Goal: Contribute content

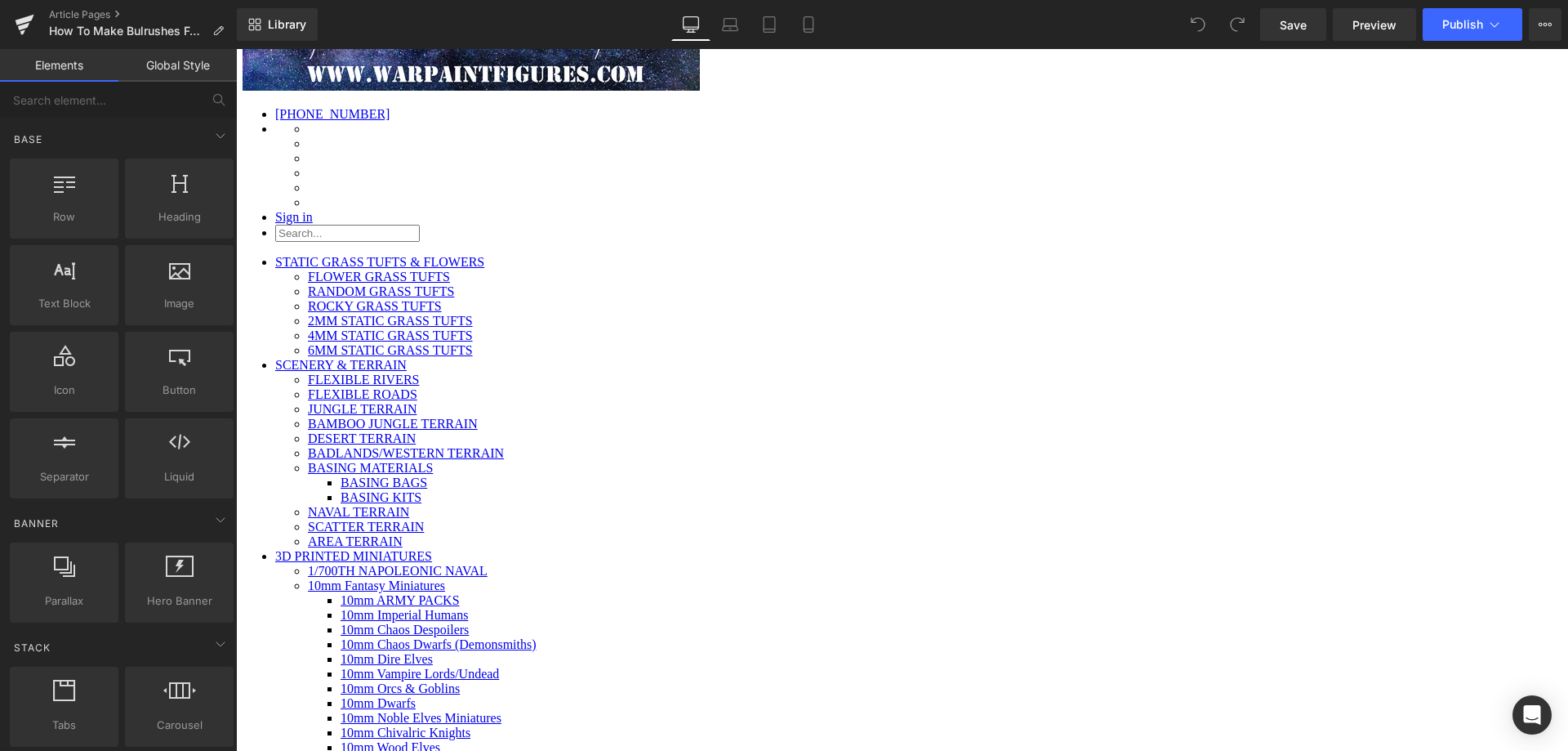
scroll to position [63, 0]
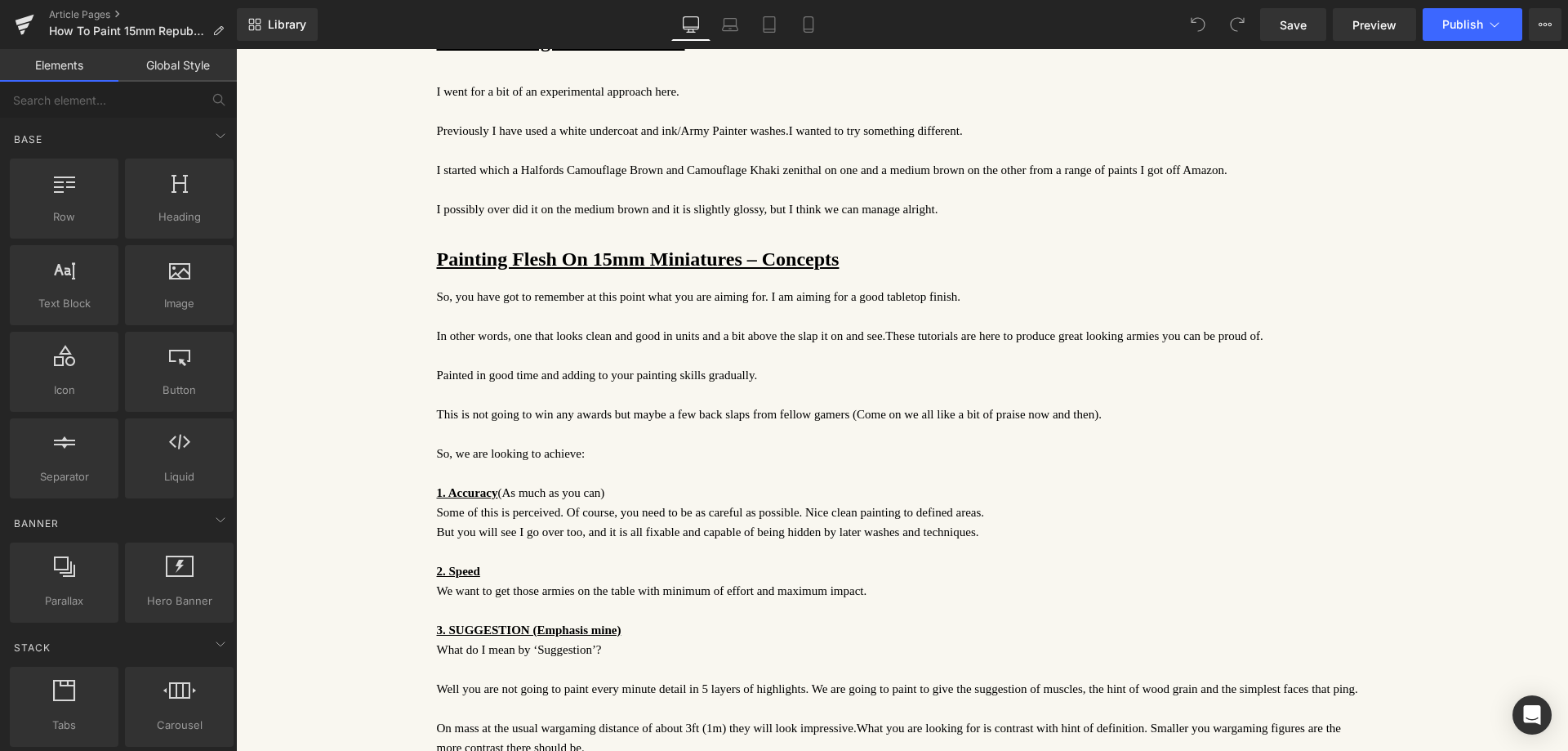
scroll to position [1553, 0]
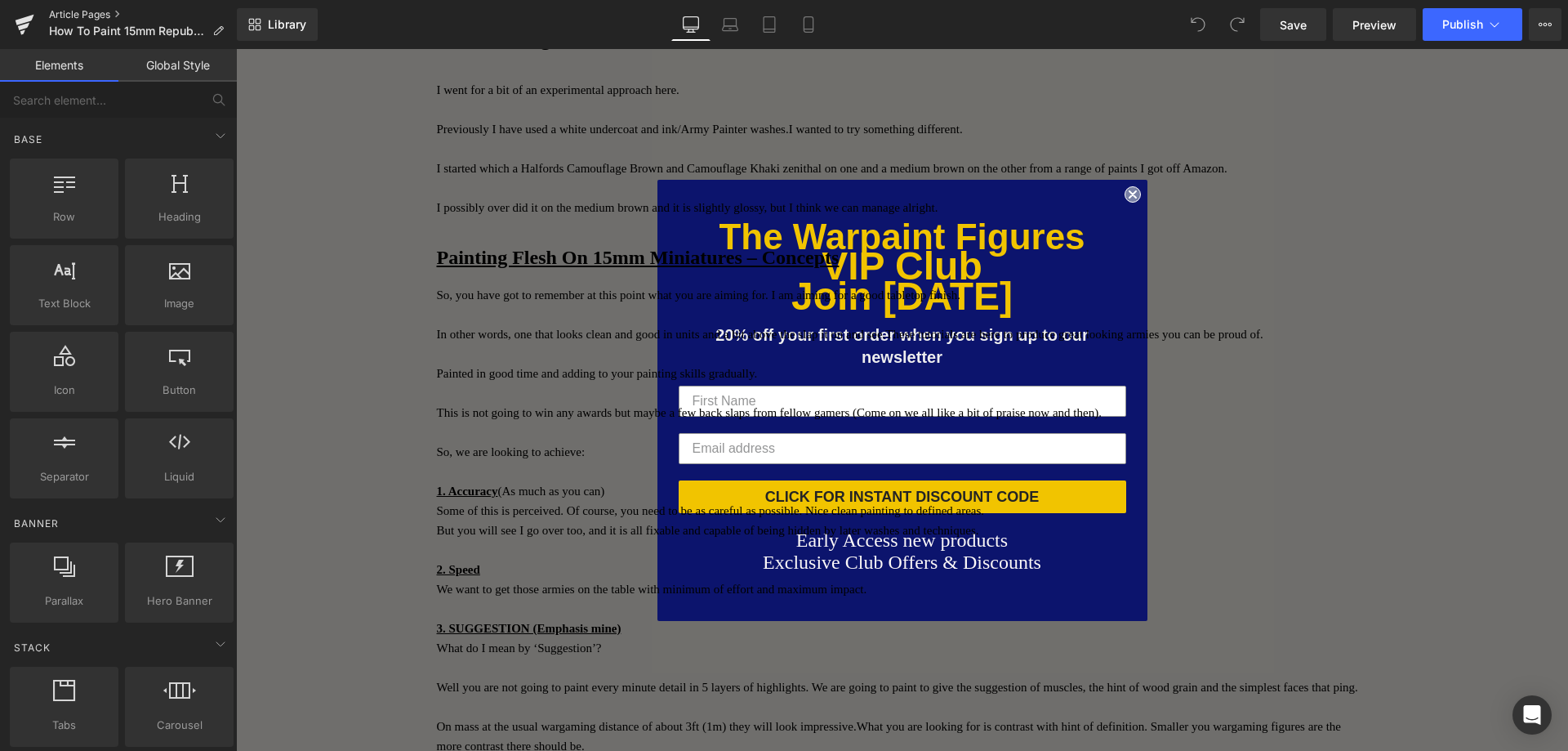
click at [78, 13] on link "Article Pages" at bounding box center [143, 15] width 188 height 13
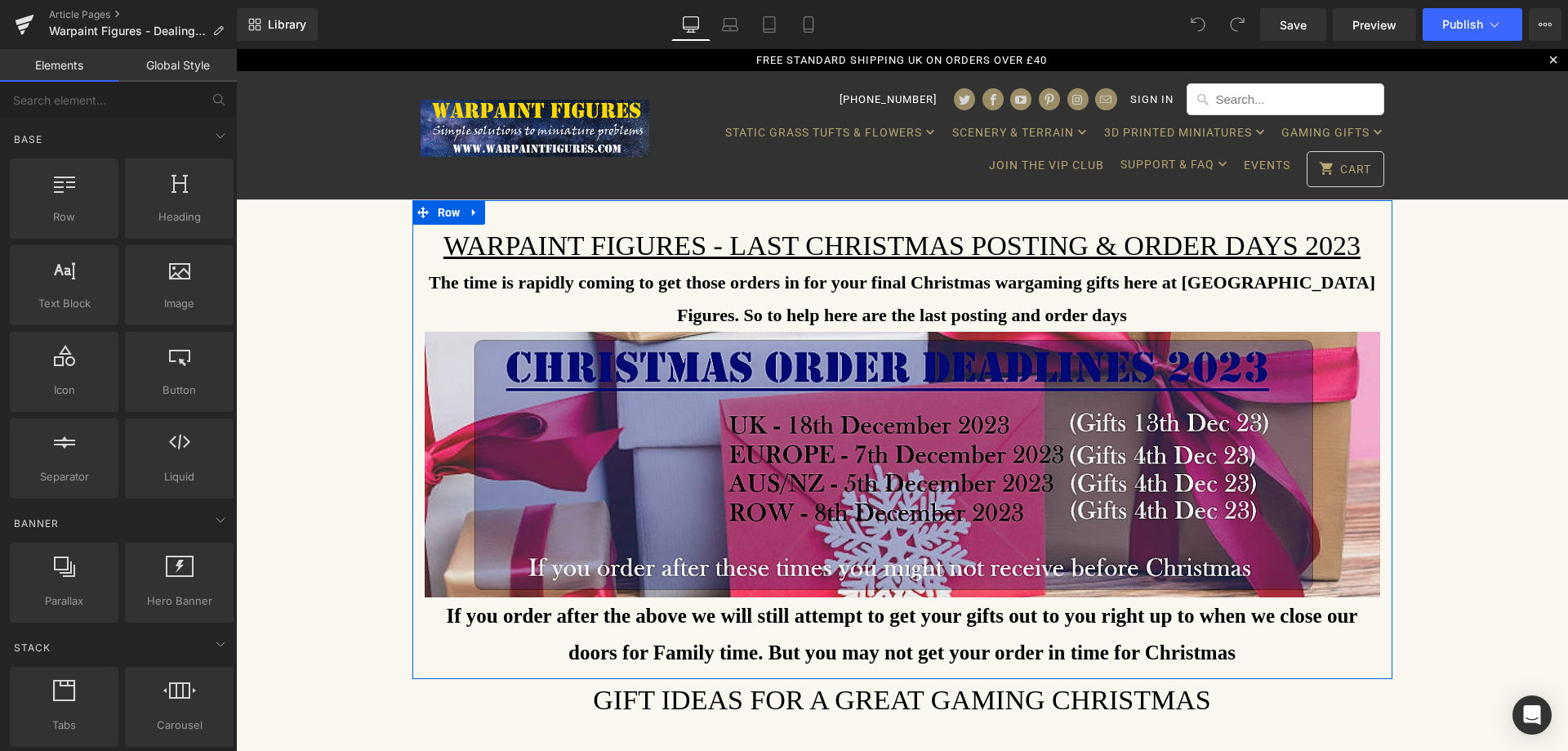
click at [965, 260] on u "Warpaint Figures - Last Christmas Posting & oRDER Days 2023" at bounding box center [902, 246] width 918 height 30
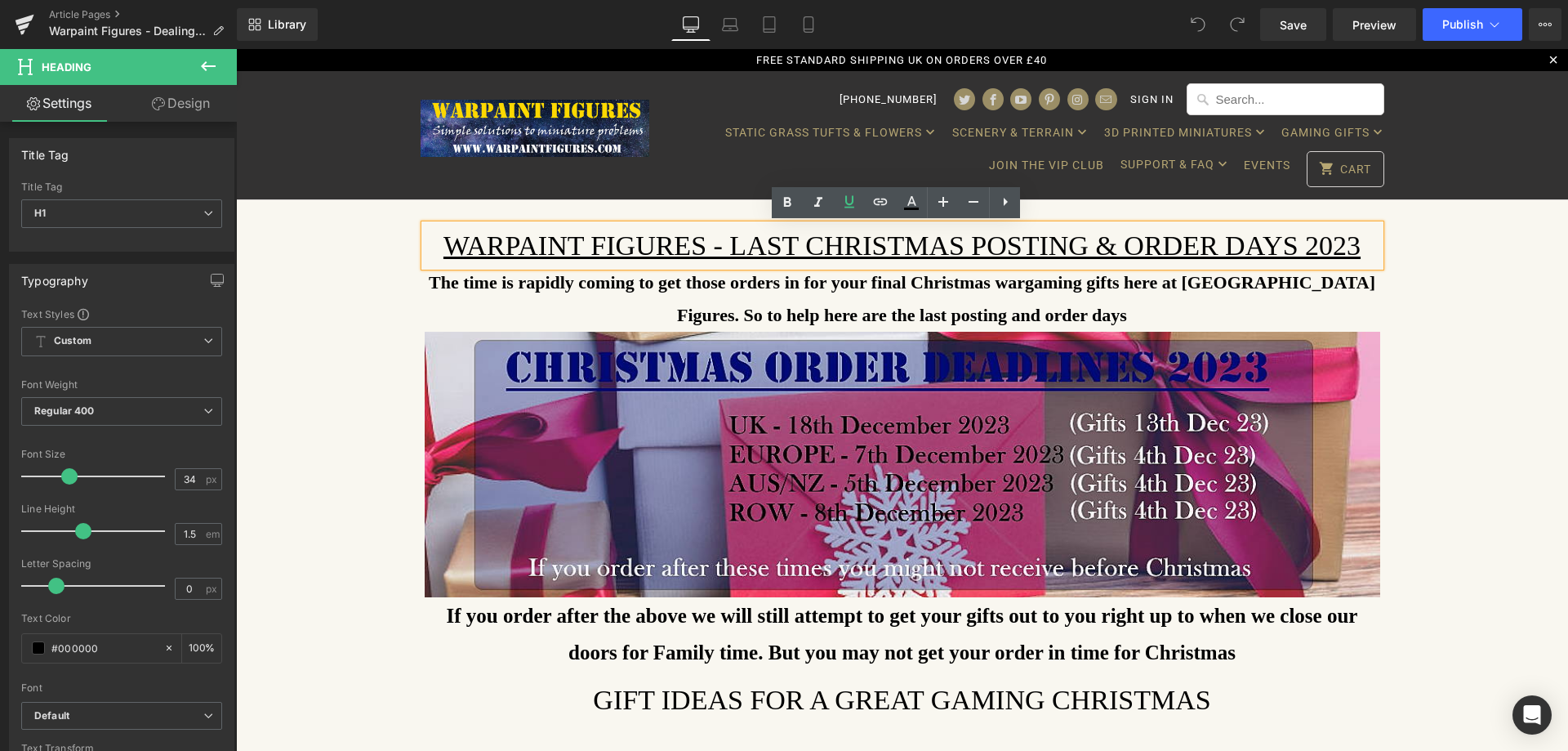
click at [731, 244] on u "Warpaint Figures - Last Christmas Posting & oRDER Days 2023" at bounding box center [902, 246] width 918 height 30
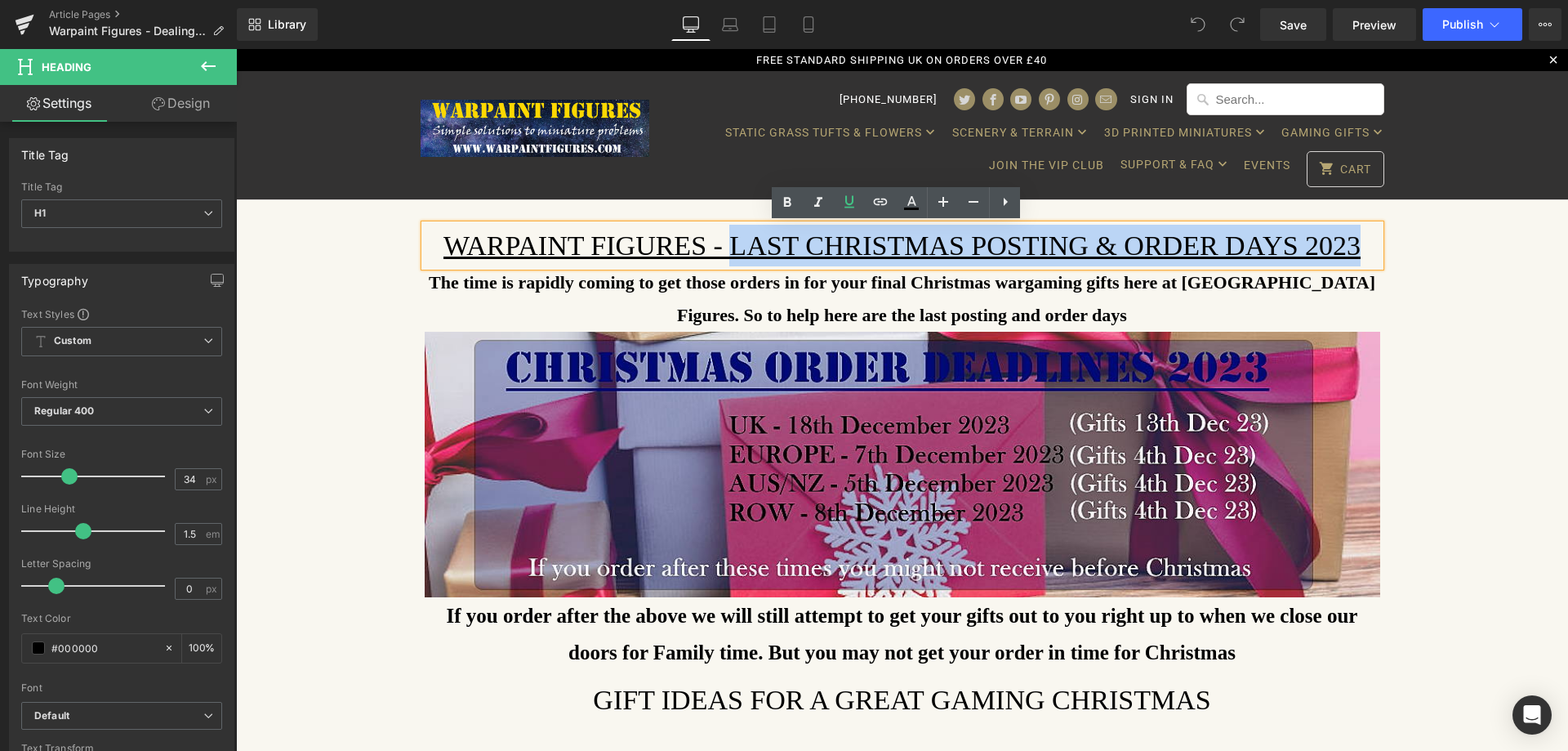
drag, startPoint x: 731, startPoint y: 244, endPoint x: 1343, endPoint y: 244, distance: 612.0
click at [1343, 244] on u "Warpaint Figures - Last Christmas Posting & oRDER Days 2023" at bounding box center [902, 246] width 918 height 30
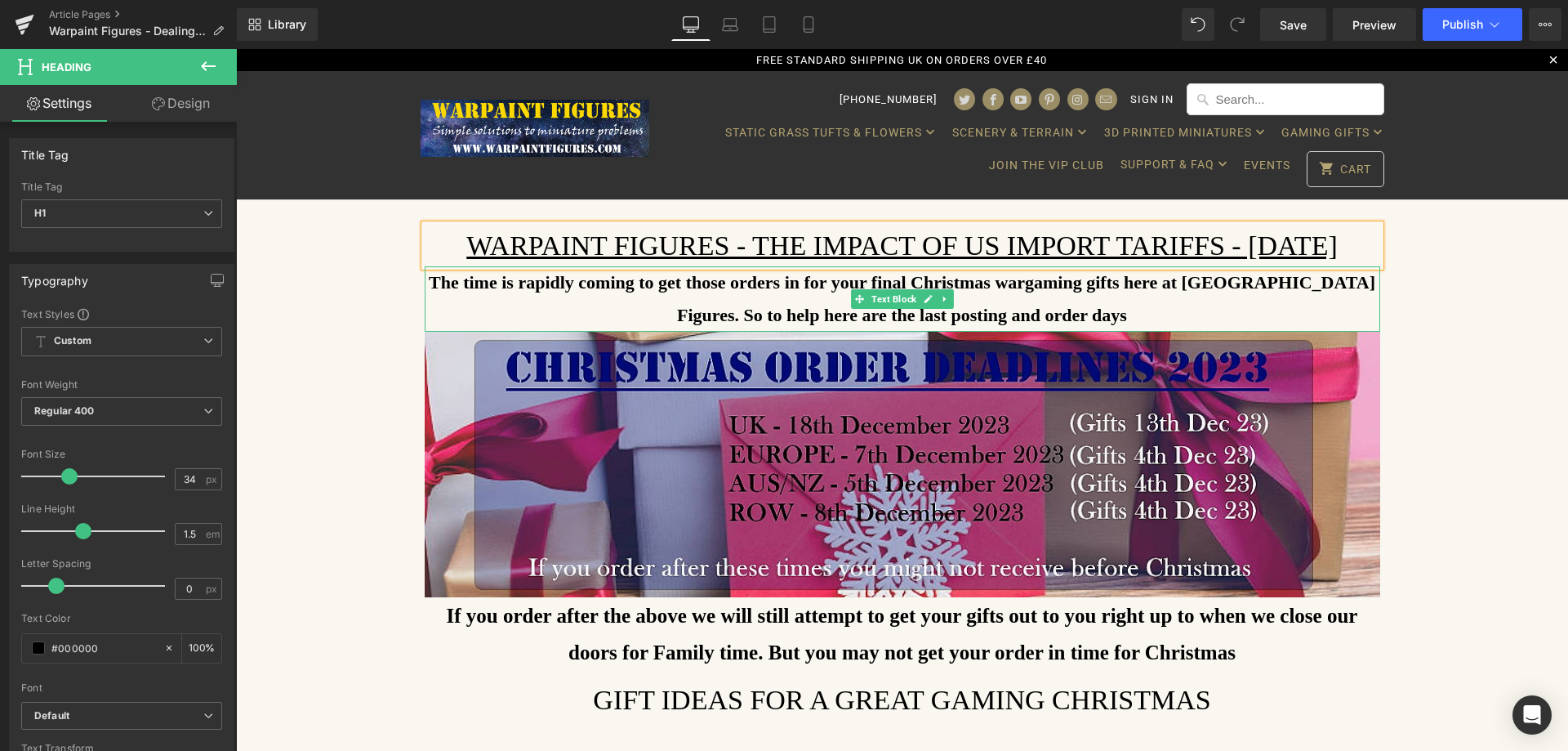
click at [726, 310] on p "The time is rapidly coming to get those orders in for your final Christmas warg…" at bounding box center [903, 298] width 956 height 64
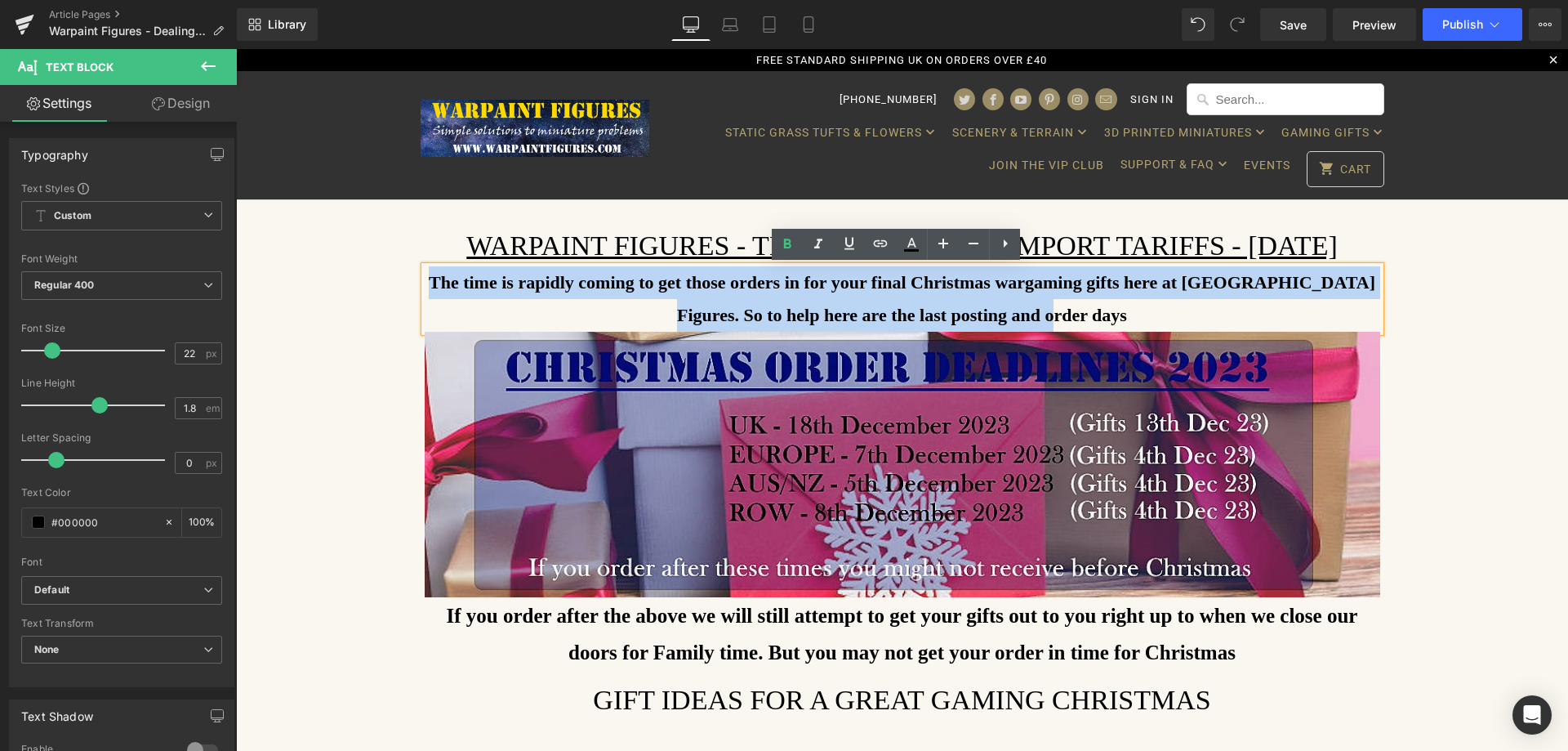
drag, startPoint x: 1071, startPoint y: 316, endPoint x: 432, endPoint y: 282, distance: 639.9
click at [432, 282] on p "The time is rapidly coming to get those orders in for your final Christmas warg…" at bounding box center [903, 298] width 956 height 64
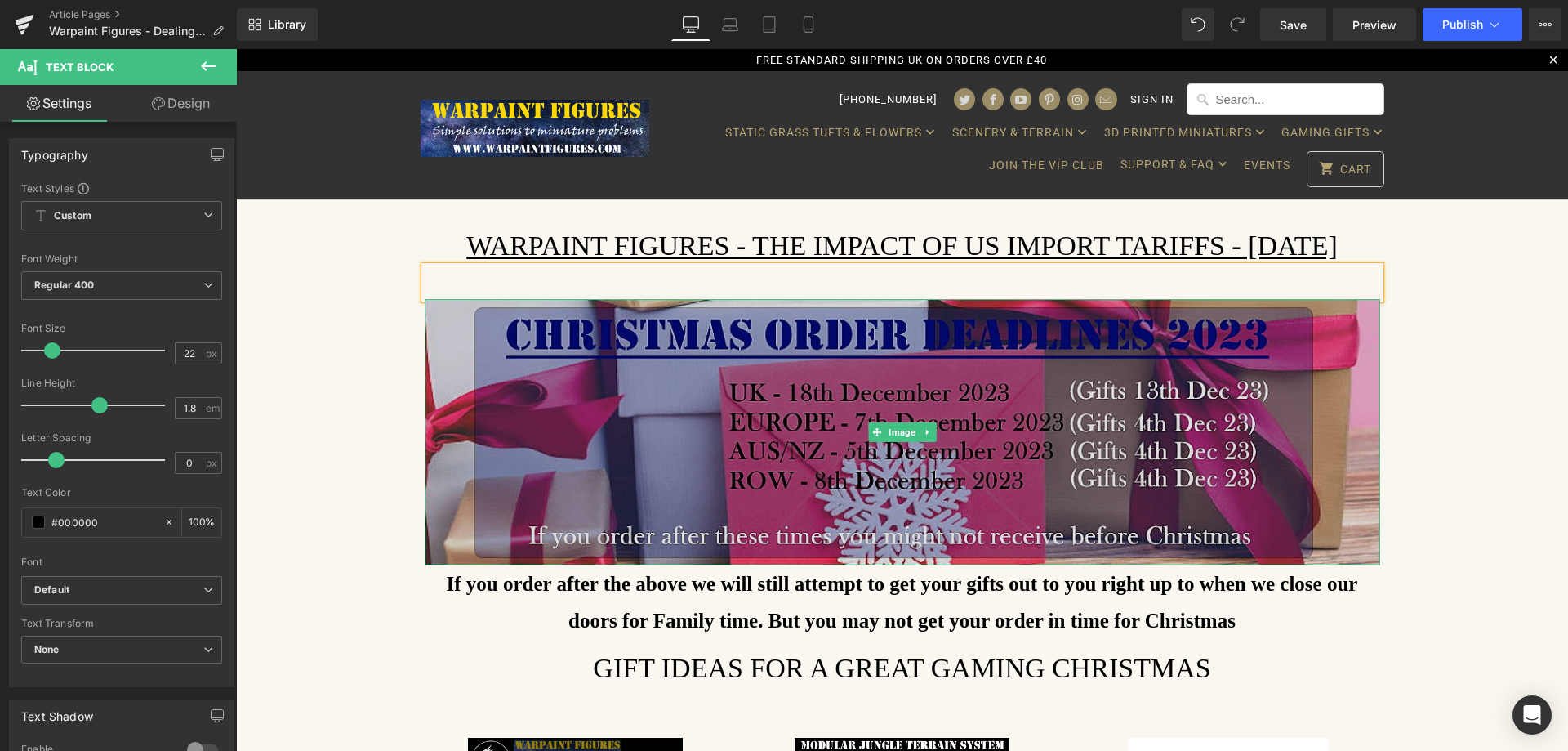
click at [812, 425] on img at bounding box center [903, 432] width 956 height 266
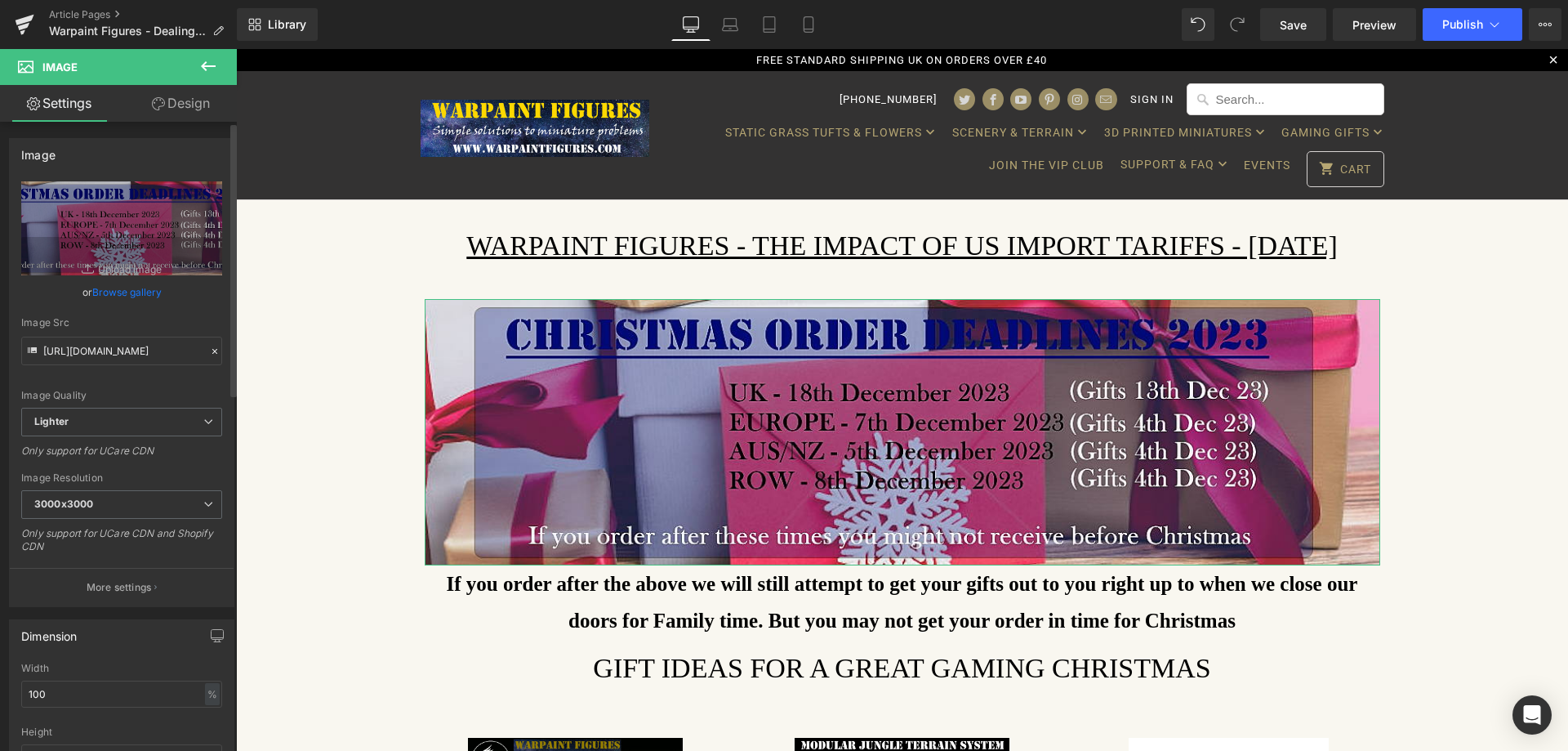
click at [131, 282] on link "Browse gallery" at bounding box center [127, 292] width 69 height 28
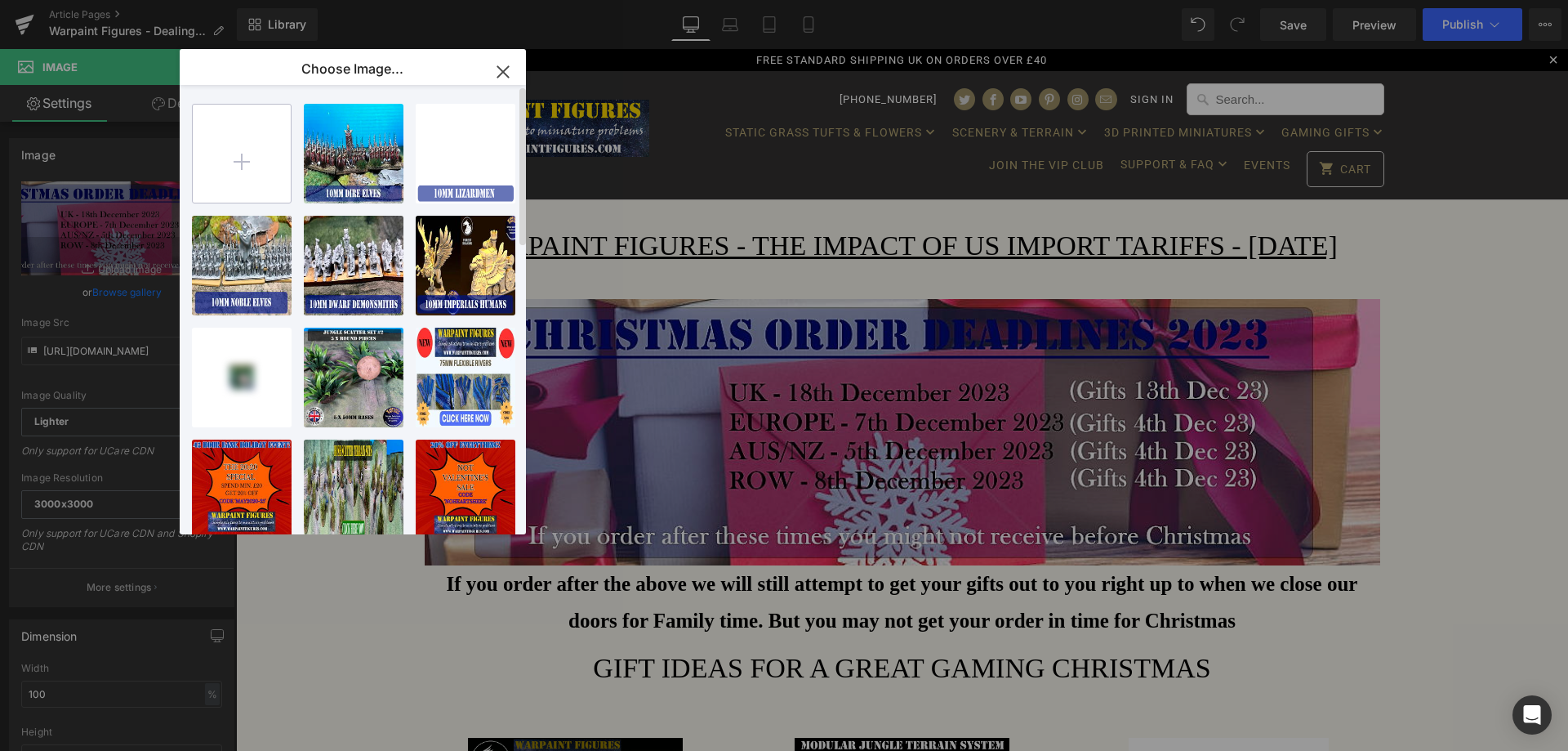
click at [248, 185] on input "file" at bounding box center [241, 153] width 98 height 98
type input "C:\fakepath\warpant-figures-modular-terrain-scenery-wargames-wargaming-3d-print…"
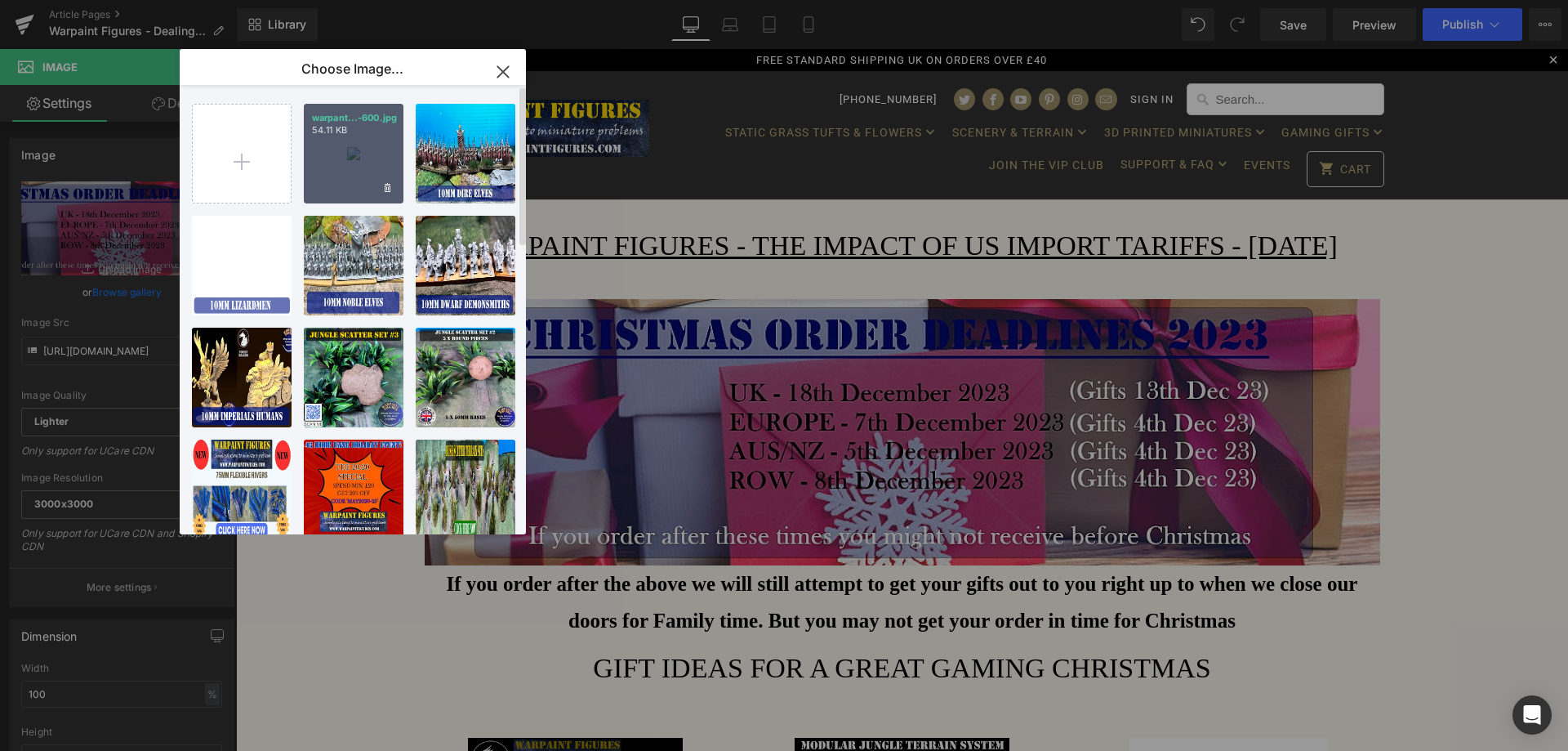
click at [322, 165] on div "warpant...-600.jpg 54.11 KB" at bounding box center [353, 153] width 99 height 99
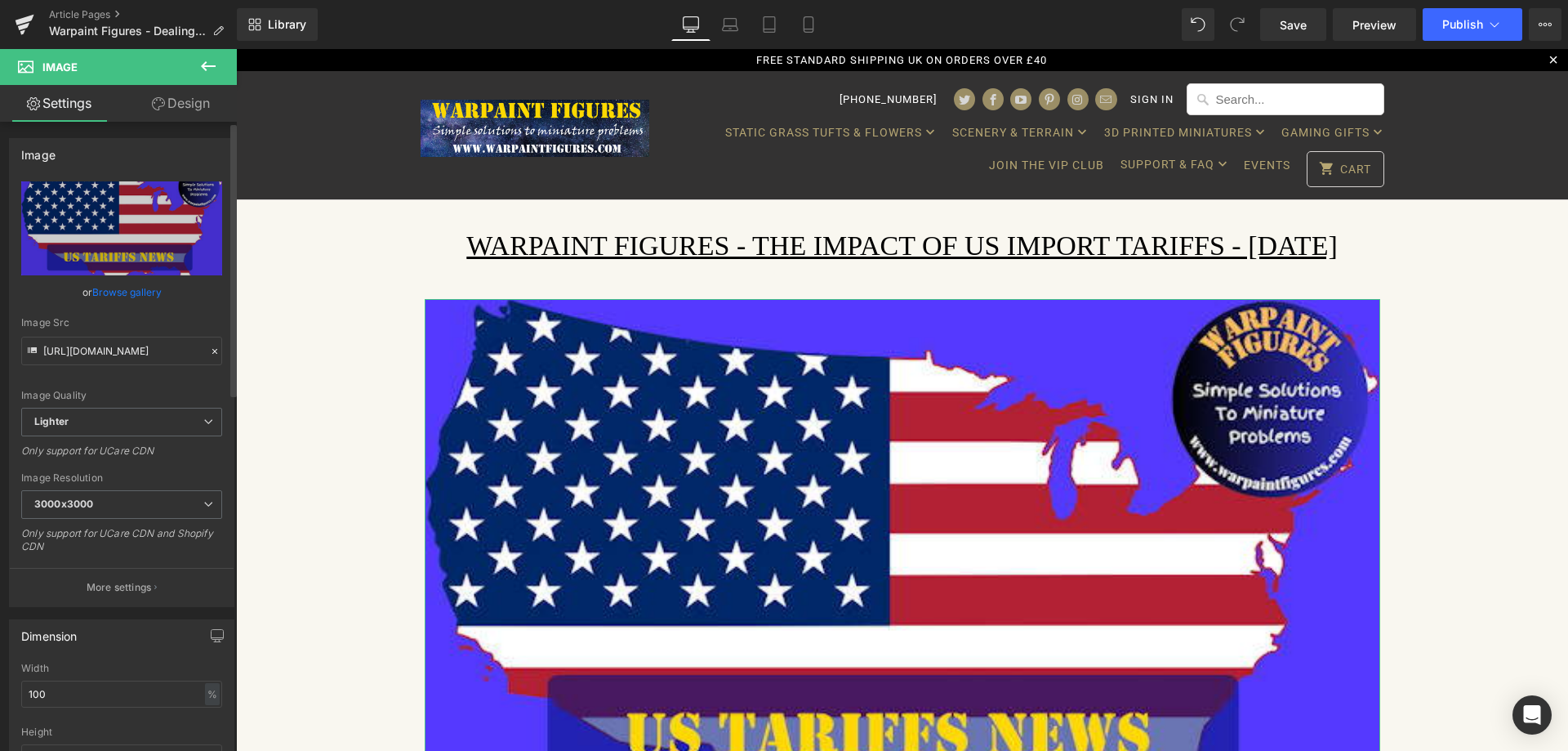
click at [104, 290] on link "Browse gallery" at bounding box center [127, 292] width 69 height 28
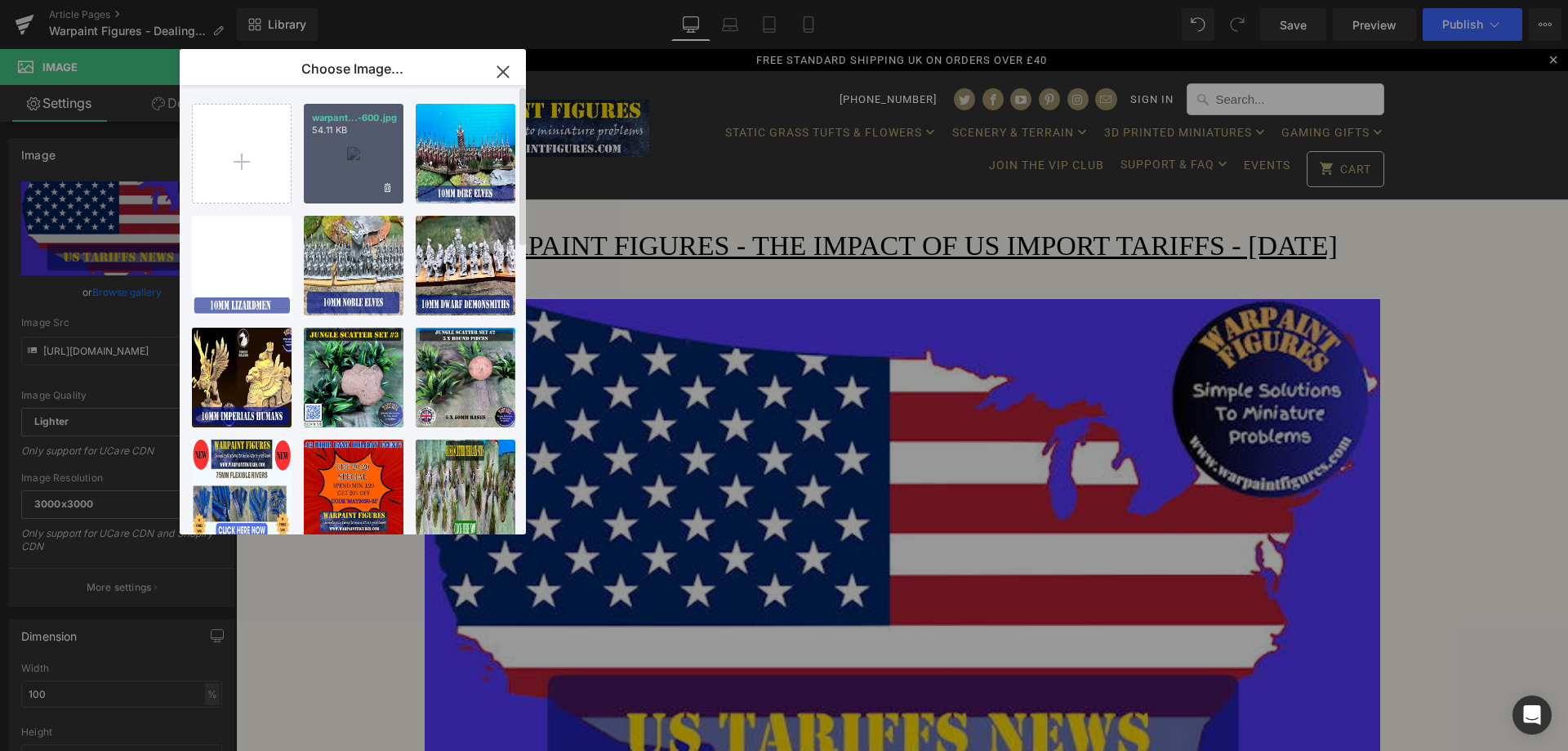
click at [335, 148] on div "warpant...-600.jpg 54.11 KB" at bounding box center [353, 153] width 99 height 99
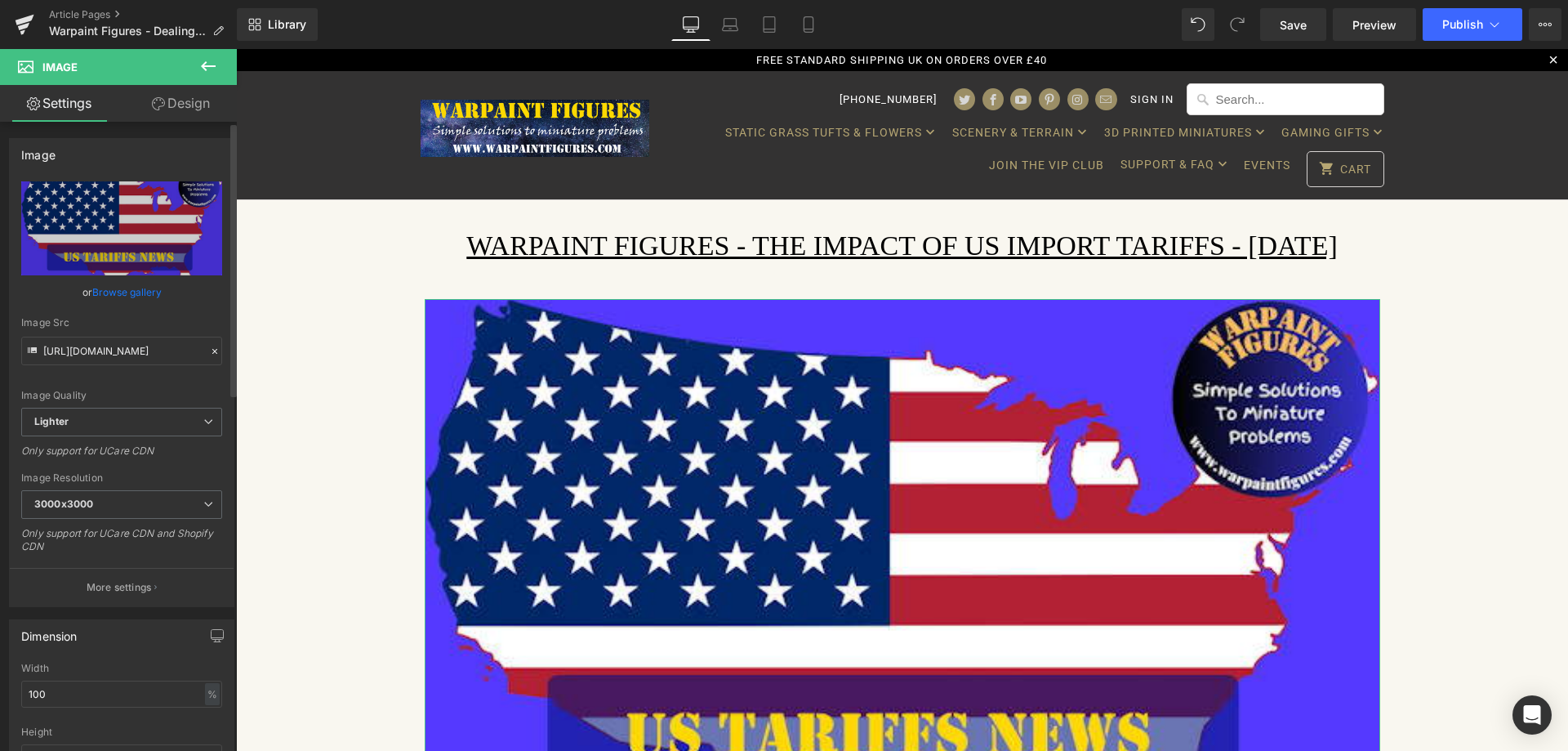
click at [140, 290] on link "Browse gallery" at bounding box center [127, 292] width 69 height 28
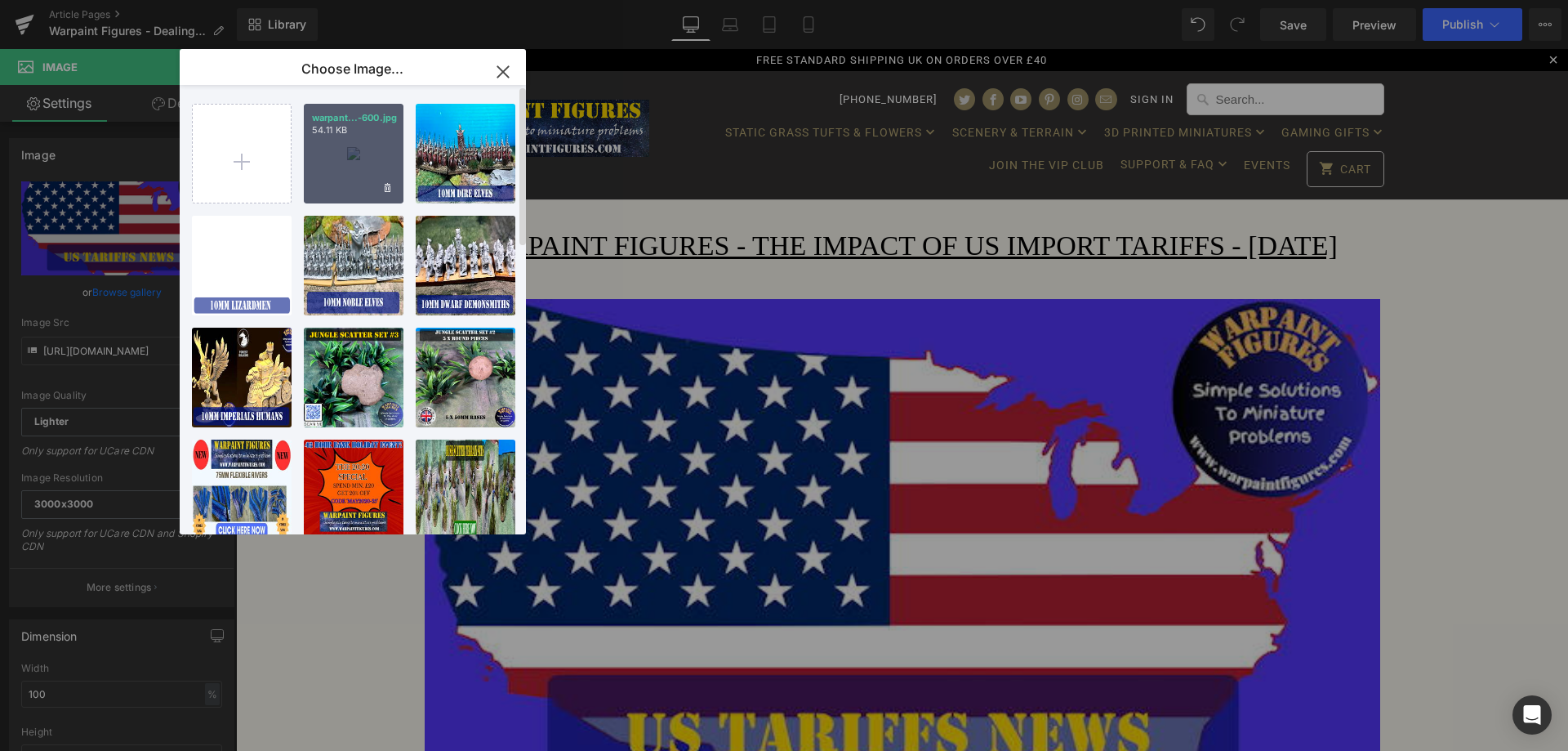
click at [363, 158] on div "warpant...-600.jpg 54.11 KB" at bounding box center [353, 153] width 99 height 99
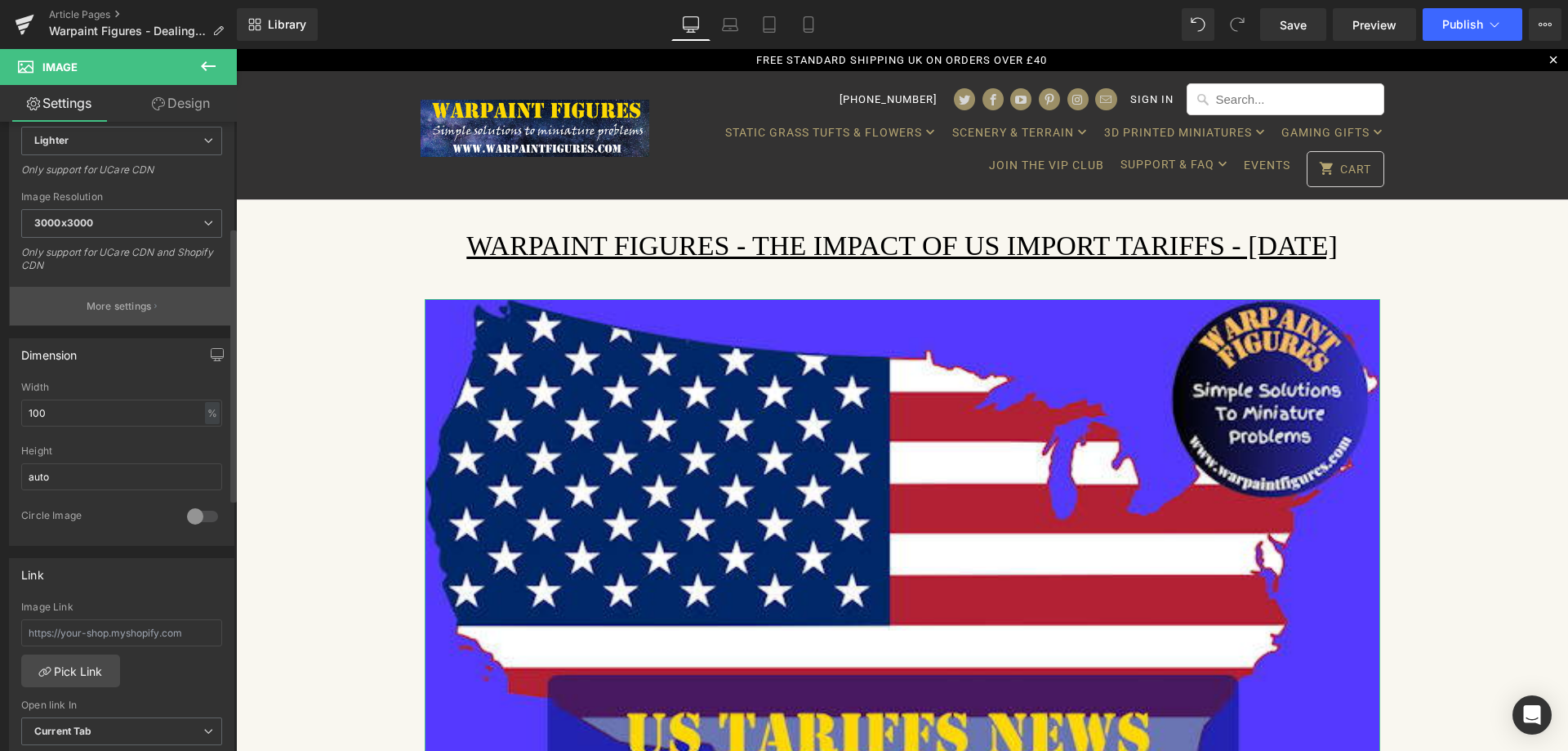
scroll to position [327, 0]
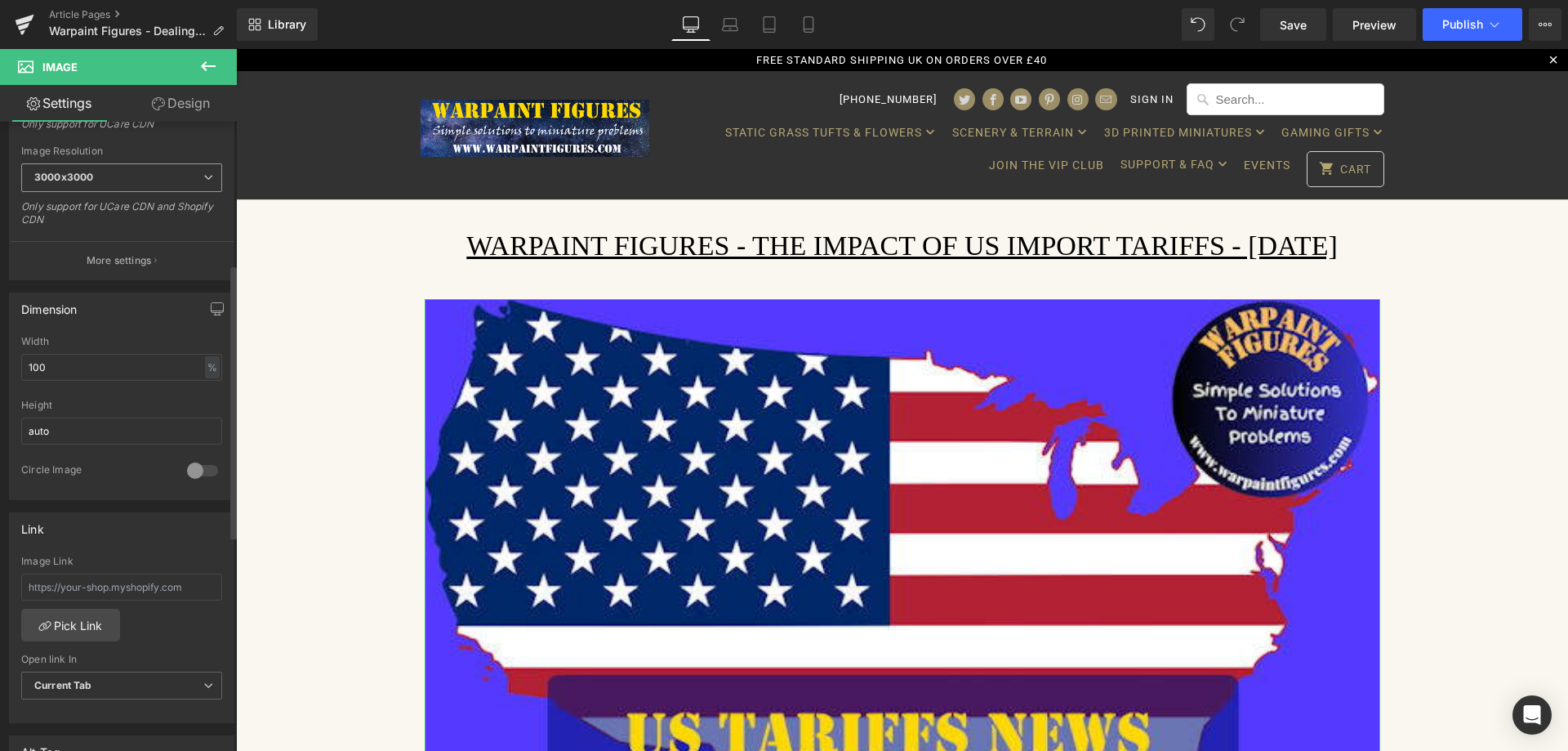
click at [142, 180] on span "3000x3000" at bounding box center [121, 178] width 201 height 28
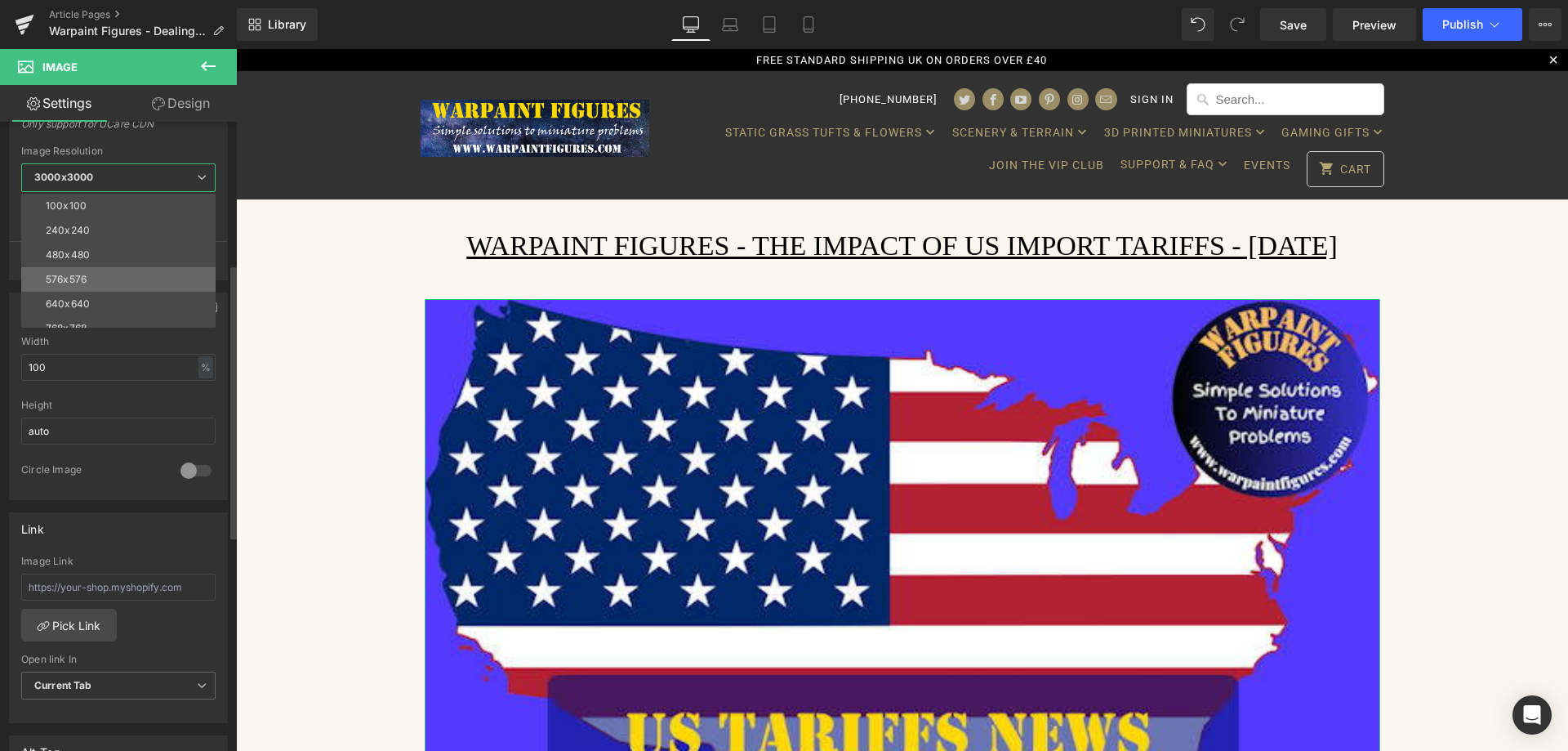
click at [118, 284] on li "576x576" at bounding box center [122, 279] width 202 height 24
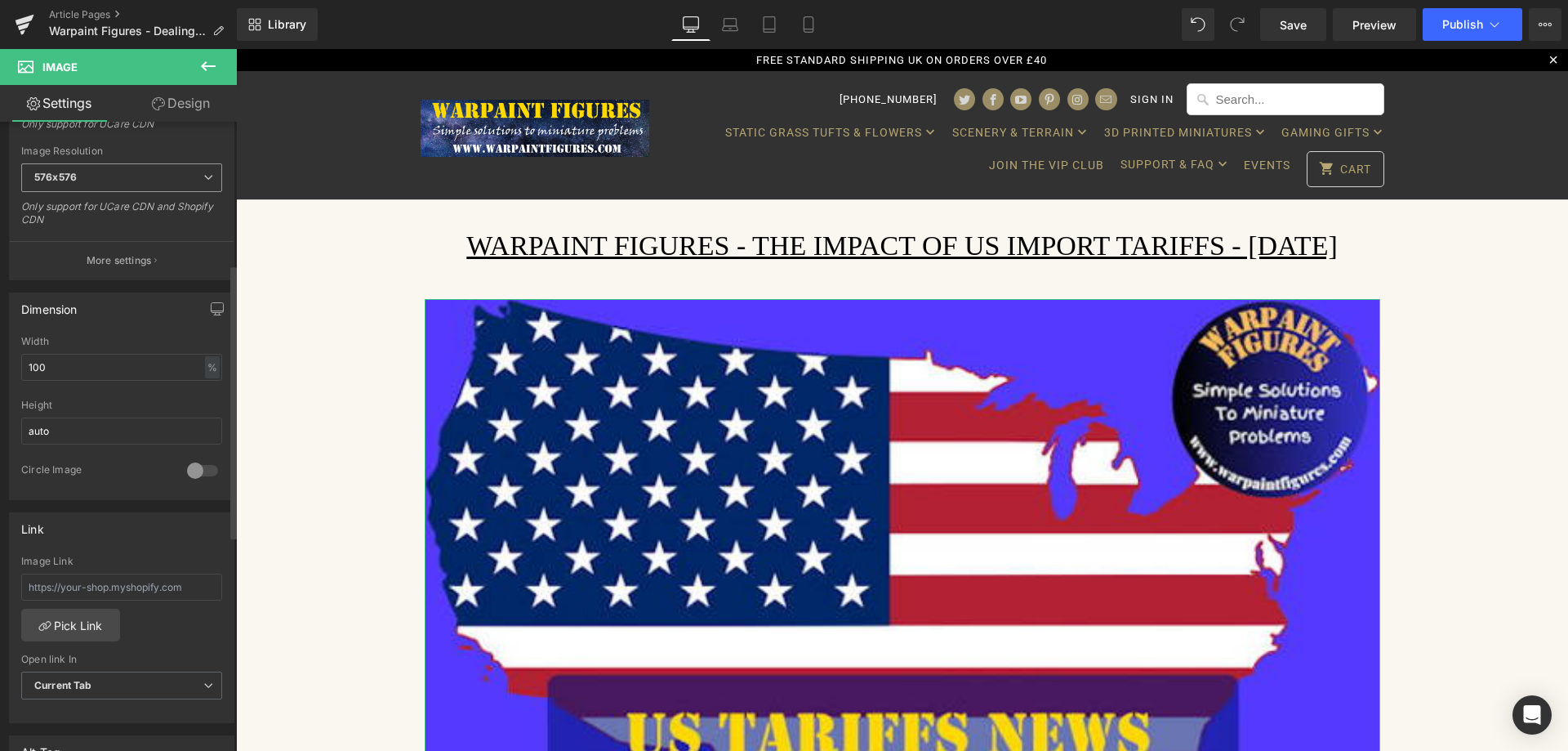
type input "[URL][DOMAIN_NAME]"
drag, startPoint x: 62, startPoint y: 373, endPoint x: 0, endPoint y: 374, distance: 62.0
click at [0, 374] on div "Dimension 100% Width 100 % % px auto Height auto 0 Circle Image" at bounding box center [122, 390] width 244 height 220
click at [109, 368] on input "100" at bounding box center [121, 368] width 201 height 27
type input "1"
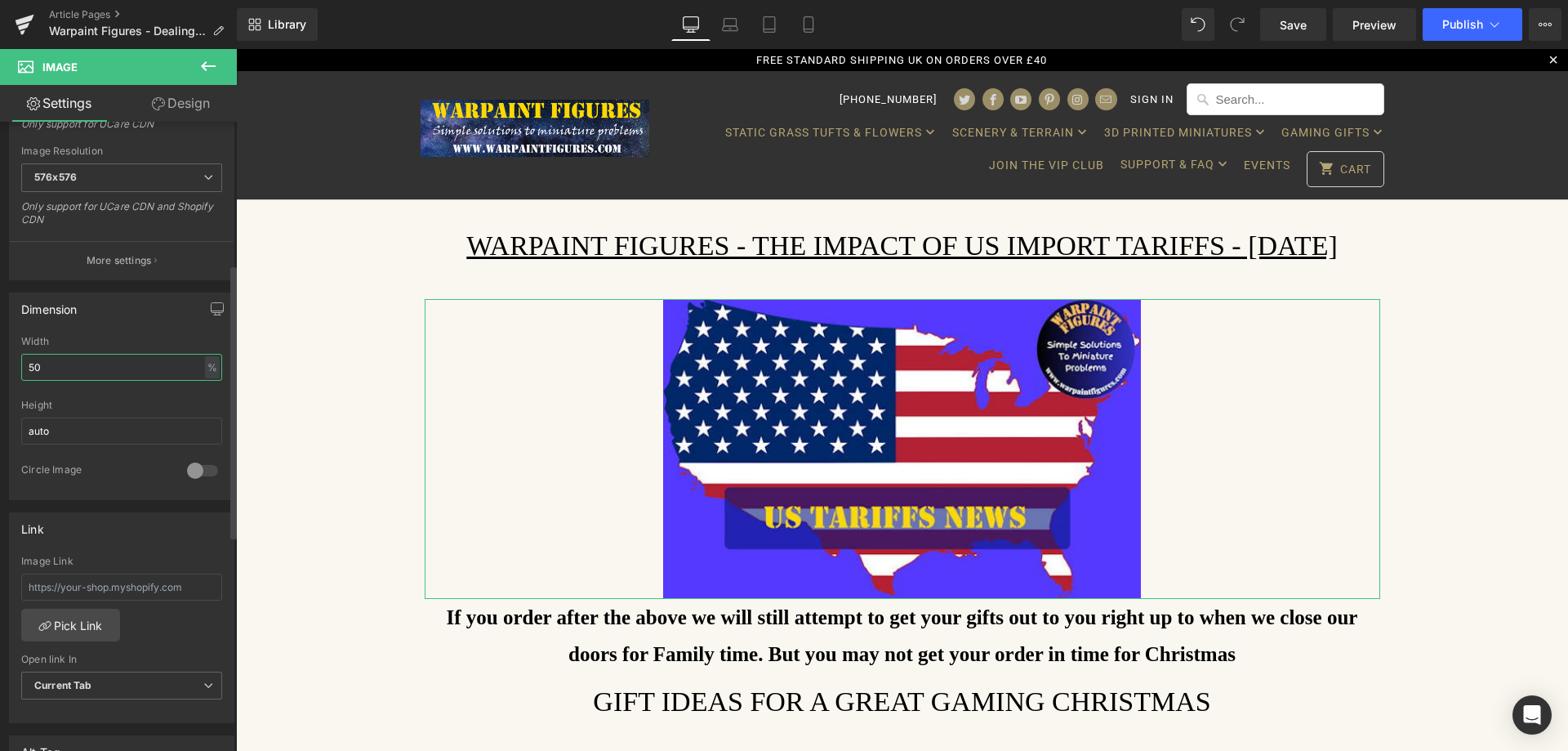
type input "5"
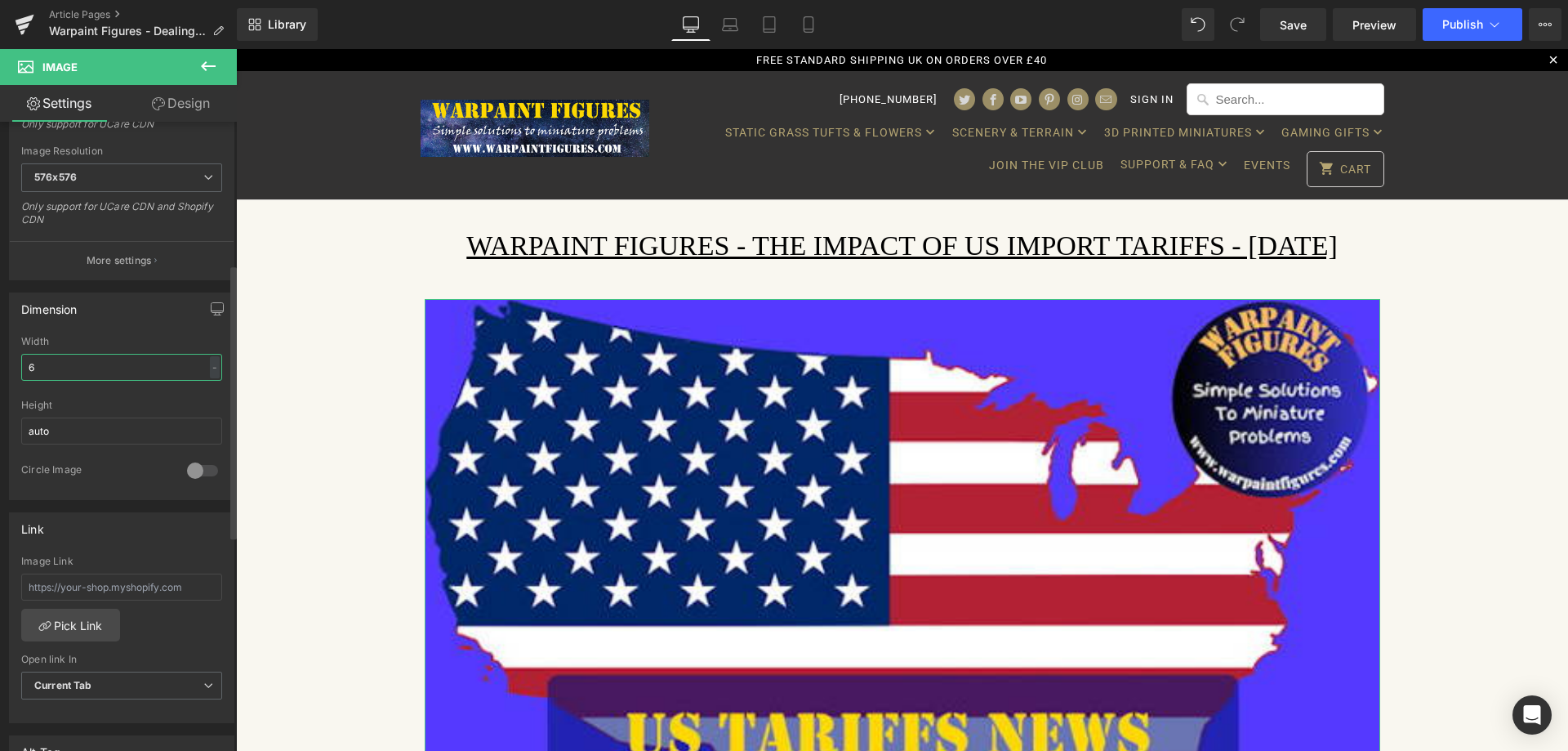
type input "65"
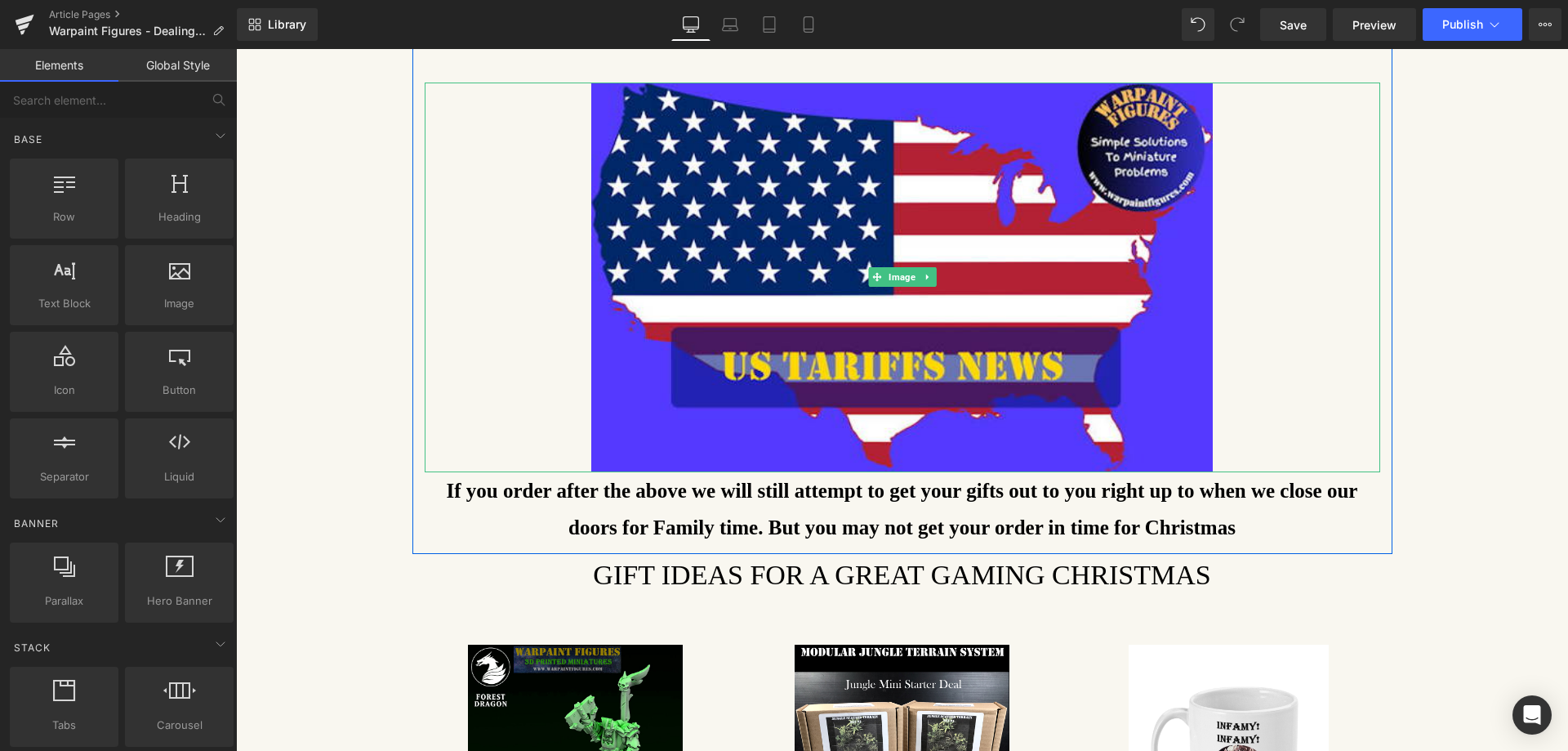
scroll to position [408, 0]
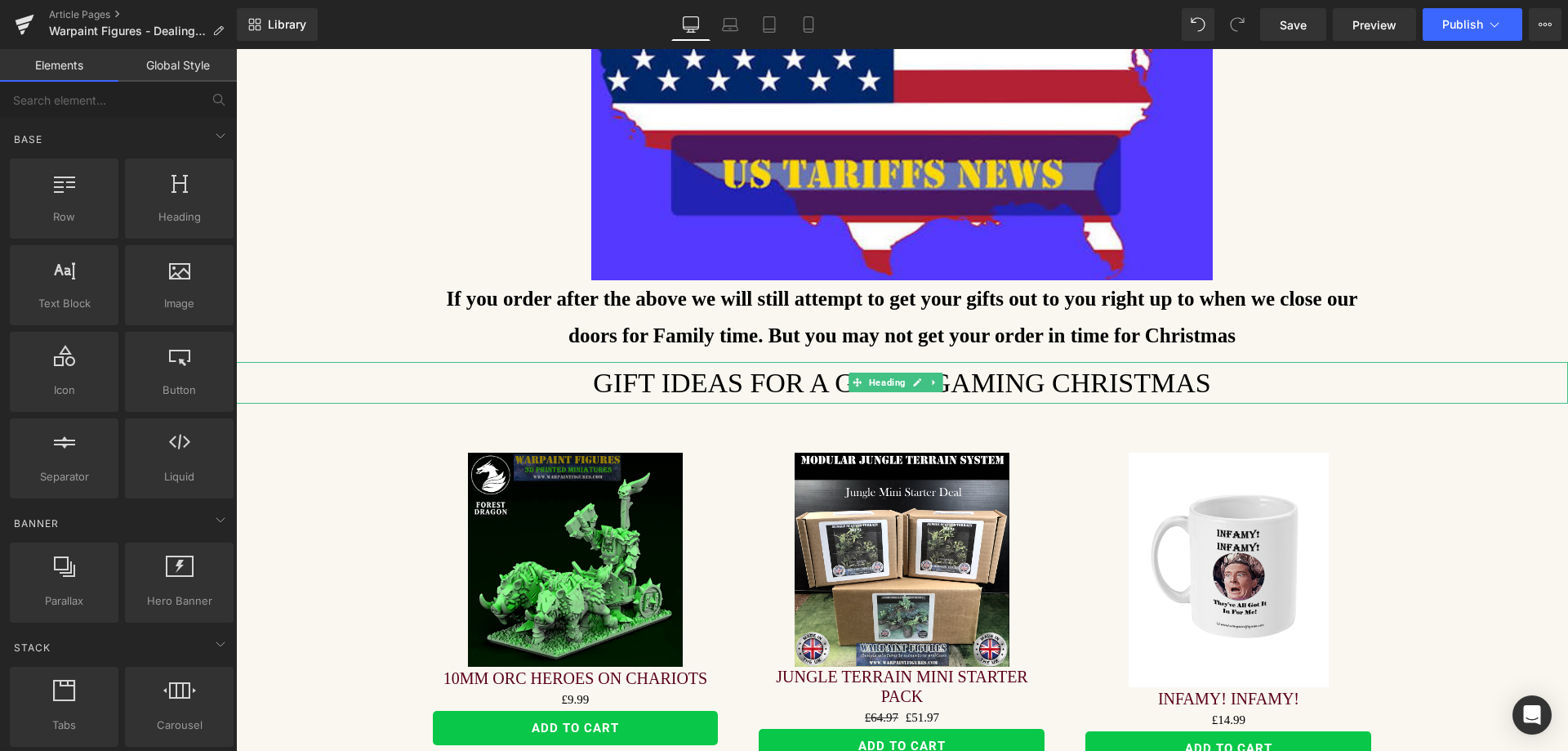
click at [774, 382] on h1 "Gift Ideas For a great gaming christmas" at bounding box center [903, 383] width 1333 height 42
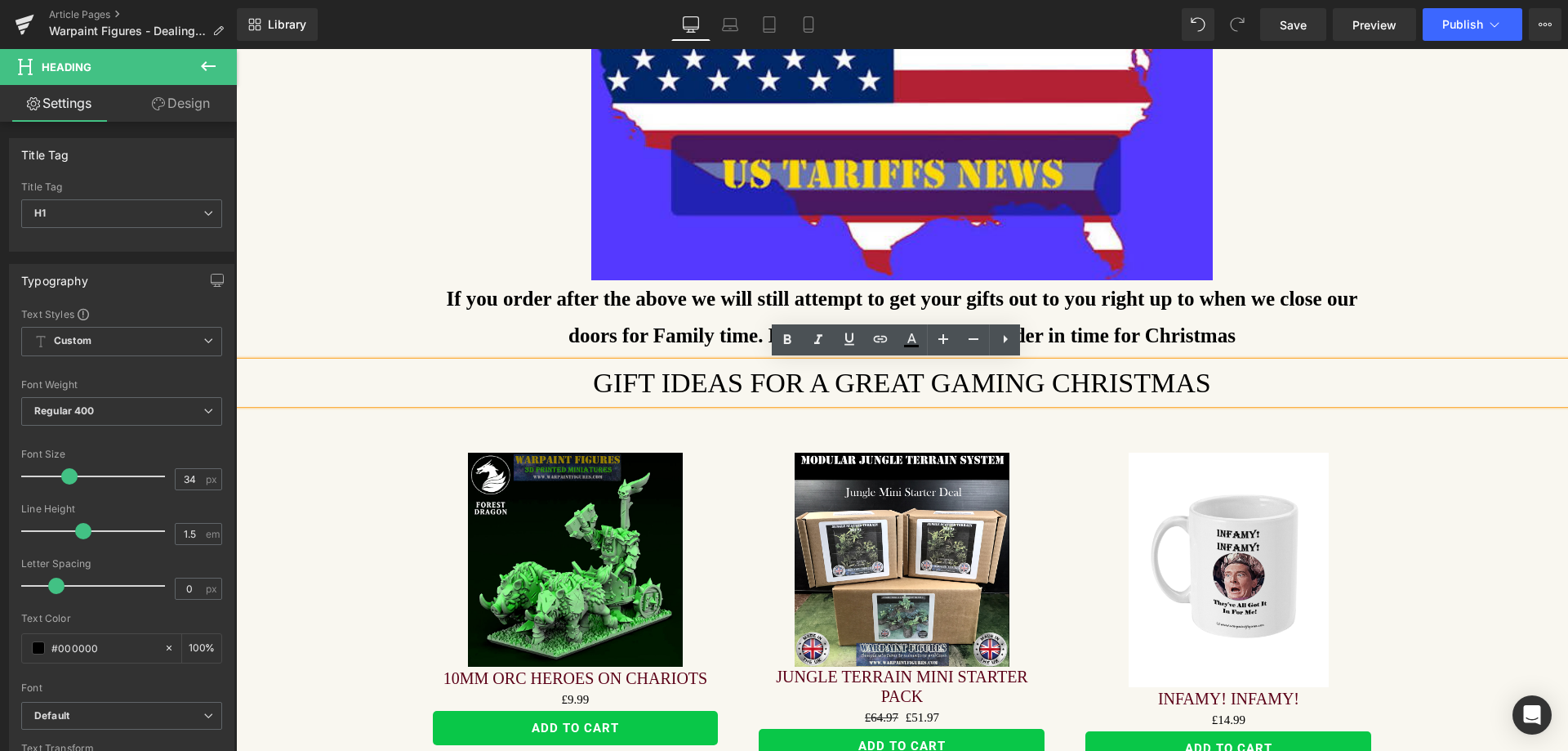
click at [1179, 384] on h1 "Gift Ideas For a great gaming christmas" at bounding box center [903, 383] width 1333 height 42
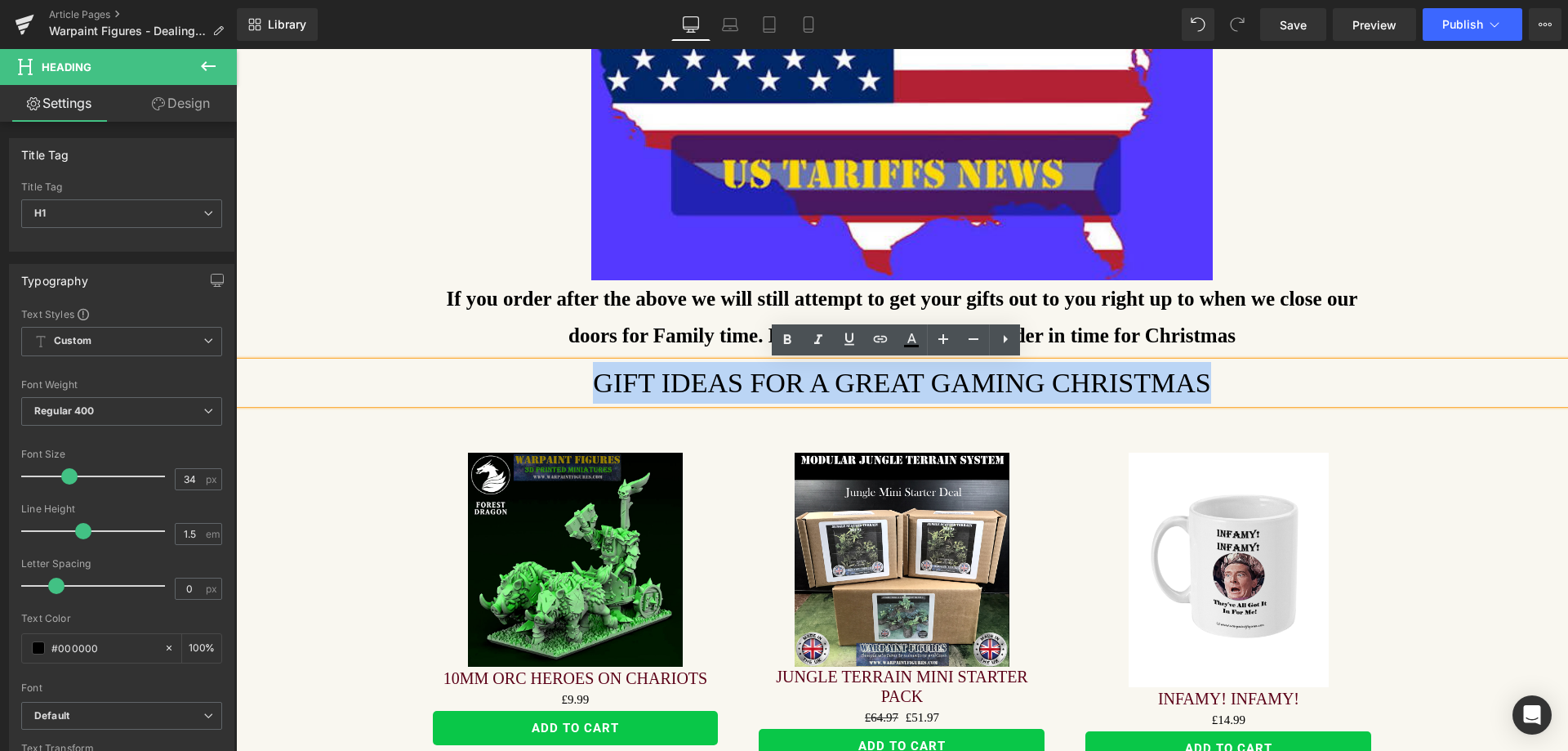
drag, startPoint x: 1210, startPoint y: 383, endPoint x: 573, endPoint y: 375, distance: 637.1
click at [573, 375] on h1 "Gift Ideas For a great gaming christmas" at bounding box center [903, 383] width 1333 height 42
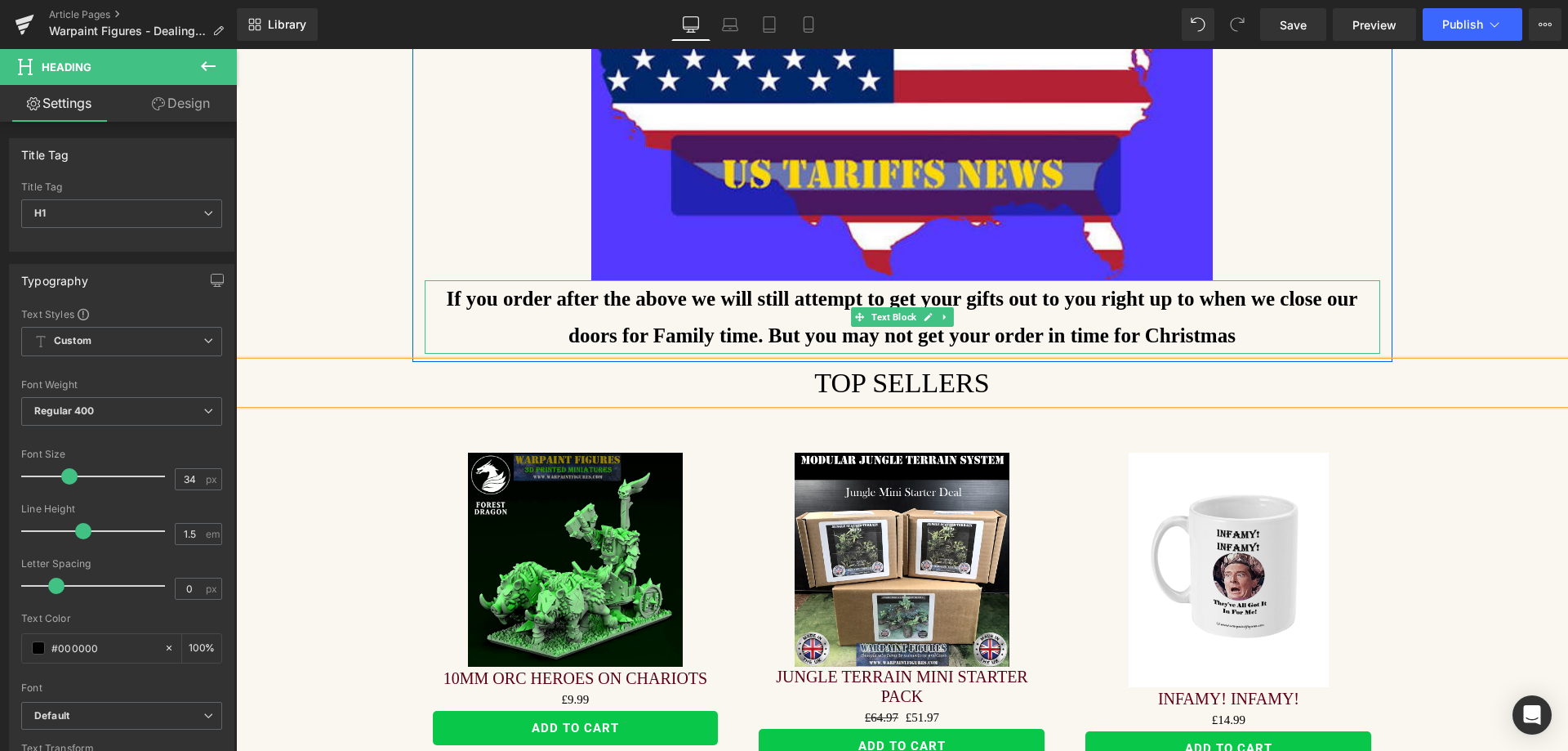
click at [447, 307] on strong "If you order after the above we will still attempt to get your gifts out to you…" at bounding box center [903, 317] width 912 height 58
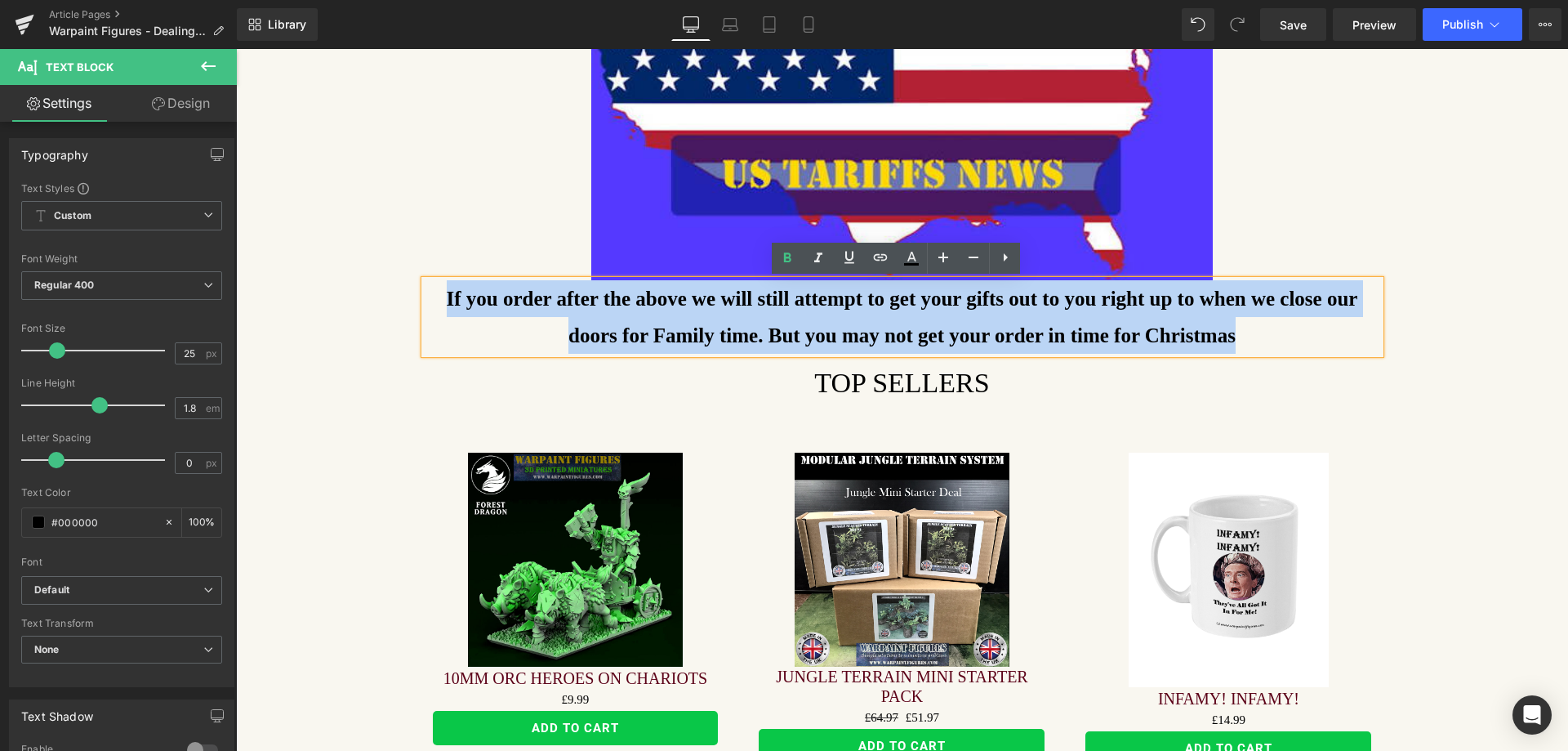
drag, startPoint x: 422, startPoint y: 298, endPoint x: 1210, endPoint y: 339, distance: 789.1
click at [1210, 339] on p "If you order after the above we will still attempt to get your gifts out to you…" at bounding box center [903, 317] width 956 height 74
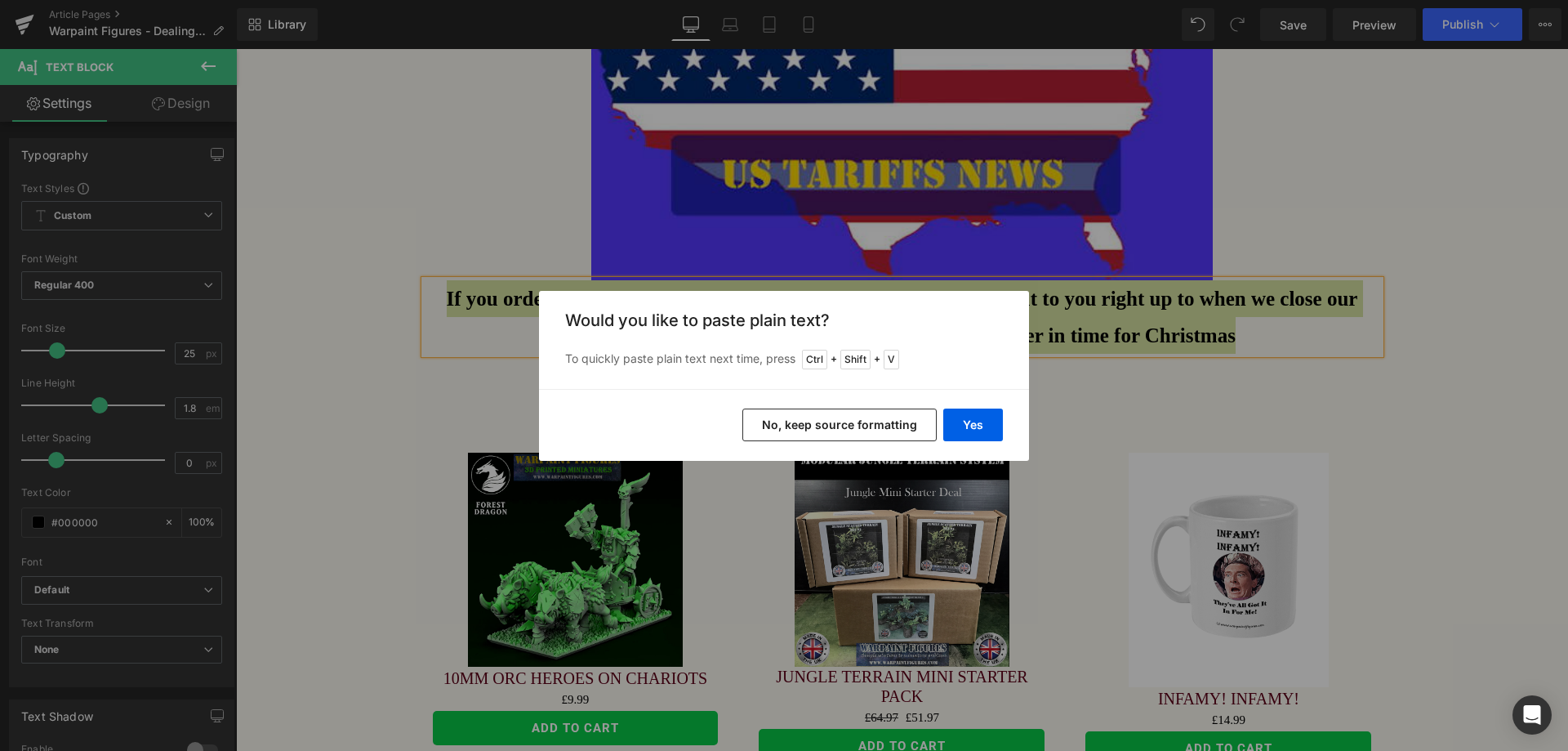
click at [842, 423] on button "No, keep source formatting" at bounding box center [839, 424] width 195 height 33
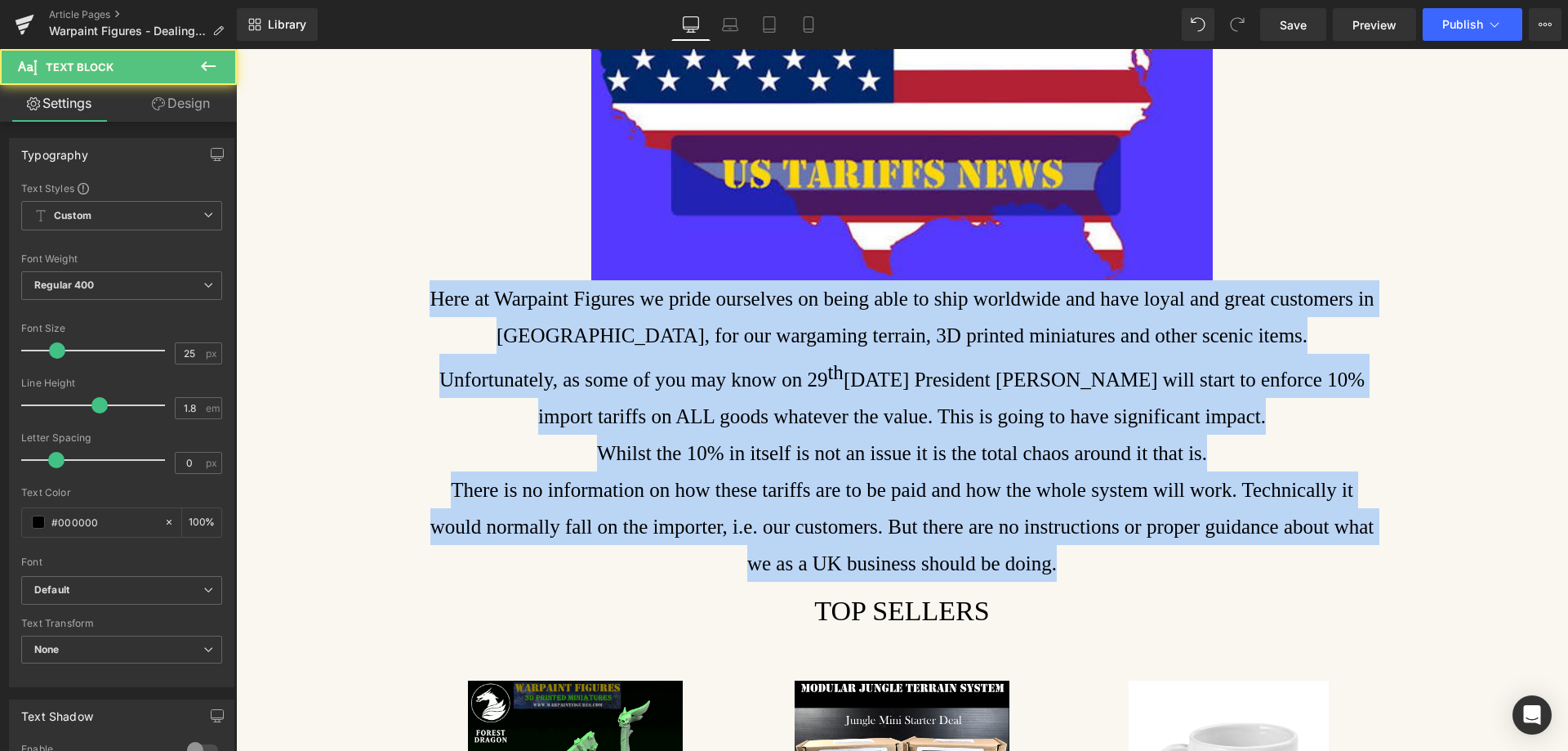
drag, startPoint x: 1027, startPoint y: 563, endPoint x: 382, endPoint y: 290, distance: 700.4
click at [382, 290] on div "Warpaint Figures - THE IMPACT OF US IMPORT TARIFFS - [DATE] Heading Text Block …" at bounding box center [903, 700] width 1333 height 1816
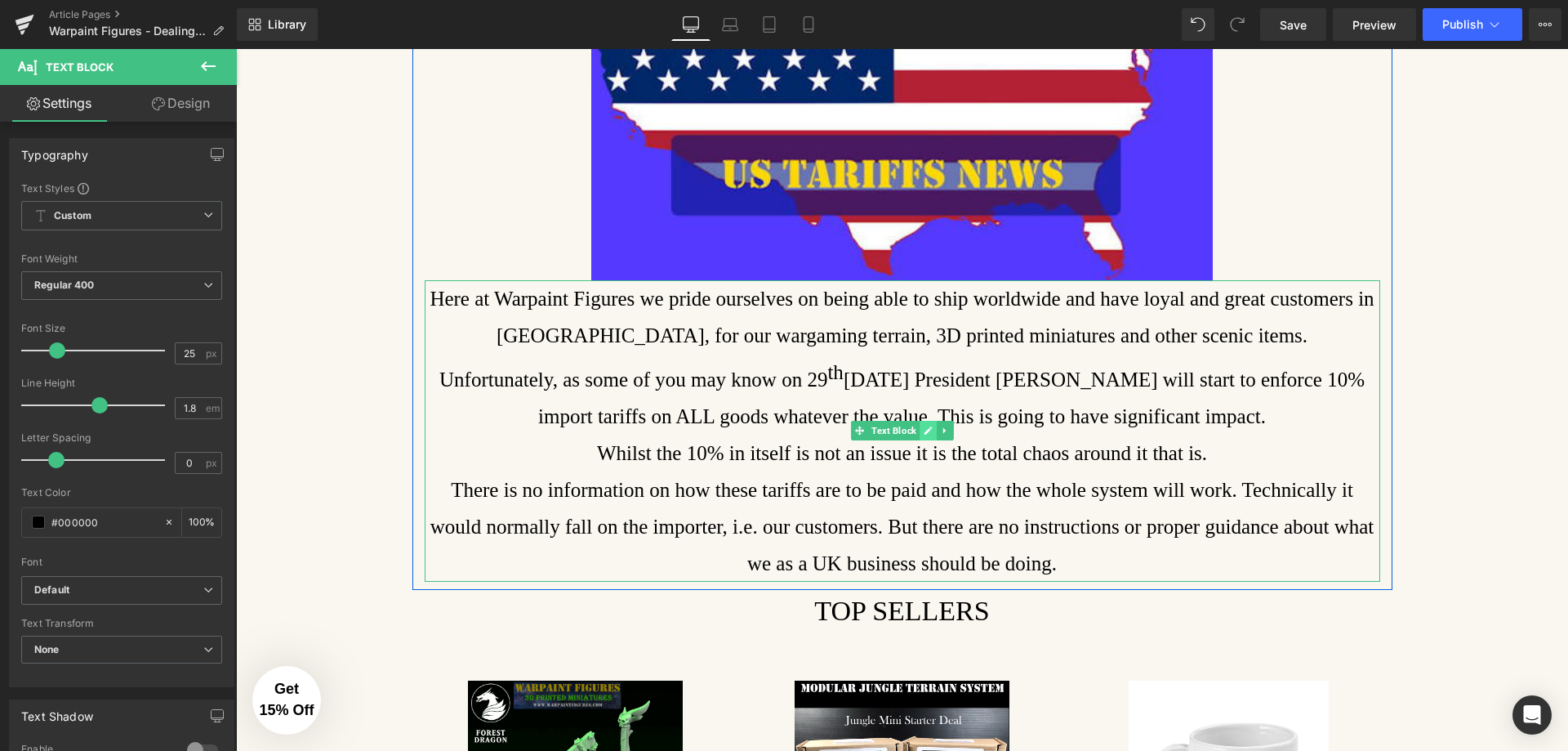
click at [923, 432] on icon at bounding box center [928, 431] width 8 height 8
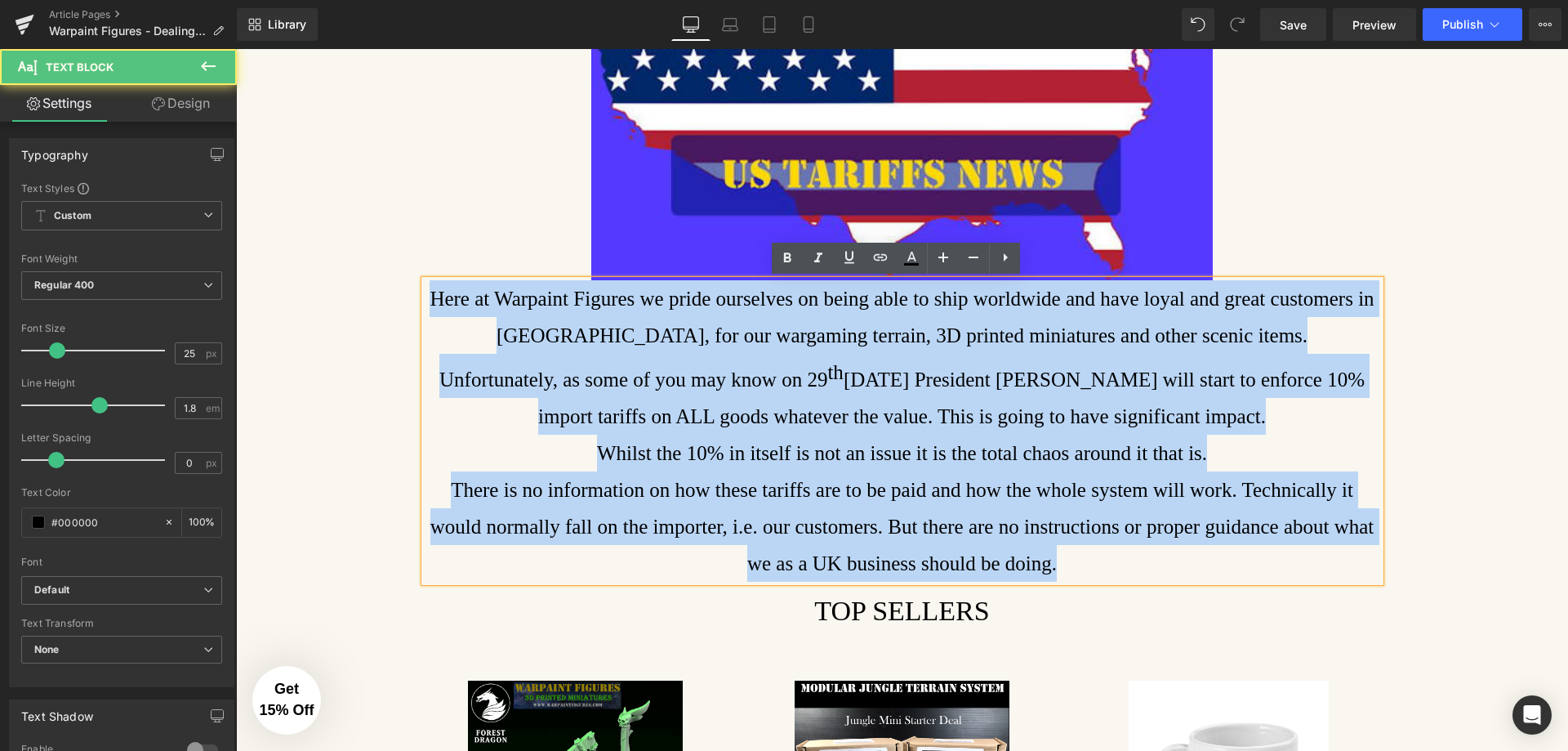
drag, startPoint x: 1033, startPoint y: 570, endPoint x: 287, endPoint y: 261, distance: 807.5
click at [287, 261] on div "Warpaint Figures - THE IMPACT OF US IMPORT TARIFFS - [DATE] Heading Text Block …" at bounding box center [903, 700] width 1333 height 1816
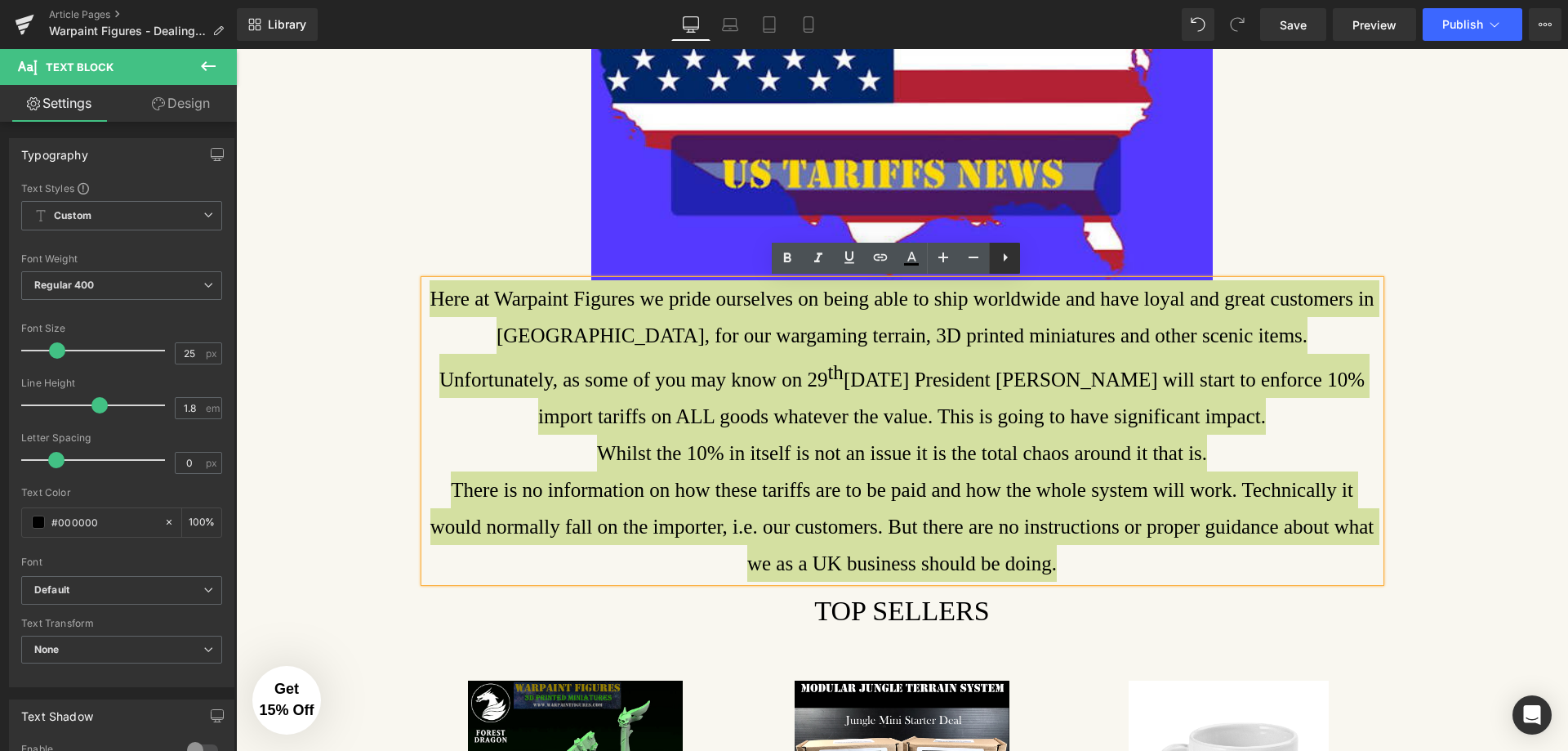
click at [1001, 261] on icon at bounding box center [1004, 256] width 19 height 19
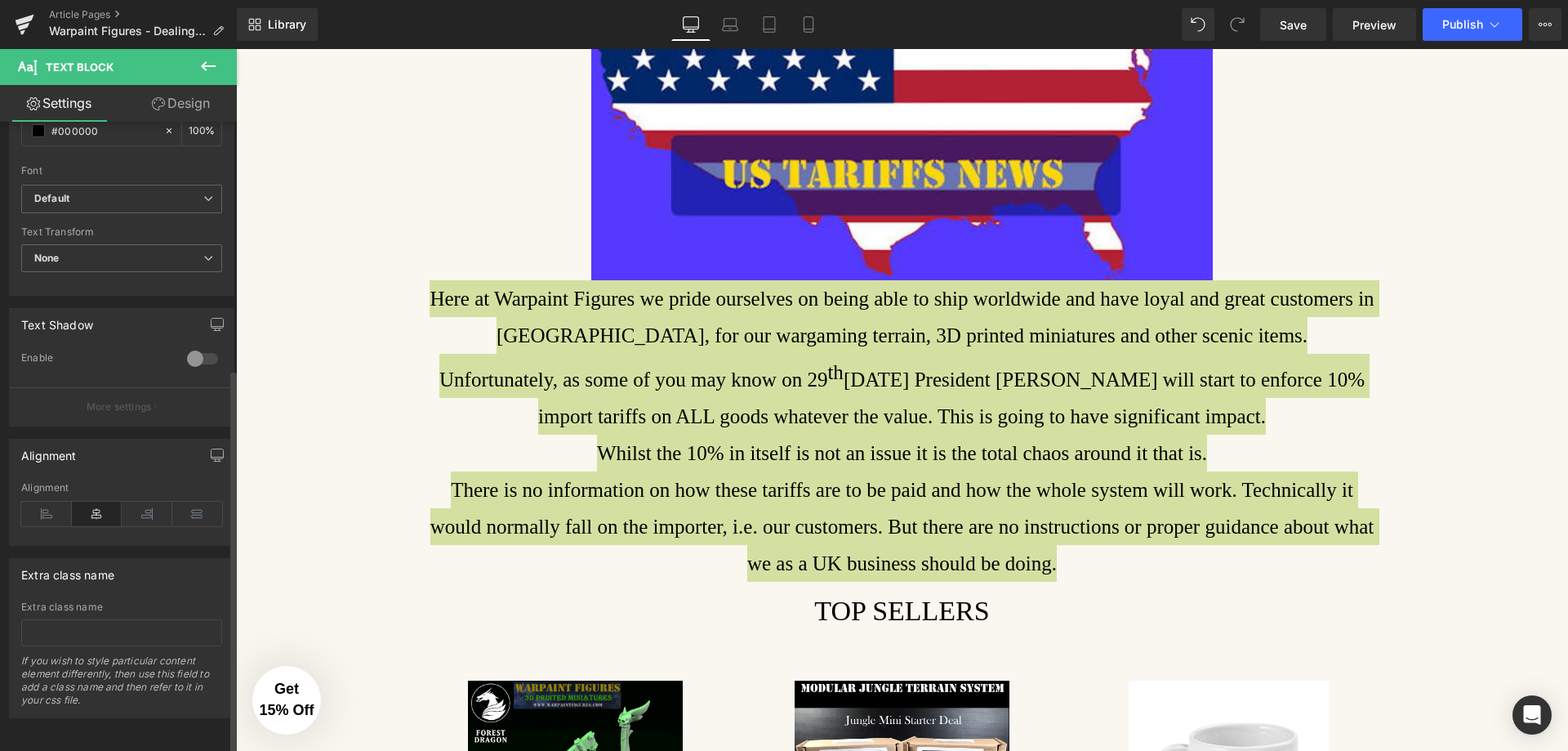
scroll to position [404, 0]
click at [53, 508] on icon at bounding box center [46, 513] width 51 height 24
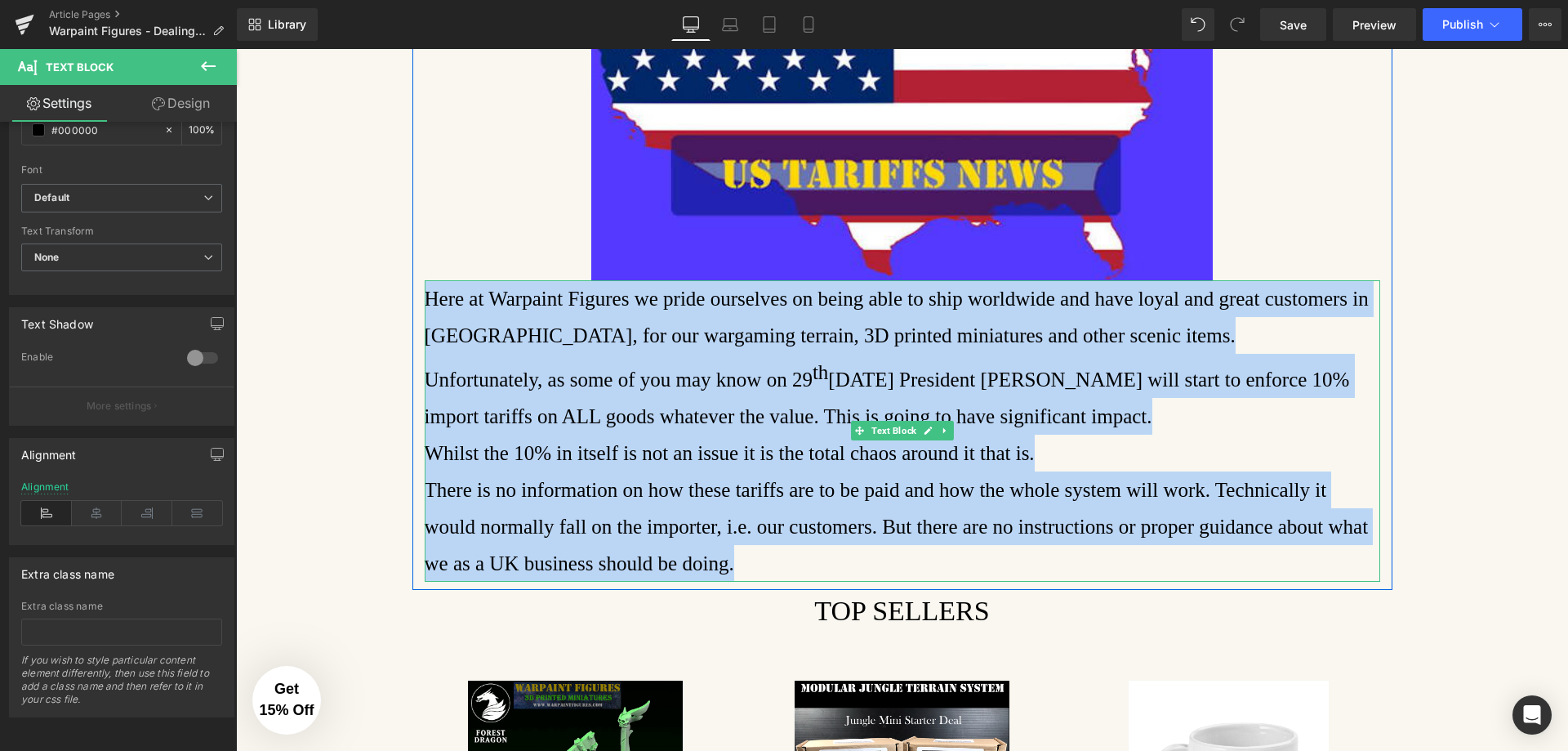
click at [1127, 444] on p "Whilst the 10% in itself is not an issue it is the total chaos around it that i…" at bounding box center [903, 453] width 956 height 37
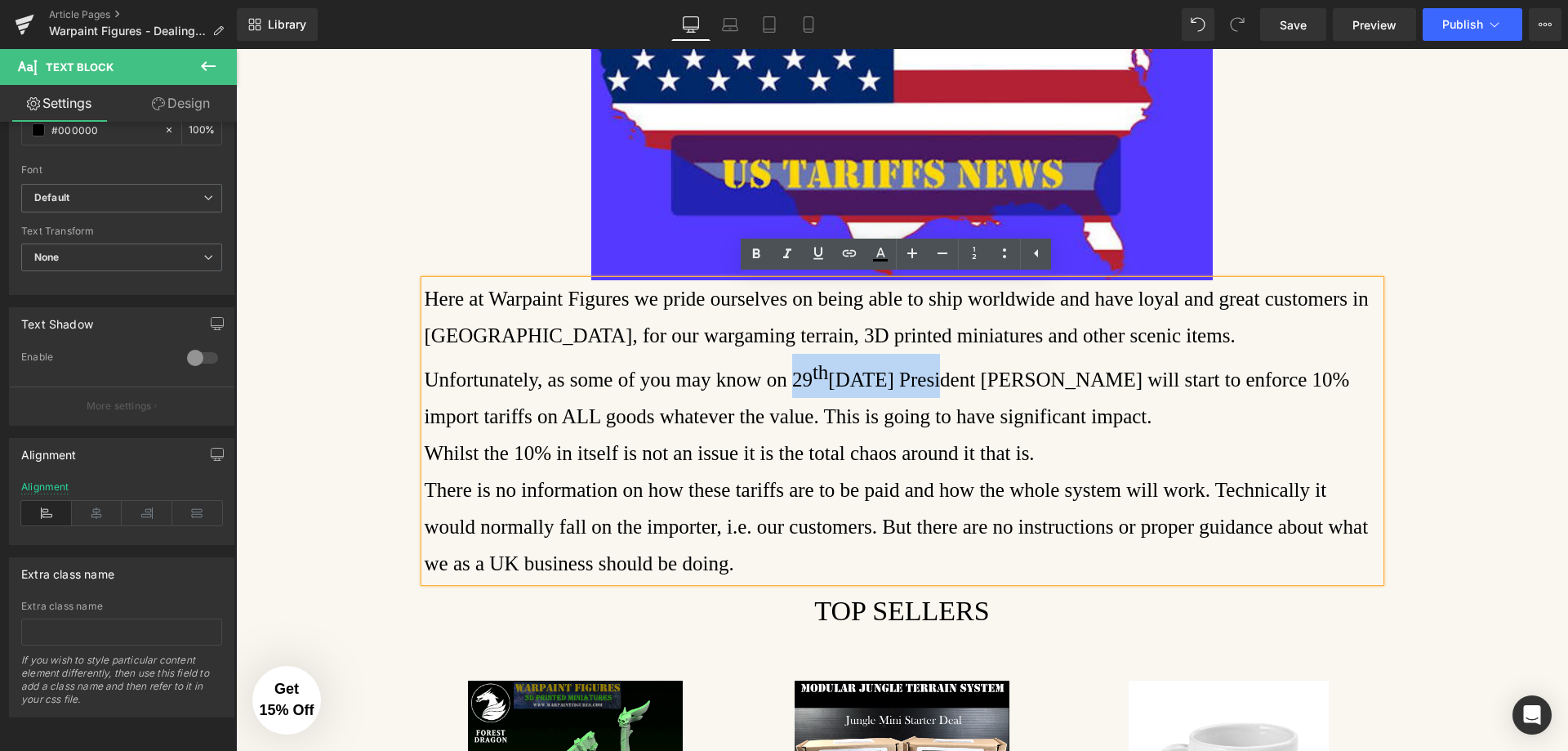
drag, startPoint x: 775, startPoint y: 376, endPoint x: 912, endPoint y: 380, distance: 137.1
click at [912, 380] on p "Unfortunately, as some of you may know on [DATE] President [PERSON_NAME] will s…" at bounding box center [903, 394] width 956 height 81
drag, startPoint x: 501, startPoint y: 419, endPoint x: 529, endPoint y: 419, distance: 28.0
click at [529, 419] on p "Unfortunately, as some of you may know on [DATE] President [PERSON_NAME] will s…" at bounding box center [903, 394] width 956 height 81
click at [666, 562] on p "There is no information on how these tariffs are to be paid and how the whole s…" at bounding box center [903, 526] width 956 height 110
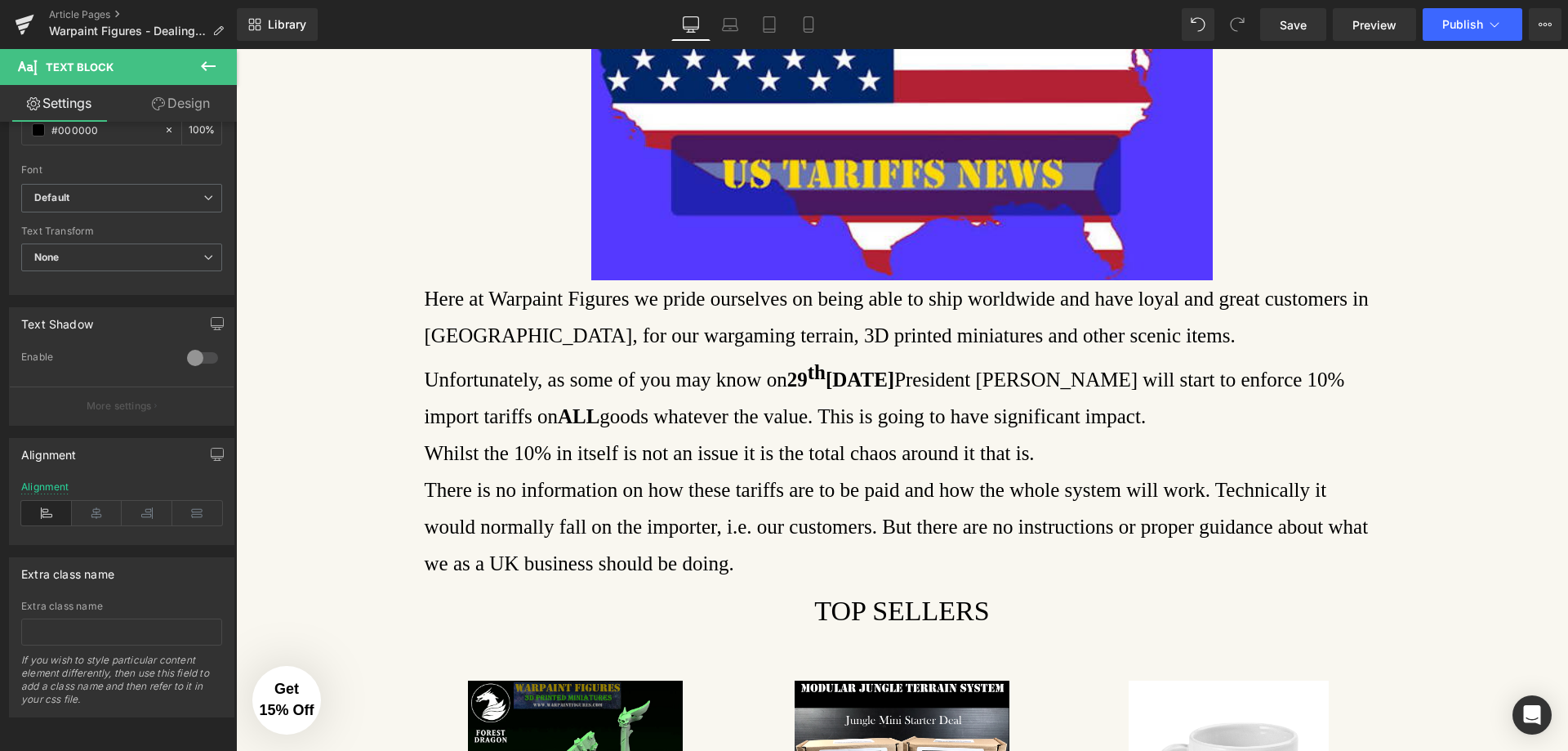
click at [204, 59] on icon at bounding box center [208, 65] width 19 height 19
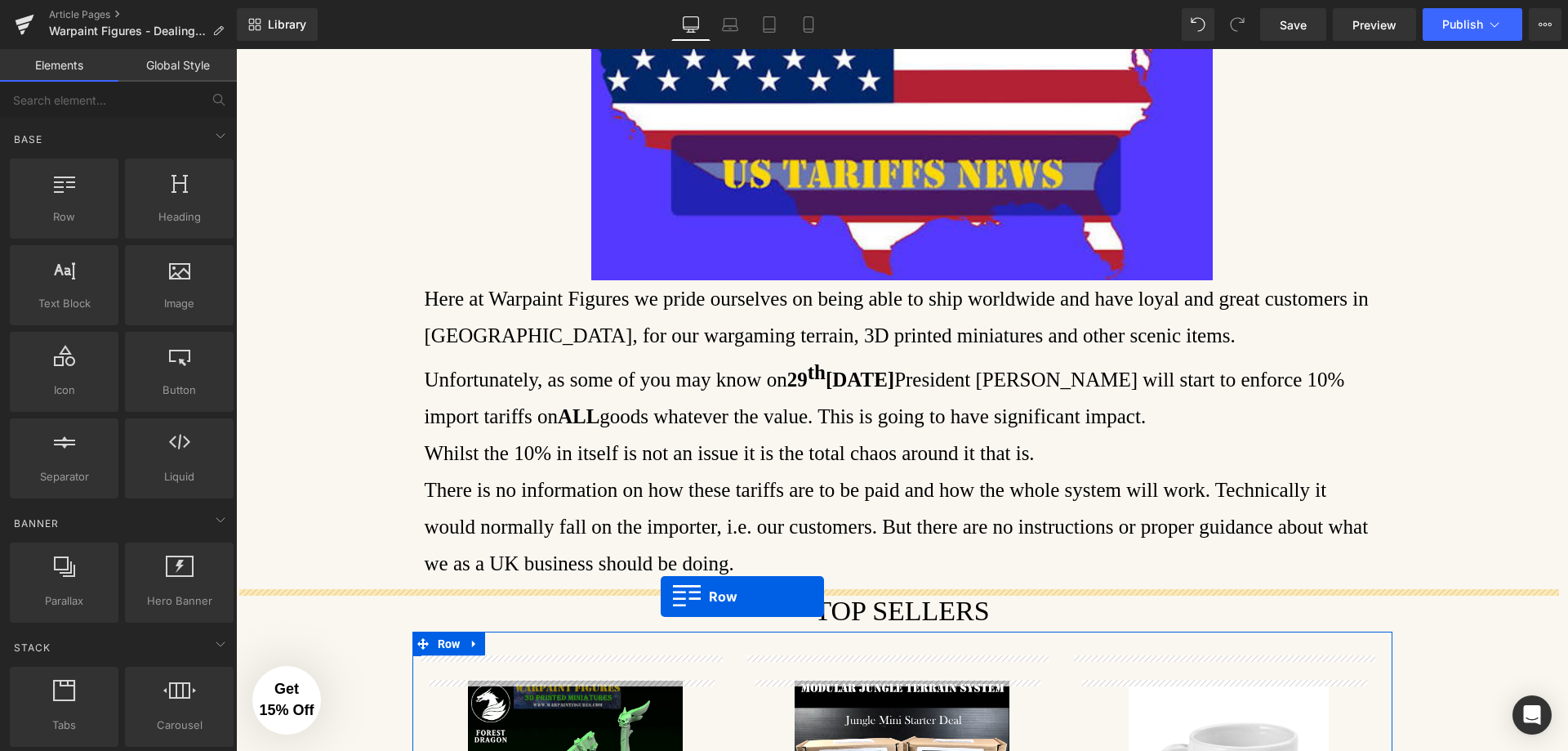
drag, startPoint x: 294, startPoint y: 264, endPoint x: 660, endPoint y: 596, distance: 494.1
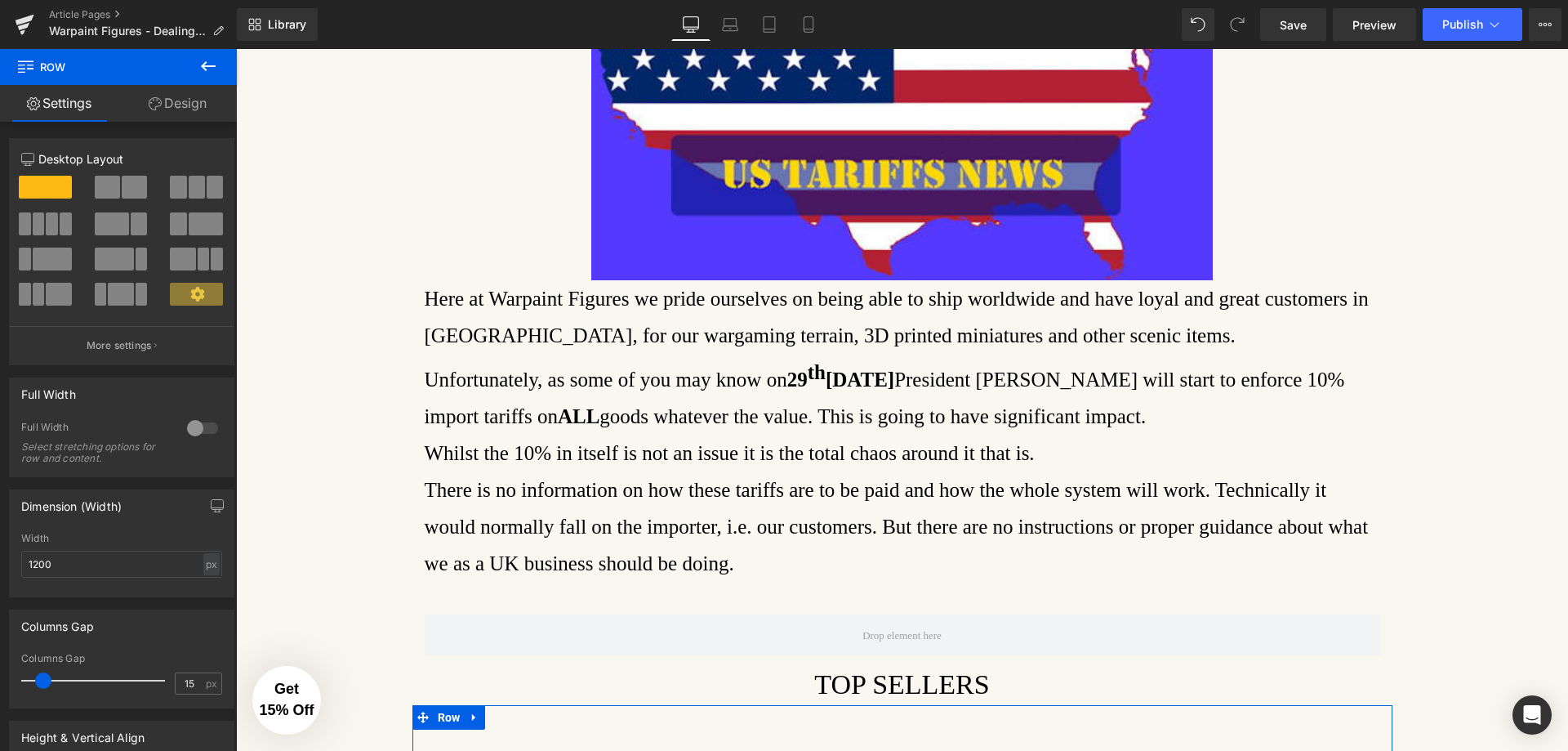
click at [205, 57] on icon at bounding box center [208, 65] width 19 height 19
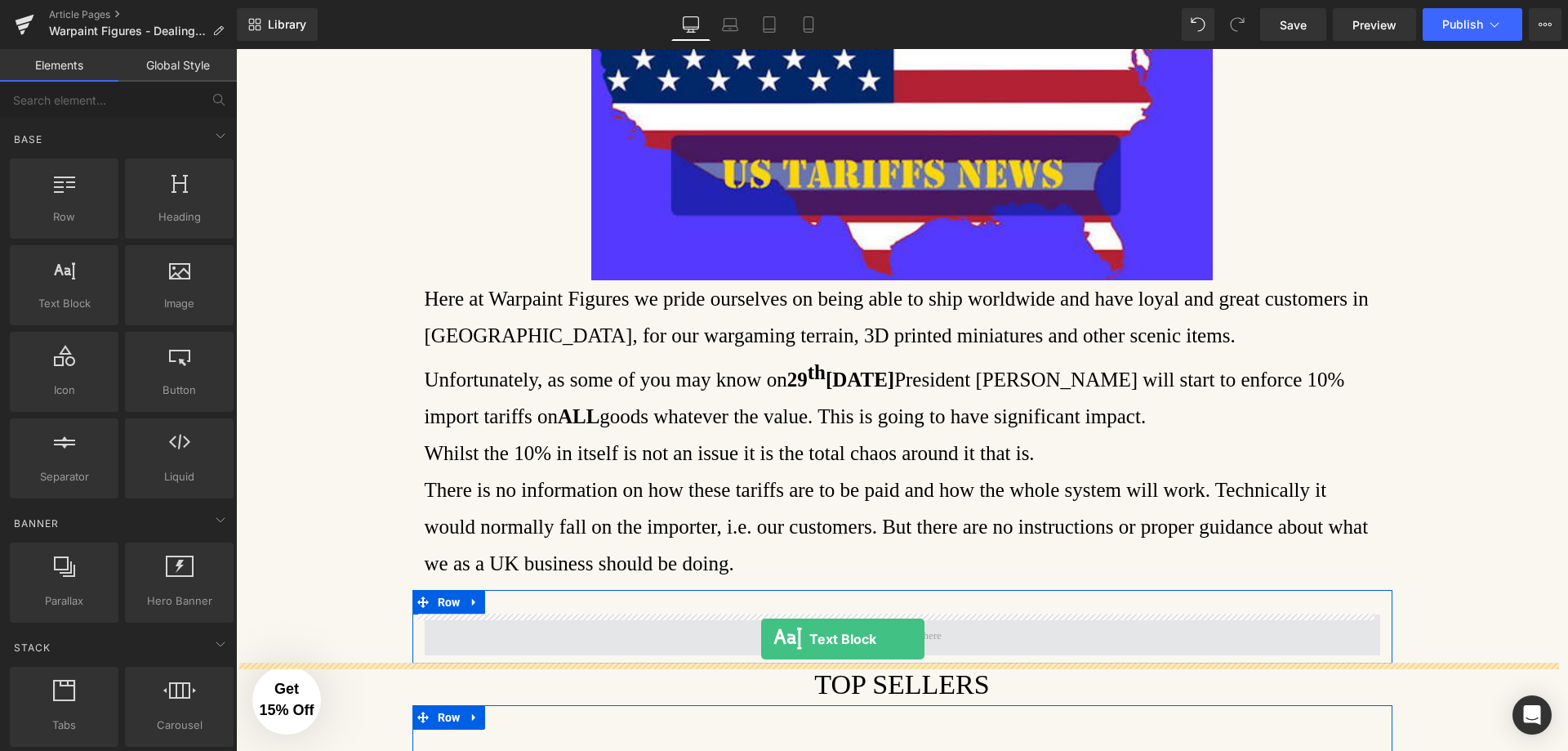
drag, startPoint x: 347, startPoint y: 363, endPoint x: 761, endPoint y: 639, distance: 497.6
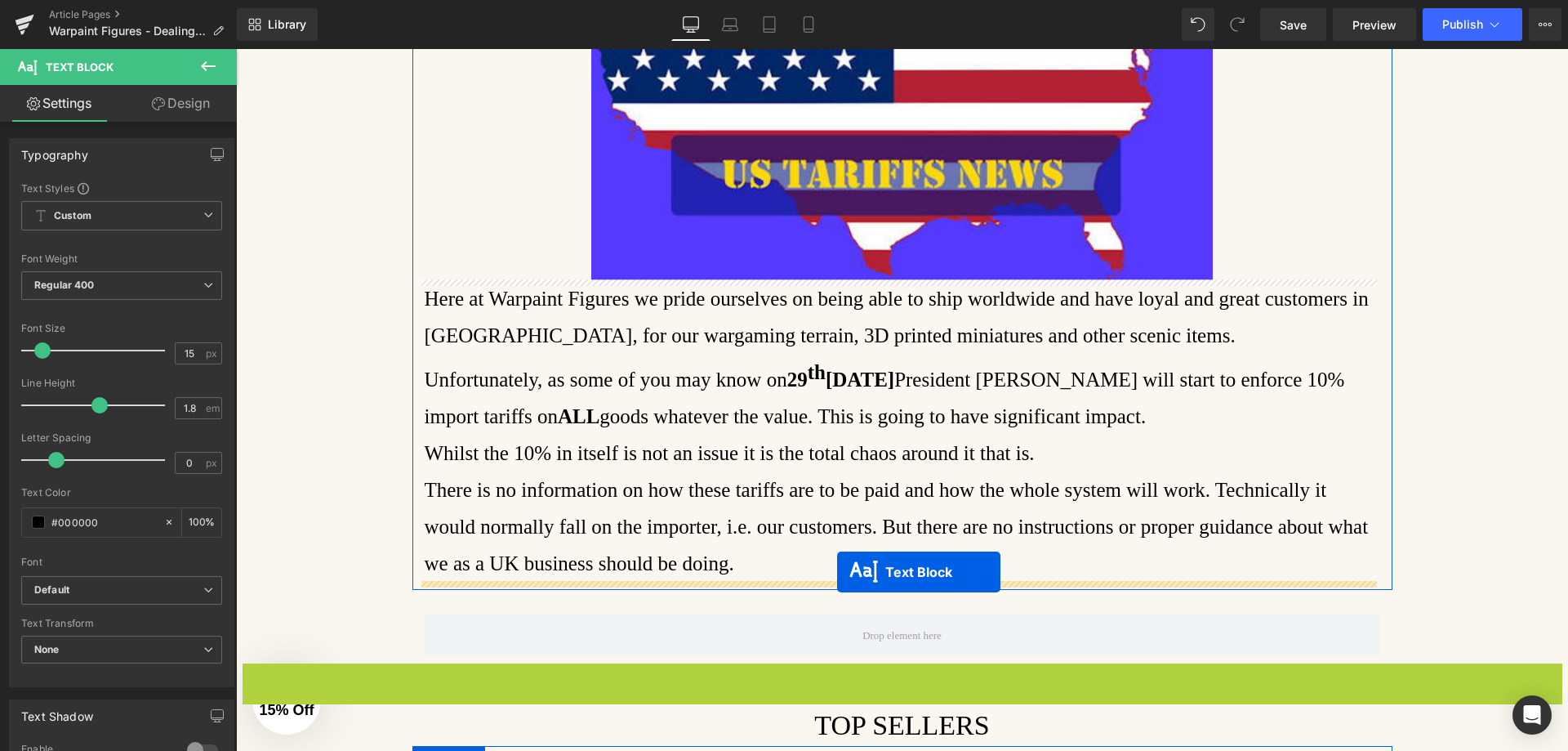
drag, startPoint x: 851, startPoint y: 689, endPoint x: 837, endPoint y: 572, distance: 117.8
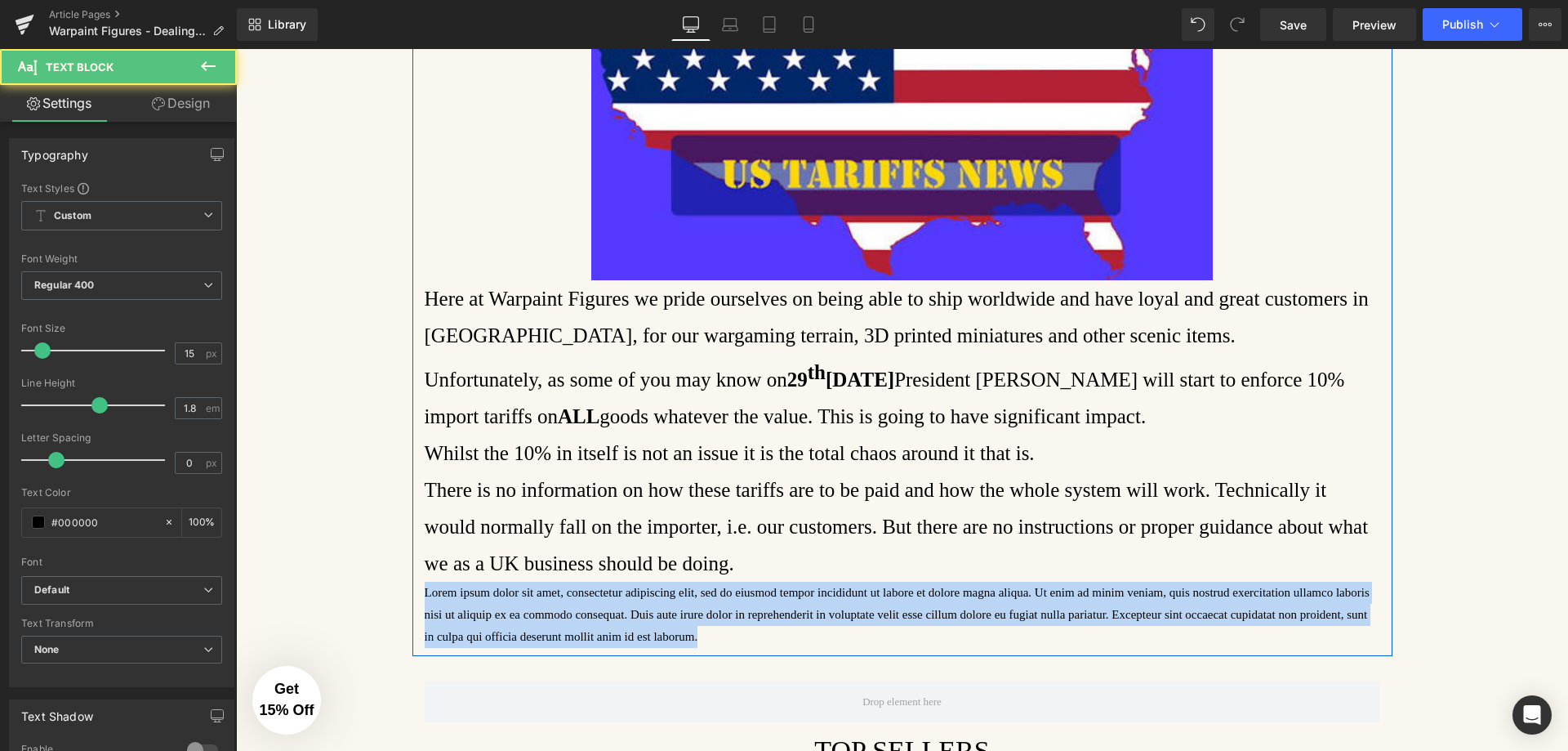
drag, startPoint x: 593, startPoint y: 637, endPoint x: 410, endPoint y: 581, distance: 191.4
click at [412, 581] on div "Warpaint Figures - THE IMPACT OF US IMPORT TARIFFS - [DATE] Heading Text Block …" at bounding box center [903, 232] width 980 height 832
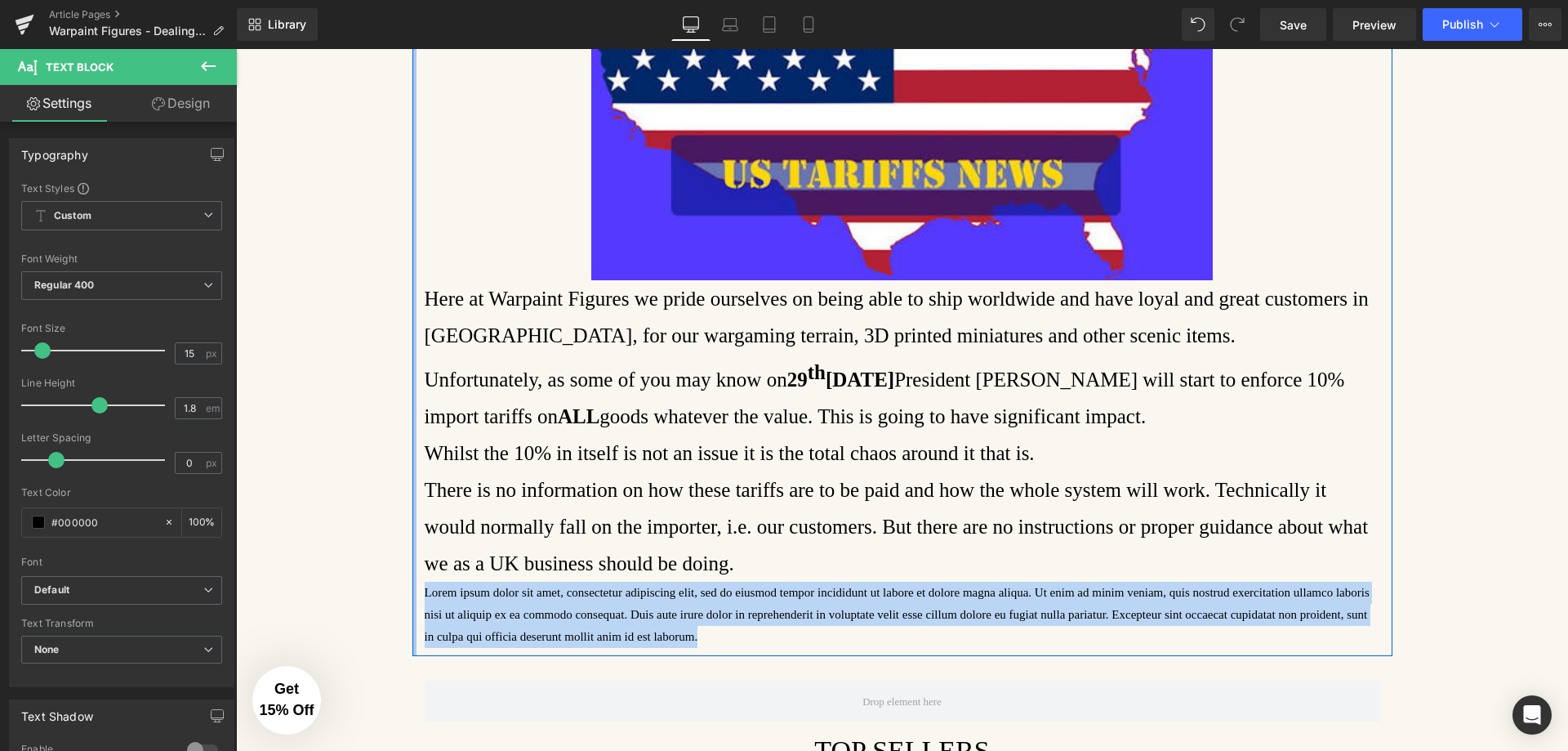
paste div
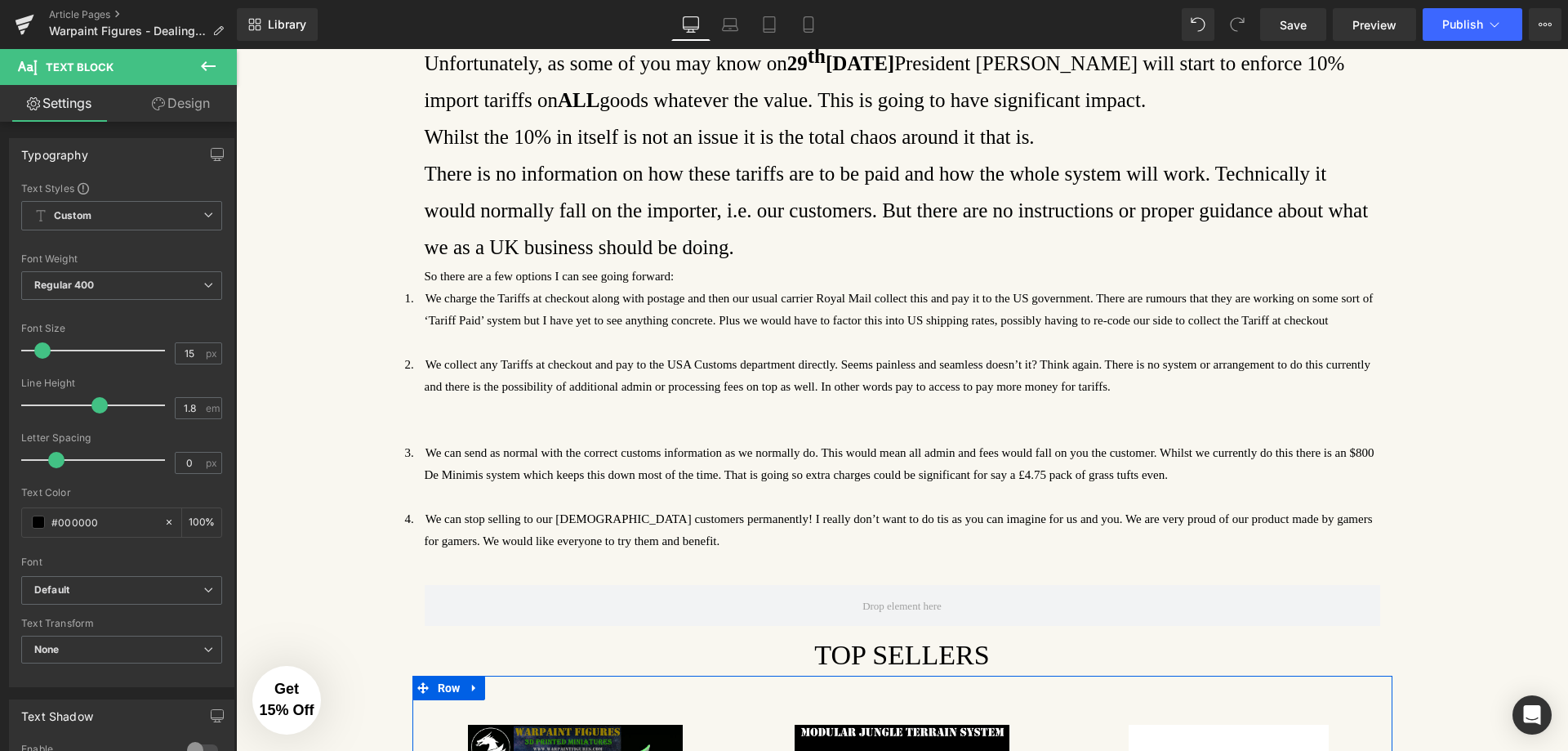
scroll to position [604, 0]
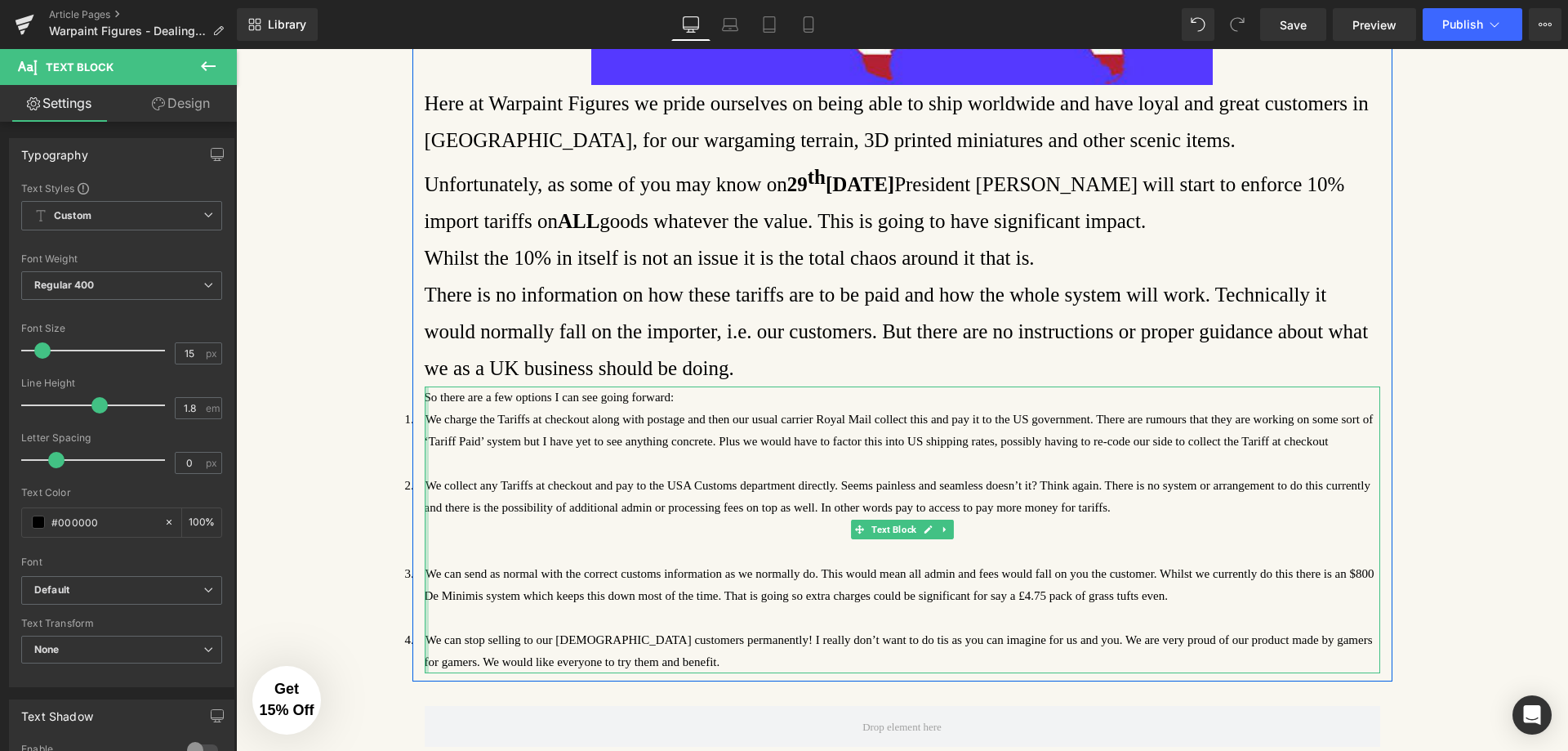
click at [425, 423] on div at bounding box center [427, 530] width 4 height 287
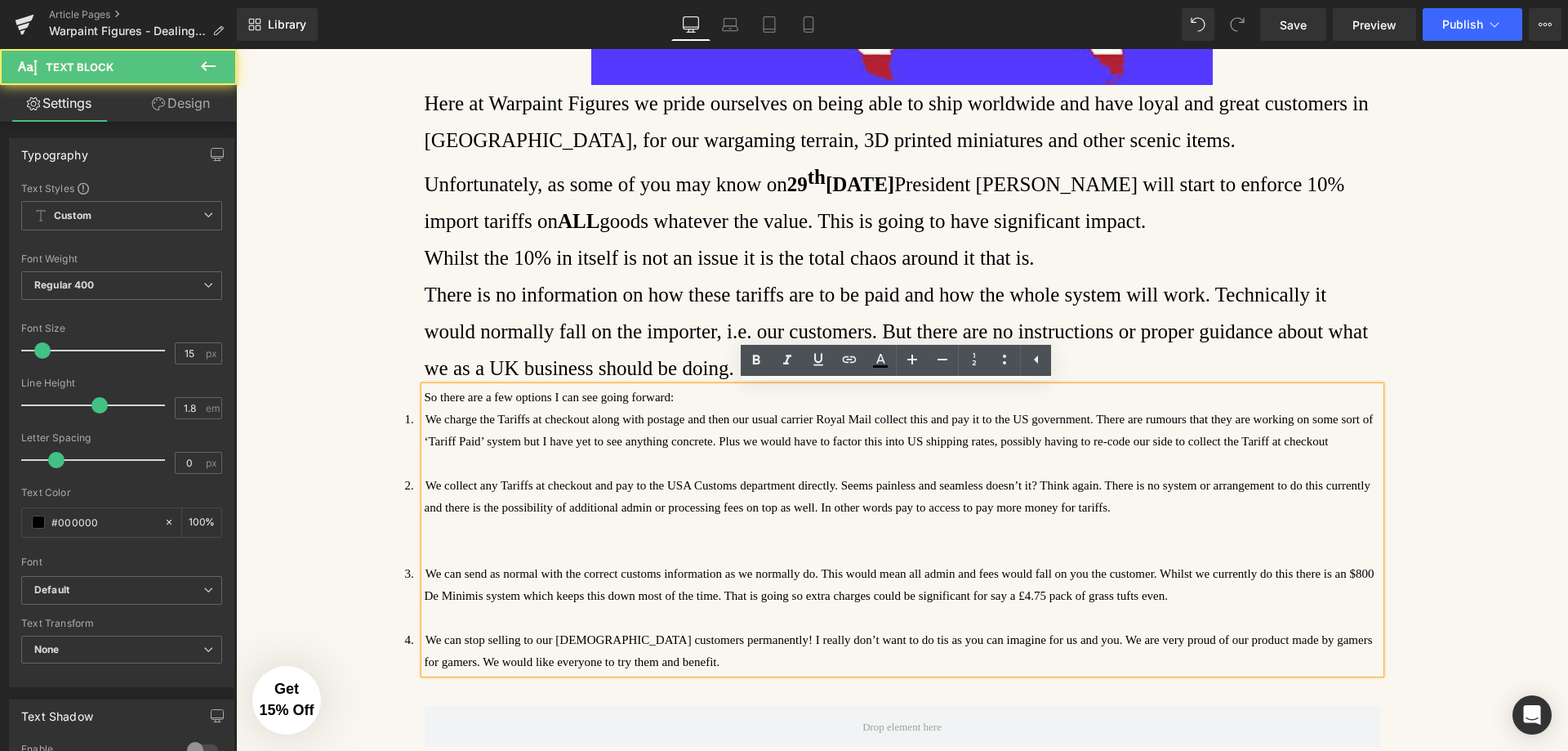
click at [425, 422] on p "1. We charge the Tariffs at checkout along with postage and then our usual carr…" at bounding box center [903, 430] width 956 height 44
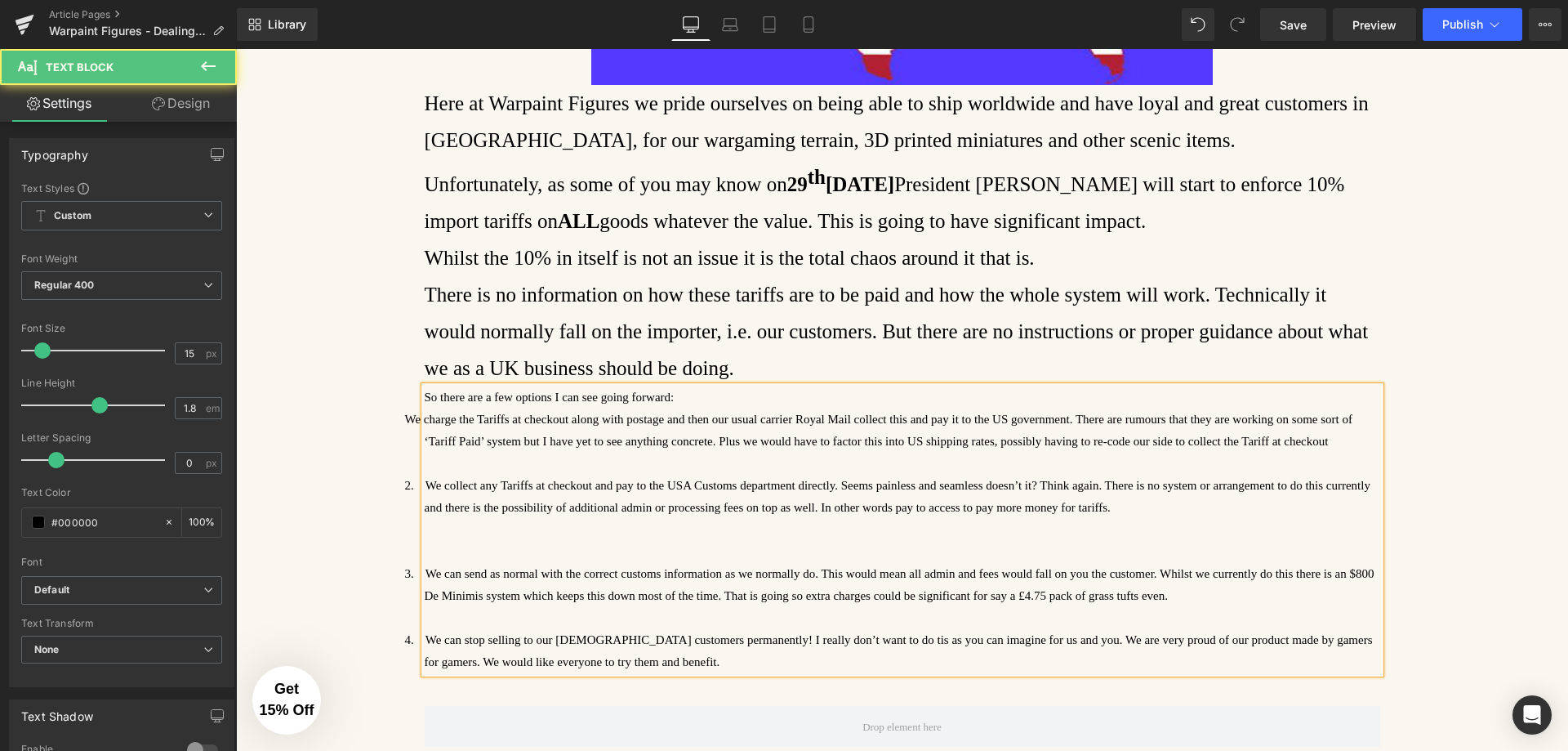
click at [730, 627] on p at bounding box center [903, 618] width 956 height 22
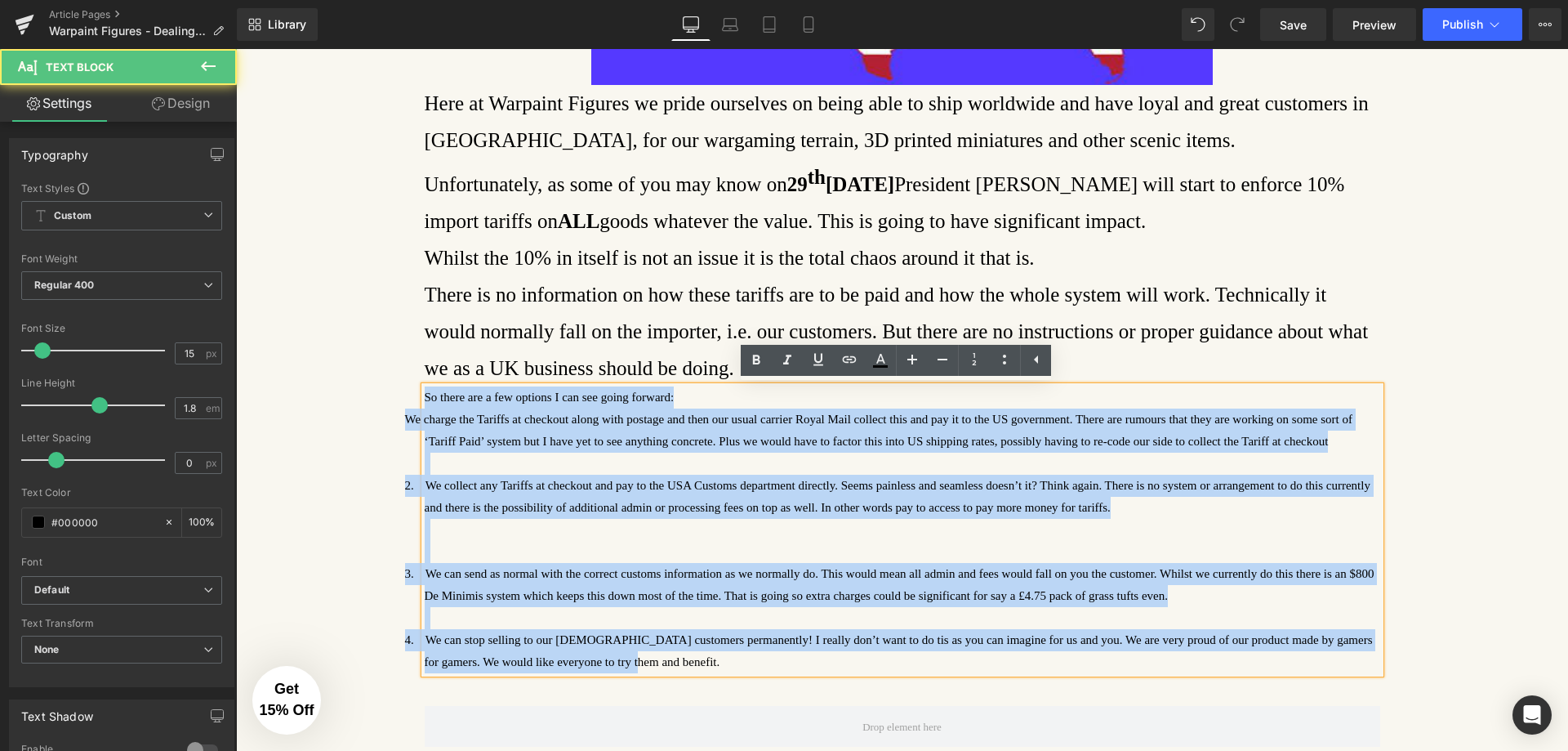
drag, startPoint x: 604, startPoint y: 663, endPoint x: 419, endPoint y: 397, distance: 324.0
click at [425, 397] on div "So there are a few options I can see going forward: We charge the Tariffs at ch…" at bounding box center [903, 530] width 956 height 287
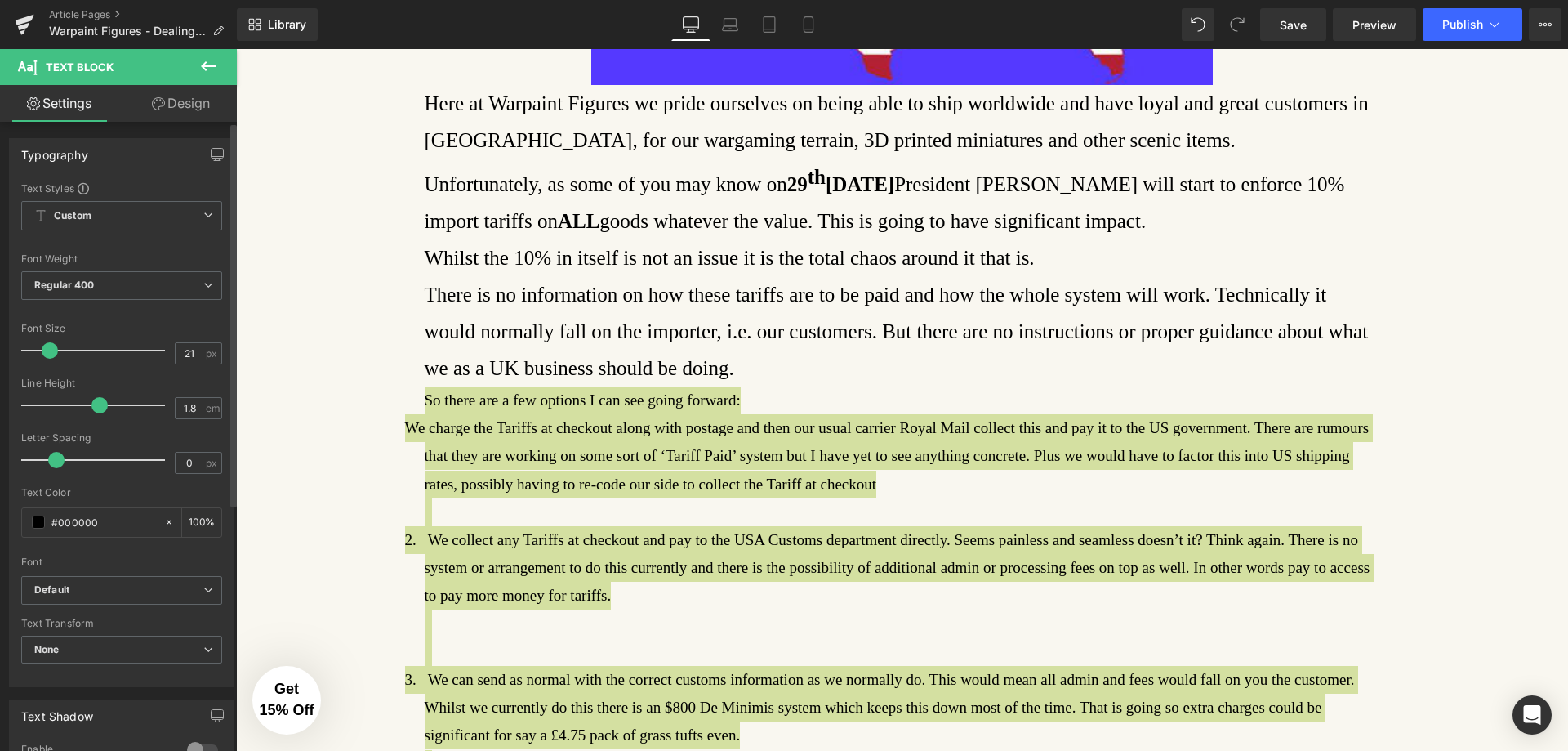
type input "22"
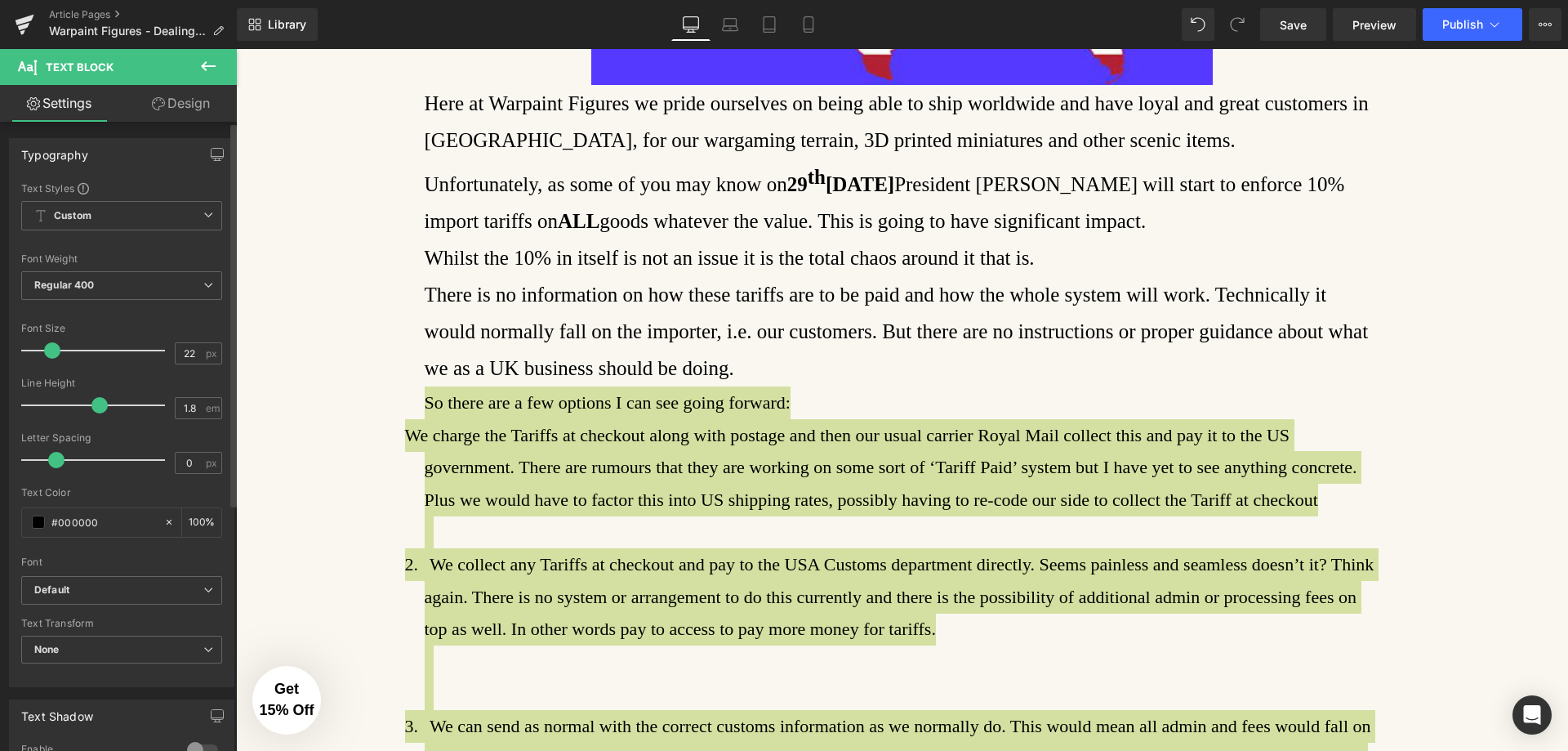
drag, startPoint x: 42, startPoint y: 350, endPoint x: 52, endPoint y: 350, distance: 10.0
click at [52, 350] on span at bounding box center [53, 351] width 17 height 17
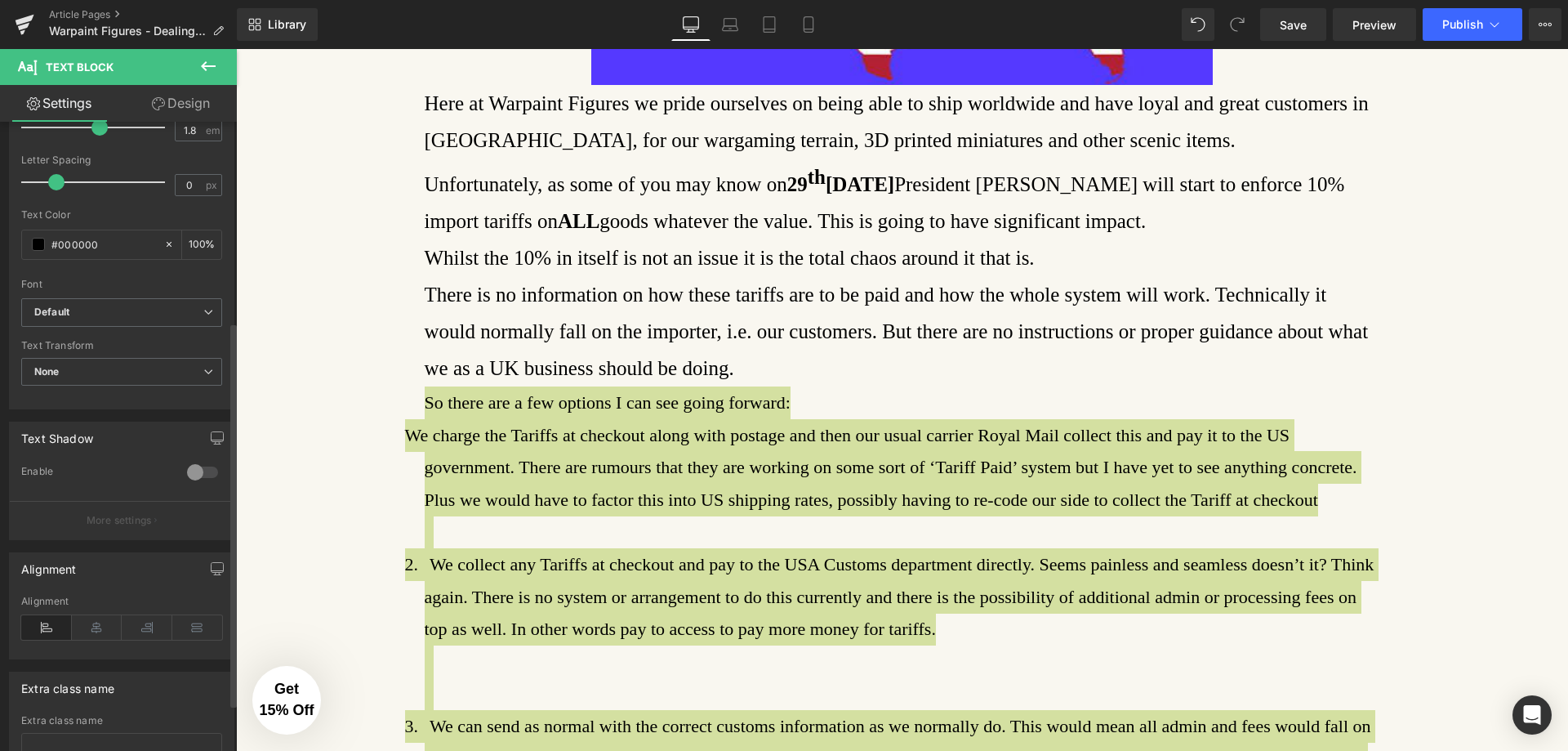
scroll to position [327, 0]
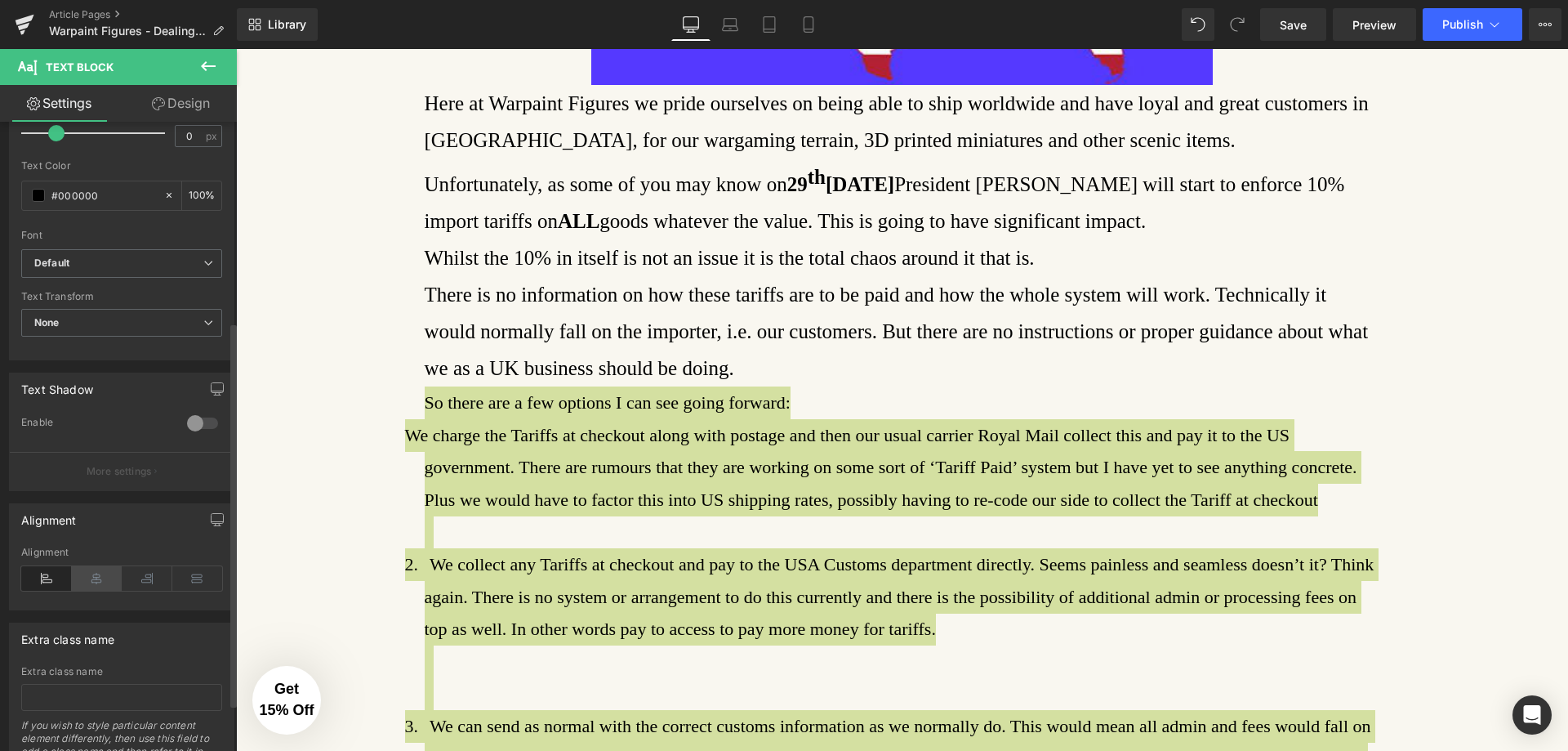
click at [106, 581] on icon at bounding box center [97, 578] width 51 height 24
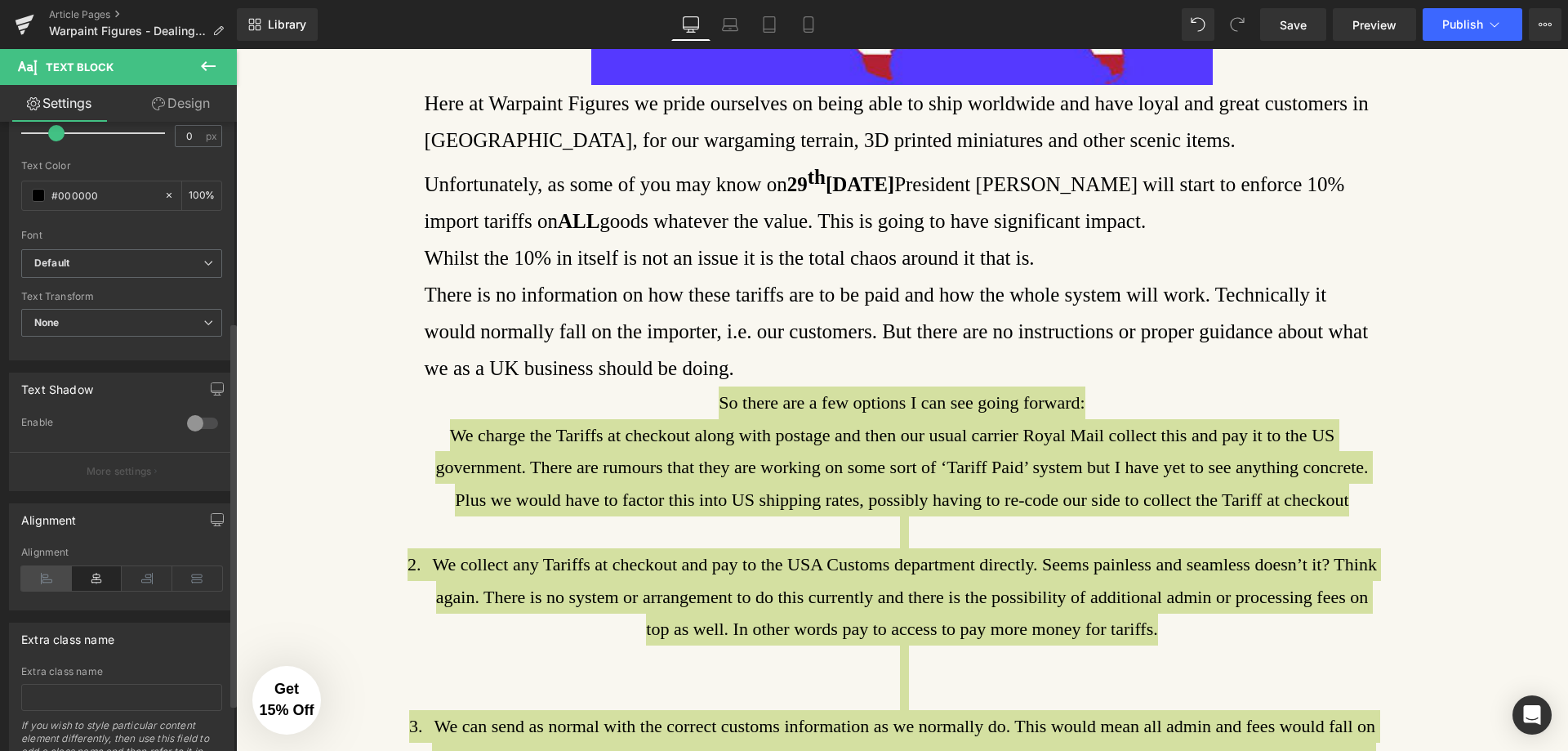
click at [46, 578] on icon at bounding box center [46, 578] width 51 height 24
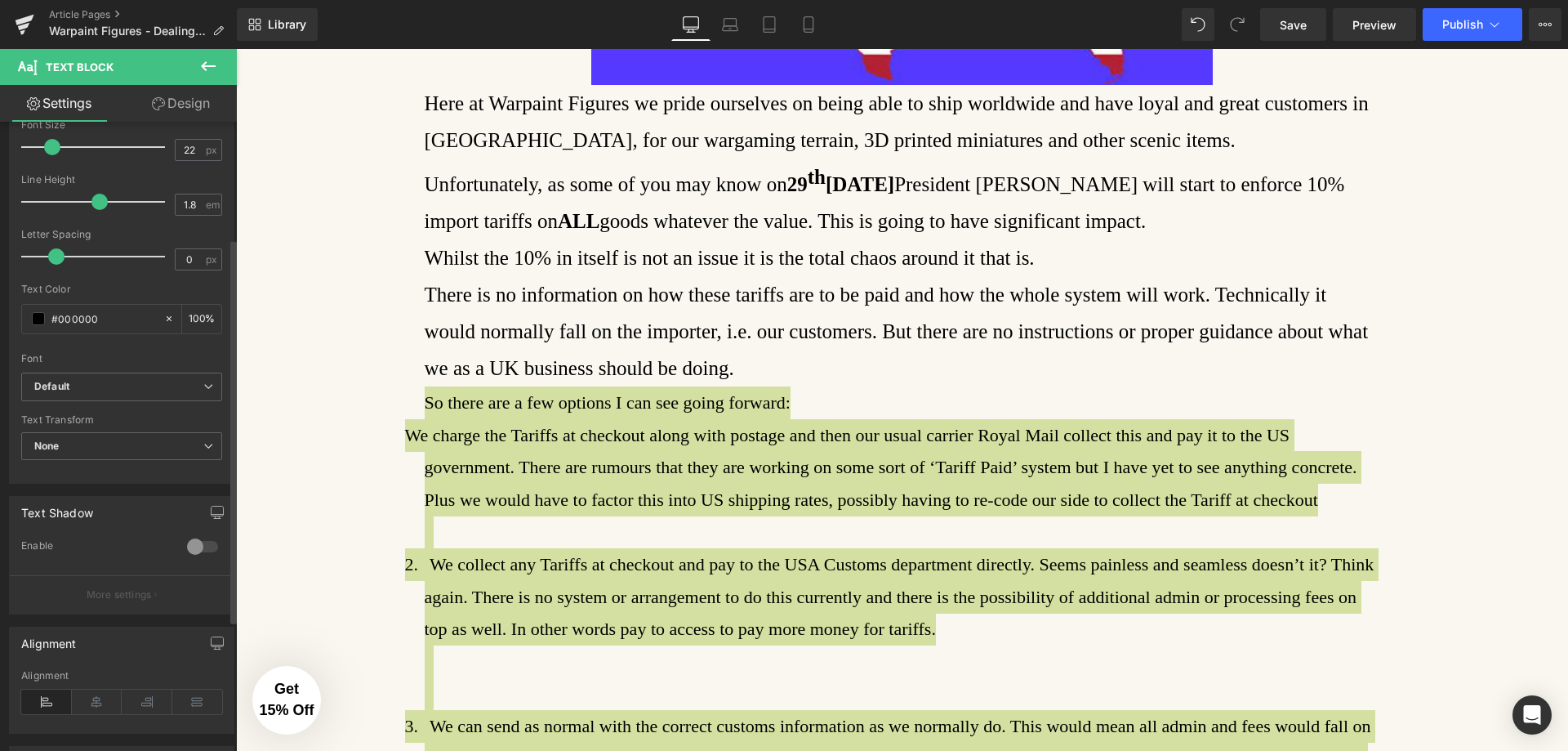
scroll to position [160, 0]
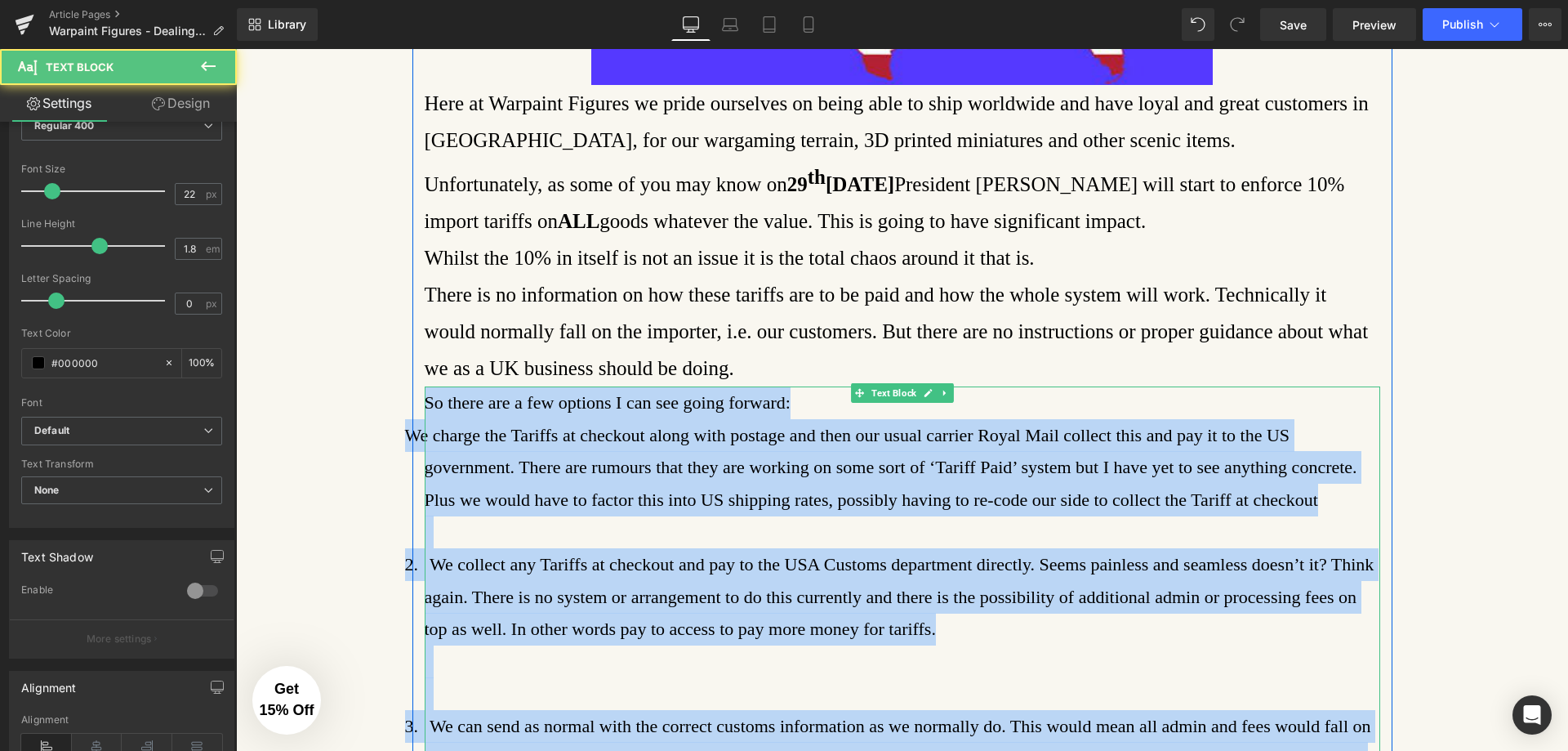
click at [453, 482] on p "We charge the Tariffs at checkout along with postage and then our usual carrier…" at bounding box center [903, 468] width 956 height 97
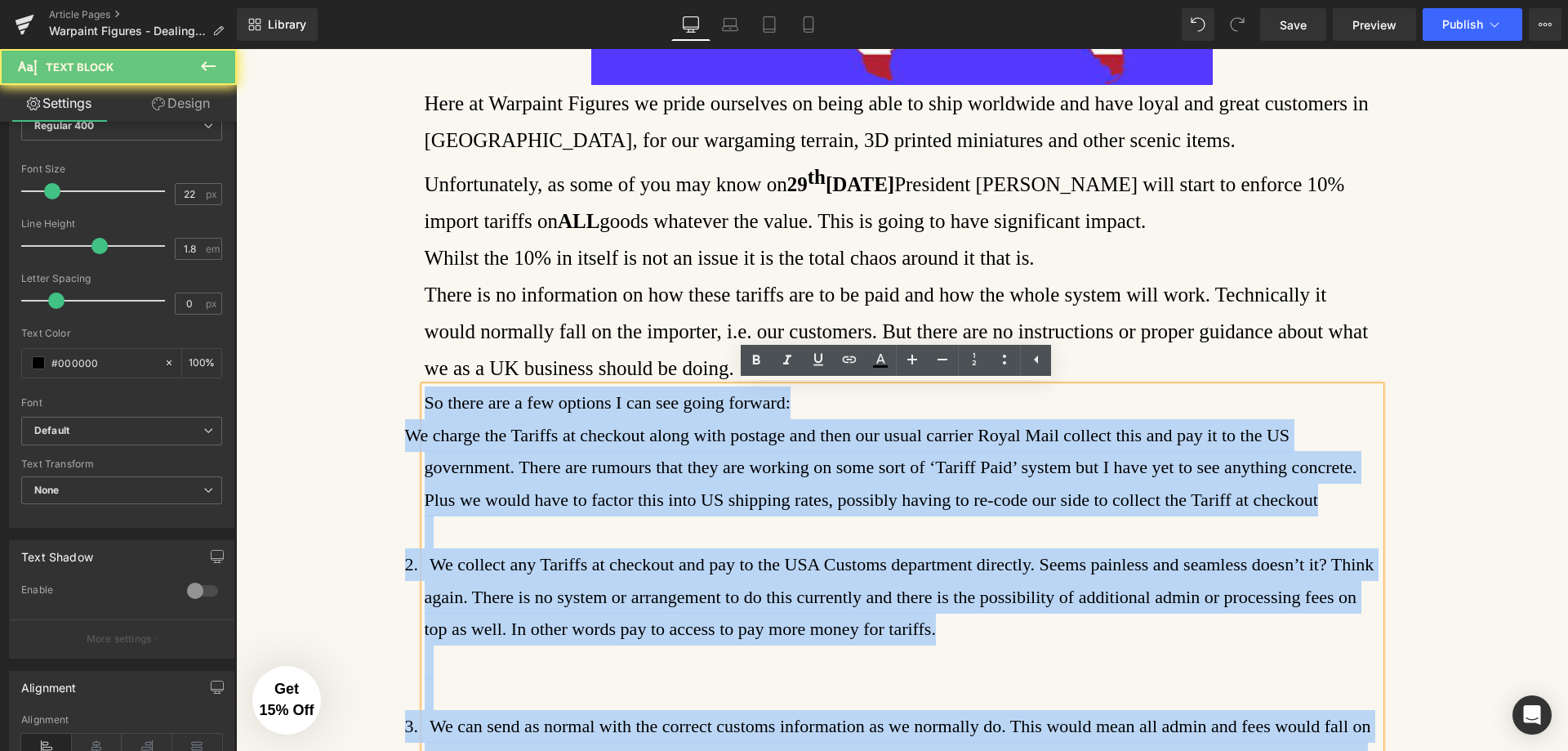
click at [425, 434] on p "We charge the Tariffs at checkout along with postage and then our usual carrier…" at bounding box center [903, 468] width 956 height 97
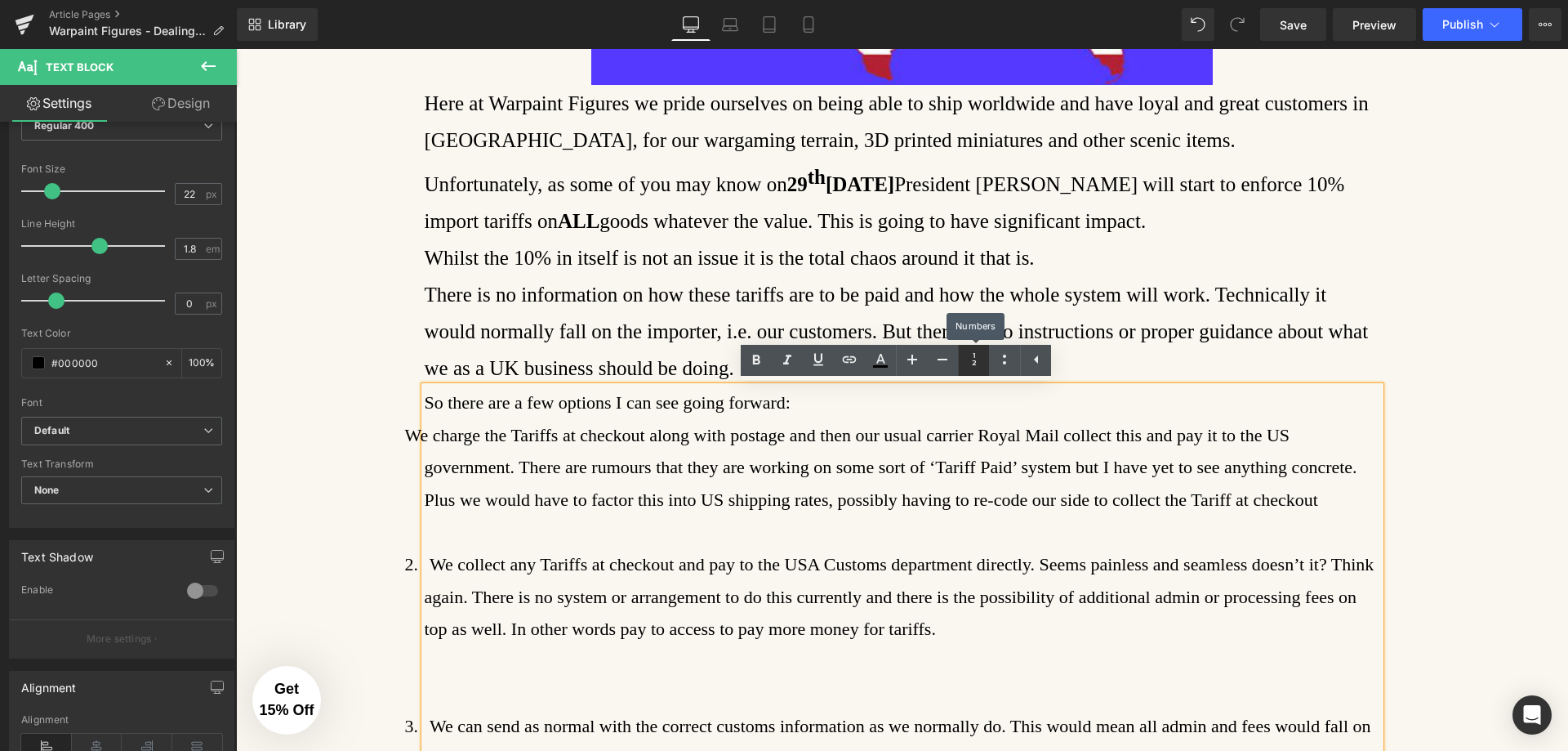
click at [968, 364] on icon at bounding box center [974, 359] width 19 height 19
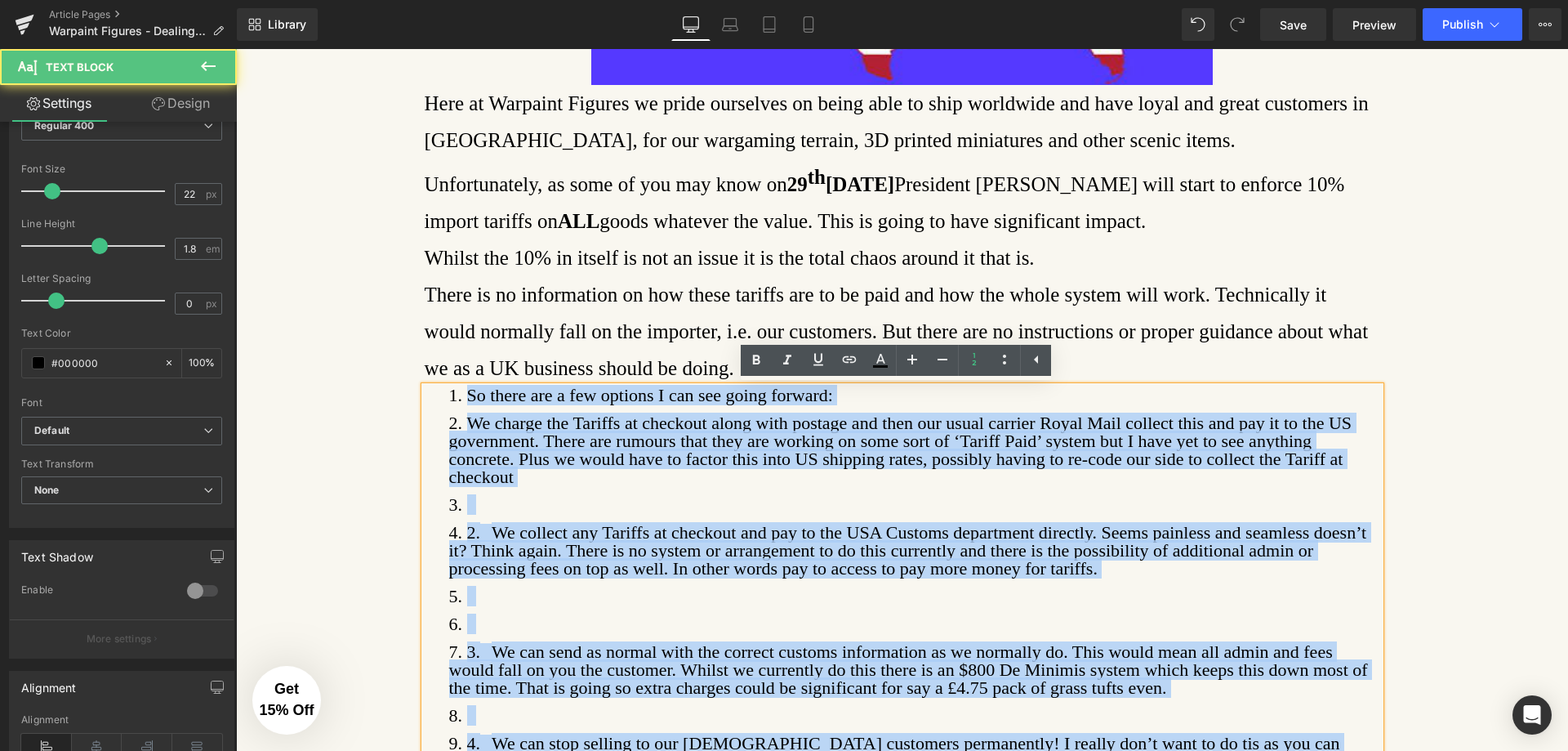
click at [464, 394] on li "So there are a few options I can see going forward:" at bounding box center [914, 400] width 931 height 28
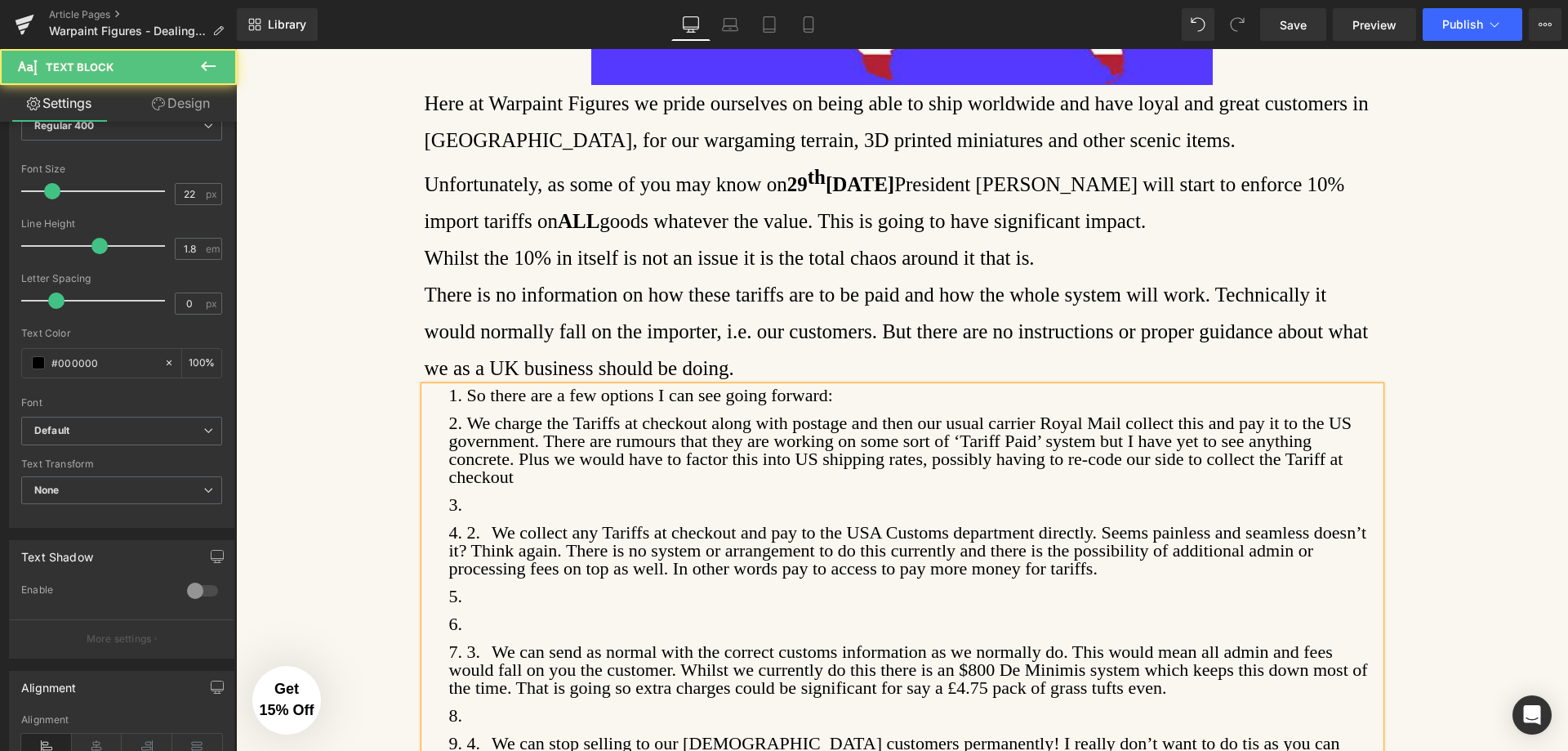
click at [498, 451] on li "We charge the Tariffs at checkout along with postage and then our usual carrier…" at bounding box center [914, 455] width 931 height 82
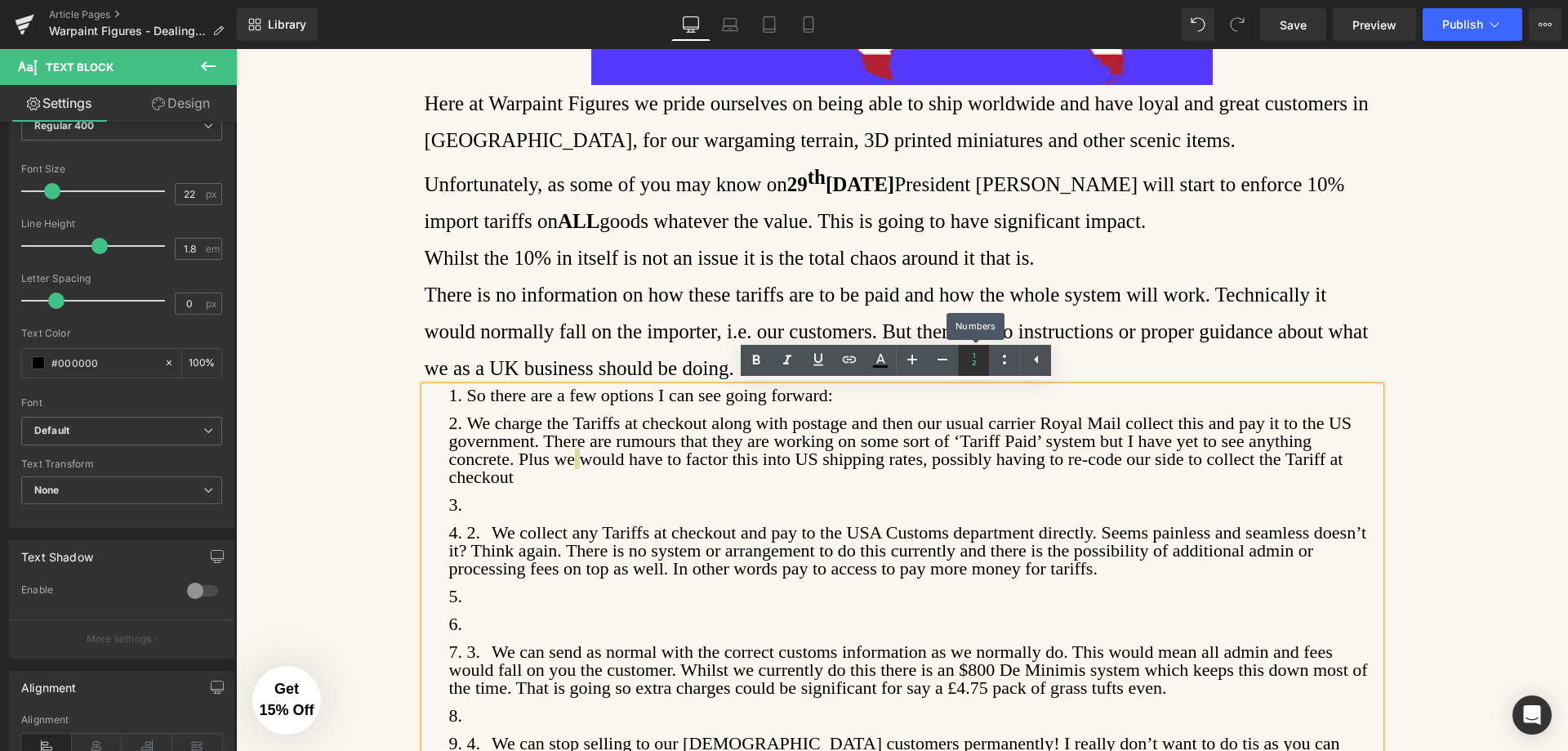
click at [971, 363] on icon at bounding box center [974, 359] width 19 height 19
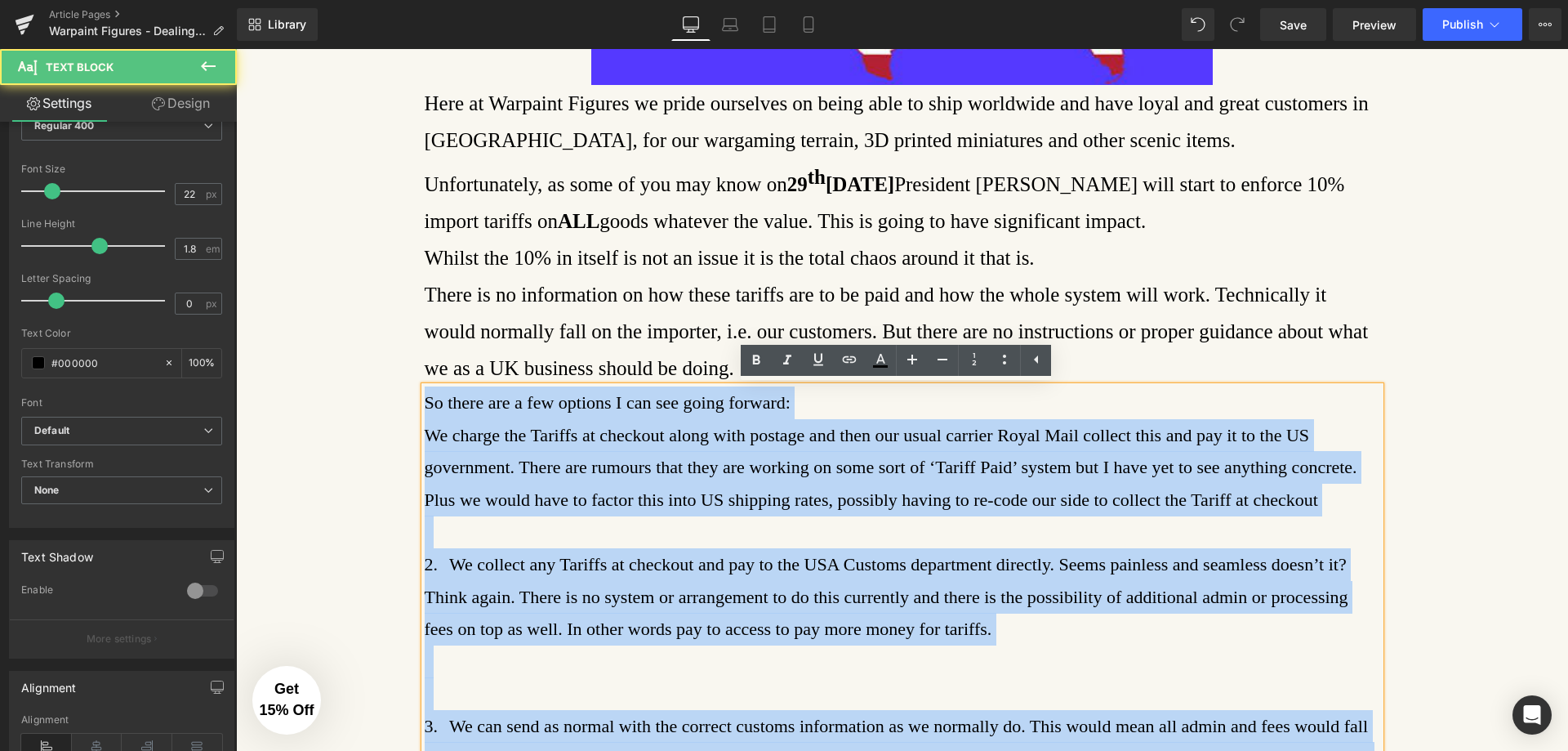
click at [462, 435] on span "We charge the Tariffs at checkout along with postage and then our usual carrier…" at bounding box center [891, 468] width 933 height 85
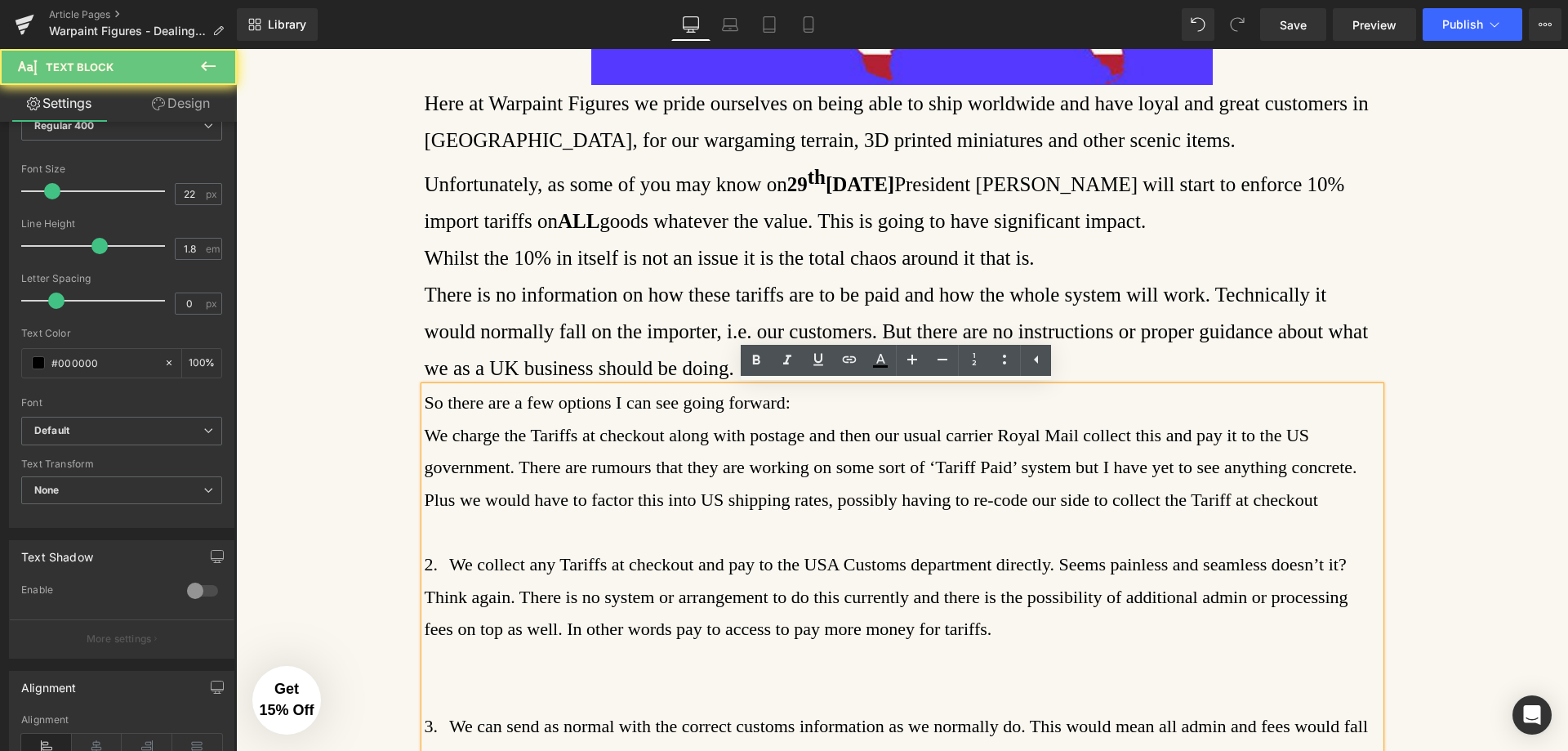
click at [426, 437] on span "We charge the Tariffs at checkout along with postage and then our usual carrier…" at bounding box center [891, 468] width 933 height 85
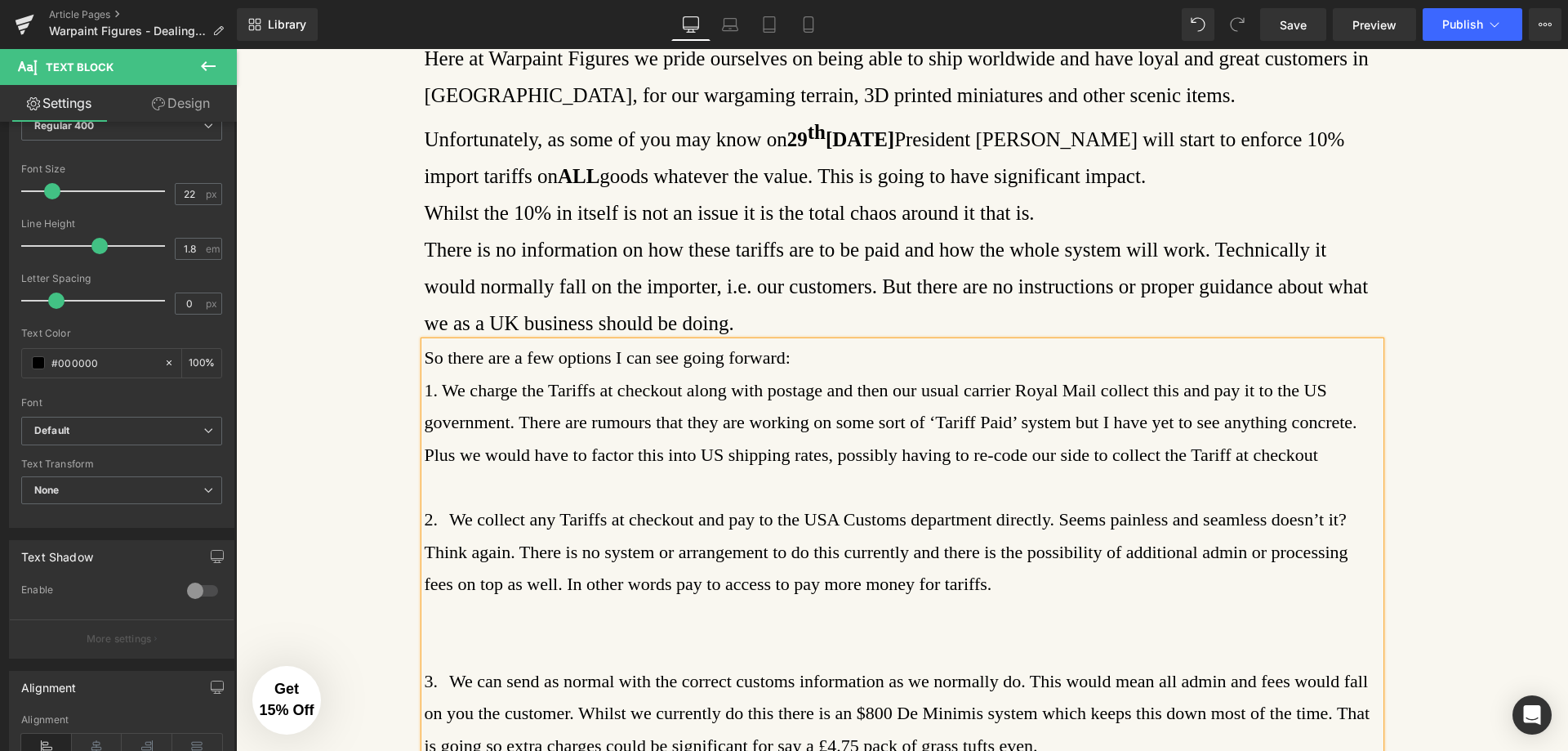
scroll to position [686, 0]
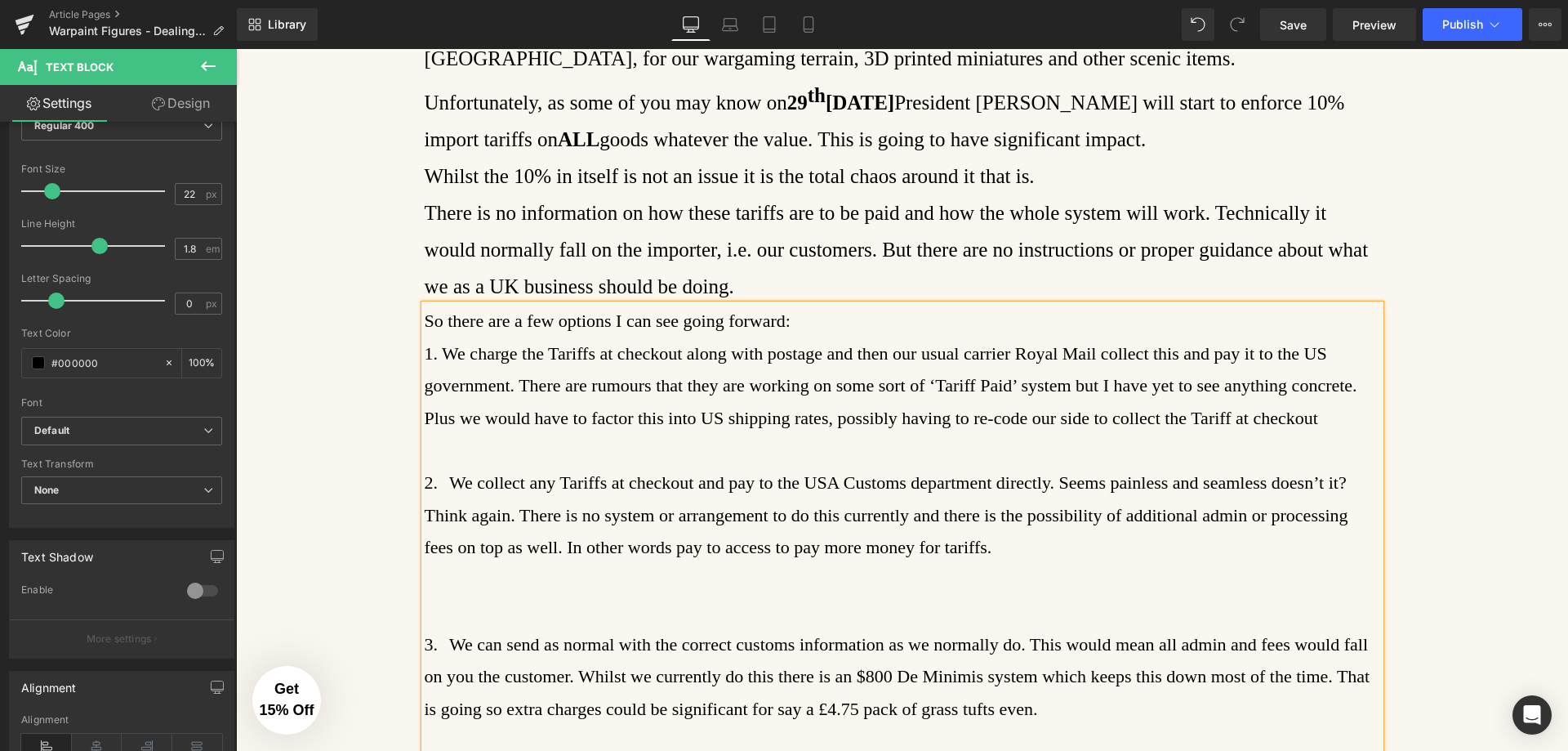
click at [455, 595] on p "So there are a few options I can see going forward: 1. We charge the Tariffs at…" at bounding box center [903, 564] width 956 height 518
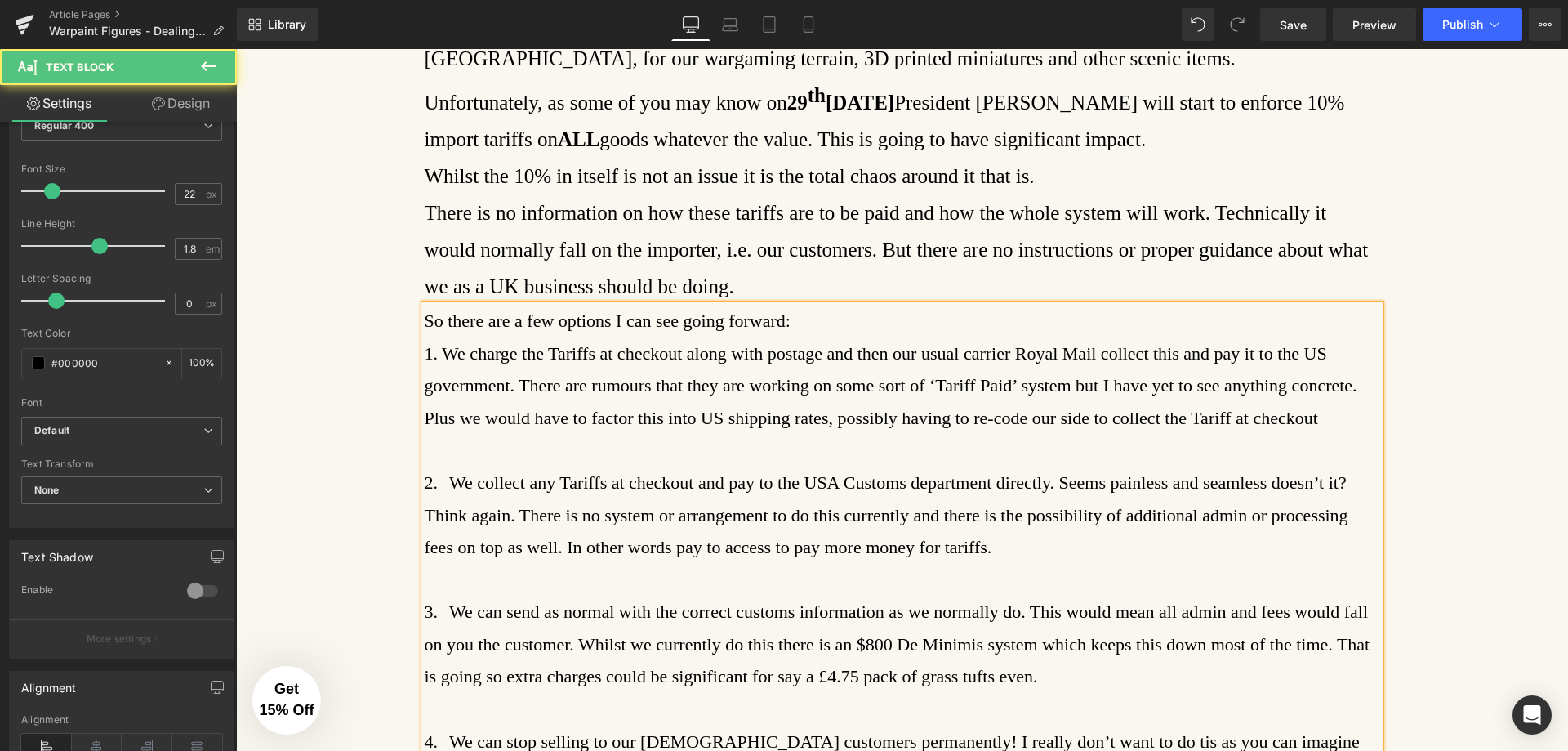
click at [443, 452] on p "So there are a few options I can see going forward: 1. We charge the Tariffs at…" at bounding box center [903, 547] width 956 height 485
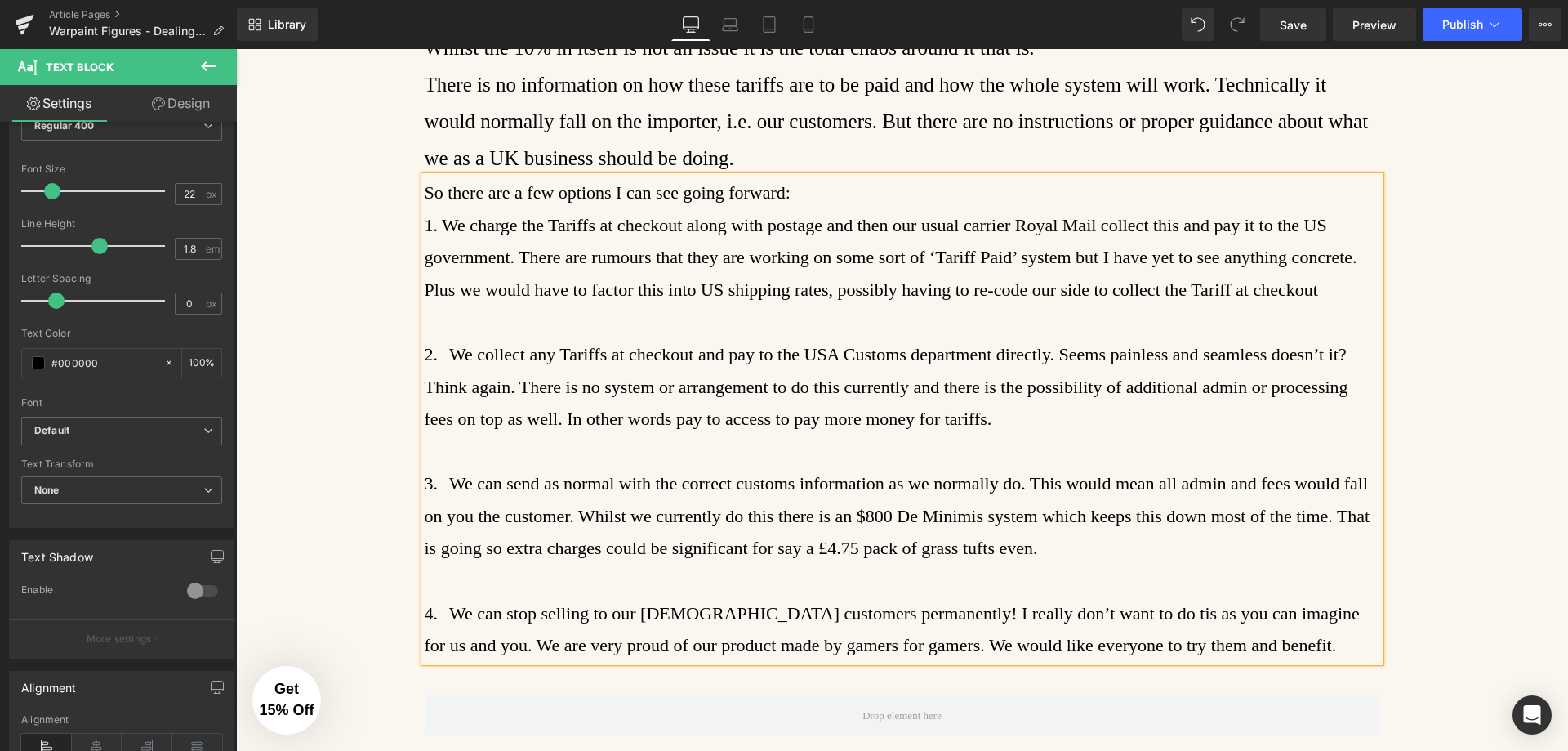
scroll to position [1012, 0]
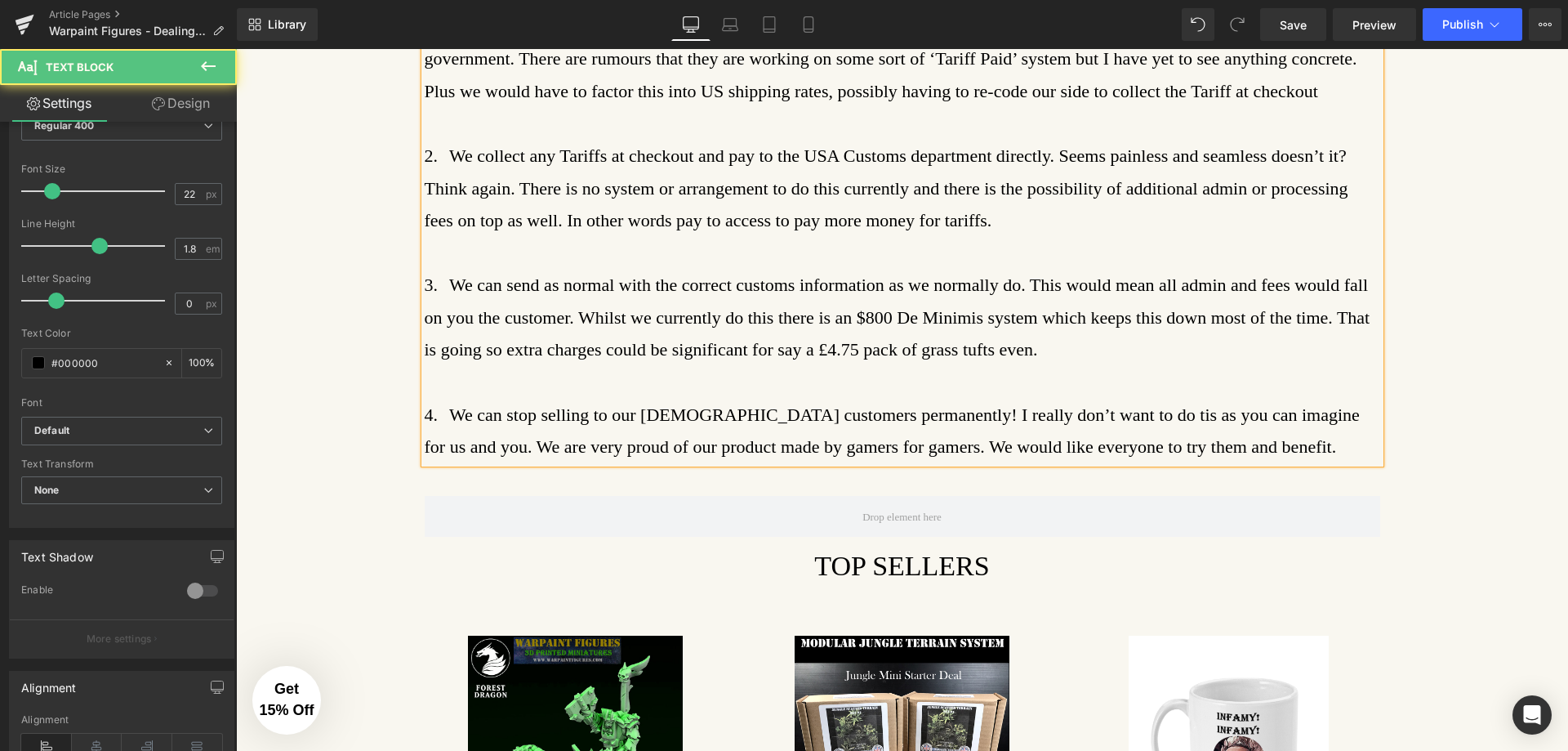
click at [457, 378] on p "So there are a few options I can see going forward: 1. We charge the Tariffs at…" at bounding box center [903, 221] width 956 height 485
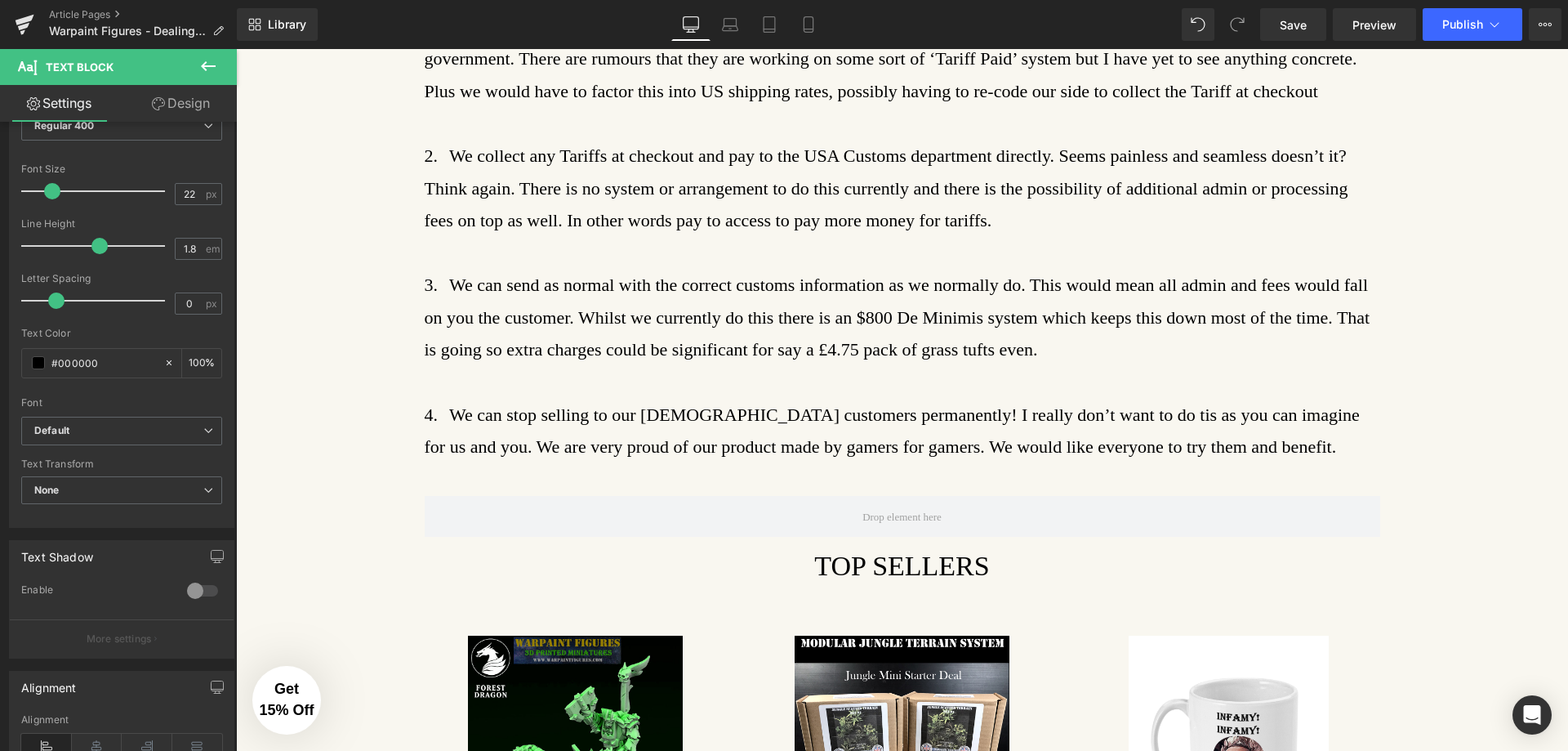
click at [202, 60] on icon at bounding box center [208, 65] width 19 height 19
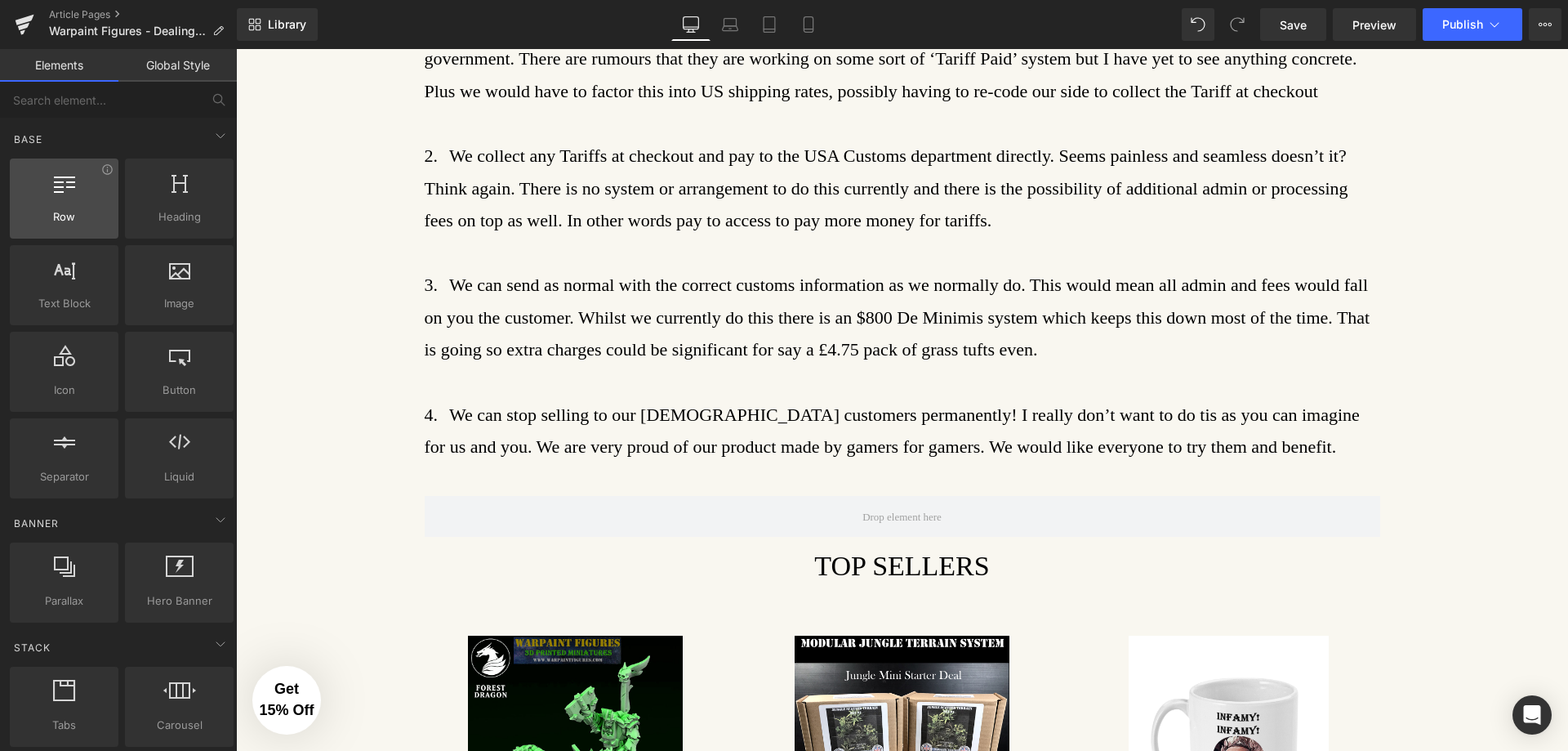
click at [59, 221] on span "Row" at bounding box center [64, 216] width 99 height 18
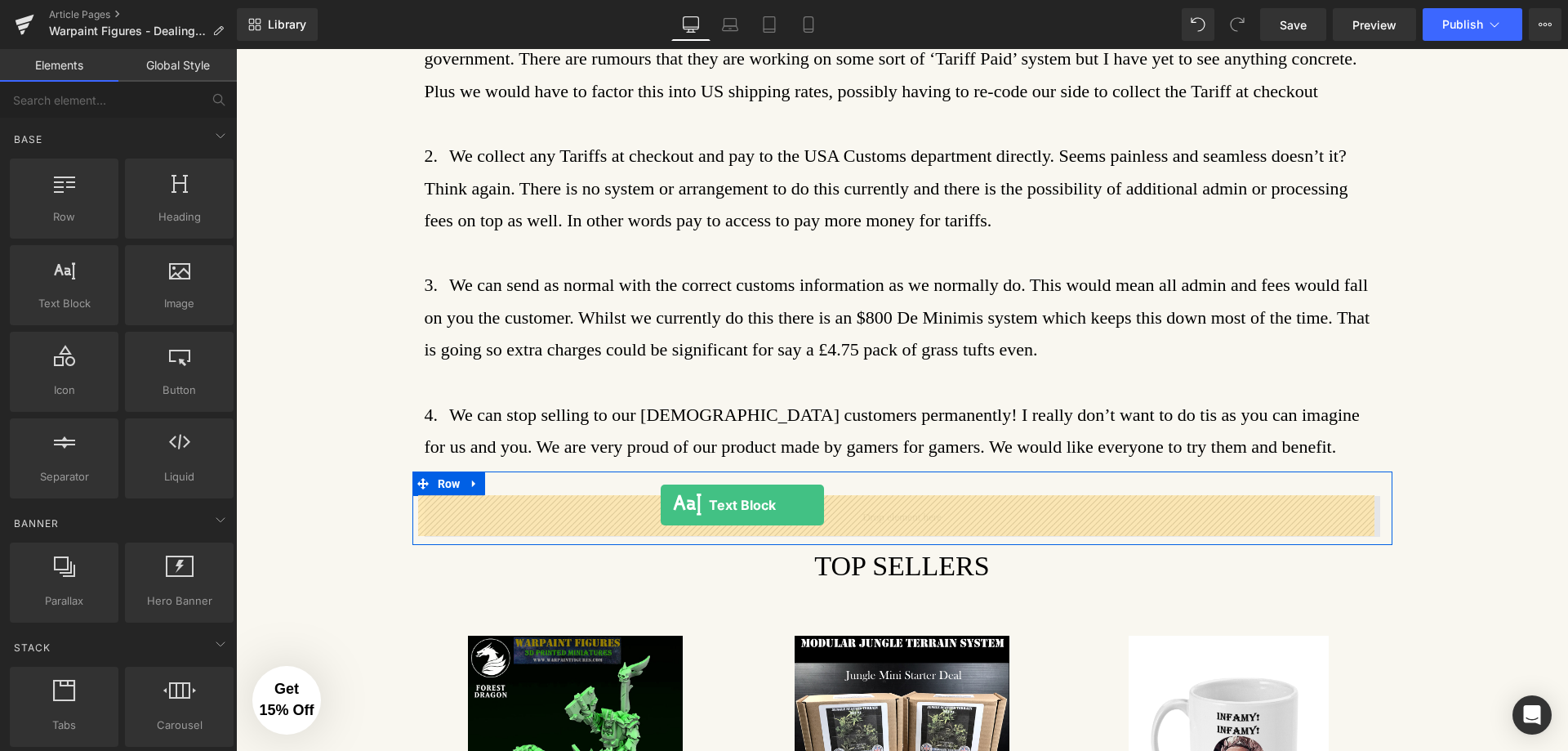
drag, startPoint x: 319, startPoint y: 363, endPoint x: 660, endPoint y: 505, distance: 369.4
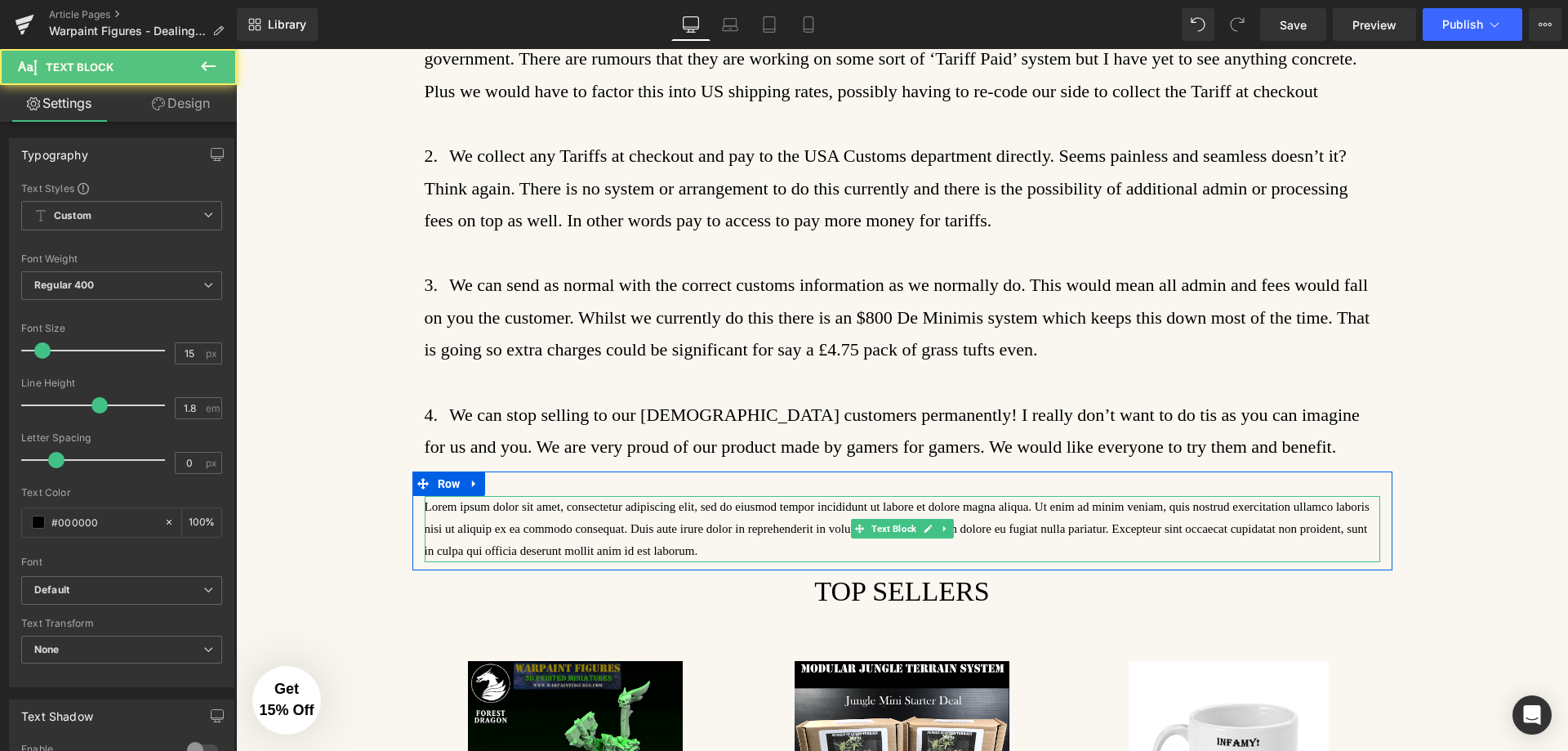
click at [632, 545] on p "Lorem ipsum dolor sit amet, consectetur adipiscing elit, sed do eiusmod tempor …" at bounding box center [903, 529] width 956 height 66
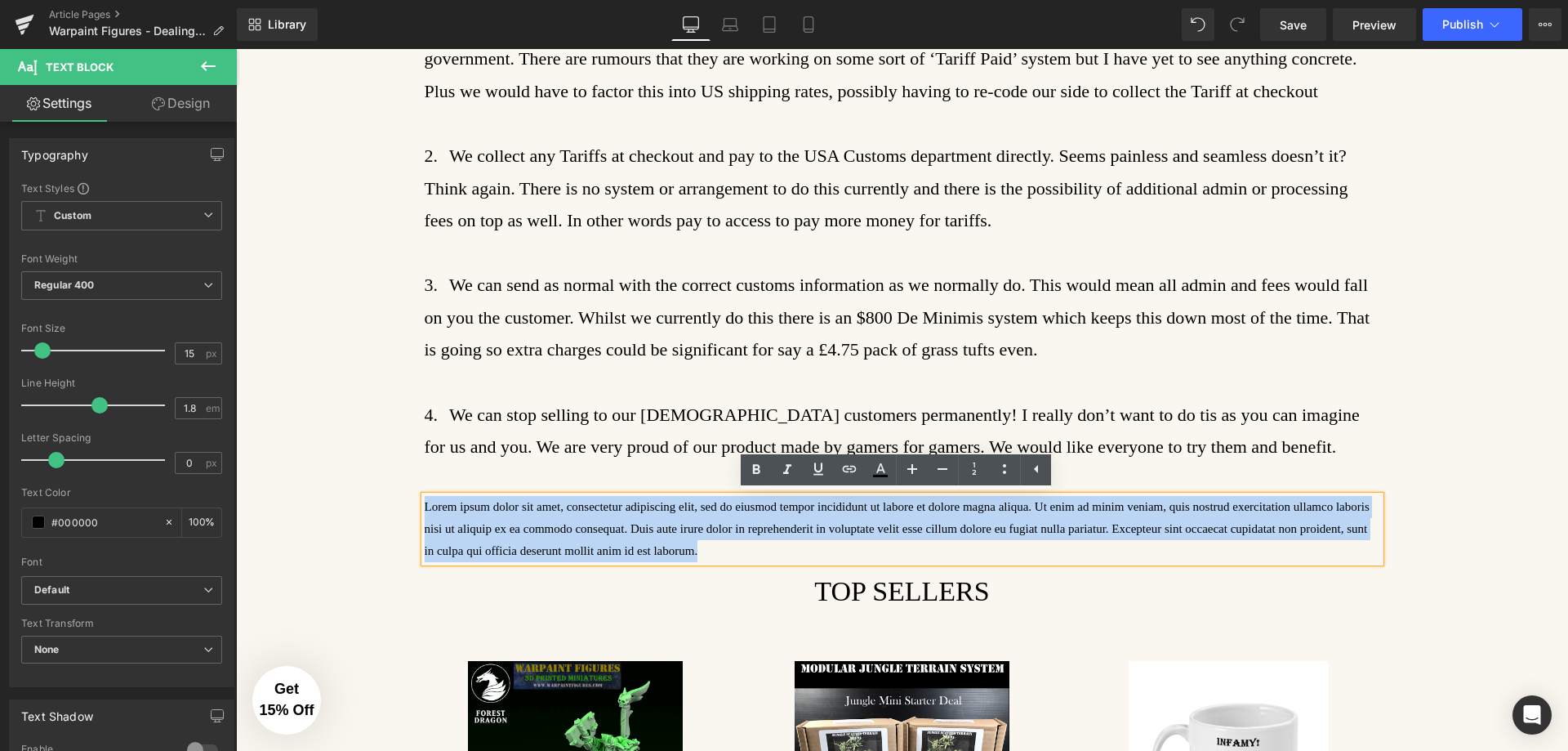
drag, startPoint x: 634, startPoint y: 550, endPoint x: 419, endPoint y: 507, distance: 219.3
click at [425, 507] on p "Lorem ipsum dolor sit amet, consectetur adipiscing elit, sed do eiusmod tempor …" at bounding box center [903, 529] width 956 height 66
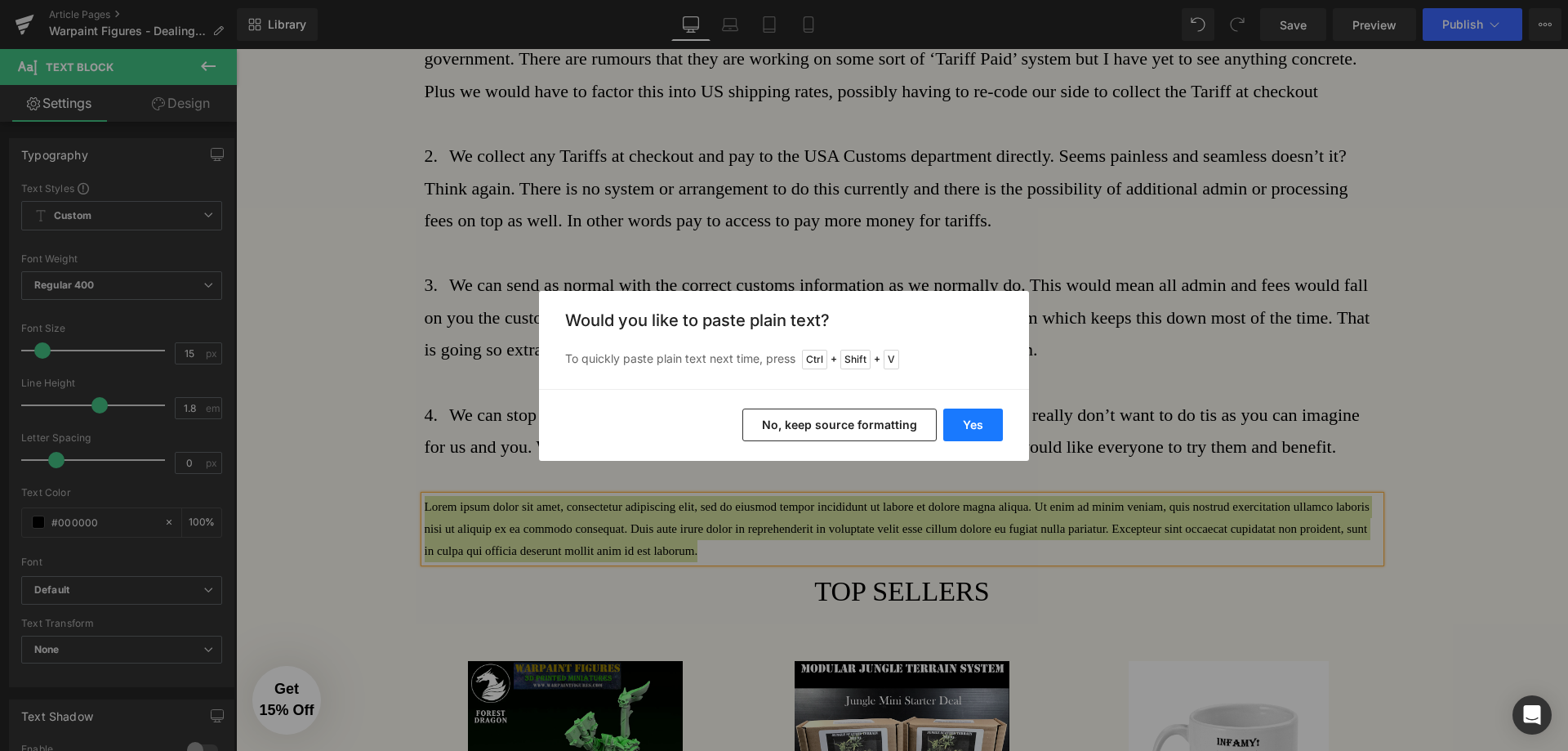
click at [968, 424] on button "Yes" at bounding box center [973, 424] width 59 height 33
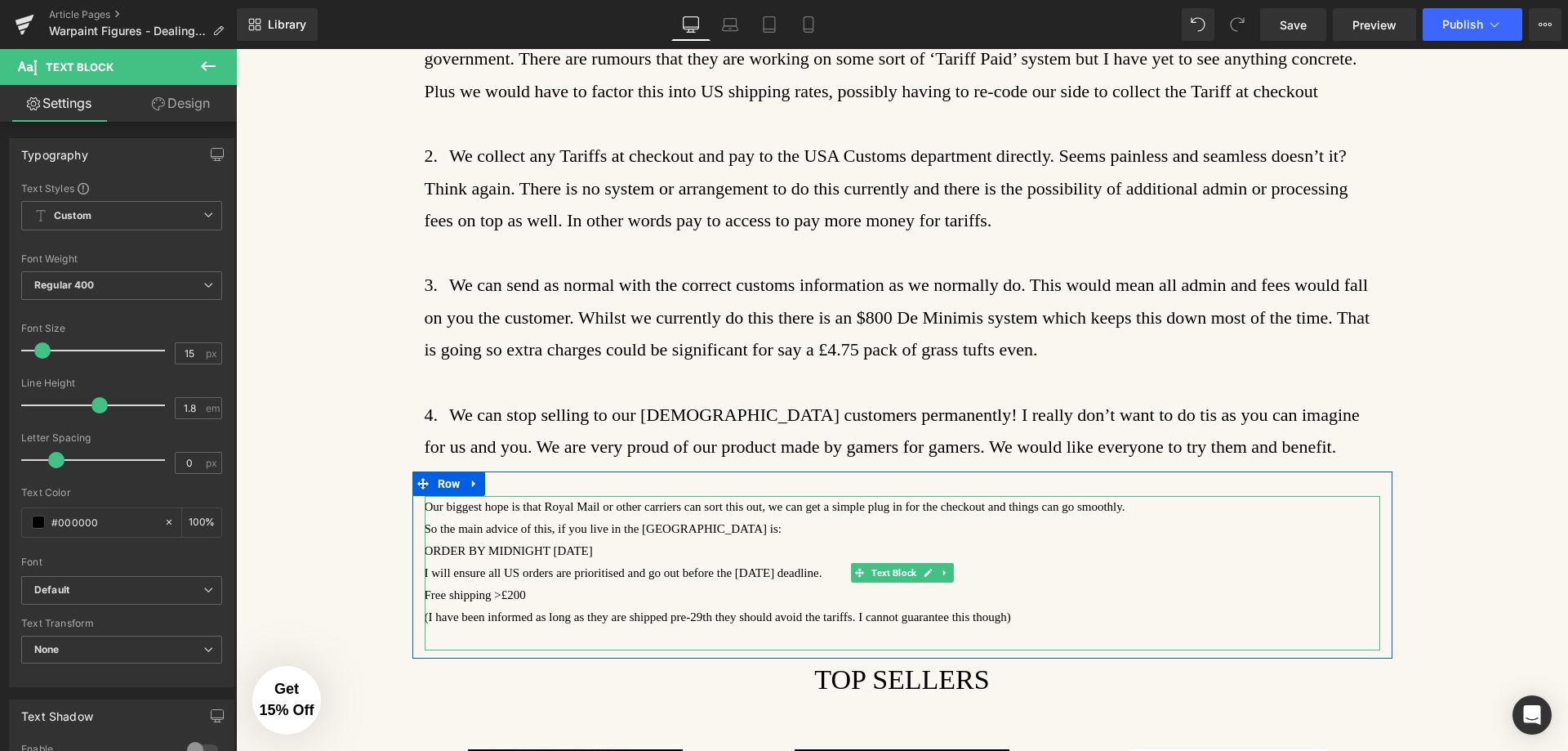
click at [798, 545] on p "ORDER BY MIDNIGHT [DATE]" at bounding box center [903, 551] width 956 height 22
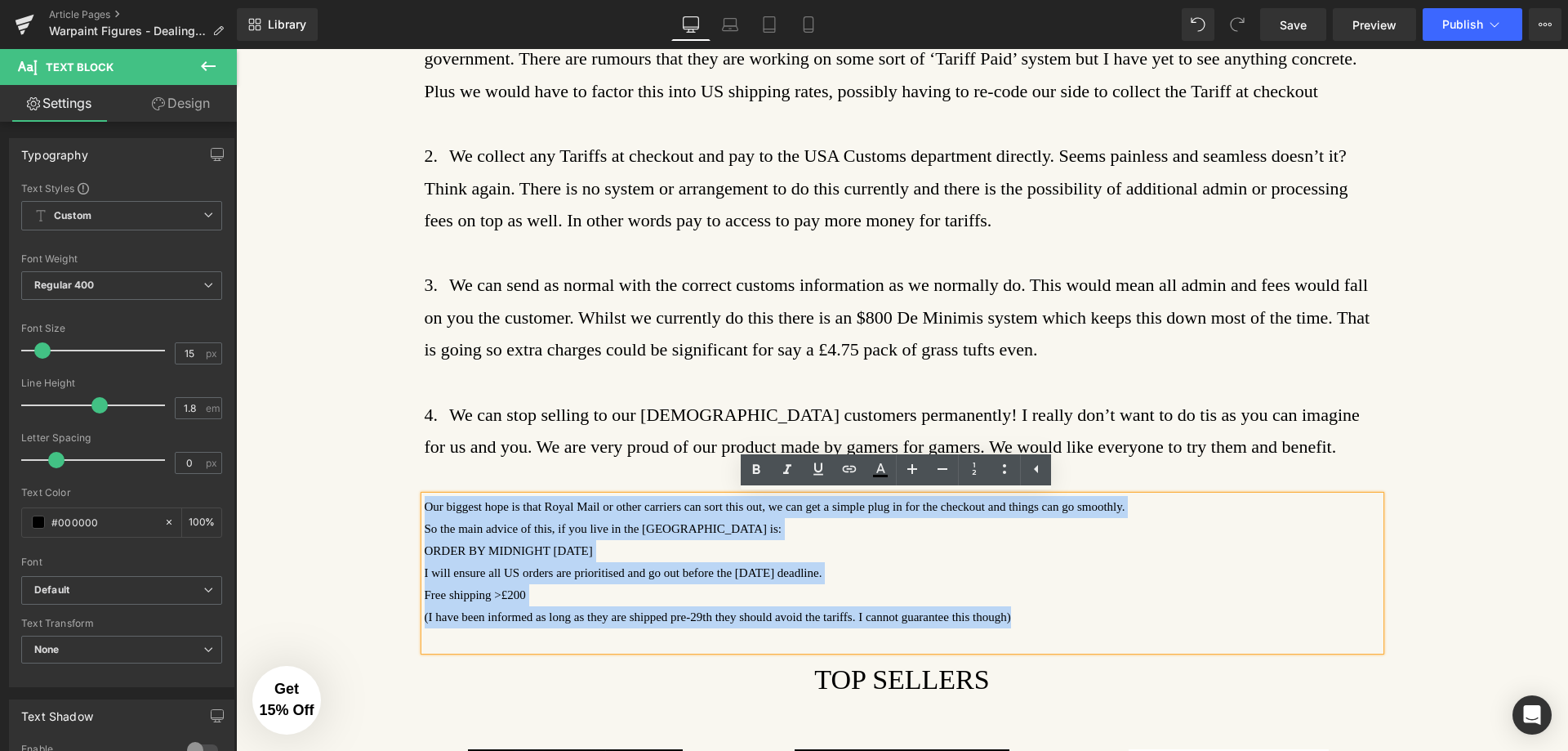
drag, startPoint x: 1004, startPoint y: 620, endPoint x: 373, endPoint y: 498, distance: 642.7
click at [390, 504] on div "Warpaint Figures - THE IMPACT OF US IMPORT TARIFFS - [DATE] Heading Text Block …" at bounding box center [903, 432] width 1333 height 2489
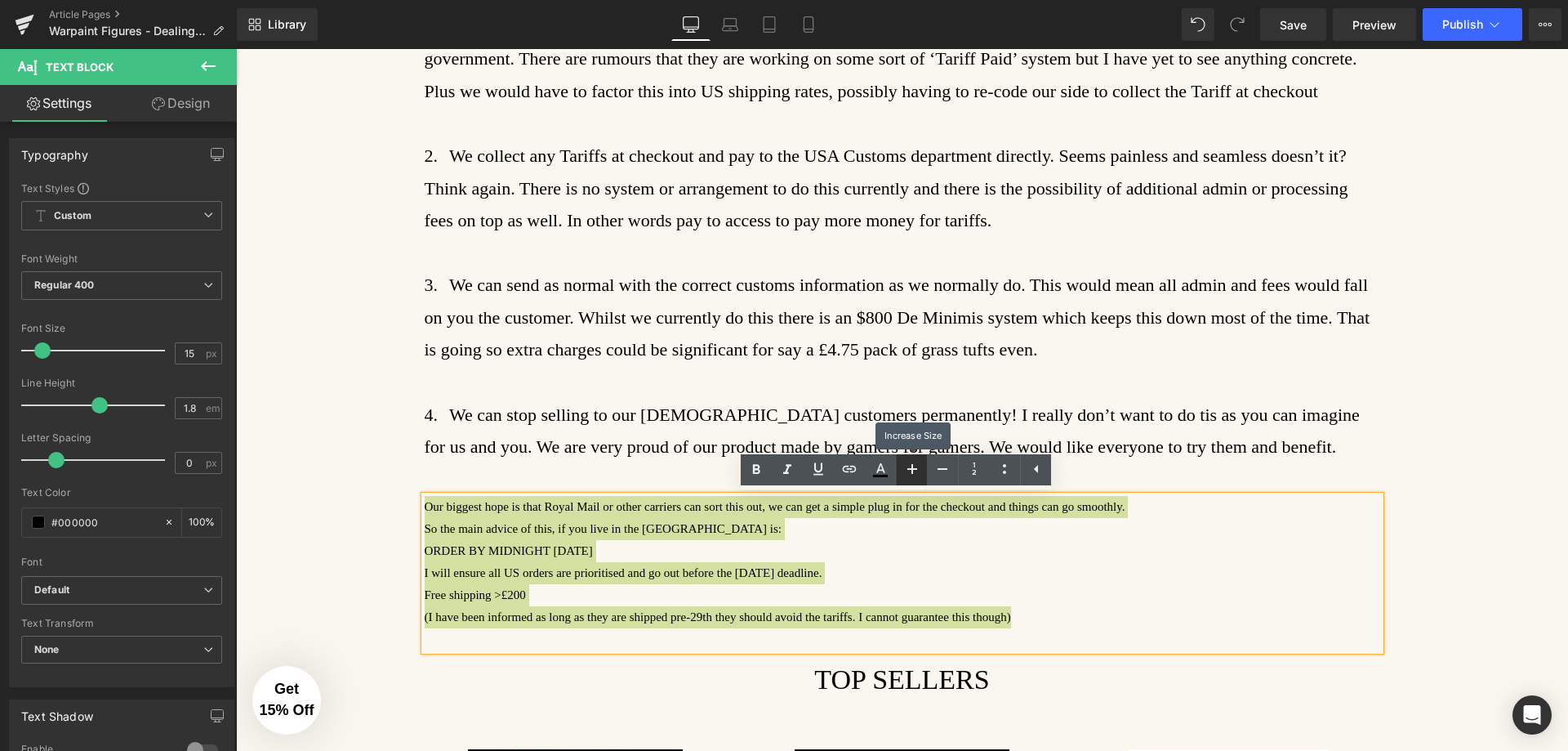
click at [912, 469] on icon at bounding box center [913, 469] width 10 height 10
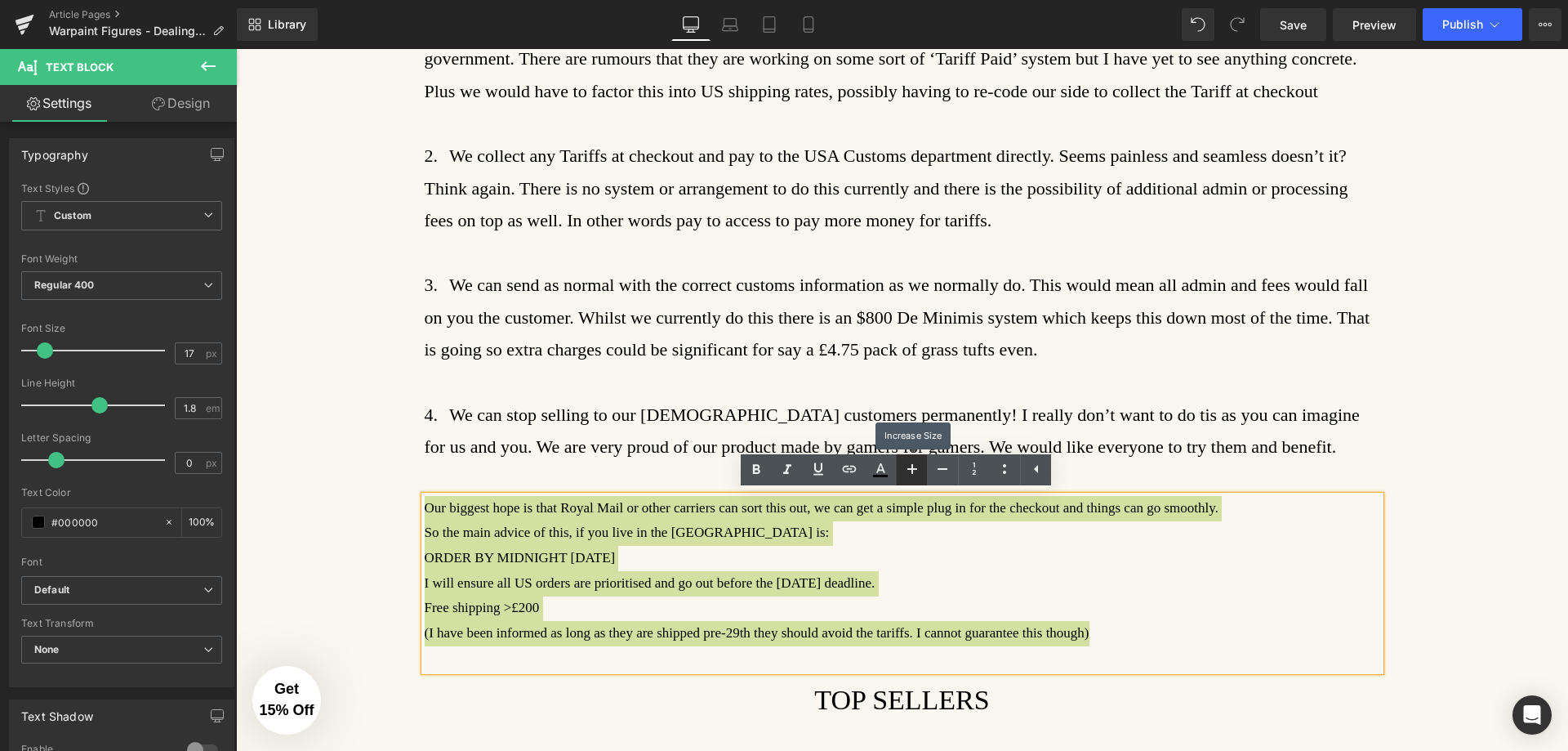
click at [912, 469] on icon at bounding box center [913, 469] width 10 height 10
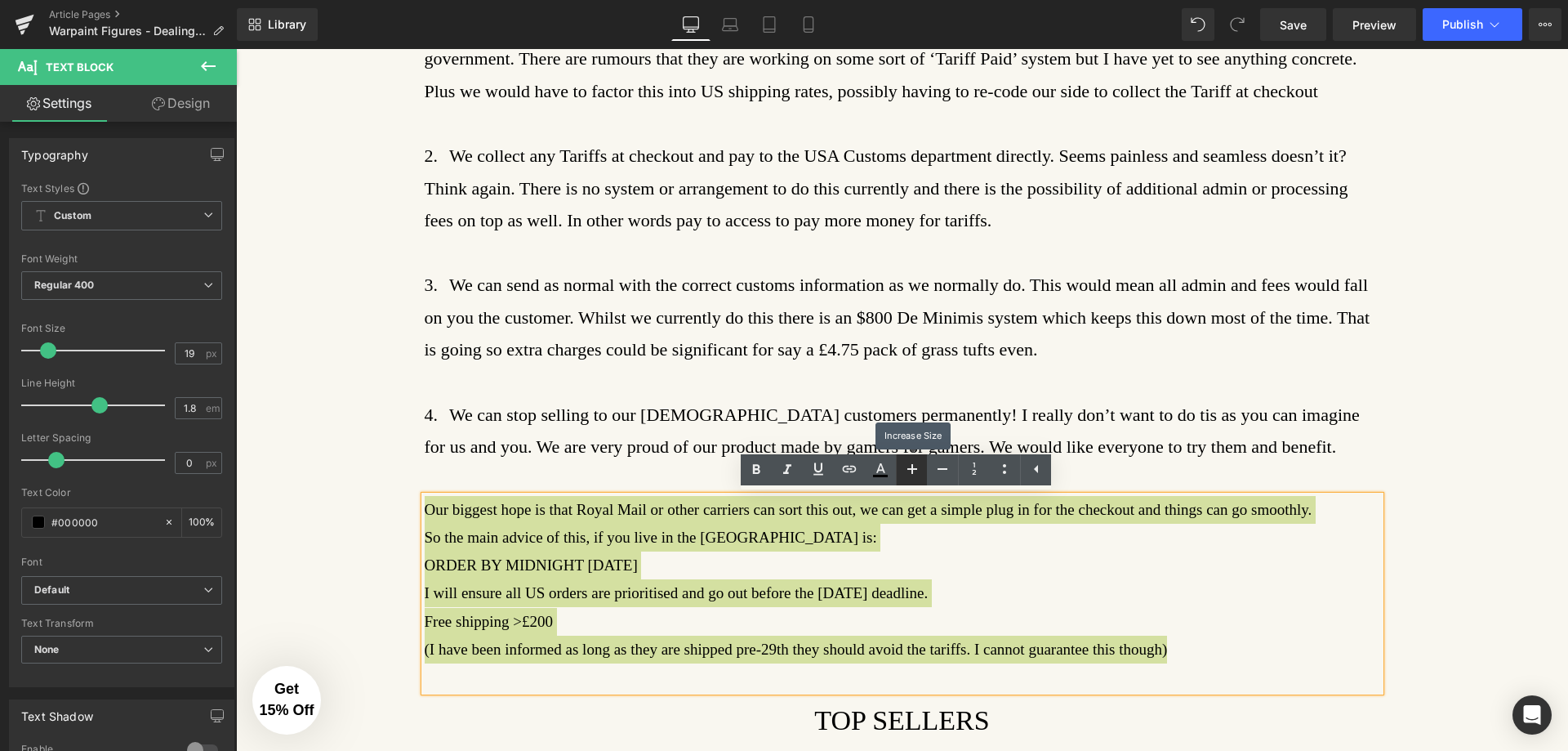
click at [912, 469] on icon at bounding box center [913, 469] width 10 height 10
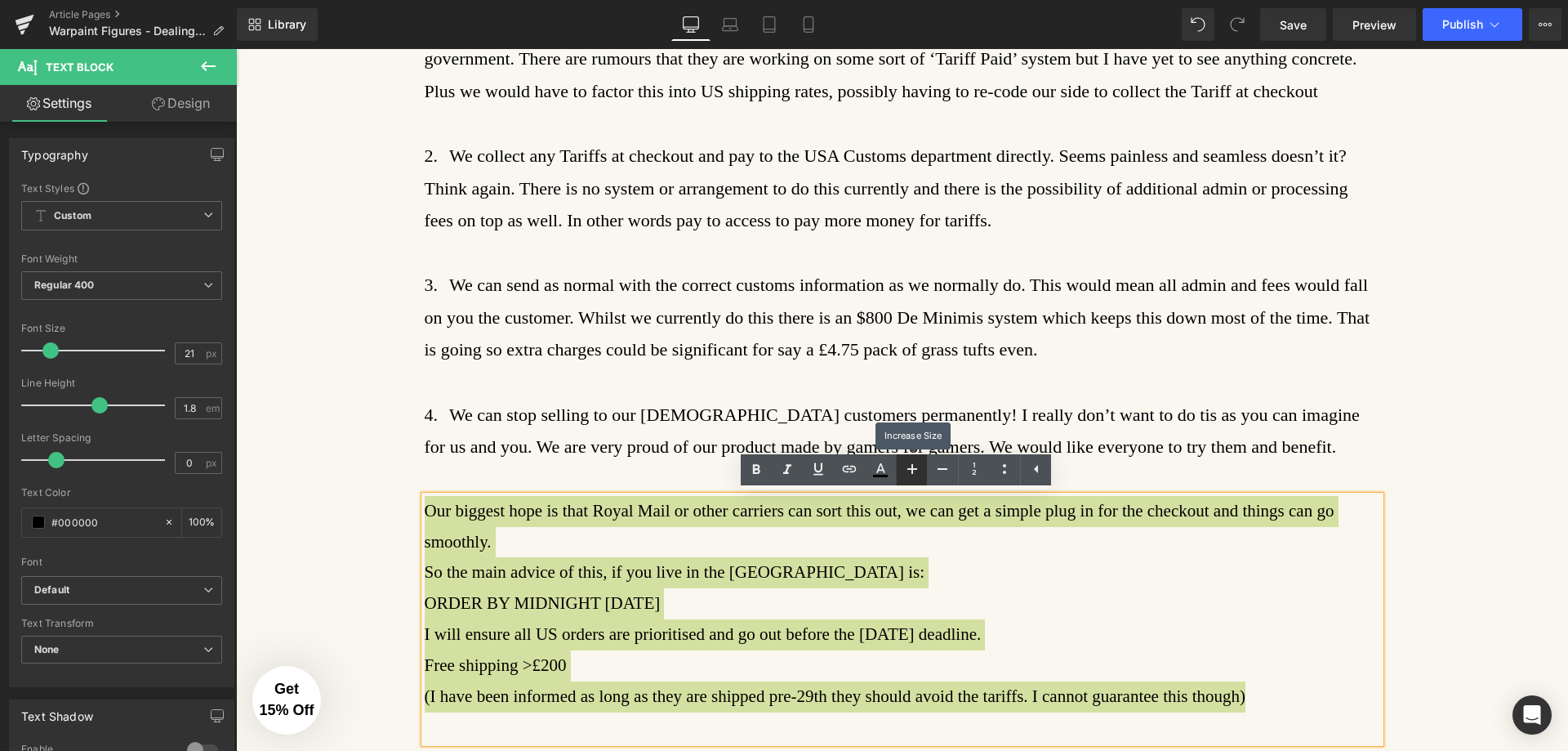
click at [912, 469] on icon at bounding box center [913, 469] width 10 height 10
type input "23"
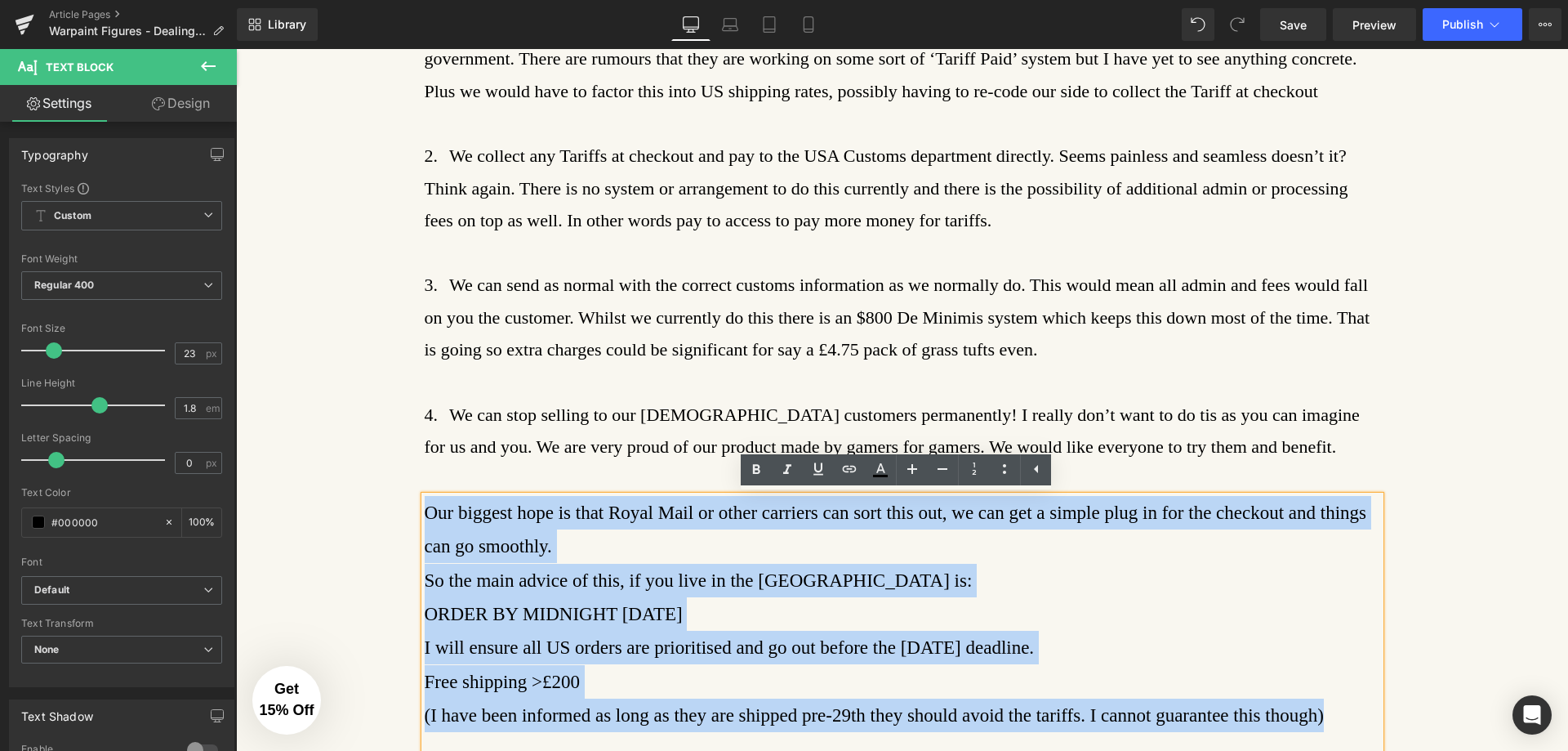
click at [740, 608] on p "ORDER BY MIDNIGHT [DATE]" at bounding box center [903, 614] width 956 height 33
click at [833, 587] on p "So the main advice of this, if you live in the [GEOGRAPHIC_DATA] is:" at bounding box center [903, 581] width 956 height 33
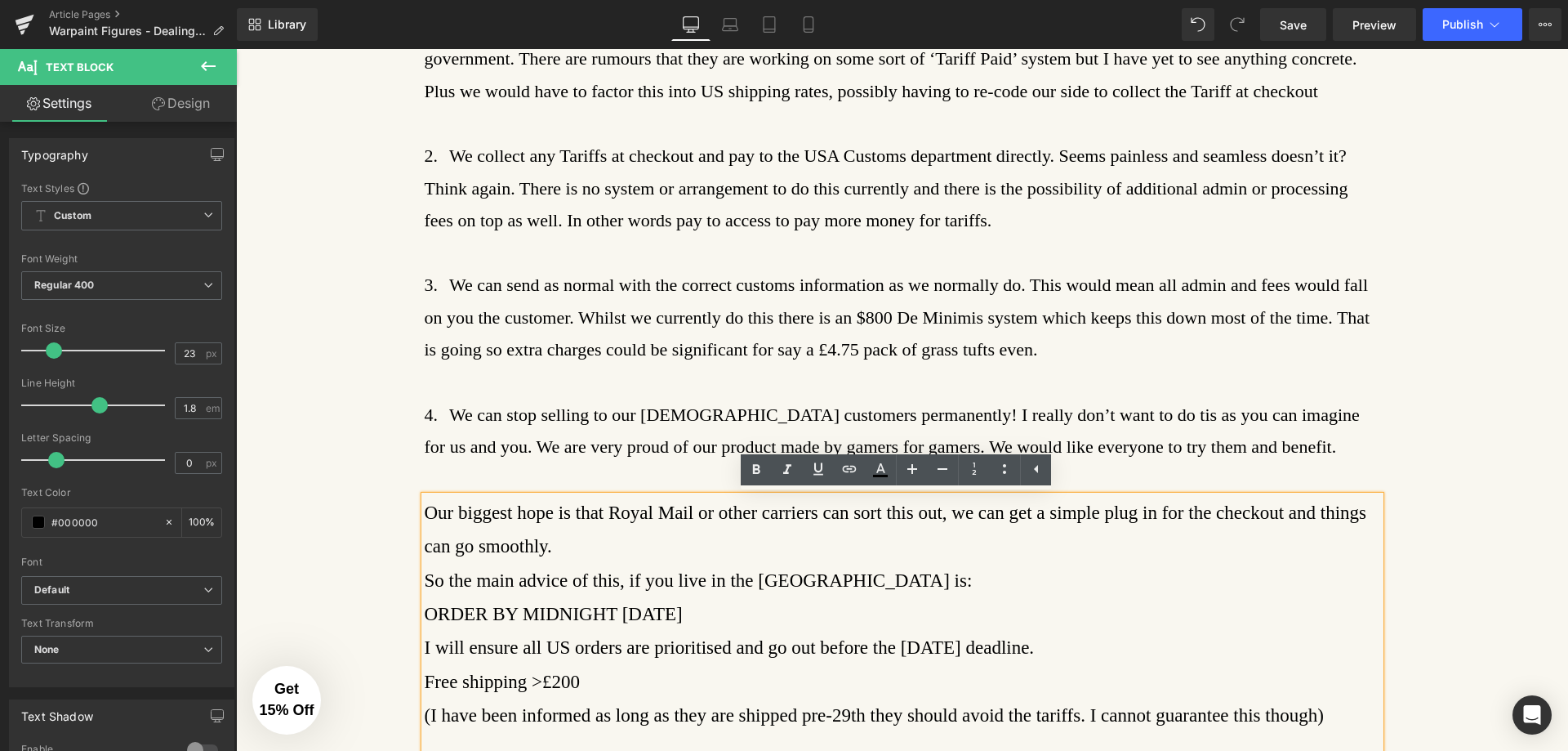
drag, startPoint x: 802, startPoint y: 611, endPoint x: 422, endPoint y: 606, distance: 380.0
click at [425, 606] on p "ORDER BY MIDNIGHT [DATE]" at bounding box center [903, 614] width 956 height 33
click at [766, 474] on link at bounding box center [756, 469] width 31 height 31
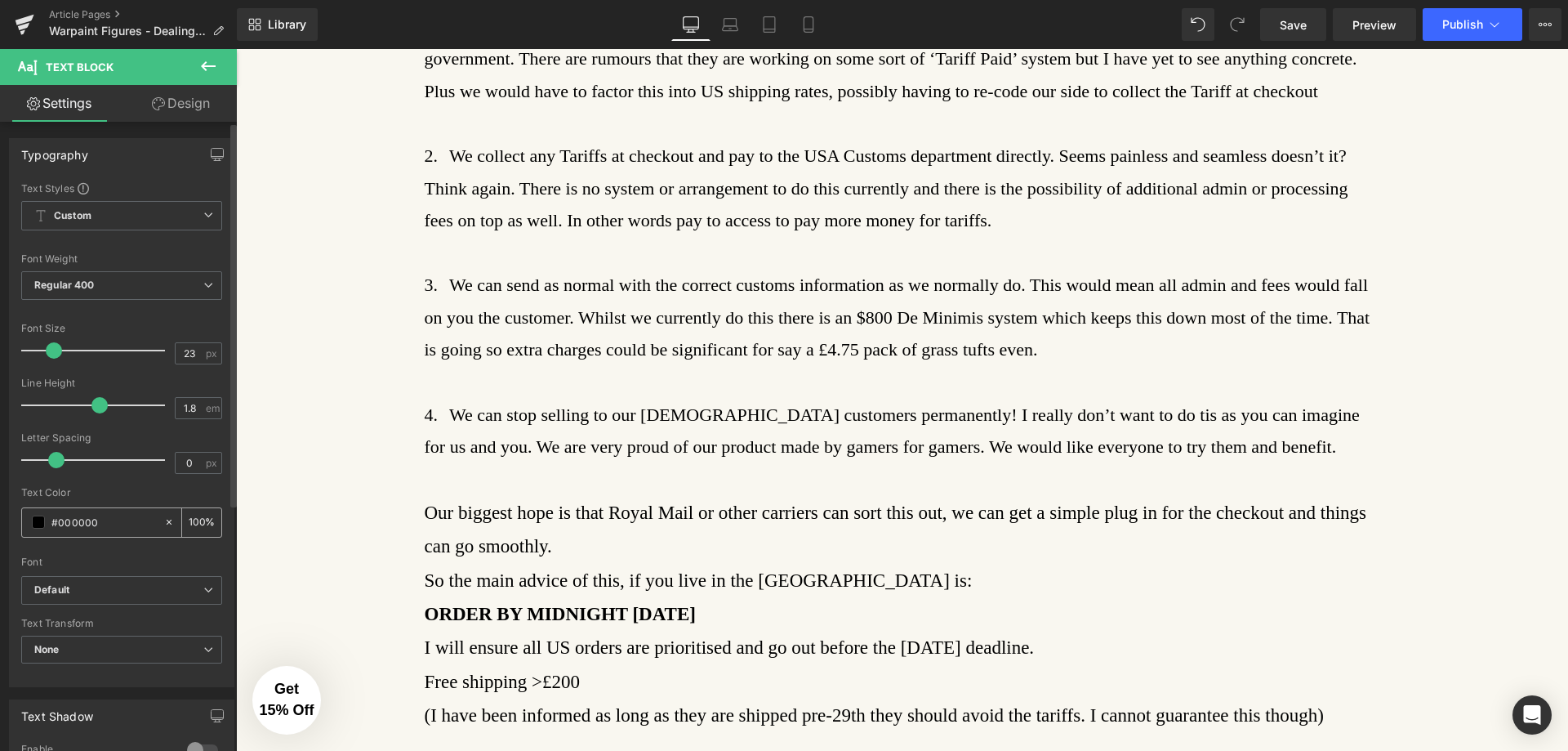
click at [36, 528] on span at bounding box center [38, 522] width 13 height 13
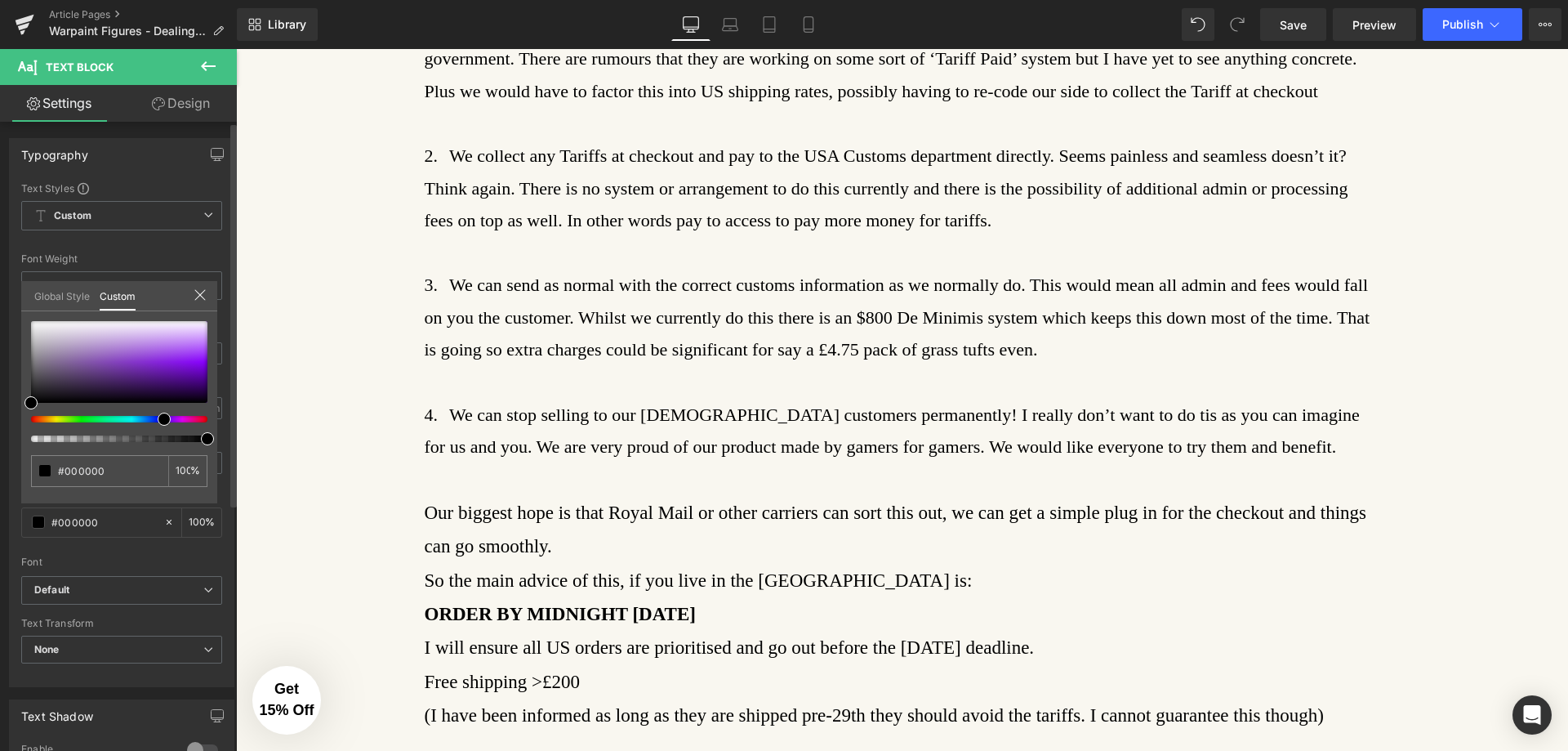
click at [158, 420] on div at bounding box center [112, 419] width 176 height 7
click at [138, 388] on div at bounding box center [119, 362] width 176 height 82
type input "#32124e"
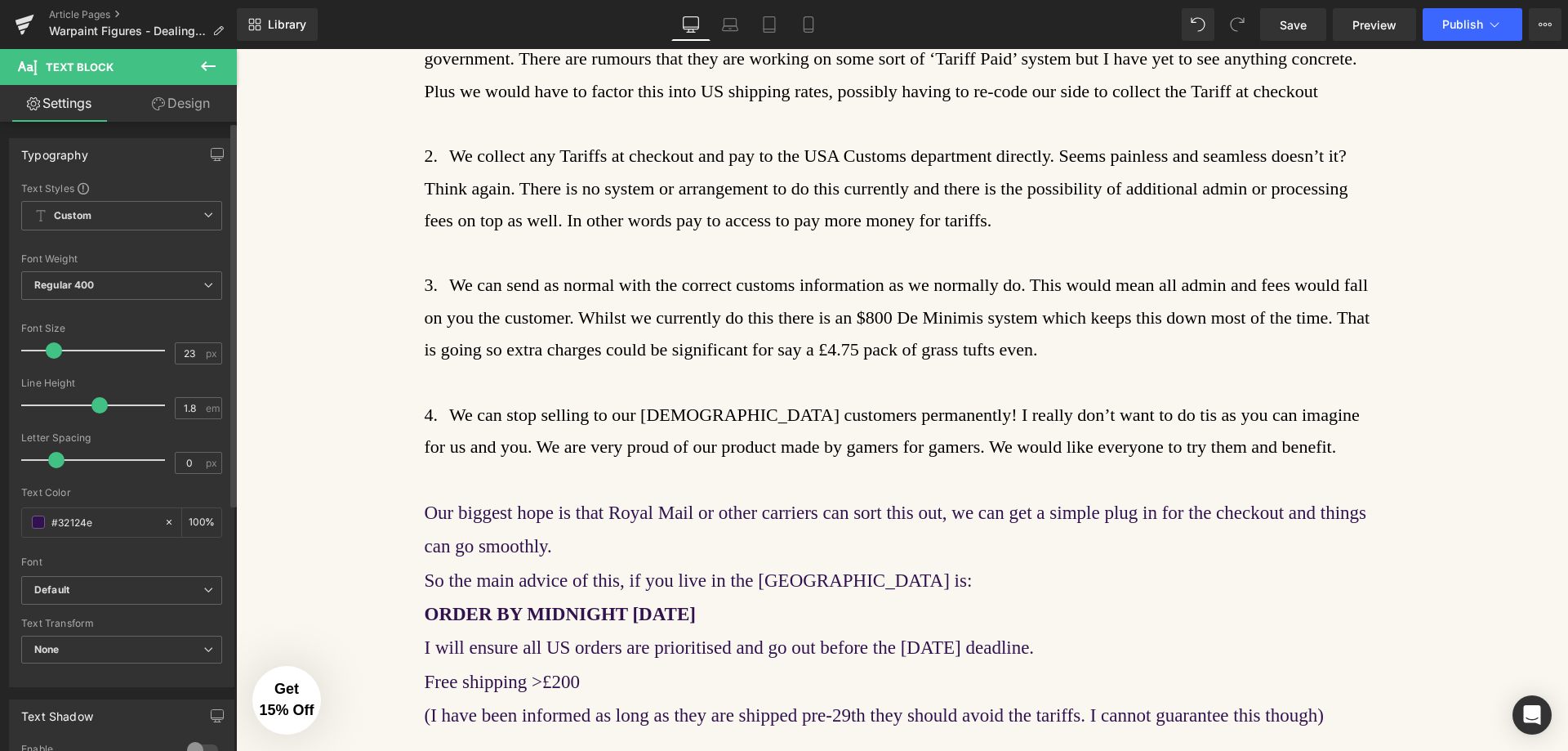
click at [608, 636] on body "This website uses cookies to ensure you get the best experience on our website.…" at bounding box center [903, 666] width 1333 height 3259
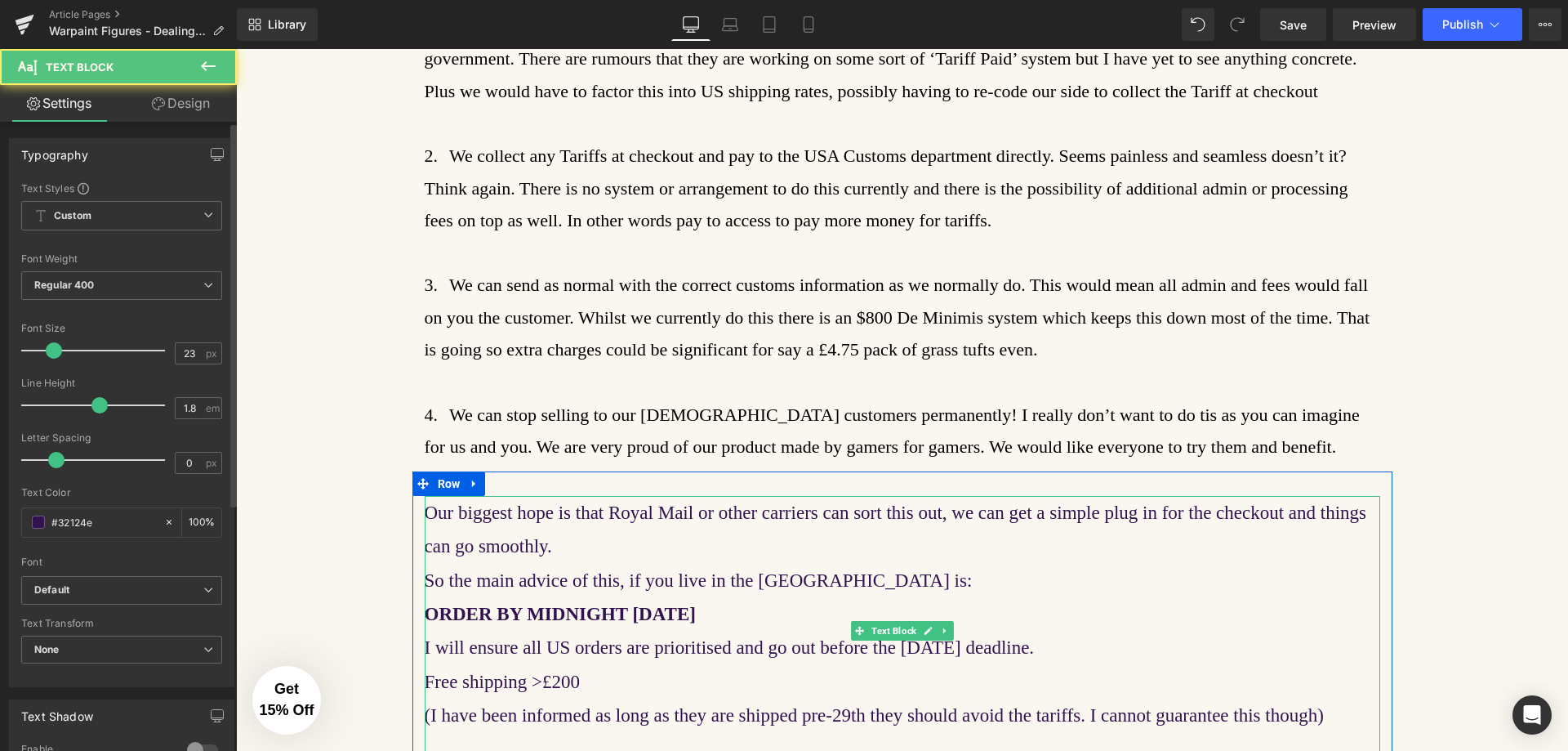
click at [695, 622] on strong "ORDER BY MIDNIGHT [DATE]" at bounding box center [560, 614] width 271 height 20
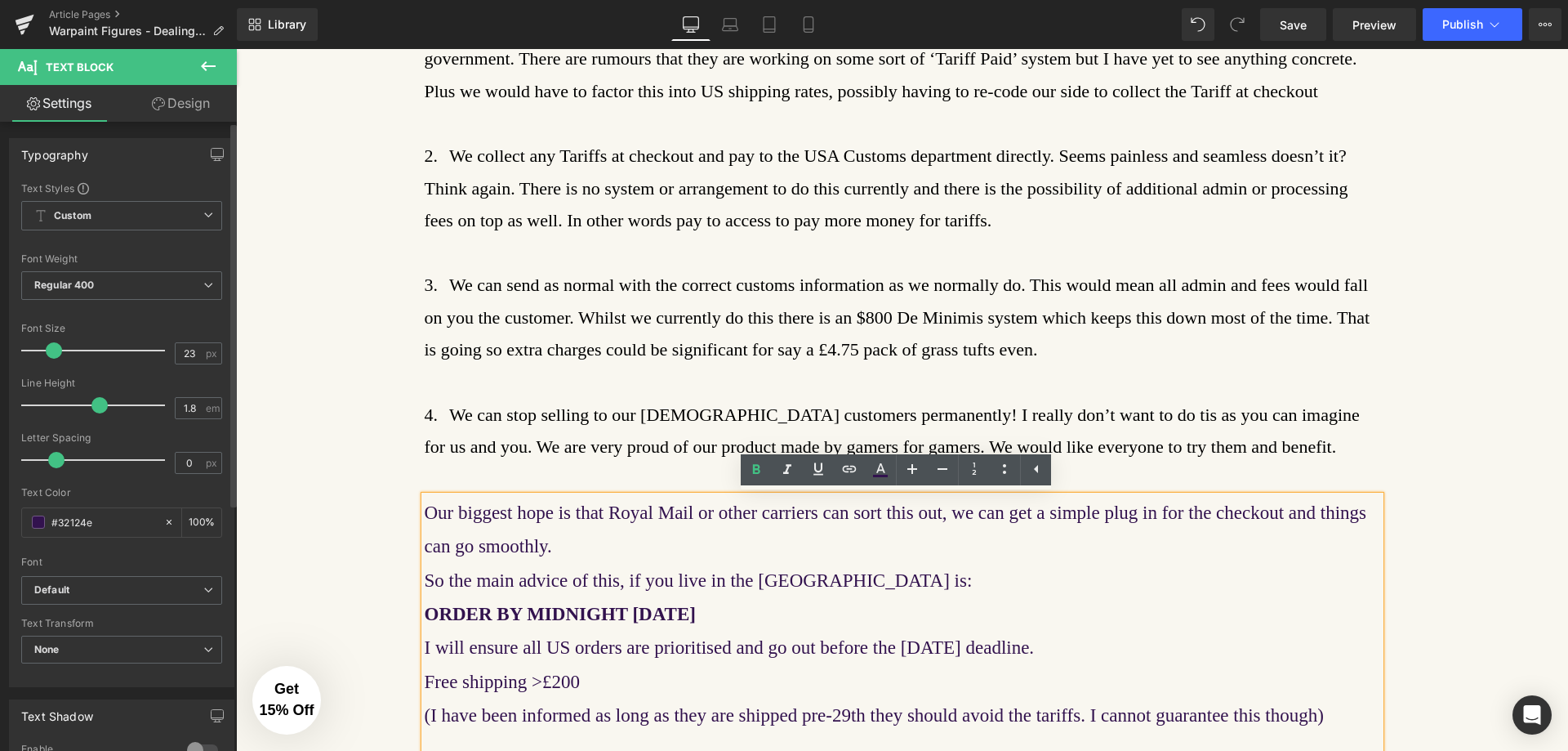
drag, startPoint x: 728, startPoint y: 613, endPoint x: 422, endPoint y: 617, distance: 306.0
click at [425, 617] on p "ORDER BY MIDNIGHT [DATE]" at bounding box center [903, 614] width 956 height 33
click at [818, 469] on icon at bounding box center [817, 469] width 19 height 19
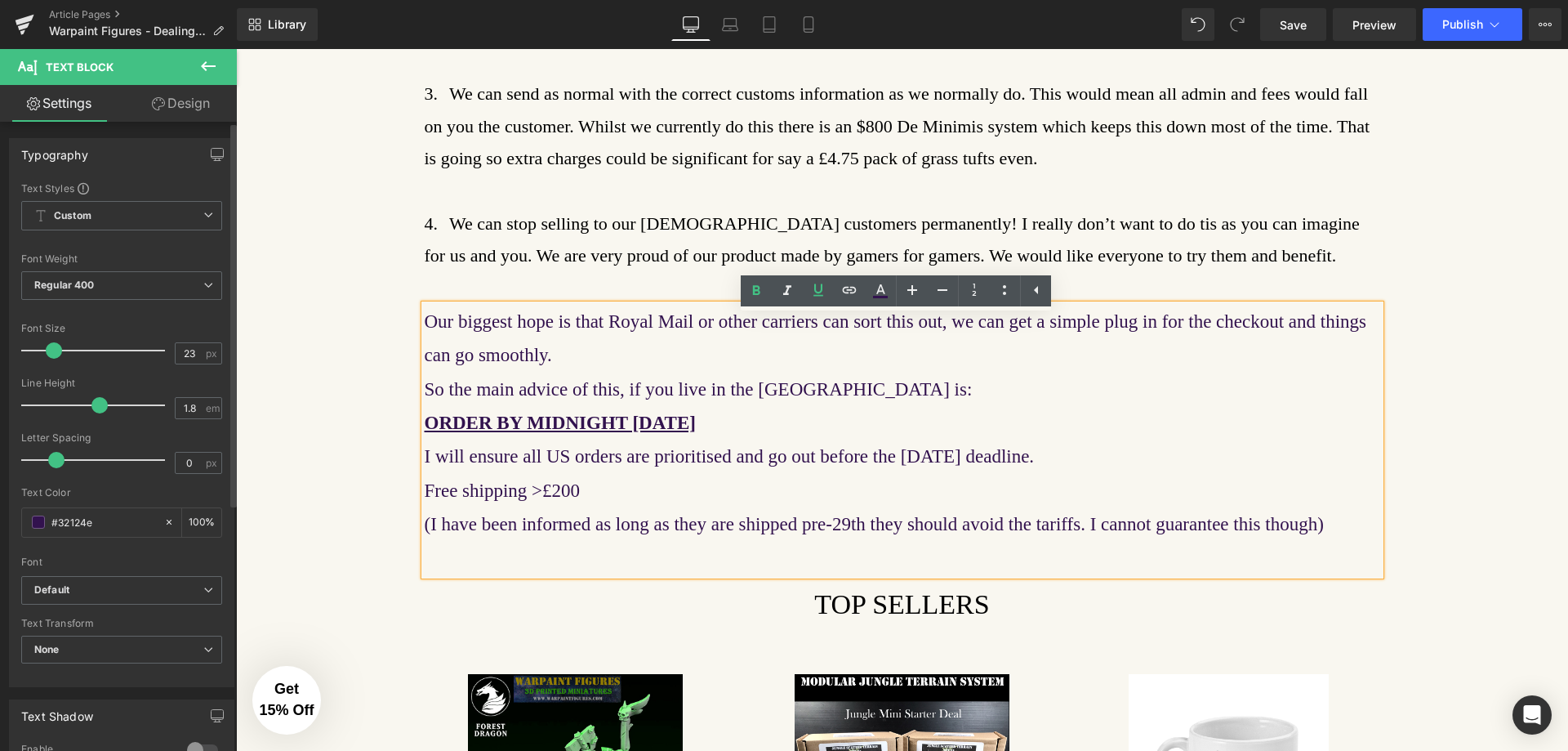
scroll to position [1258, 0]
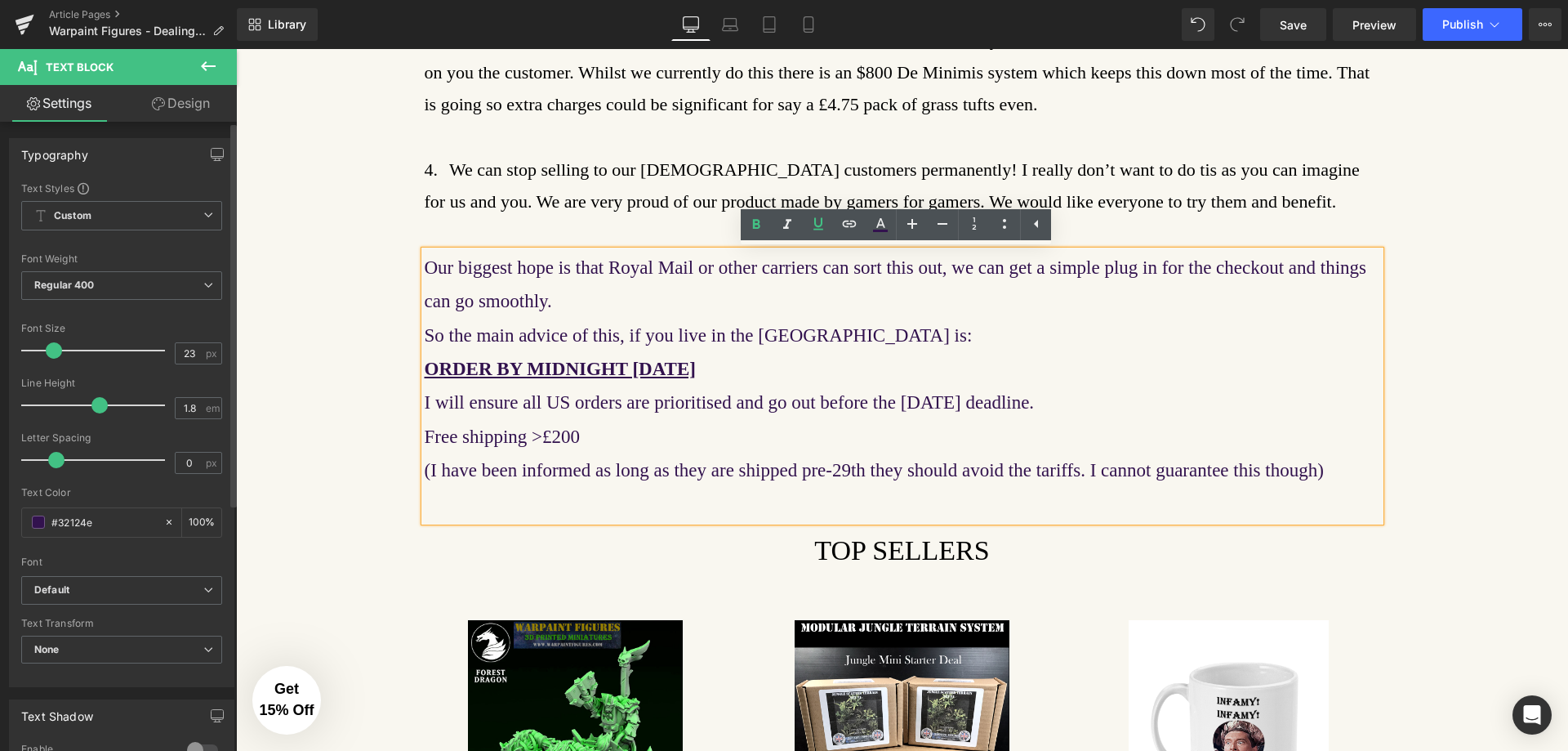
click at [606, 447] on p "Free shipping >£200" at bounding box center [903, 437] width 956 height 33
drag, startPoint x: 593, startPoint y: 429, endPoint x: 422, endPoint y: 434, distance: 171.1
click at [425, 434] on p "Free shipping >£200" at bounding box center [903, 437] width 956 height 33
click at [824, 227] on icon at bounding box center [817, 223] width 19 height 19
click at [1303, 469] on p "(I have been informed as long as they are shipped pre-29th they should avoid th…" at bounding box center [903, 470] width 956 height 33
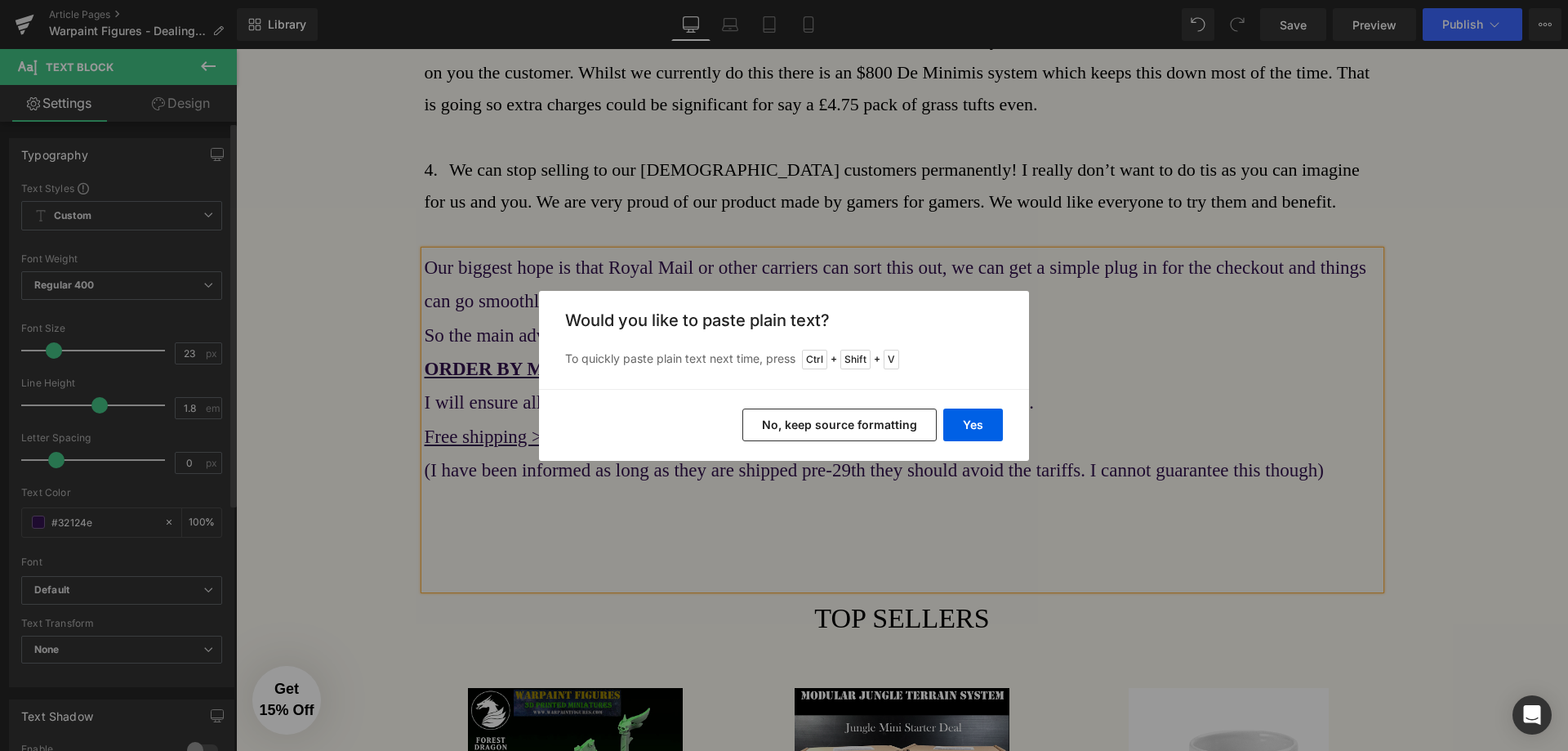
drag, startPoint x: 916, startPoint y: 420, endPoint x: 676, endPoint y: 370, distance: 245.2
click at [916, 420] on button "No, keep source formatting" at bounding box center [839, 424] width 195 height 33
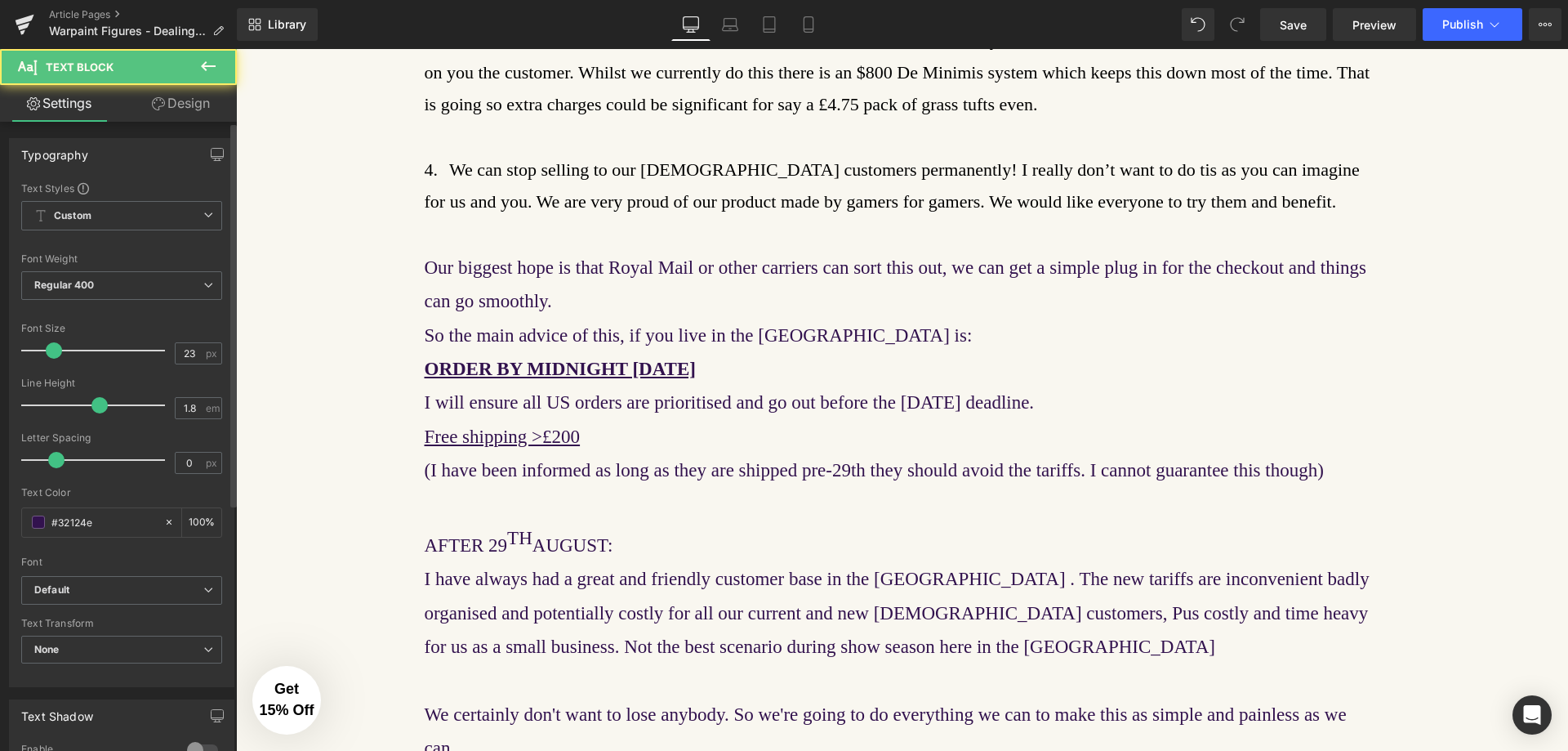
drag, startPoint x: 584, startPoint y: 550, endPoint x: 367, endPoint y: 538, distance: 217.3
click at [367, 538] on div "Warpaint Figures - THE IMPACT OF US IMPORT TARIFFS - [DATE] Heading Text Block …" at bounding box center [903, 400] width 1333 height 2916
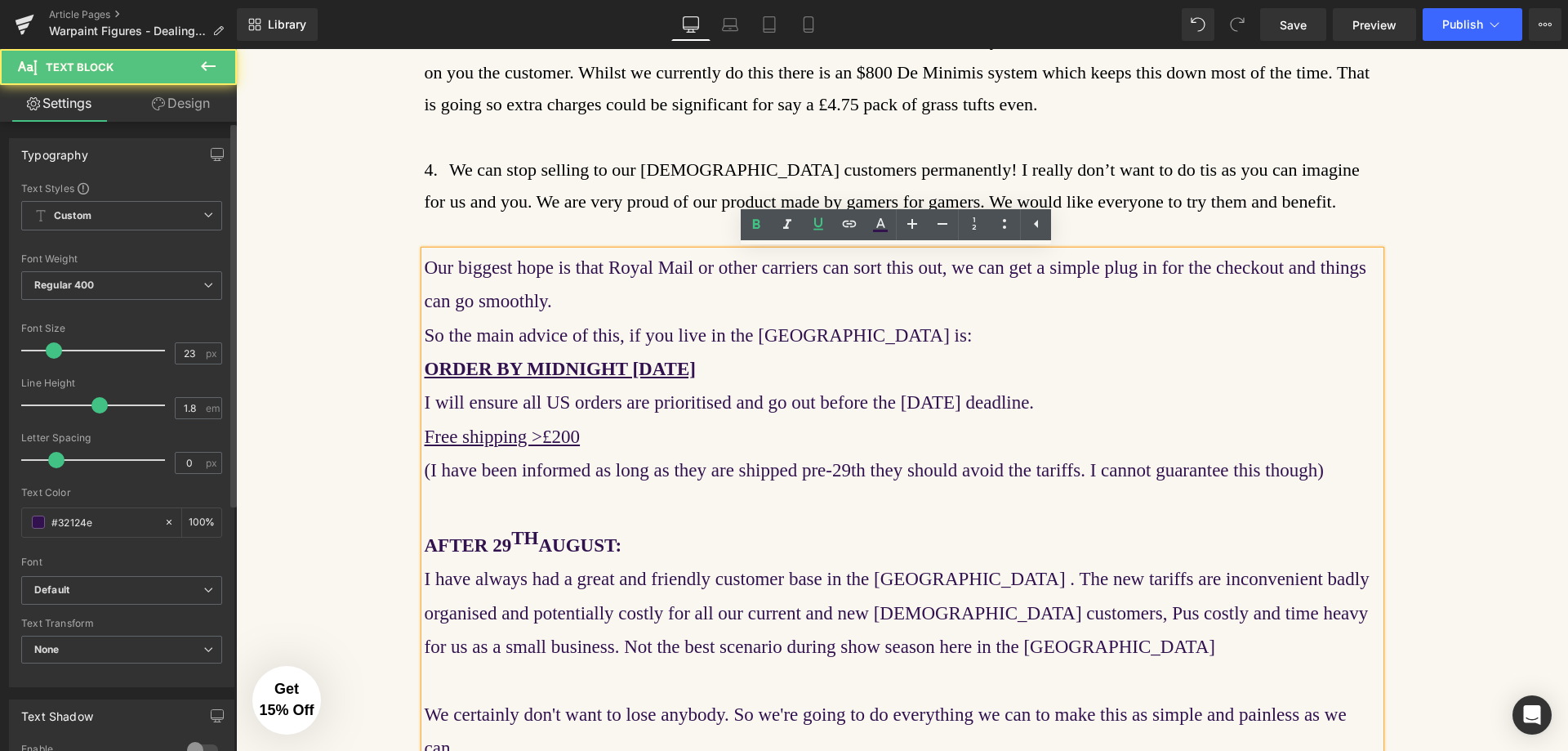
click at [503, 510] on p at bounding box center [903, 505] width 956 height 33
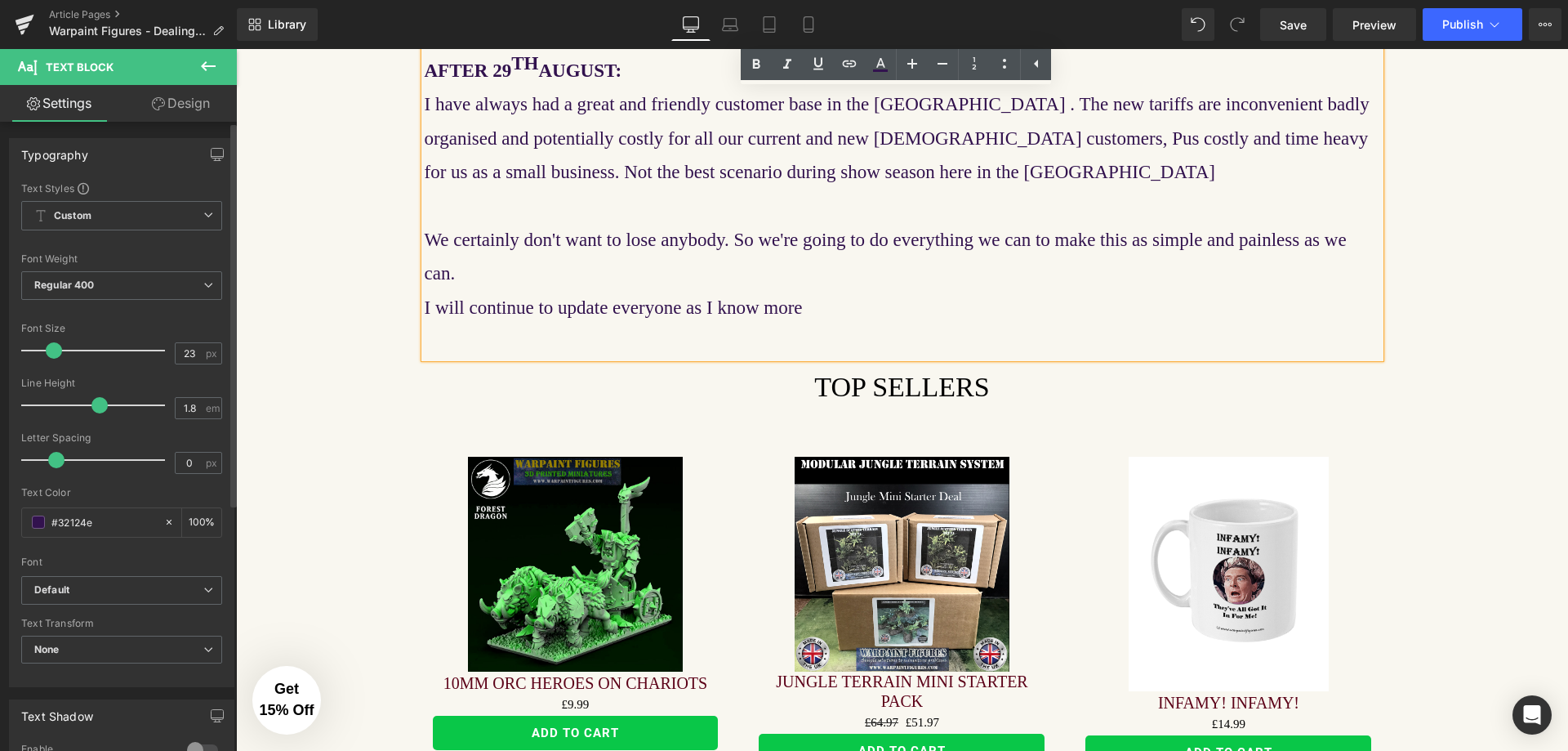
scroll to position [1748, 0]
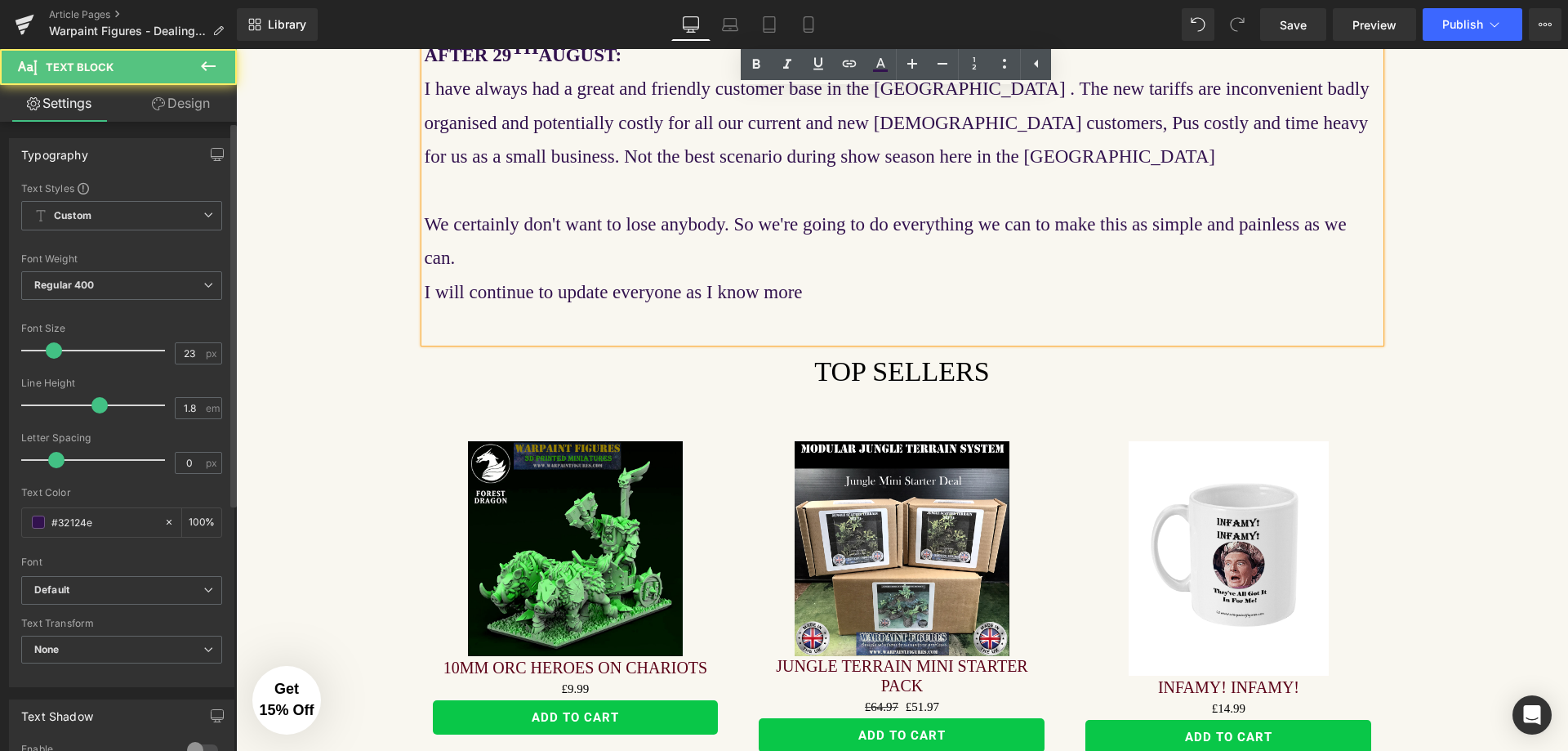
click at [833, 276] on p "I will continue to update everyone as I know more" at bounding box center [903, 292] width 956 height 33
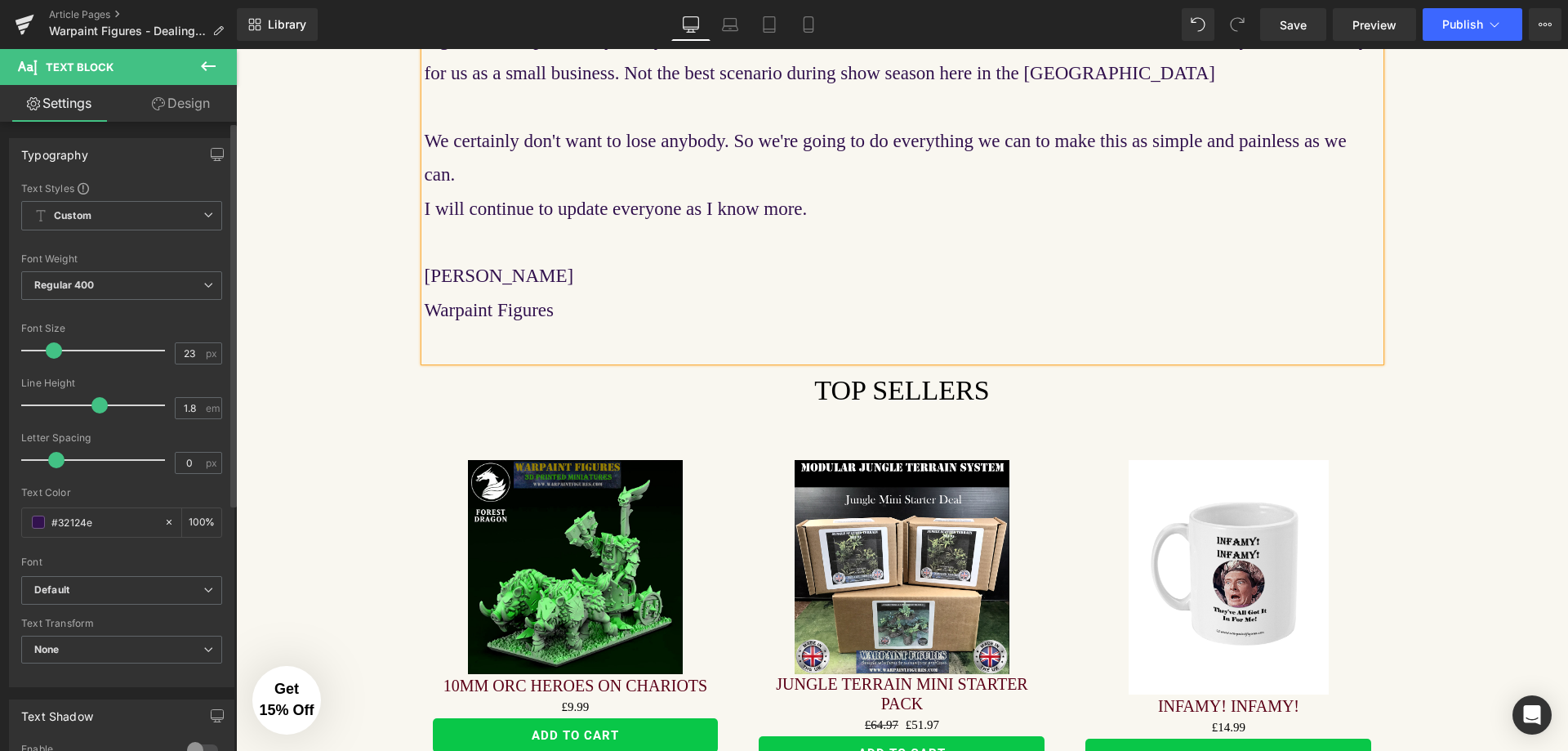
scroll to position [1911, 0]
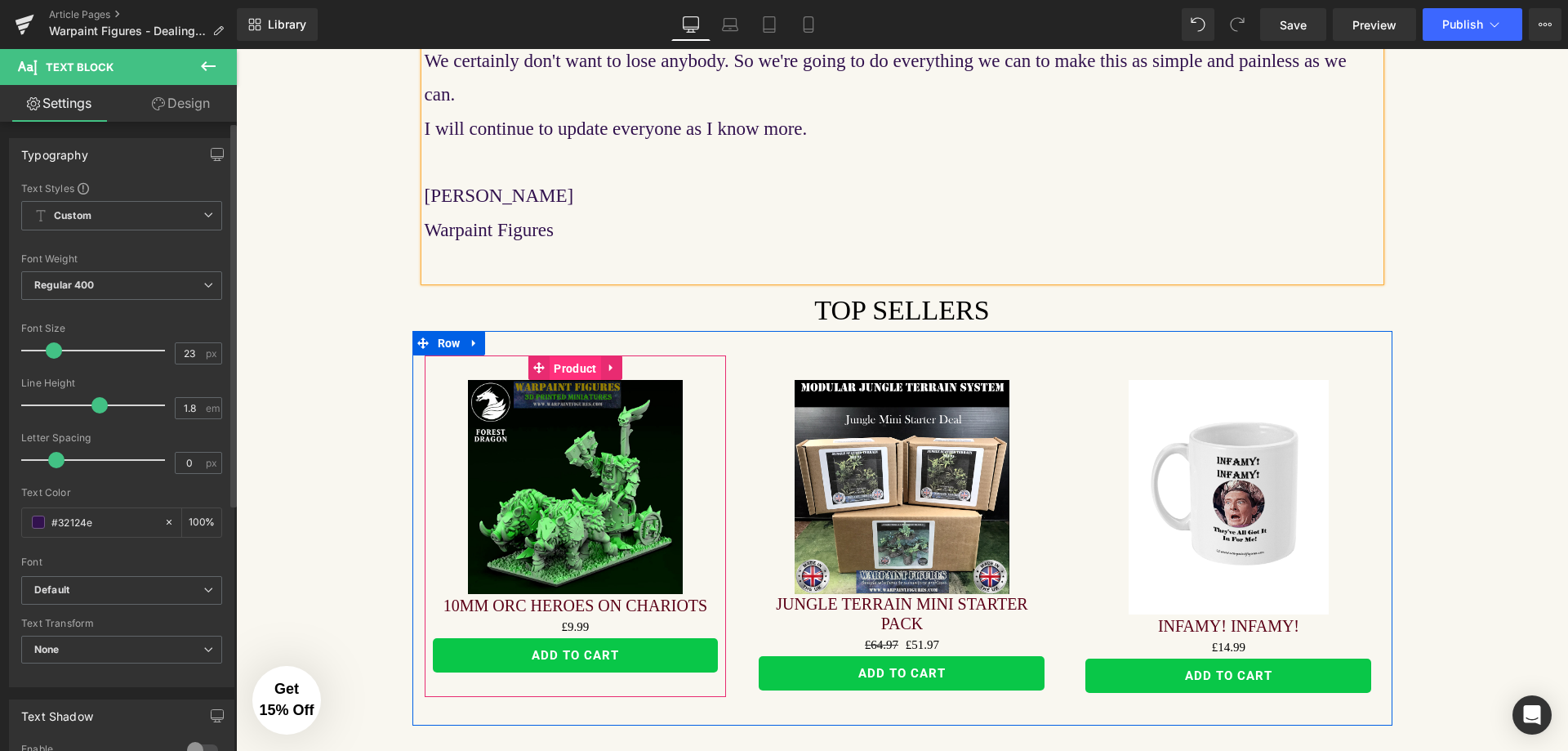
click at [570, 357] on span "Product" at bounding box center [574, 368] width 51 height 24
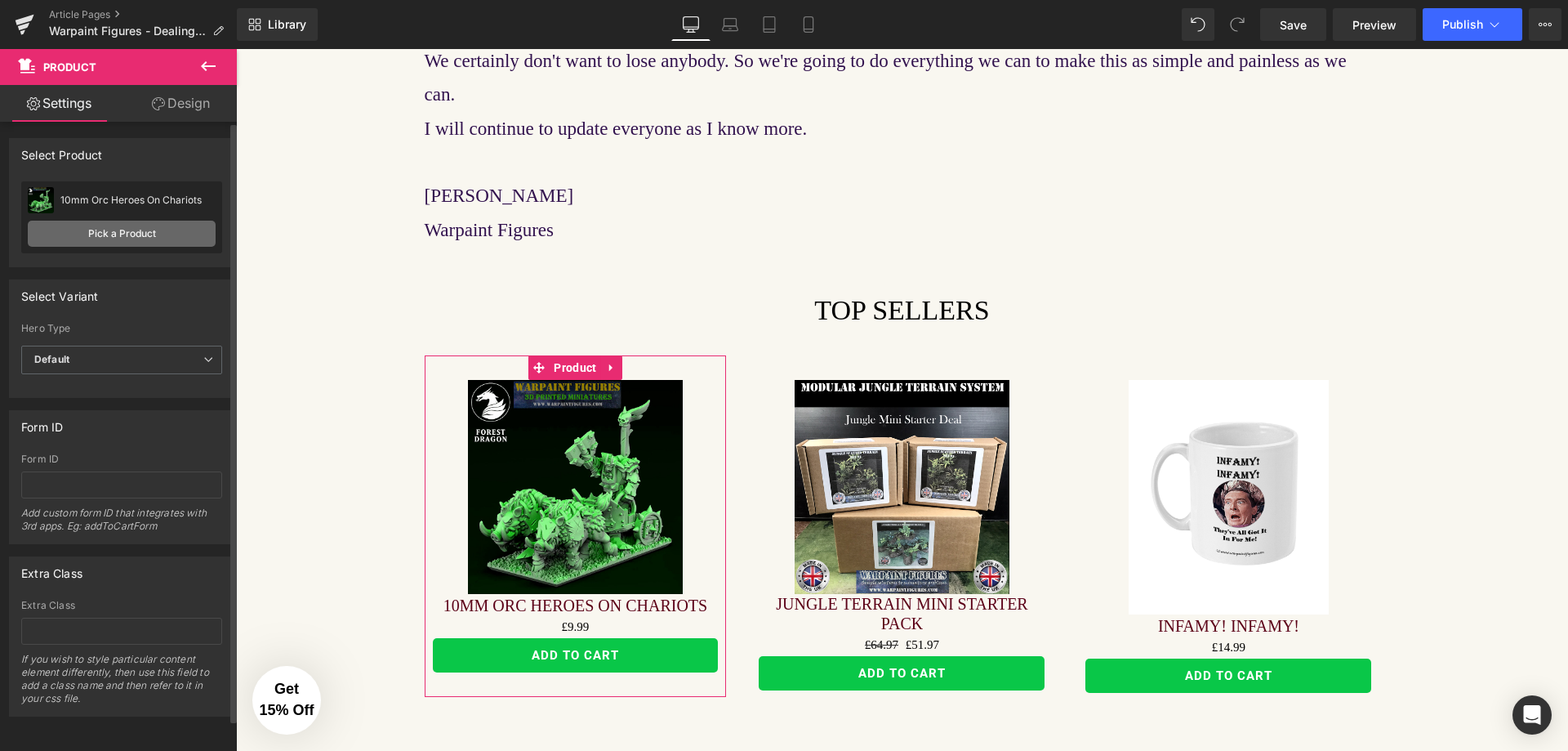
click at [122, 223] on link "Pick a Product" at bounding box center [121, 233] width 188 height 26
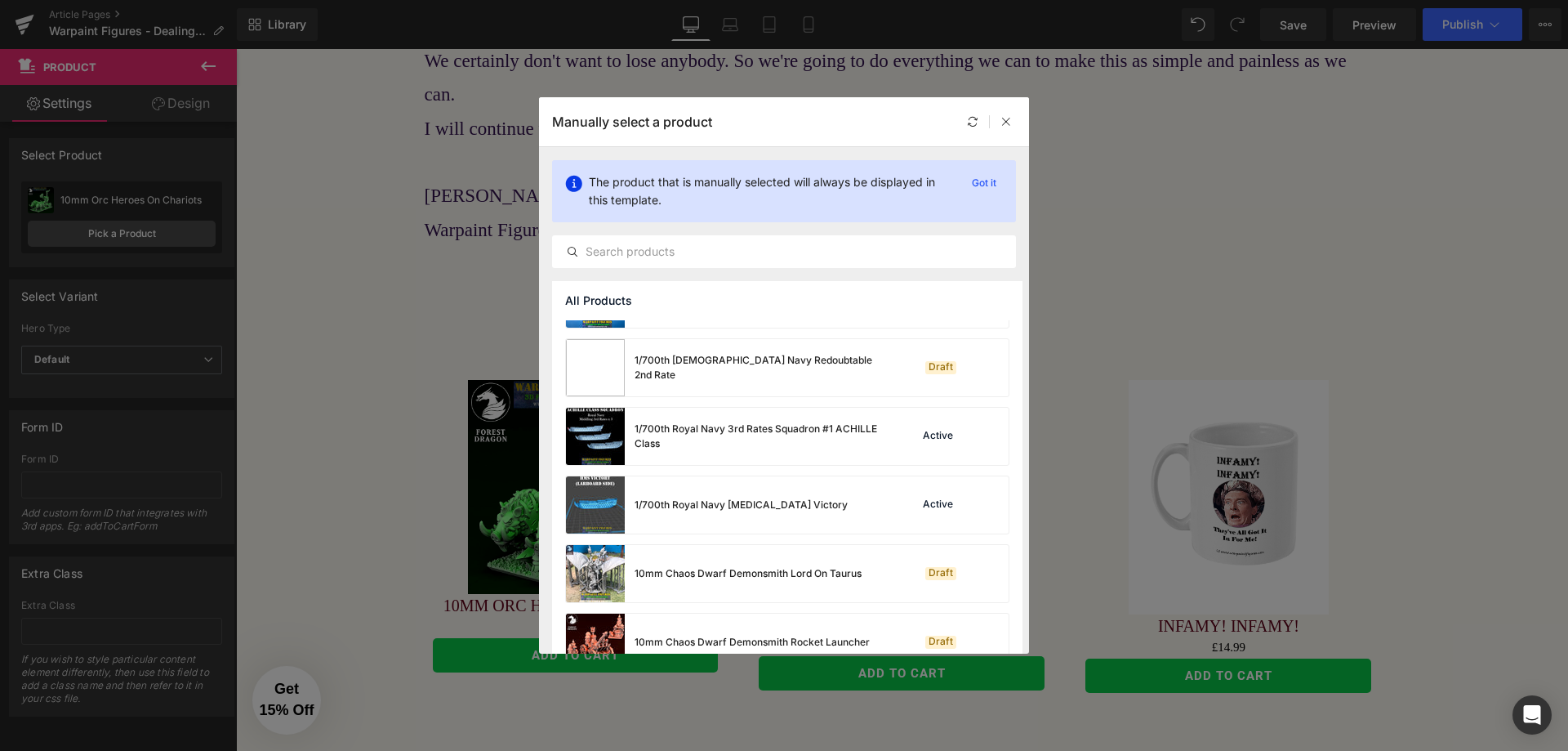
scroll to position [364, 0]
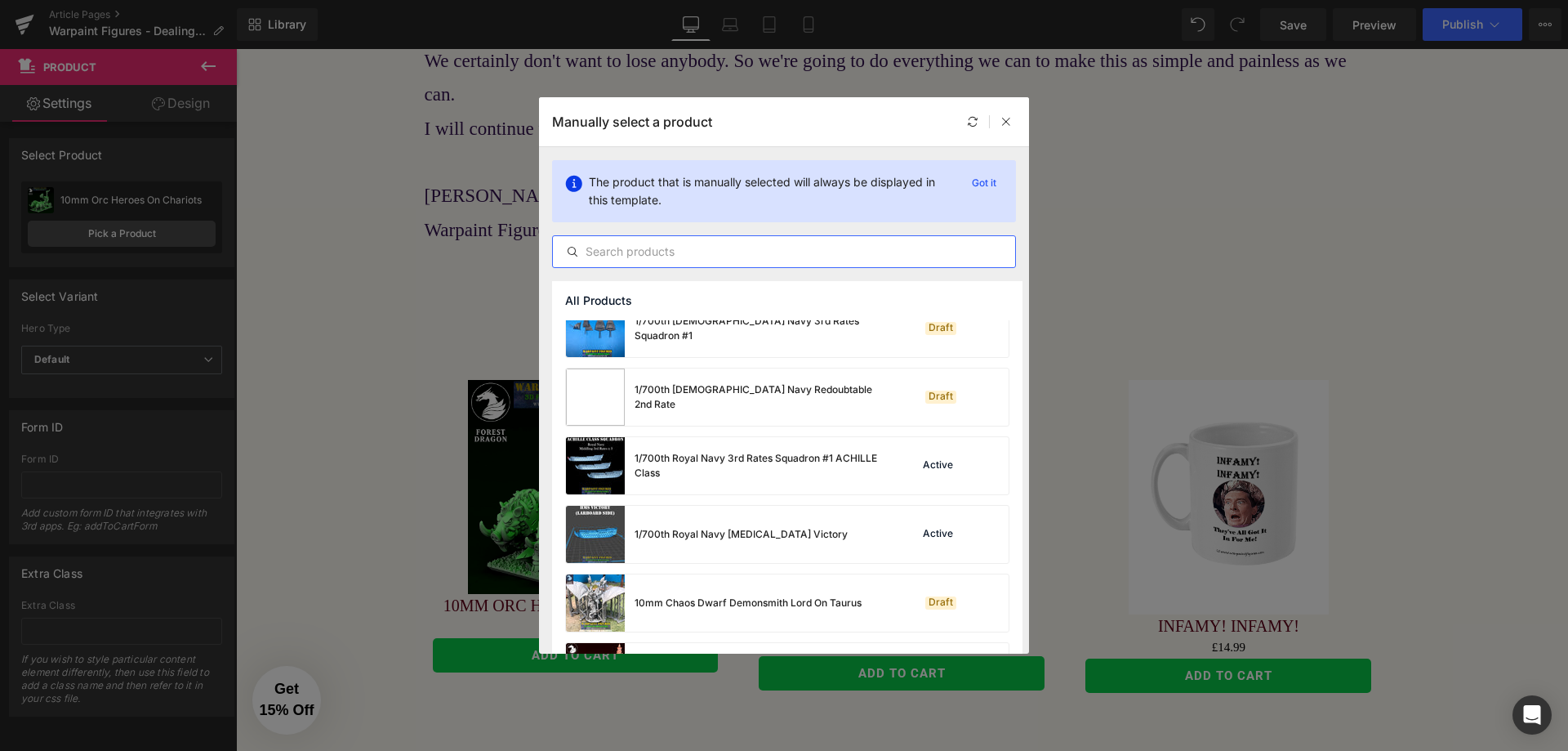
click at [808, 254] on input "text" at bounding box center [784, 251] width 463 height 19
click at [1013, 120] on div at bounding box center [1005, 121] width 19 height 19
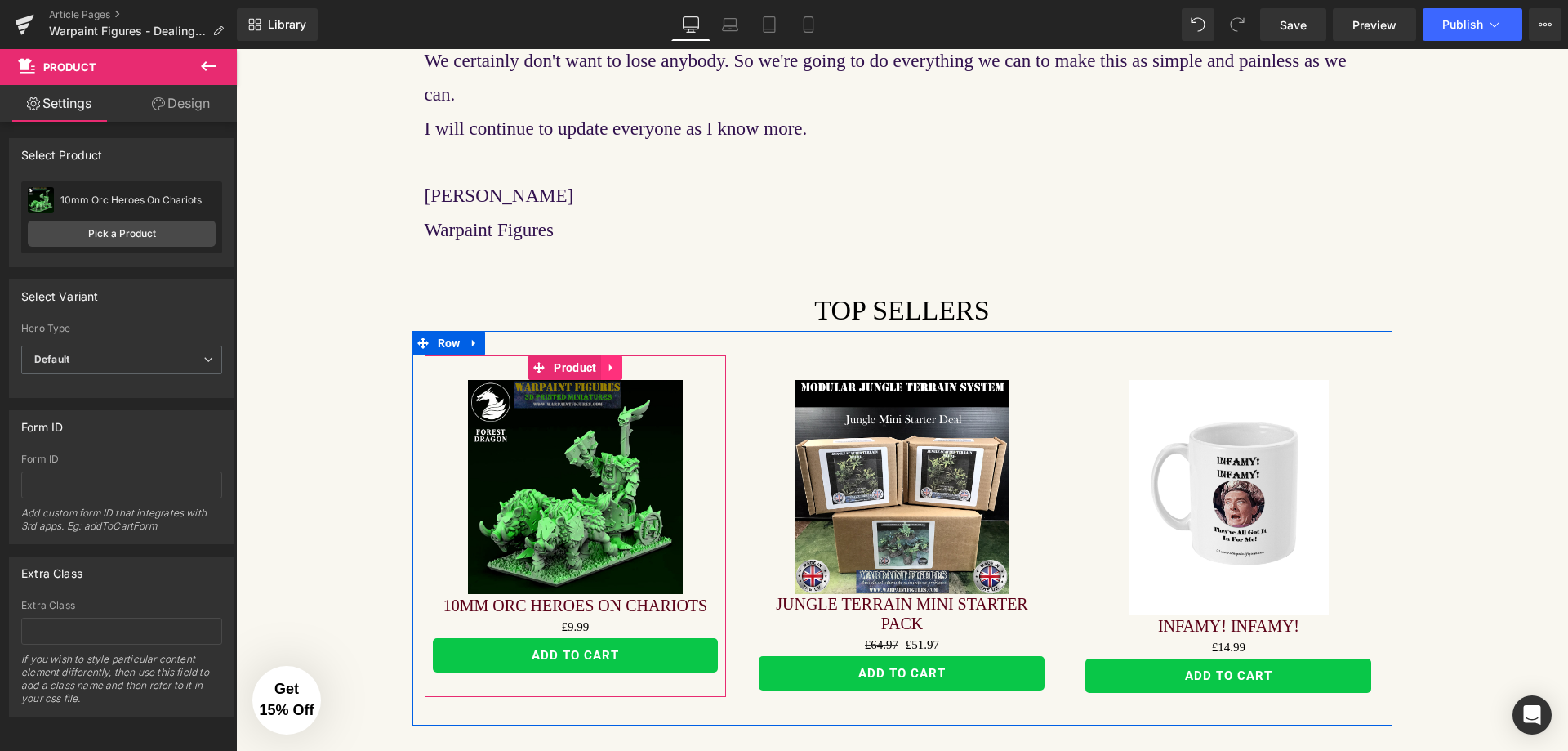
click at [609, 361] on icon at bounding box center [612, 367] width 12 height 13
click at [617, 361] on icon at bounding box center [623, 367] width 12 height 13
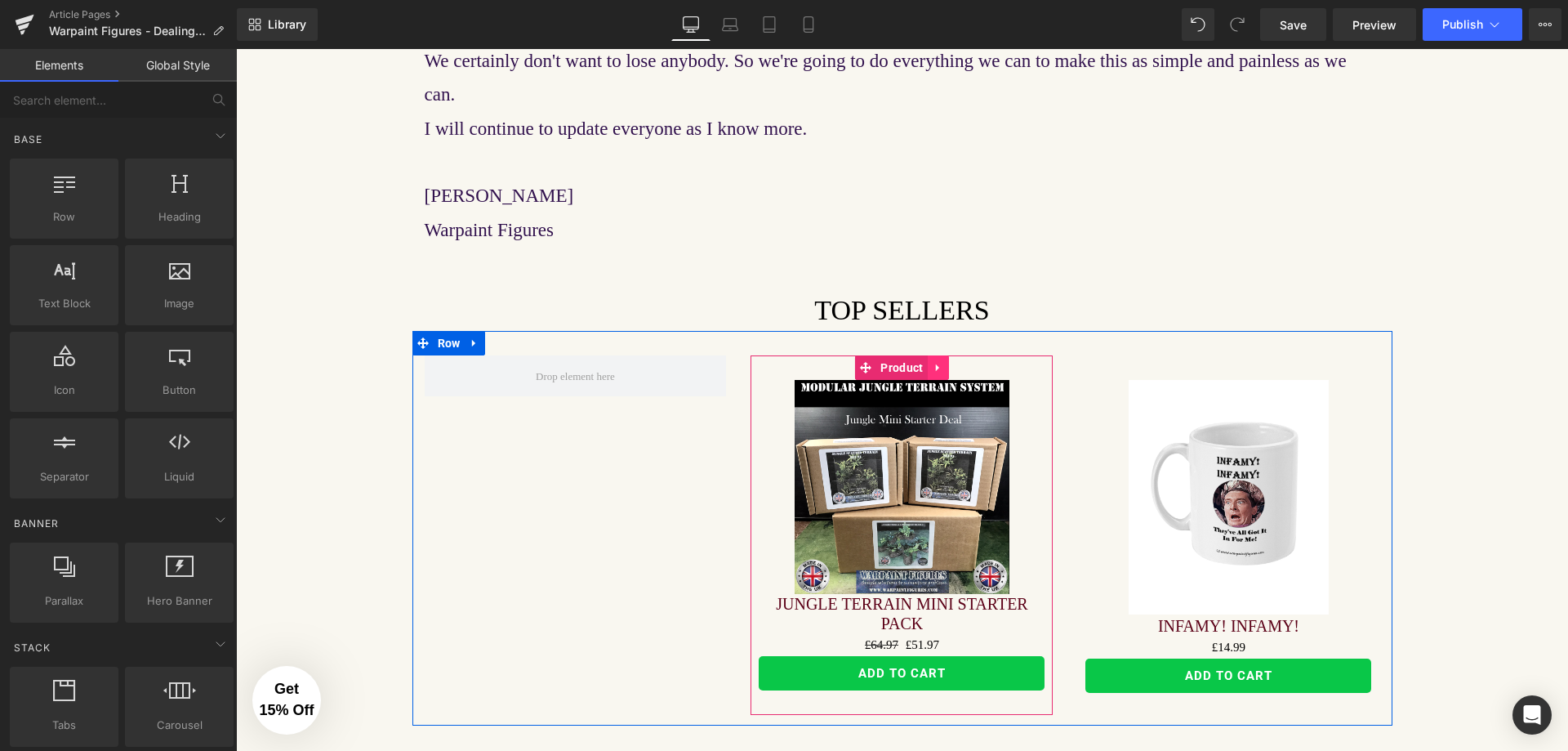
click at [933, 361] on icon at bounding box center [938, 367] width 12 height 13
click at [944, 362] on icon at bounding box center [949, 368] width 12 height 12
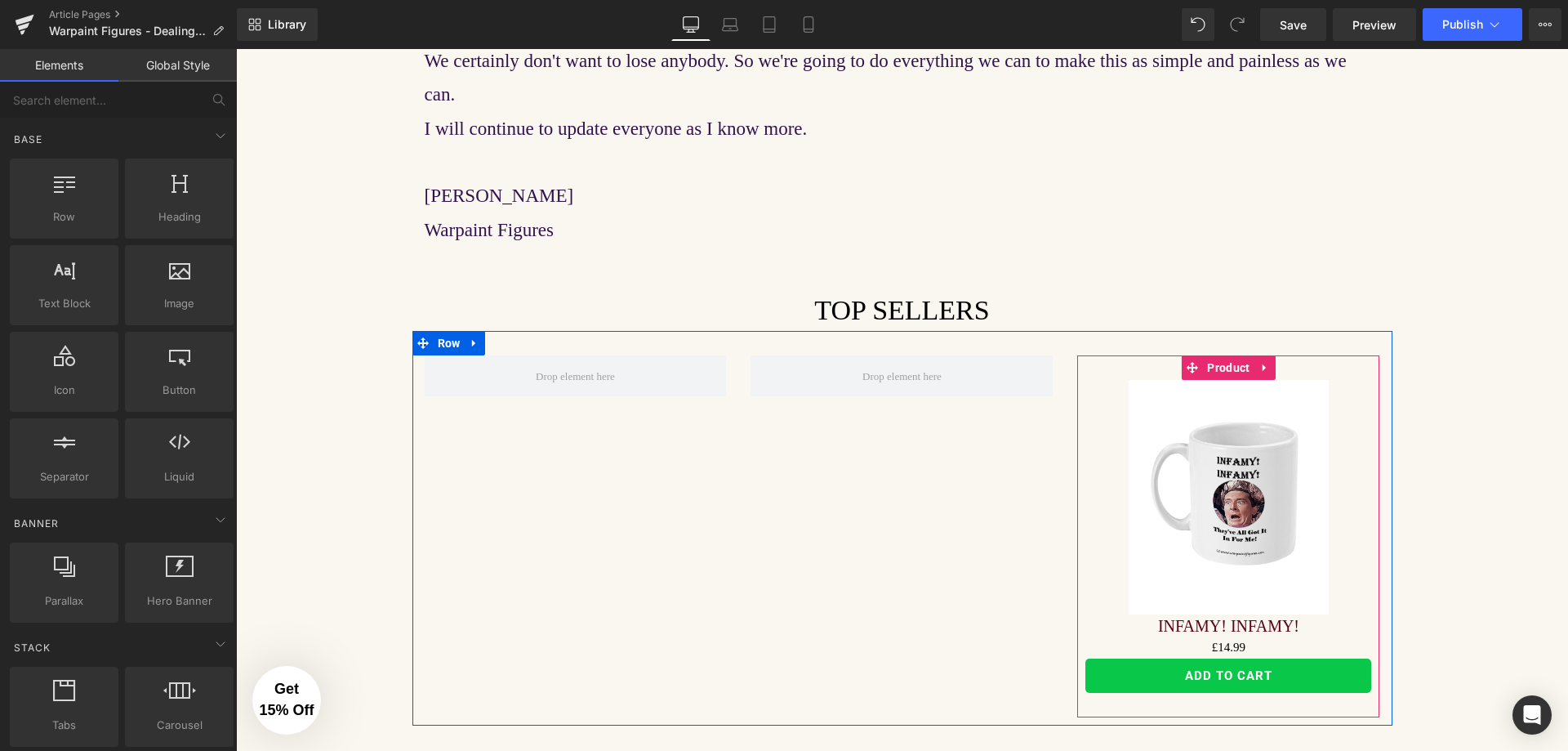
click at [1259, 361] on icon at bounding box center [1265, 367] width 12 height 13
click at [1270, 361] on icon at bounding box center [1276, 367] width 12 height 13
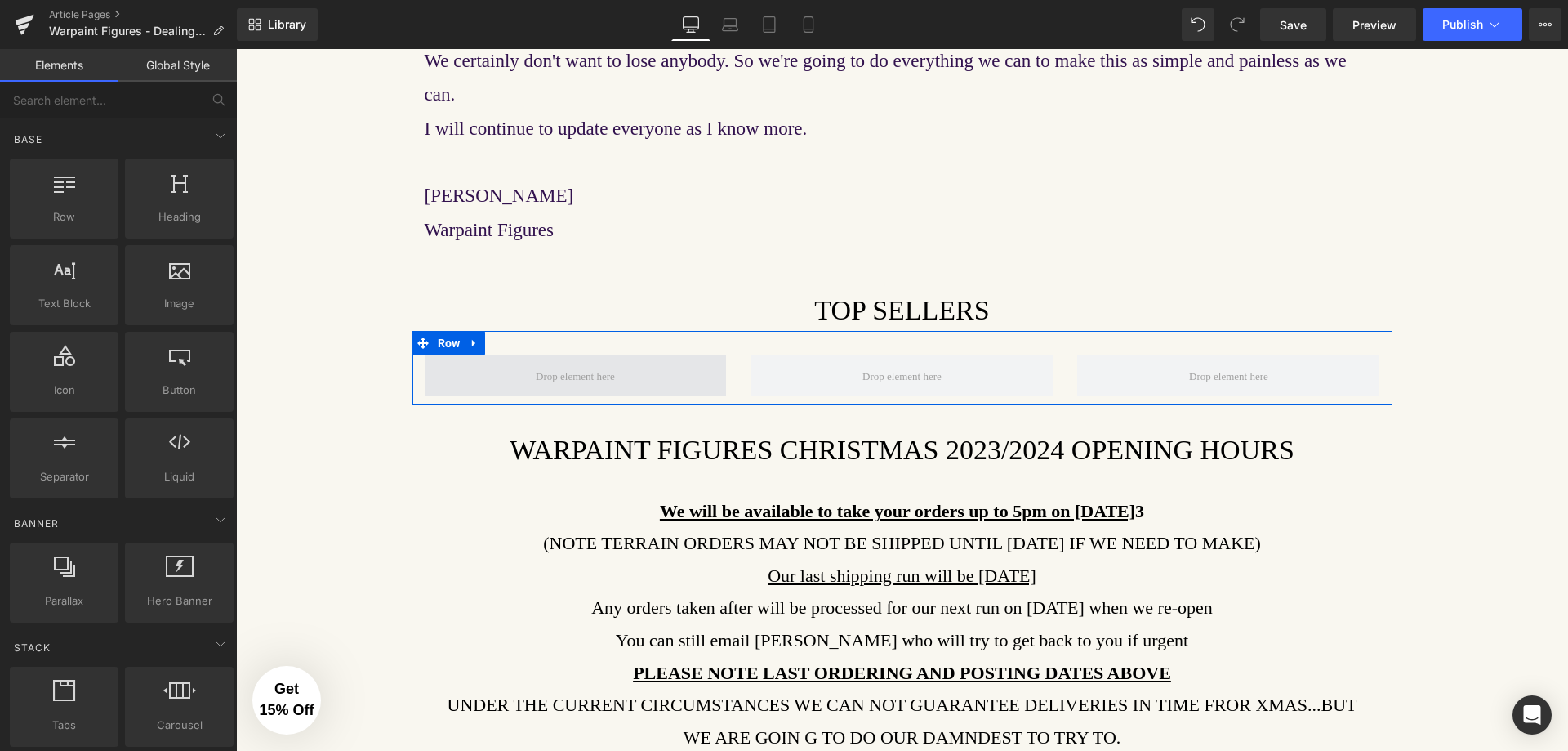
click at [567, 360] on span at bounding box center [575, 375] width 91 height 30
click at [439, 331] on span "Row" at bounding box center [448, 343] width 31 height 24
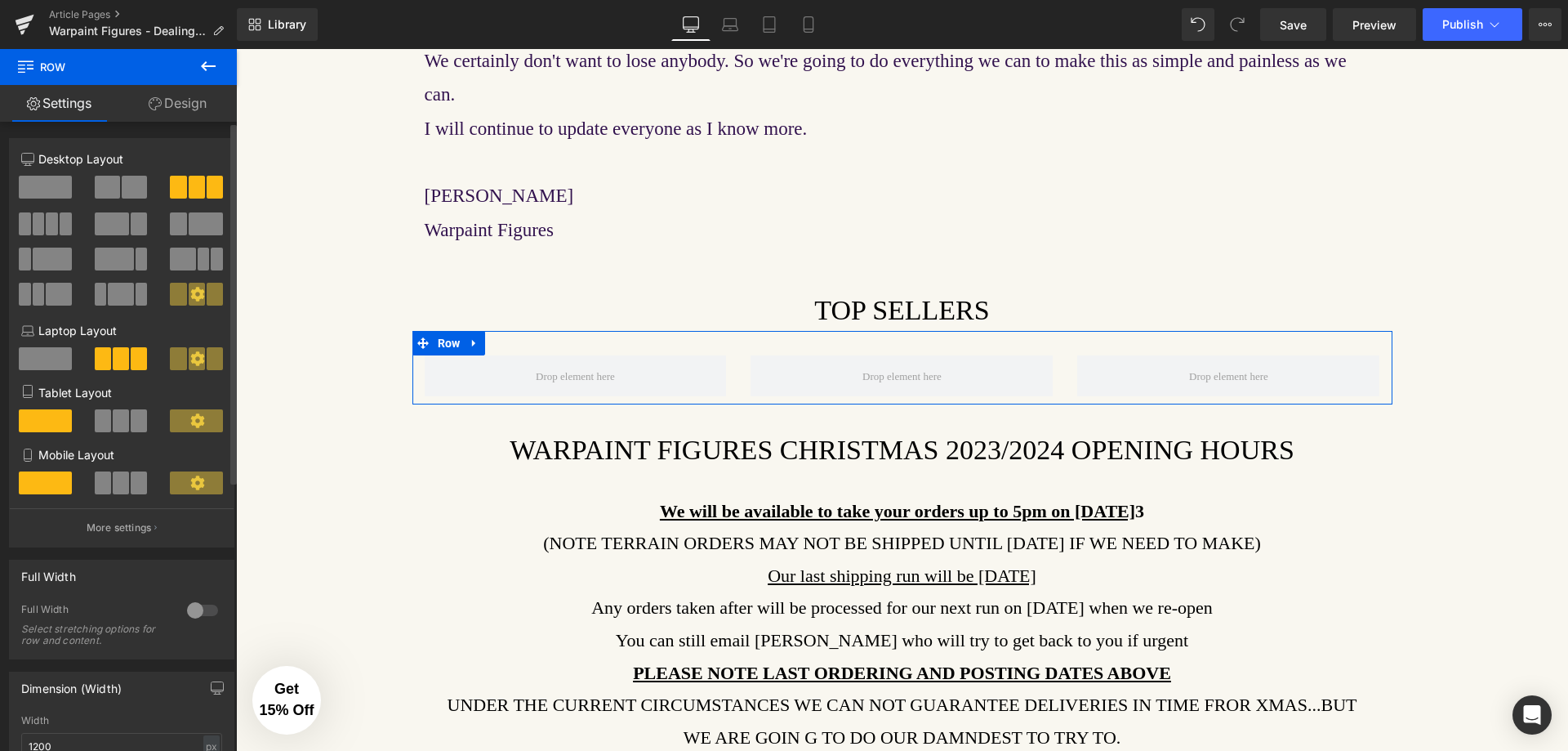
click at [48, 175] on div at bounding box center [121, 247] width 201 height 159
click at [48, 191] on span at bounding box center [45, 186] width 53 height 23
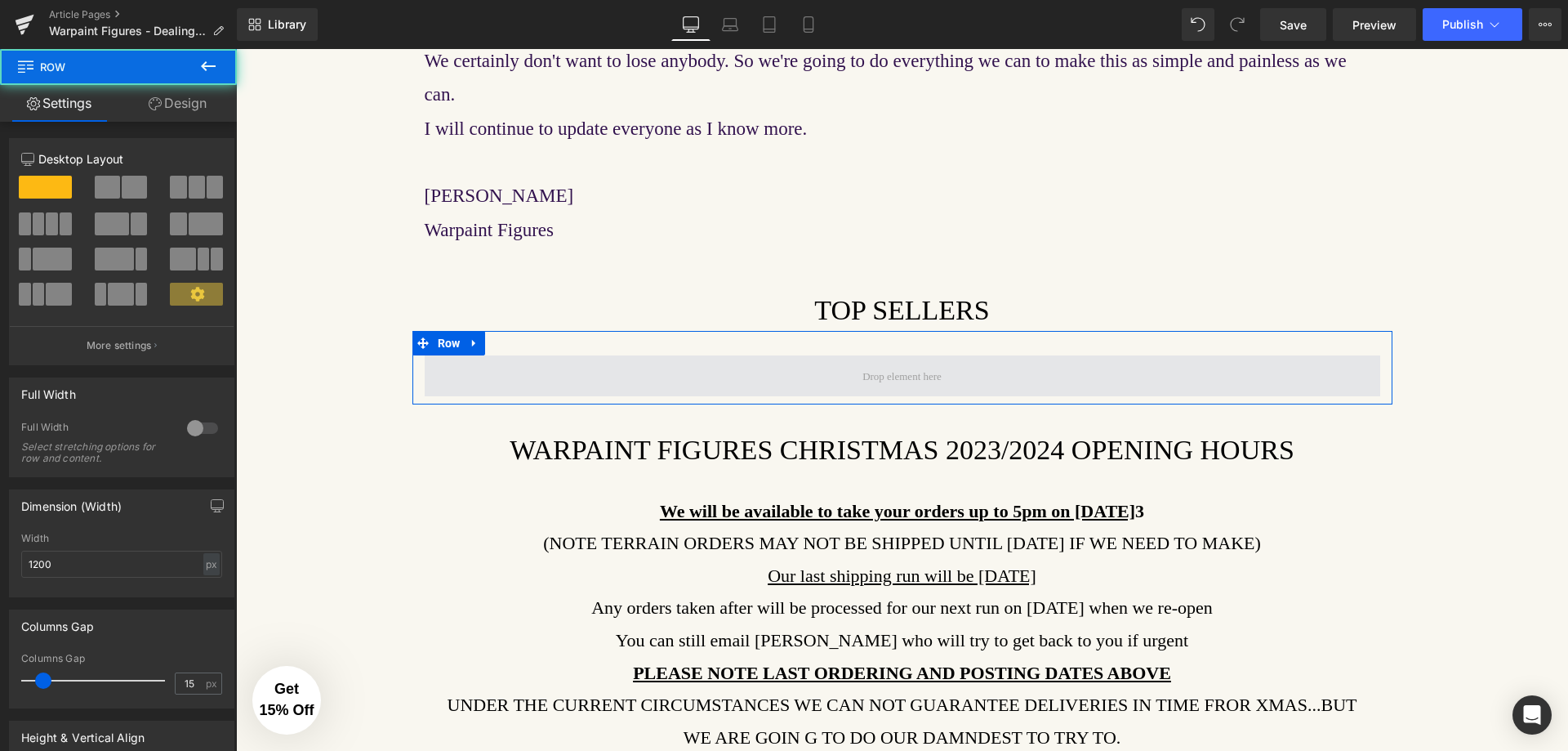
click at [654, 356] on span at bounding box center [903, 376] width 956 height 41
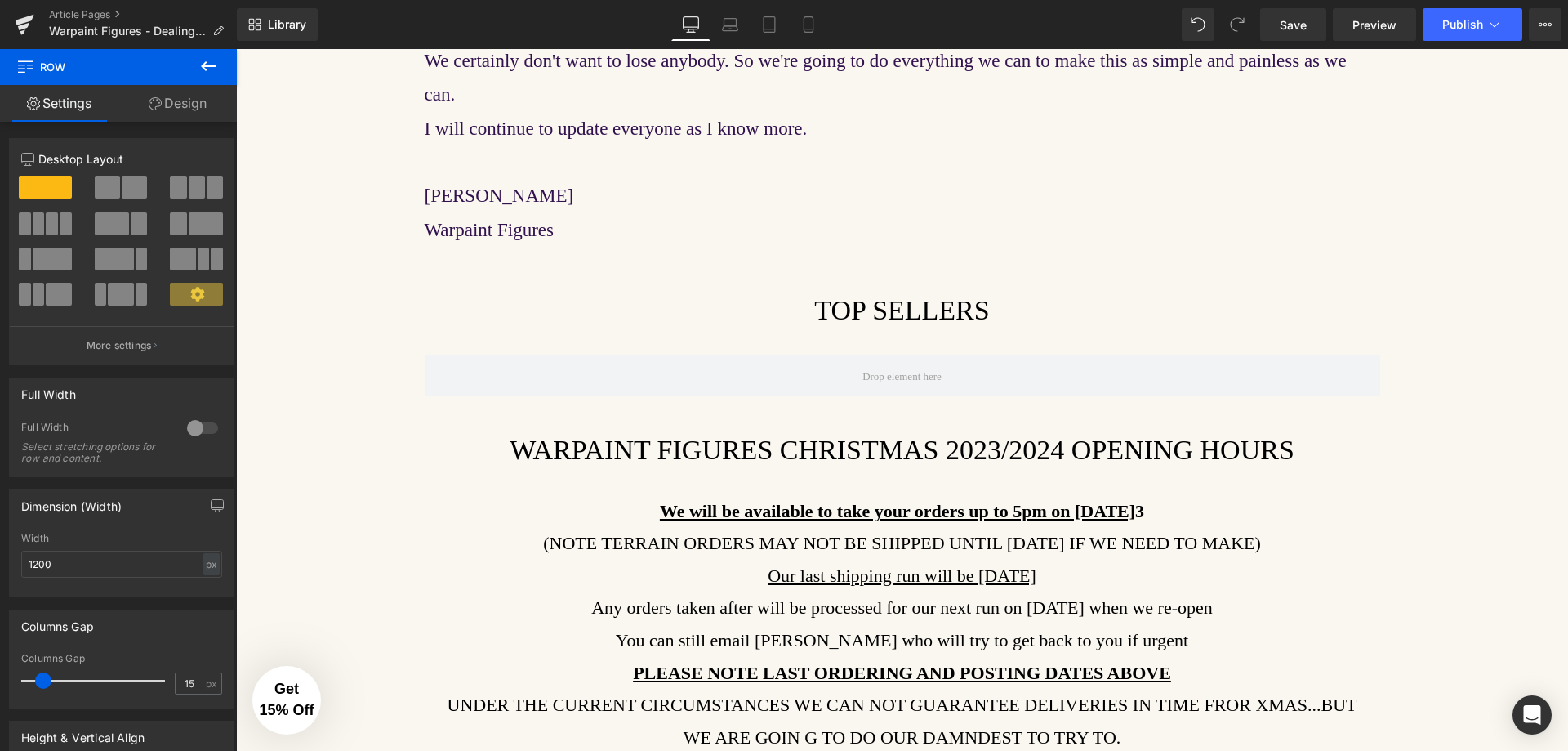
click at [200, 69] on icon at bounding box center [208, 65] width 19 height 19
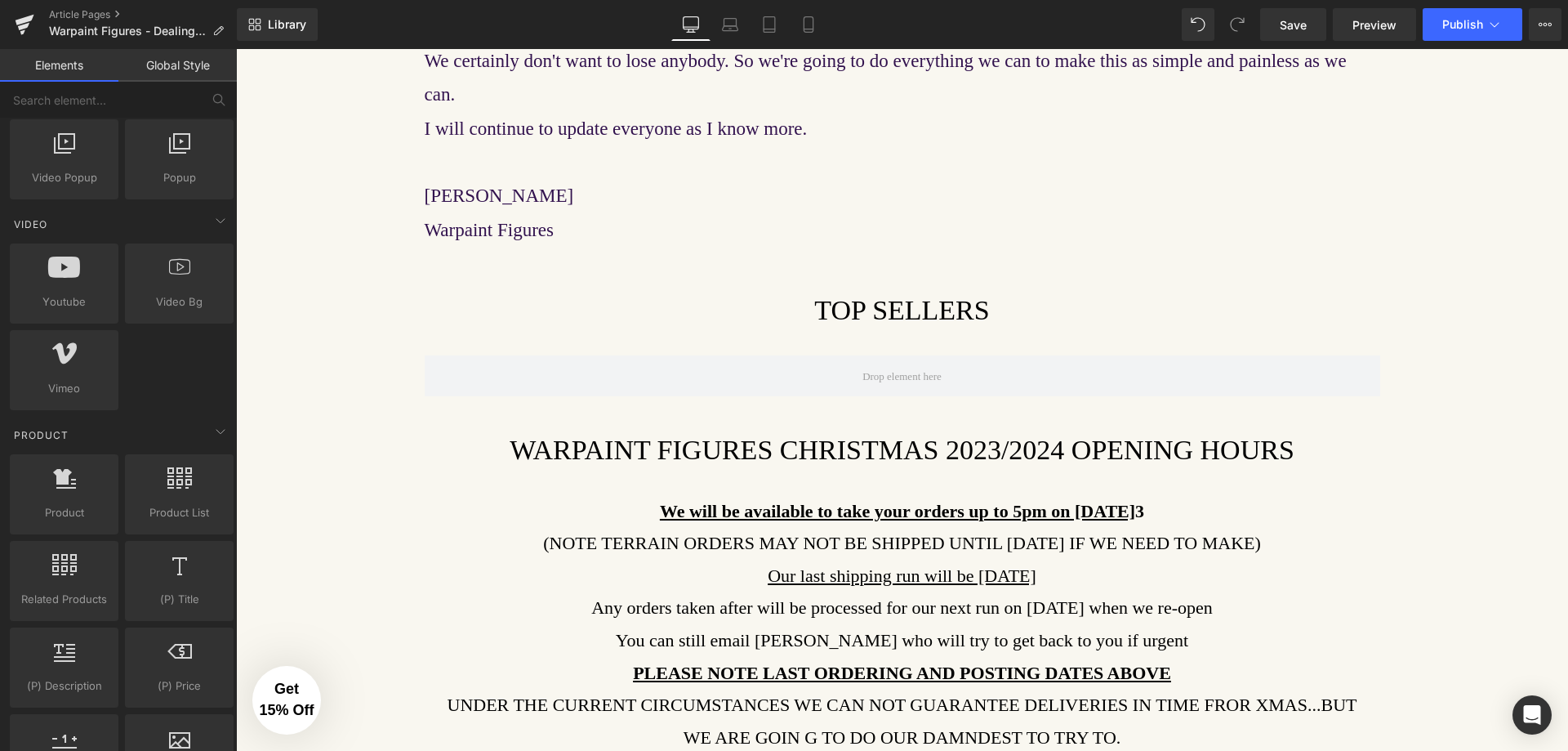
scroll to position [1144, 0]
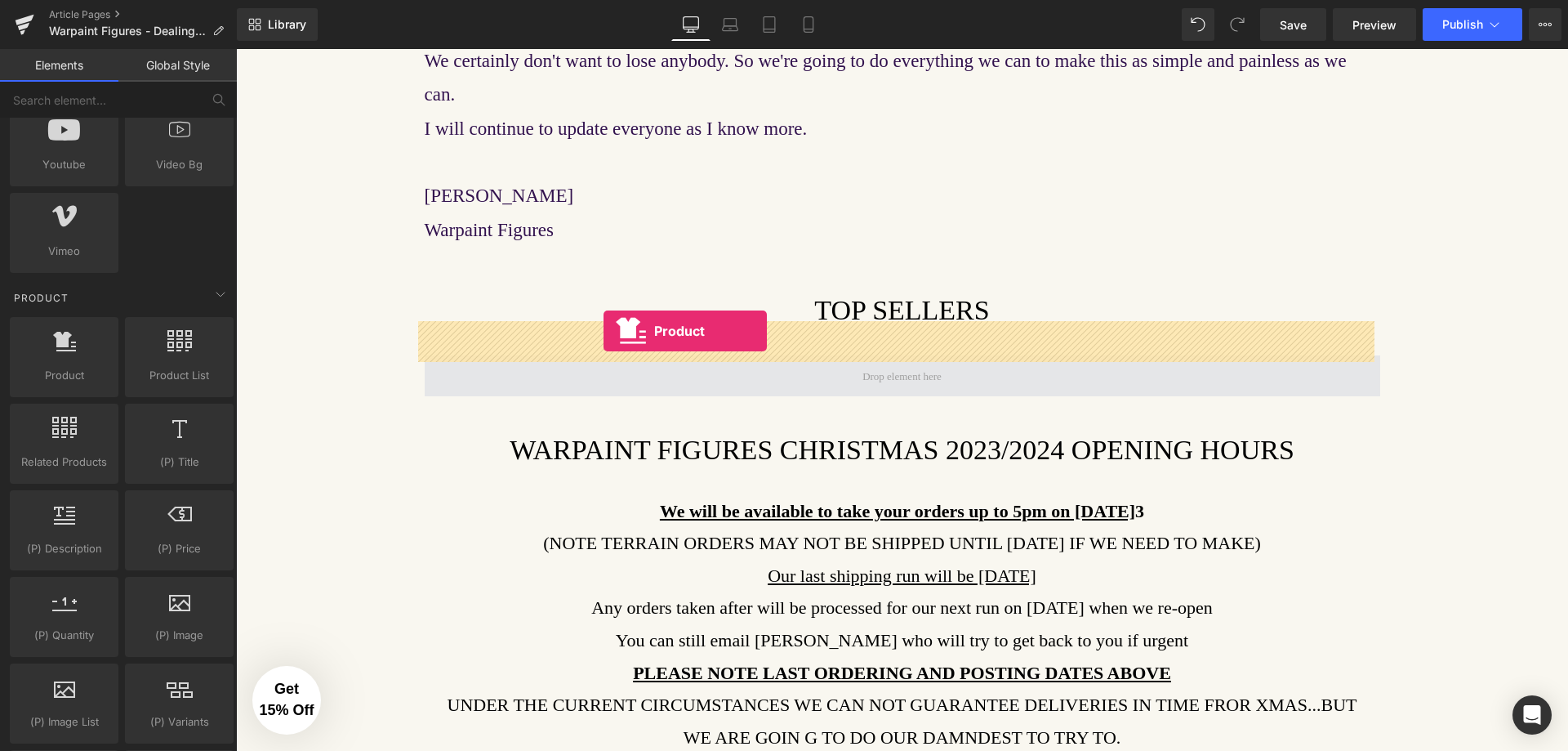
drag, startPoint x: 334, startPoint y: 423, endPoint x: 604, endPoint y: 331, distance: 285.2
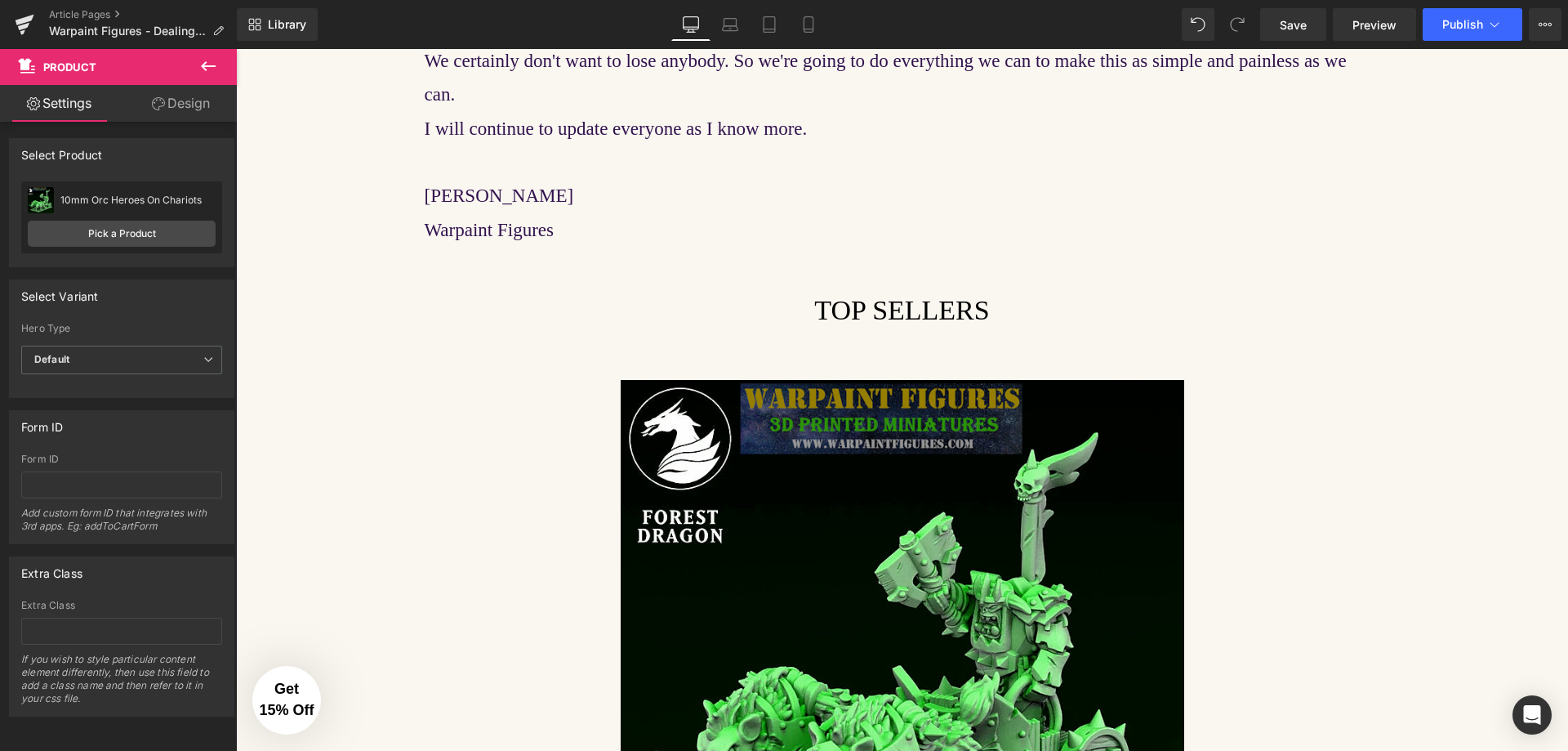
click at [210, 65] on icon at bounding box center [209, 66] width 15 height 10
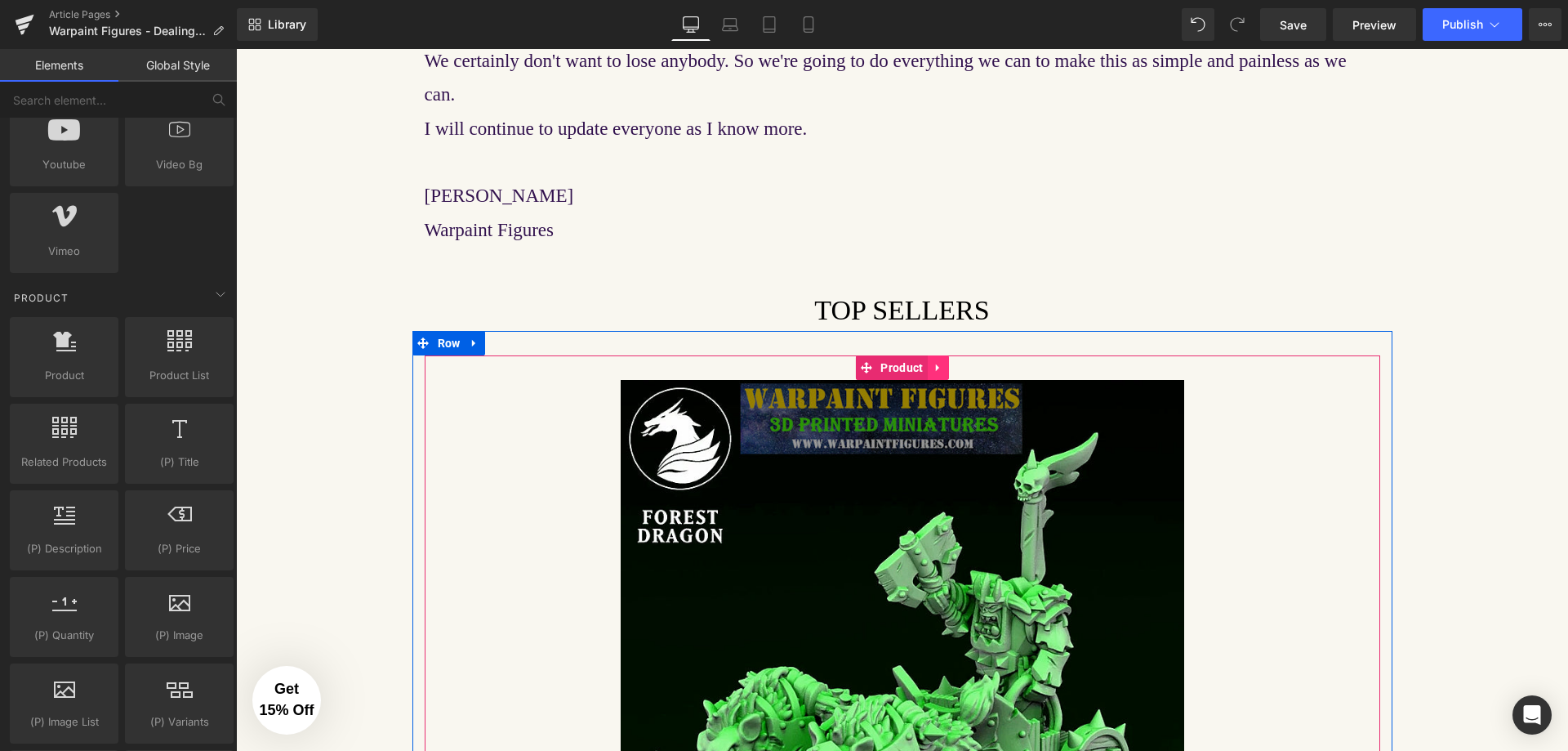
click at [935, 363] on icon at bounding box center [937, 367] width 3 height 8
click at [943, 361] on icon at bounding box center [949, 367] width 12 height 13
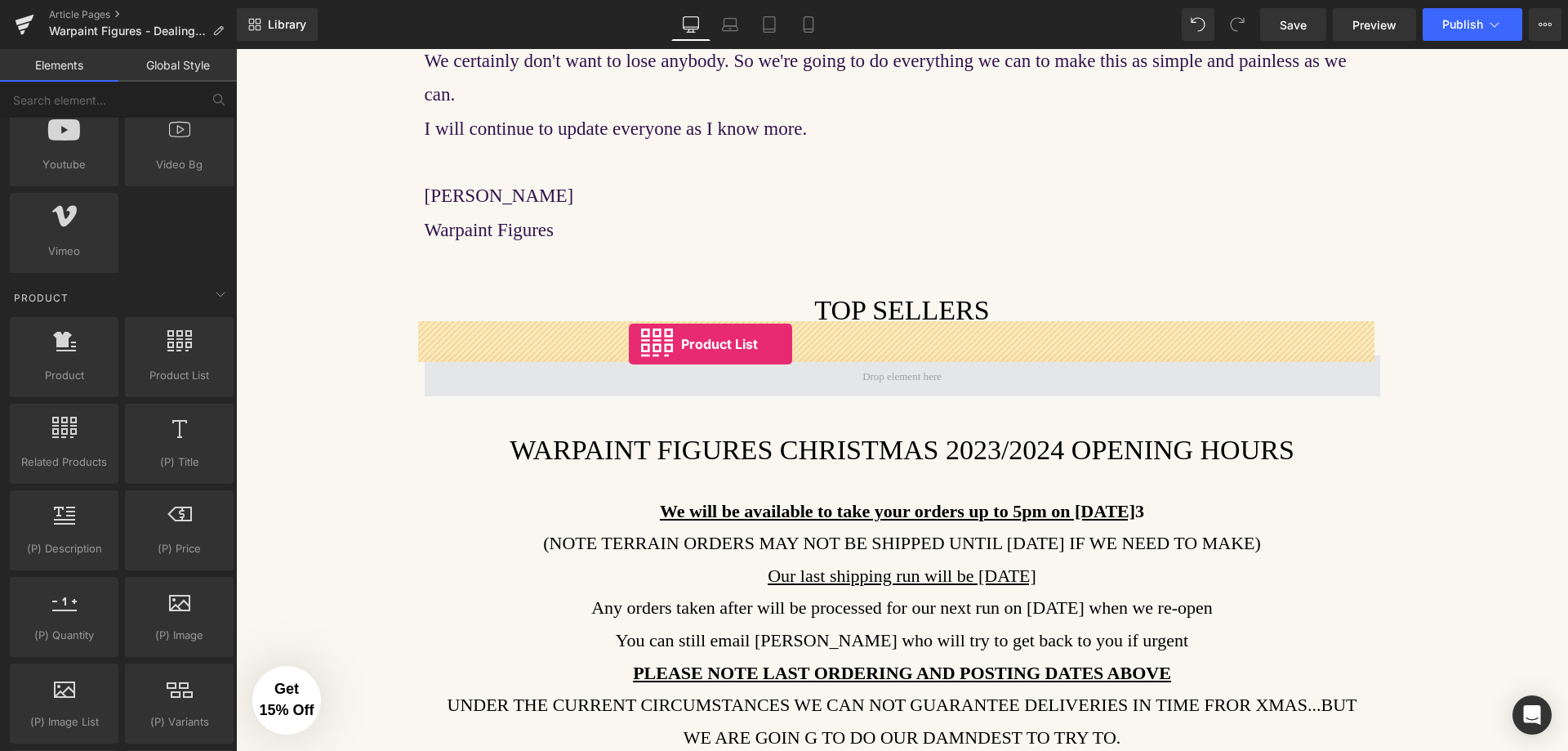
drag, startPoint x: 417, startPoint y: 418, endPoint x: 629, endPoint y: 344, distance: 224.5
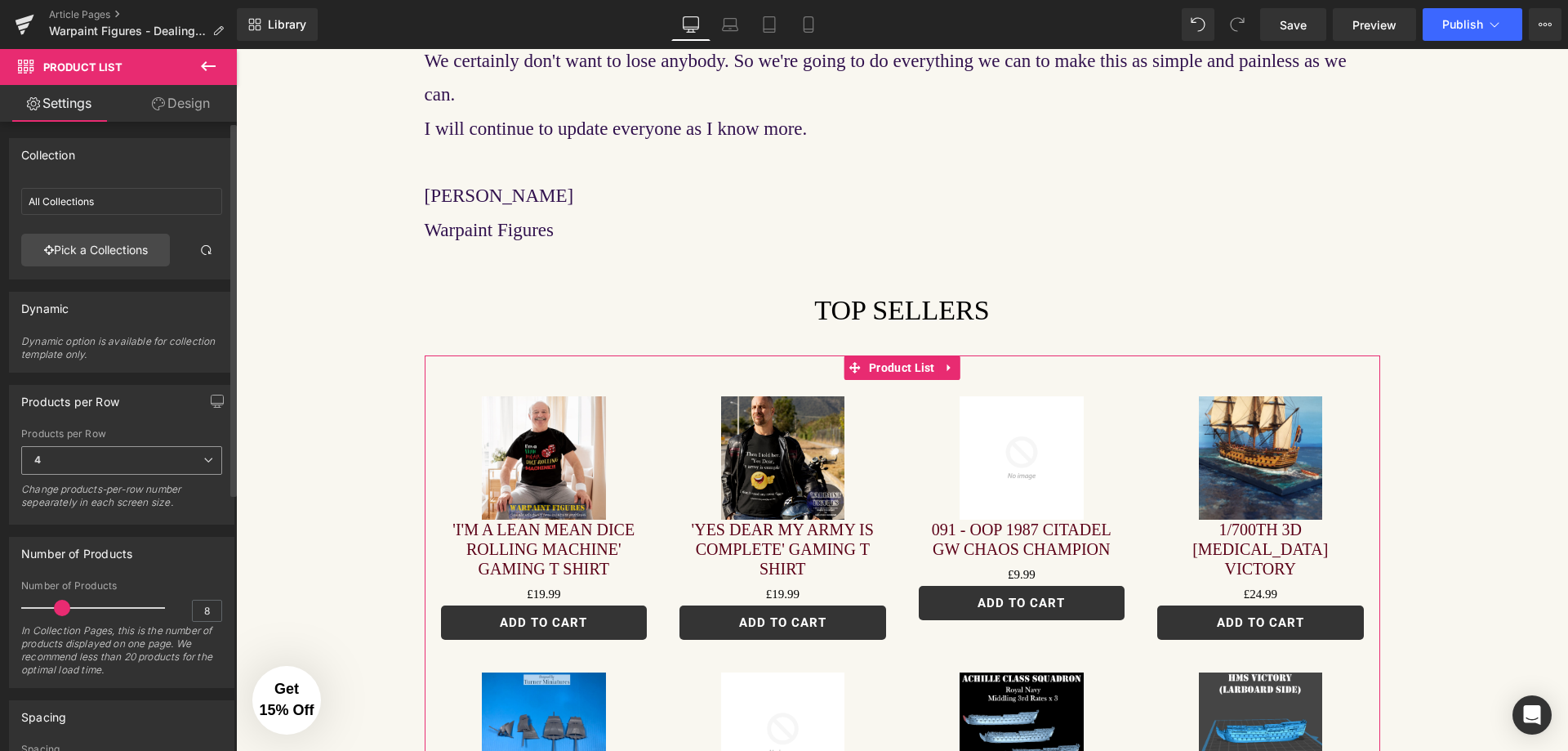
click at [183, 467] on span "4" at bounding box center [121, 460] width 201 height 28
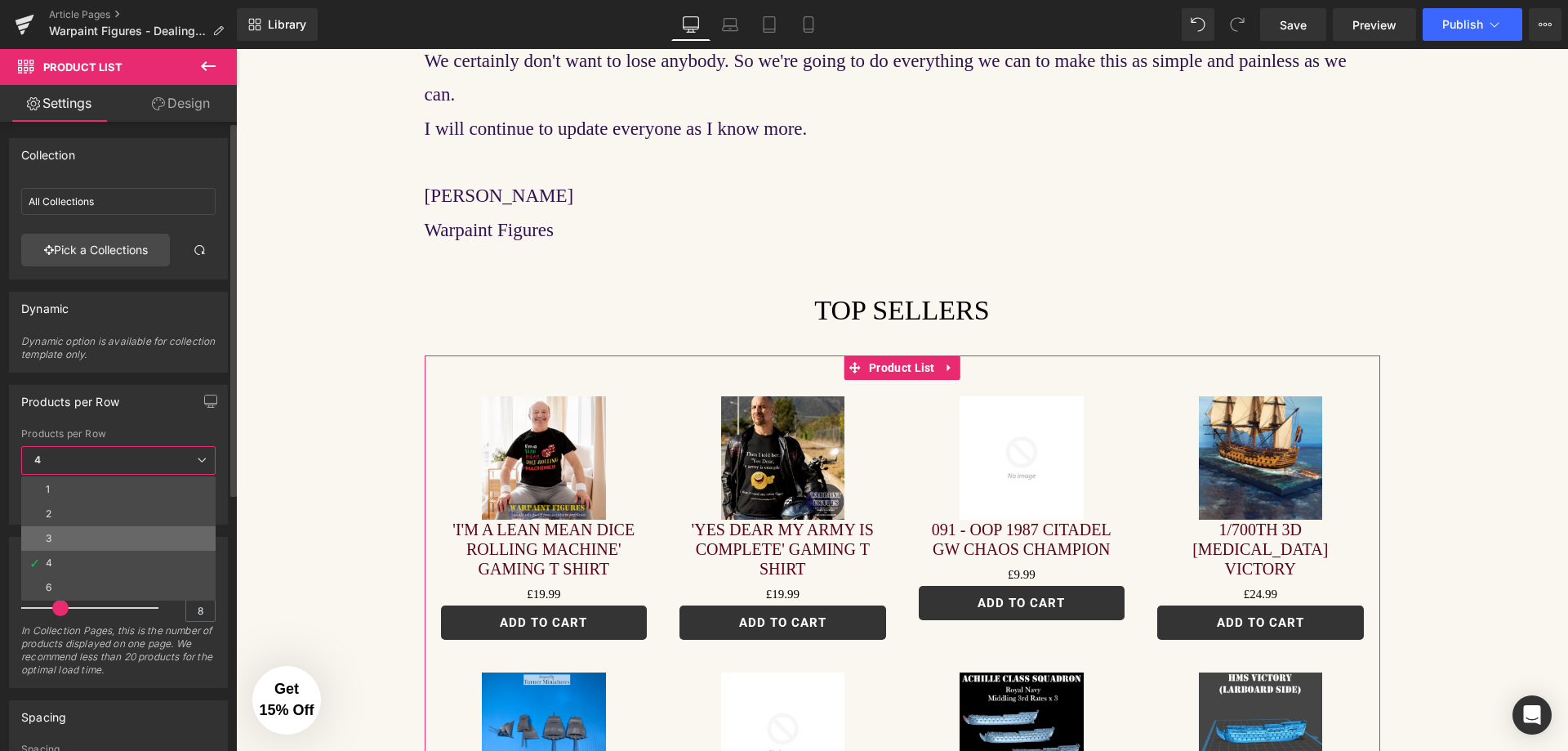
click at [92, 540] on li "3" at bounding box center [118, 538] width 195 height 24
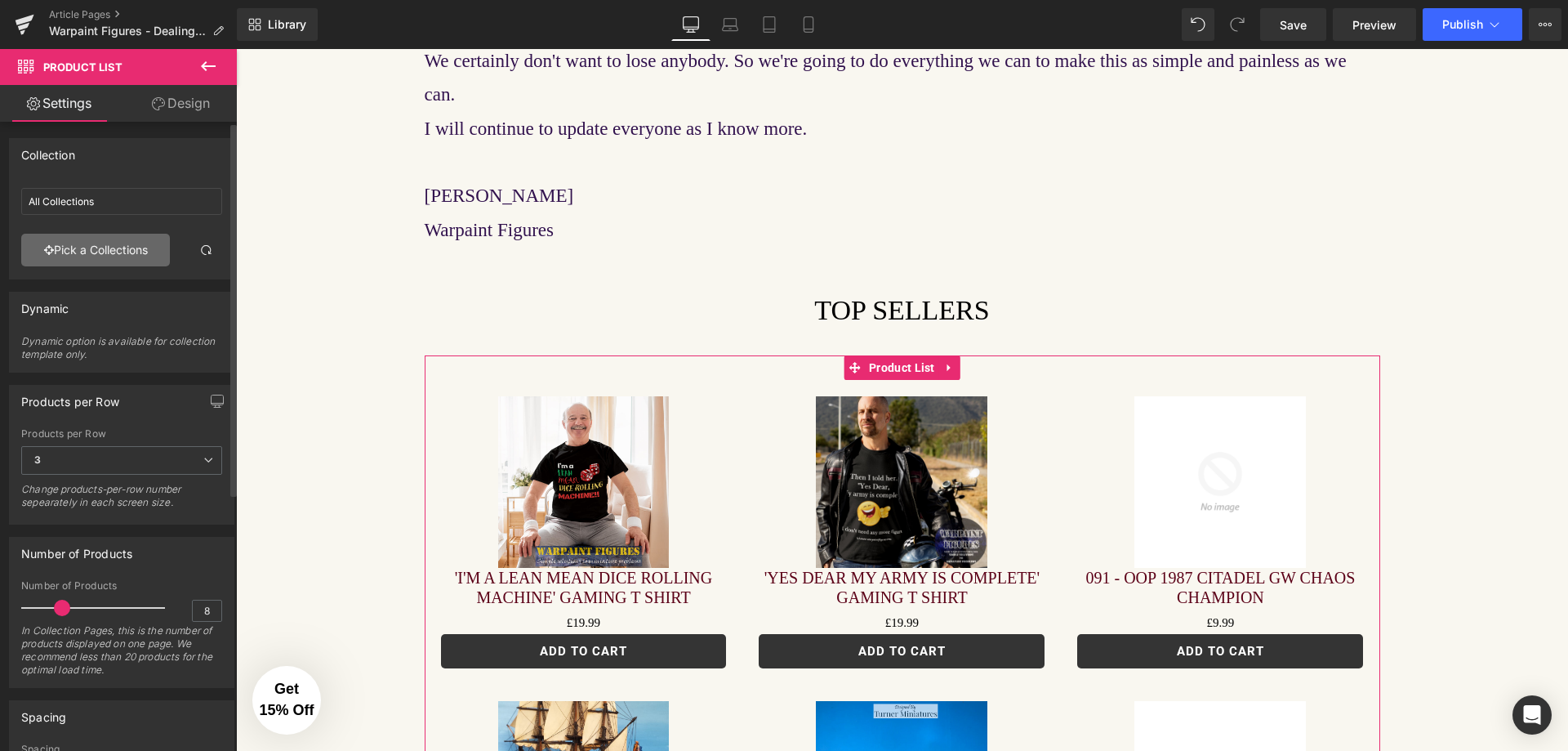
click at [144, 251] on link "Pick a Collections" at bounding box center [95, 250] width 149 height 33
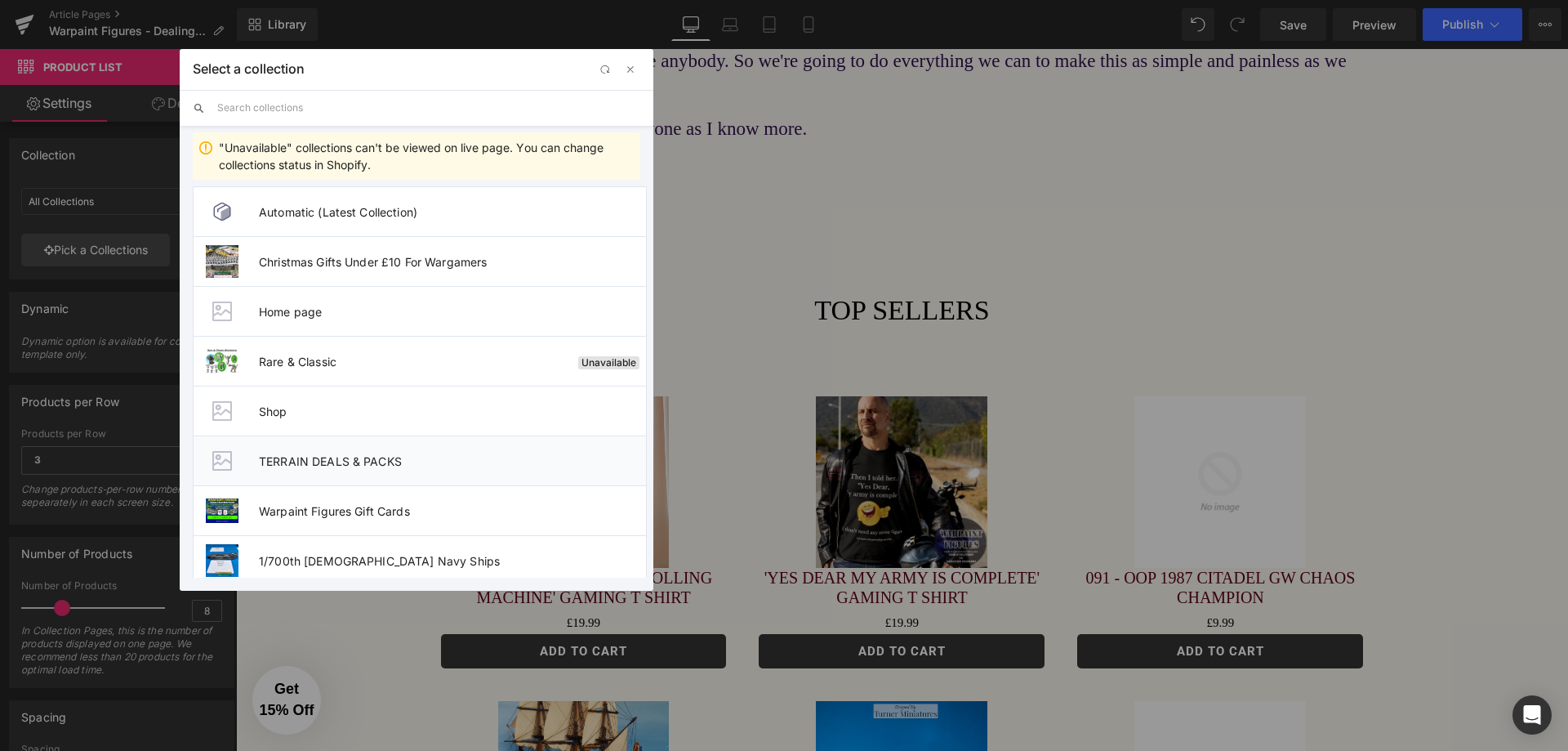
click at [326, 458] on span "TERRAIN DEALS & PACKS" at bounding box center [453, 461] width 387 height 14
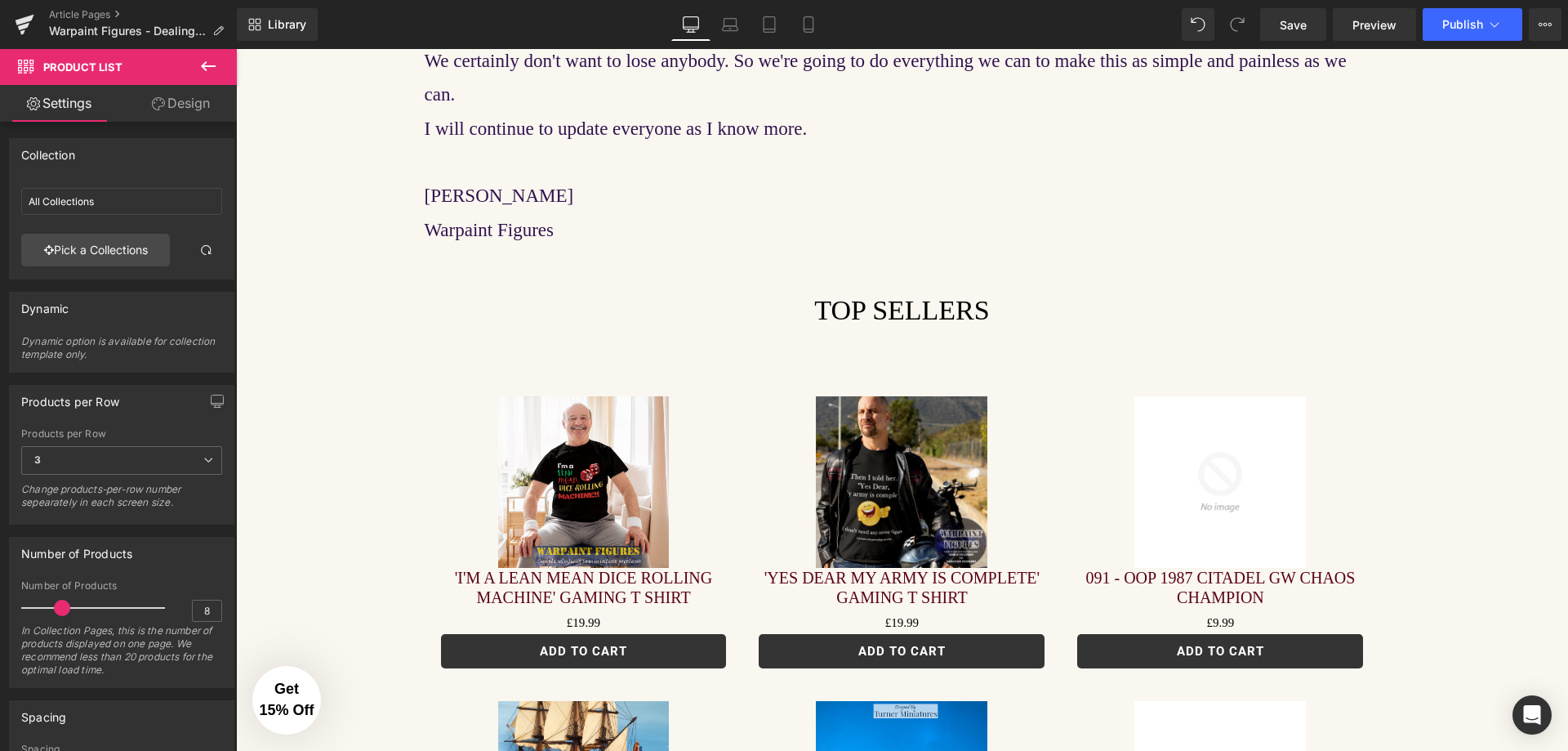
type input "TERRAIN DEALS & PACKS"
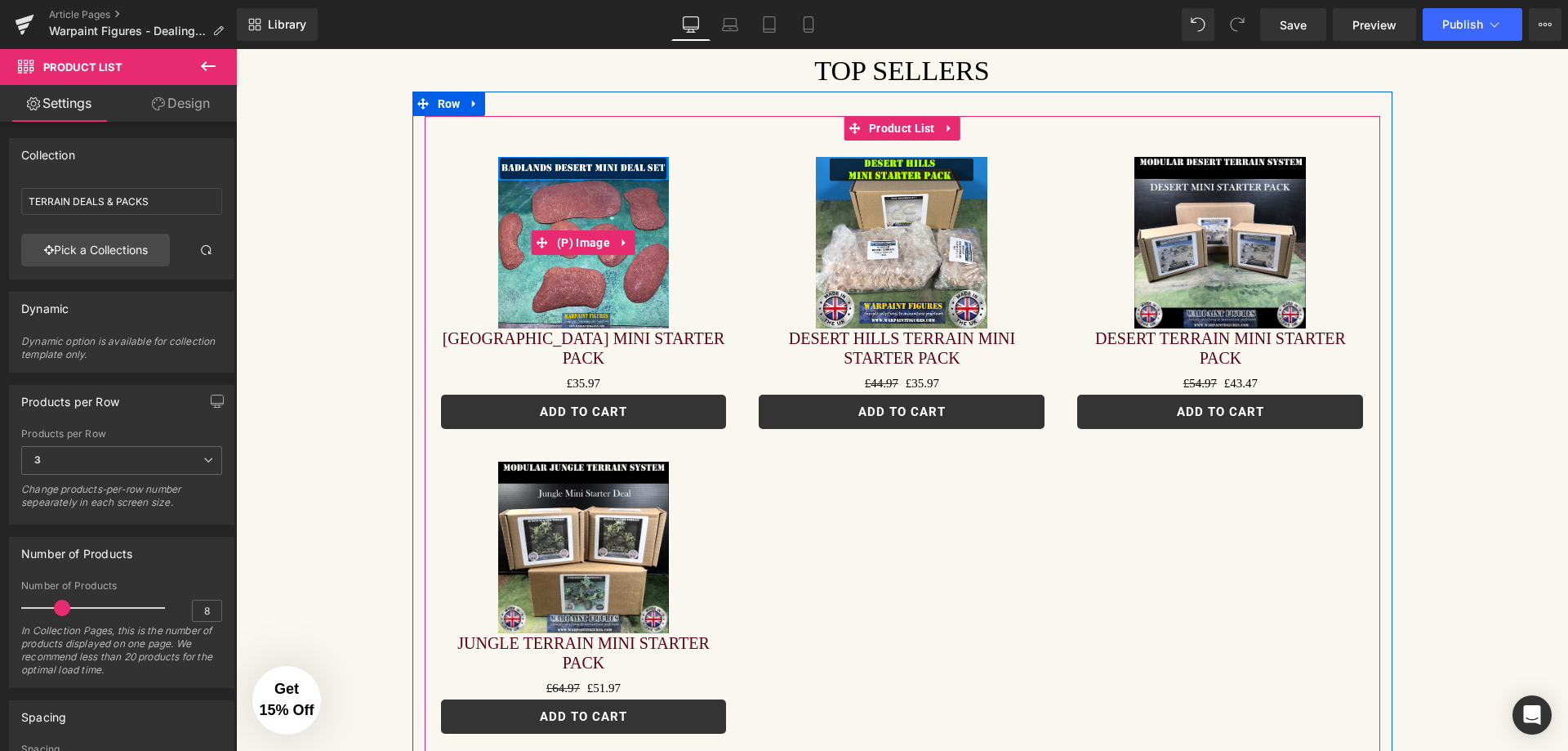
scroll to position [2157, 0]
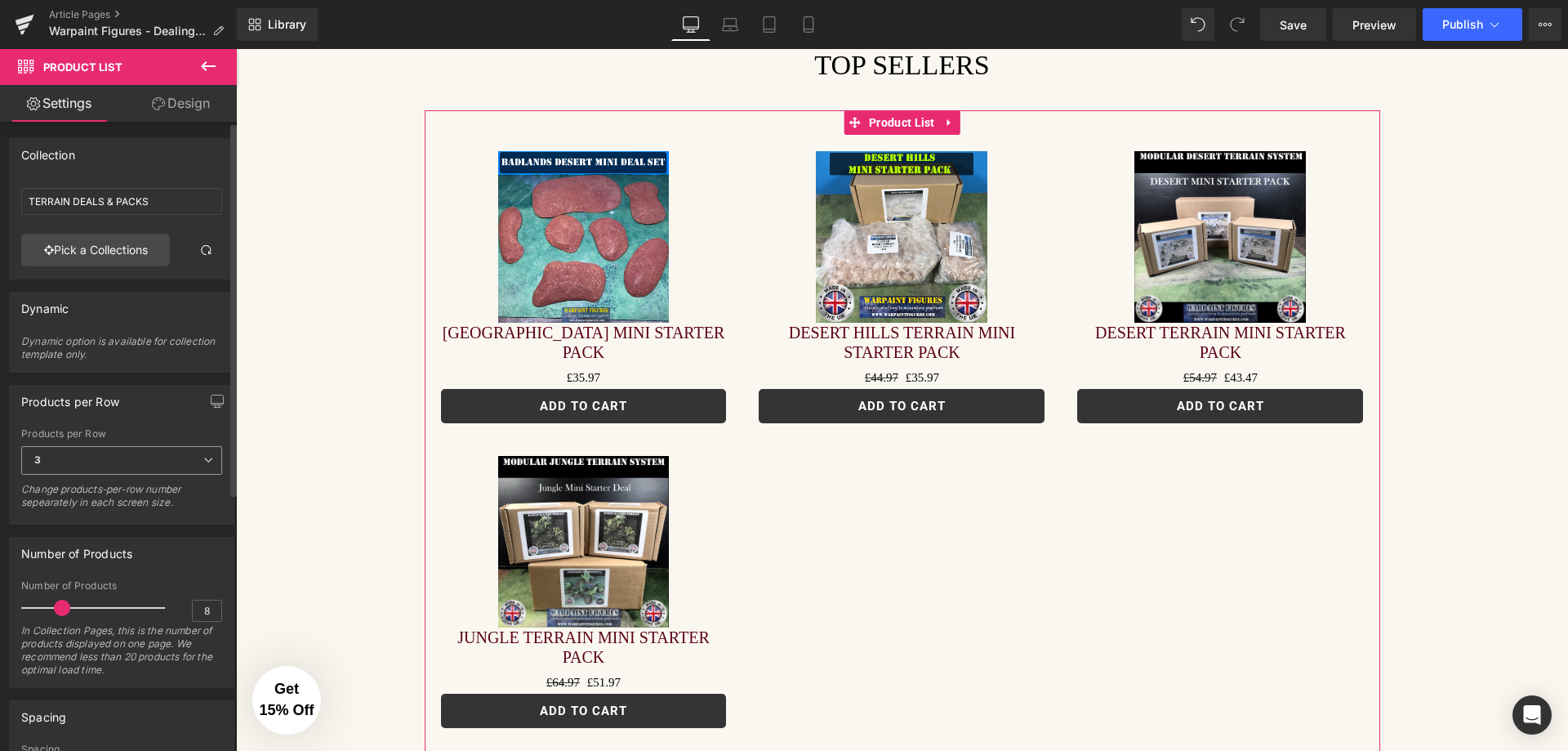
click at [172, 465] on span "3" at bounding box center [121, 460] width 201 height 28
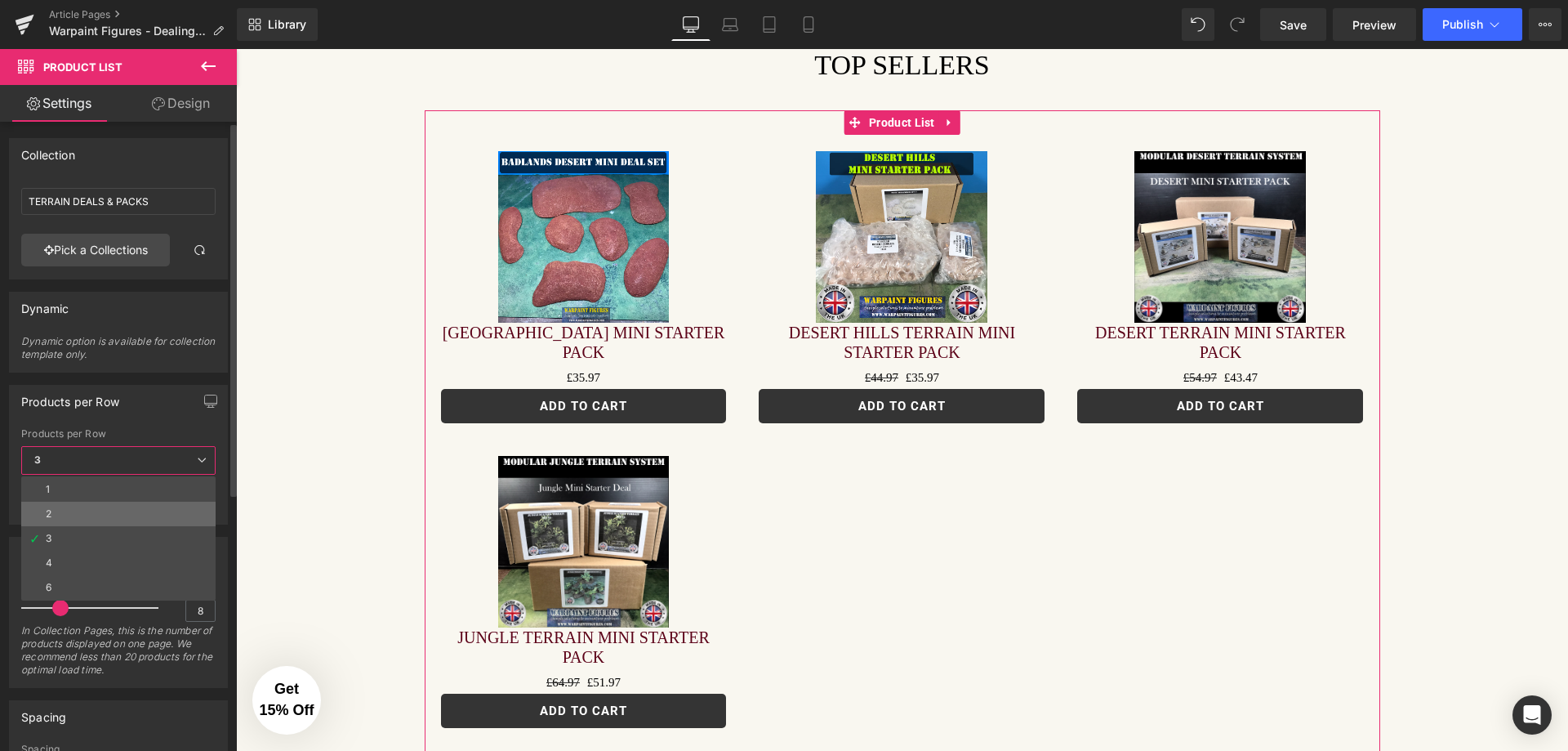
click at [146, 508] on li "2" at bounding box center [118, 514] width 195 height 24
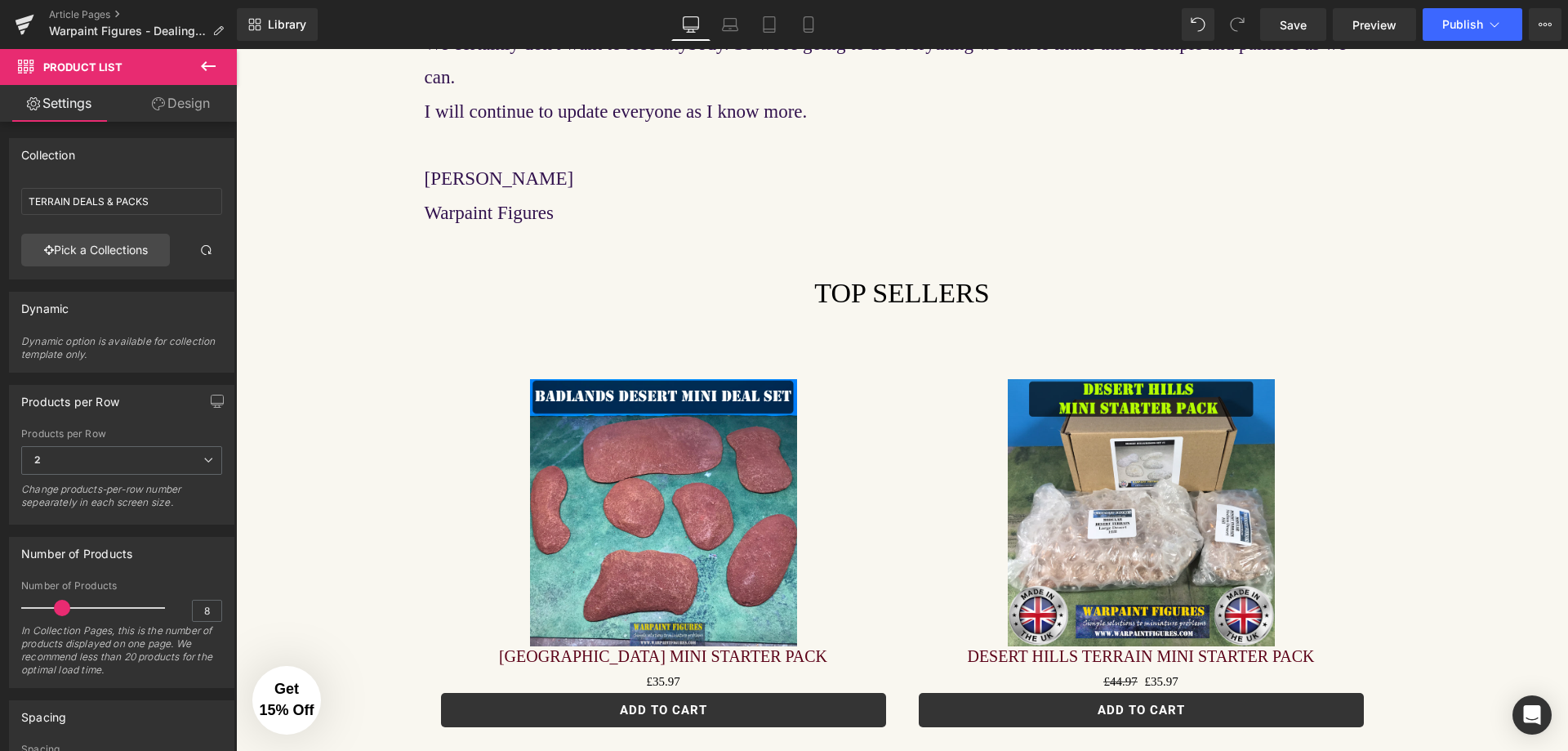
scroll to position [1911, 0]
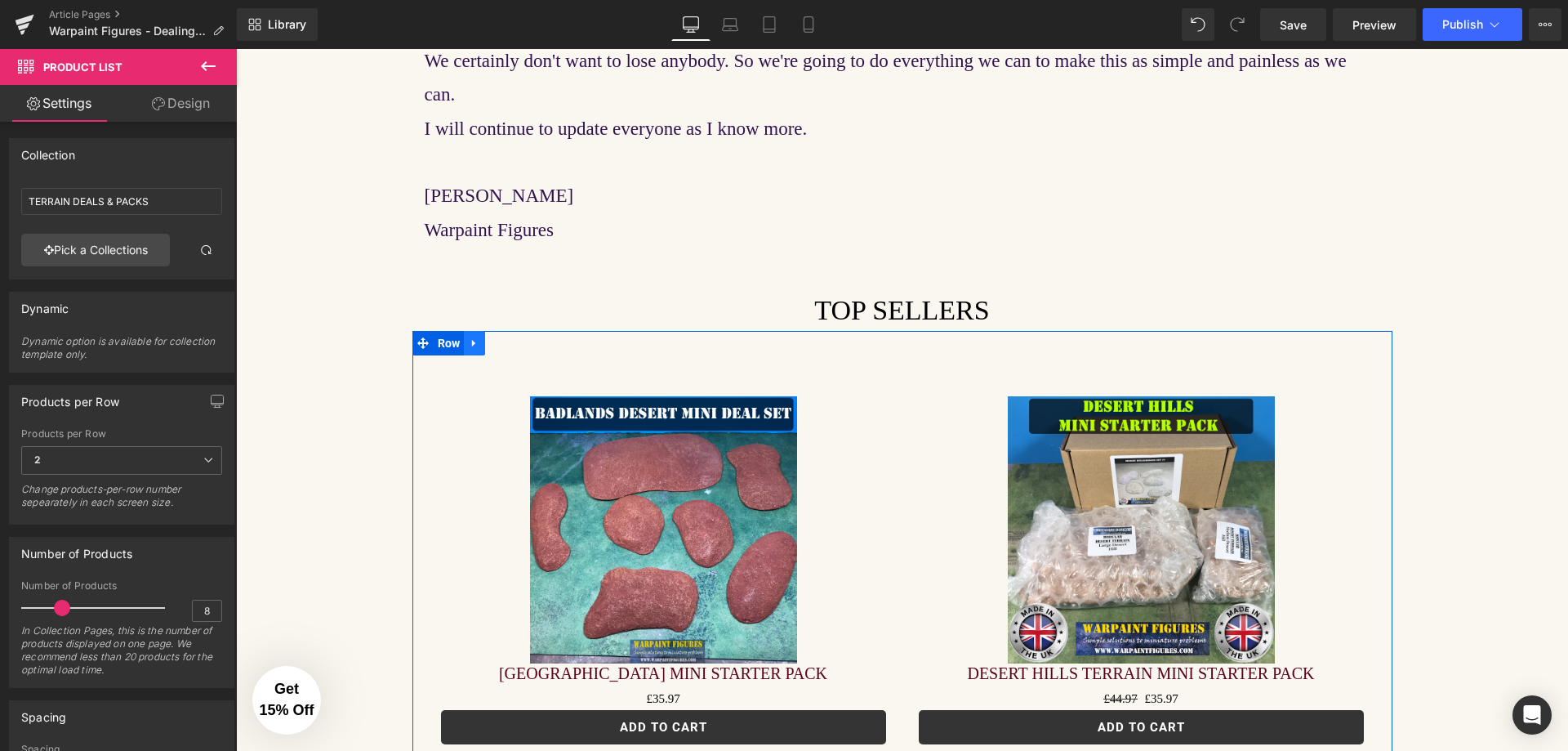
click at [469, 337] on icon at bounding box center [475, 343] width 12 height 13
click at [492, 337] on icon at bounding box center [496, 343] width 12 height 12
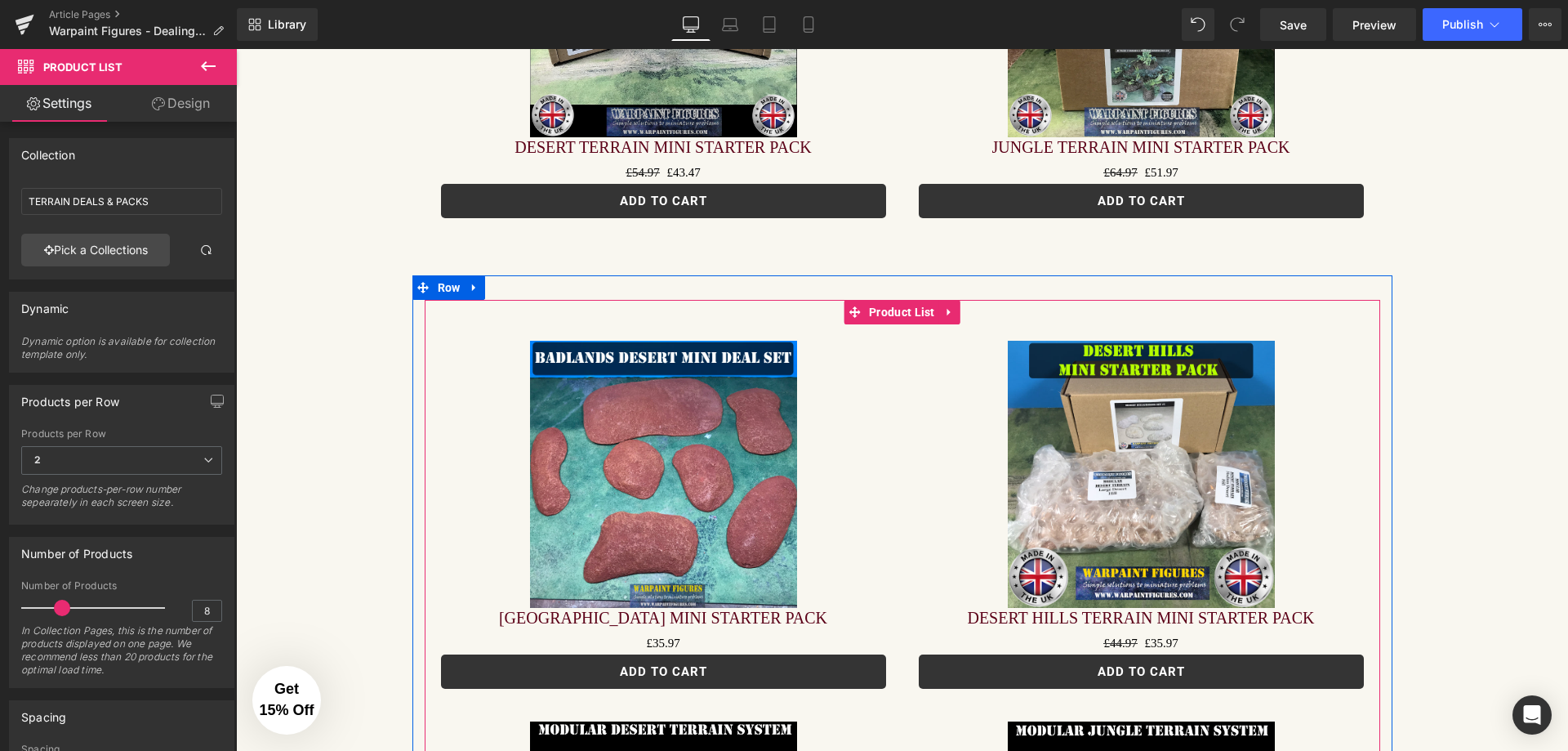
scroll to position [2776, 0]
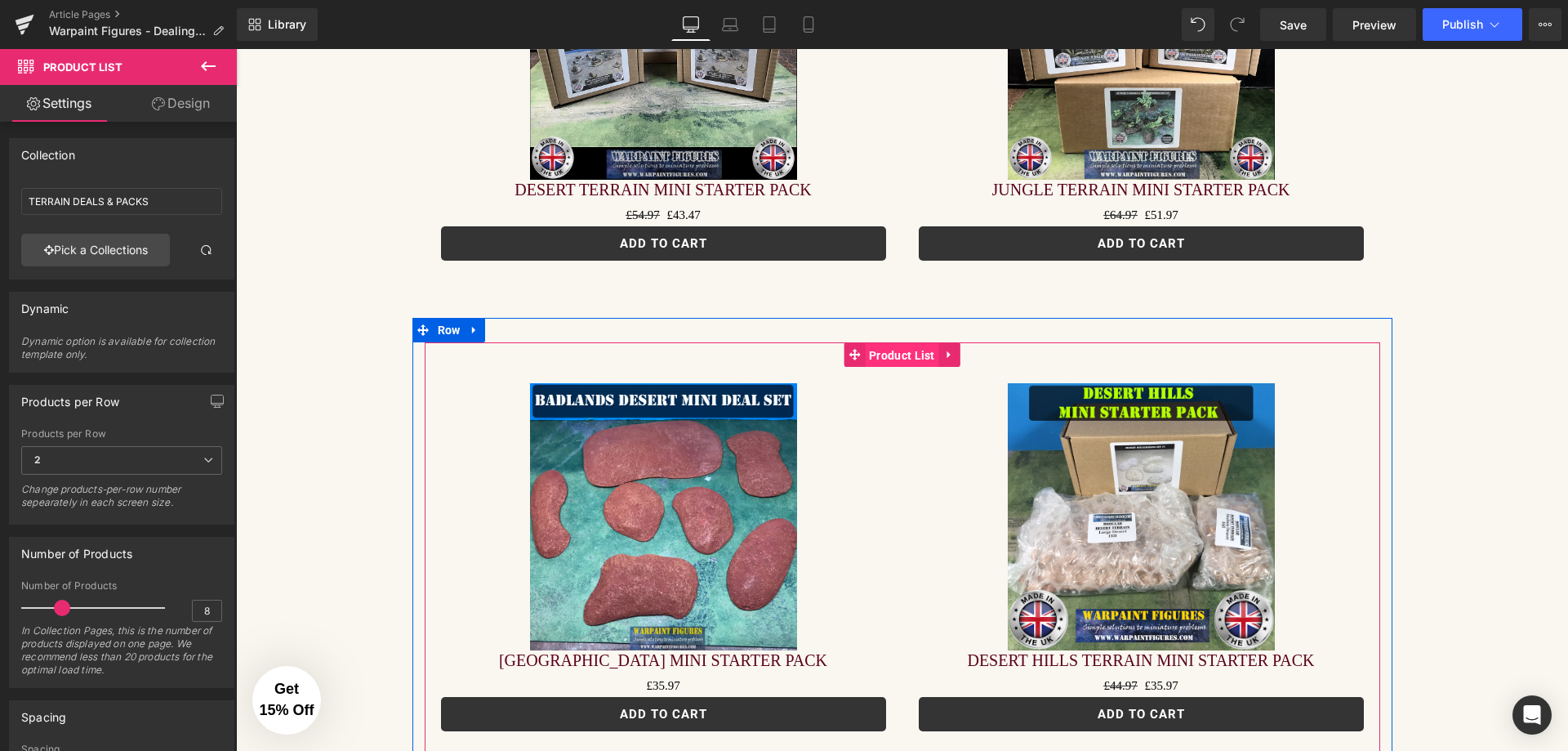
click at [914, 343] on span "Product List" at bounding box center [902, 355] width 74 height 24
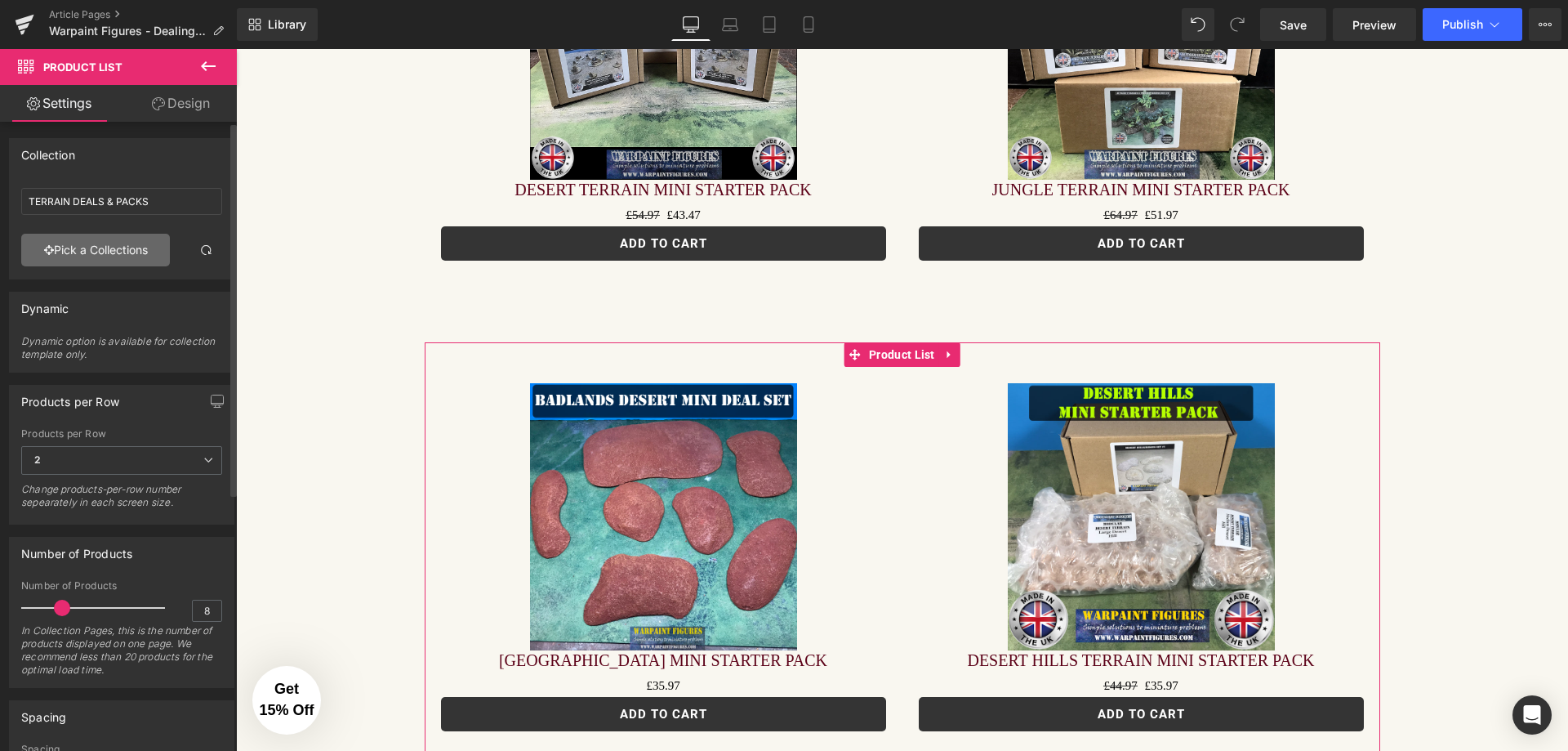
click at [103, 249] on link "Pick a Collections" at bounding box center [95, 250] width 149 height 33
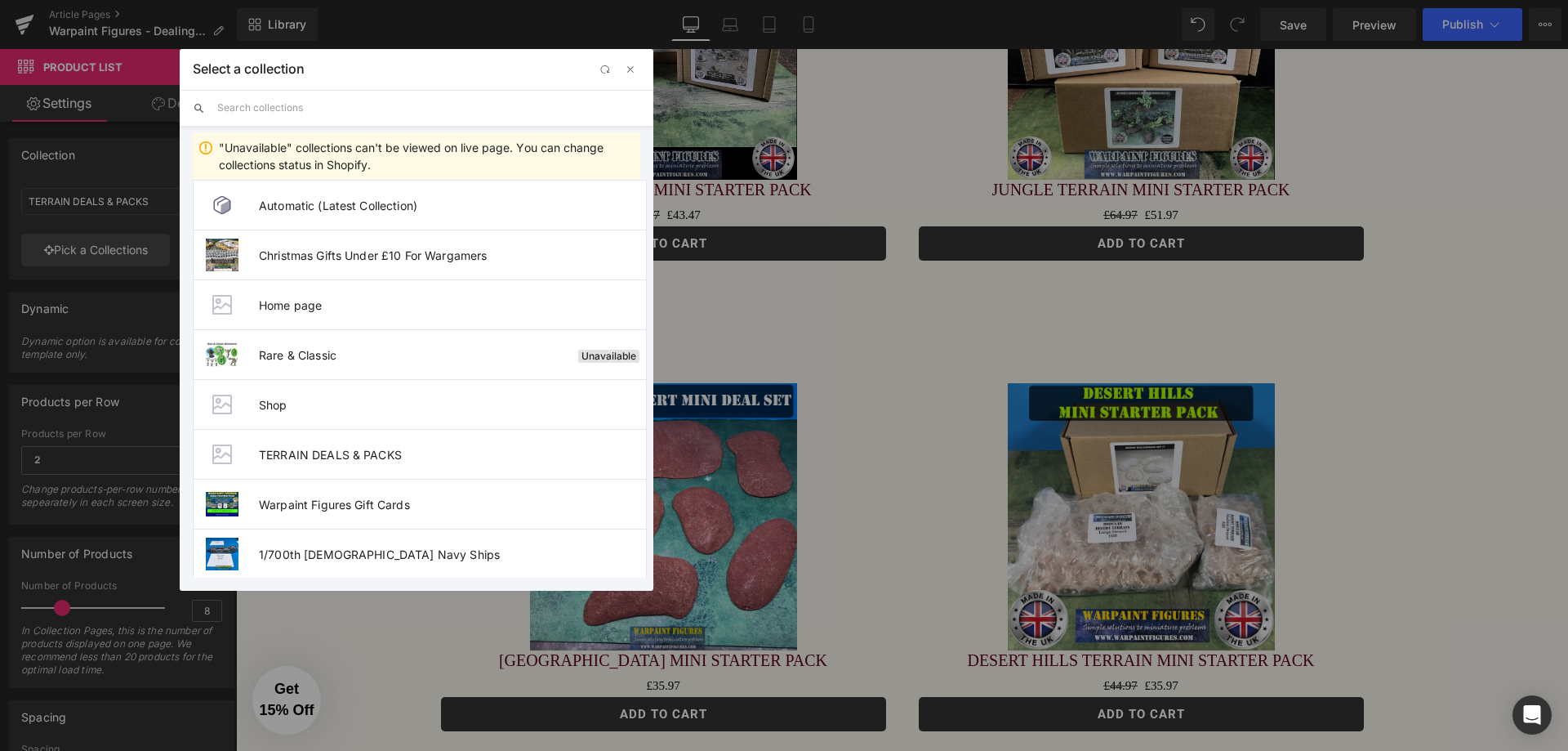
scroll to position [0, 0]
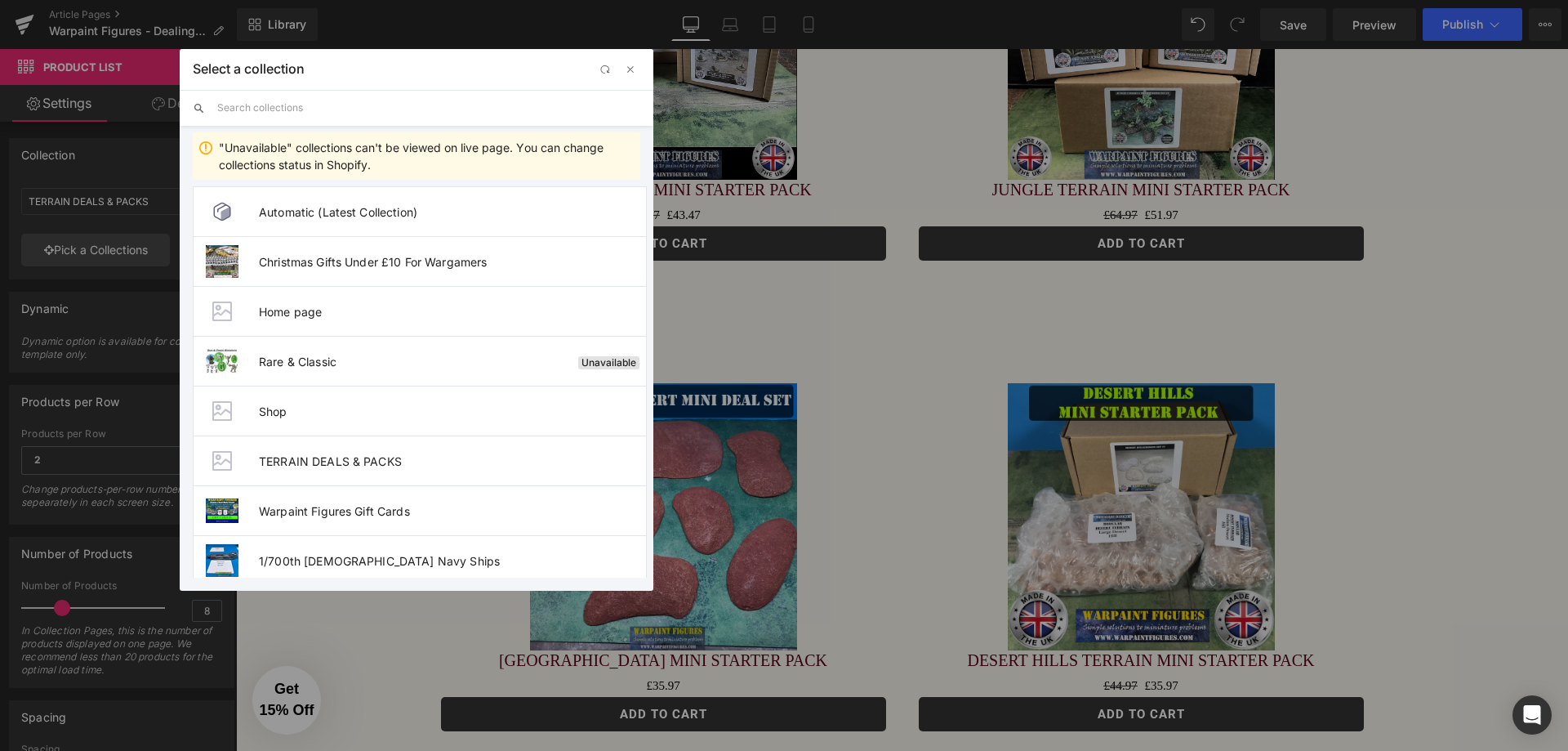
click at [421, 102] on input "text" at bounding box center [428, 108] width 423 height 36
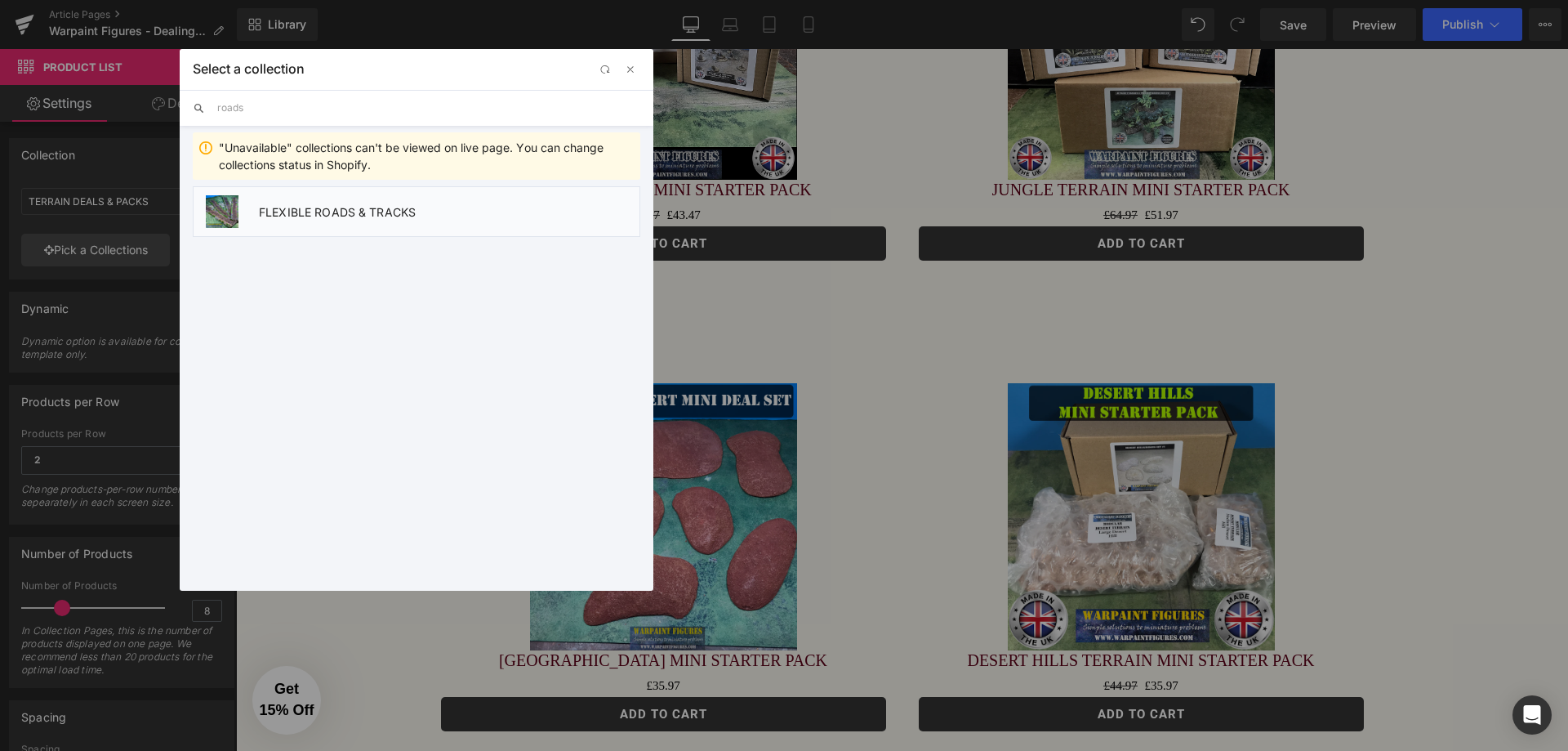
type input "roads"
drag, startPoint x: 286, startPoint y: 209, endPoint x: 984, endPoint y: 286, distance: 702.2
click at [286, 209] on span "FLEXIBLE ROADS & TRACKS" at bounding box center [449, 212] width 381 height 14
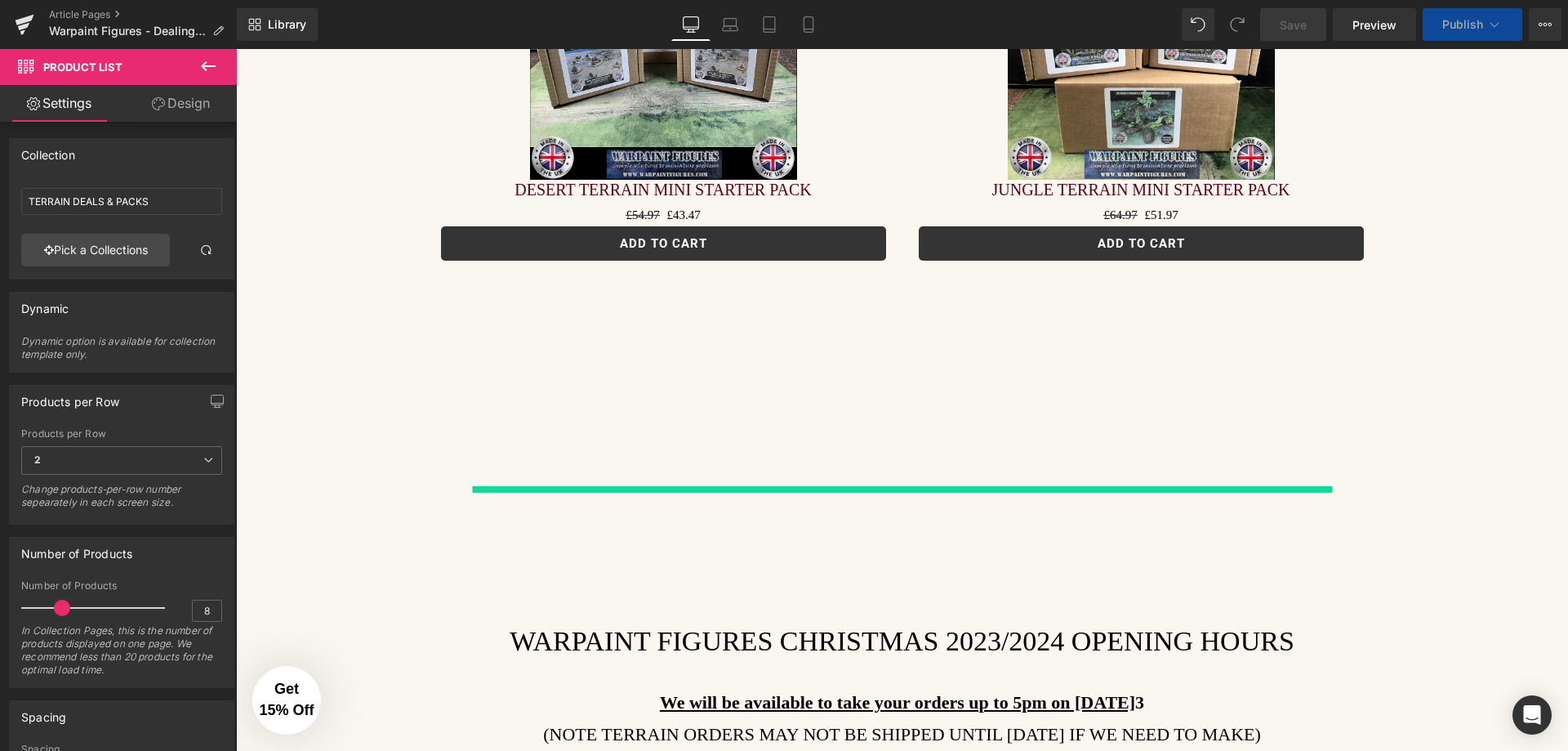
type input "FLEXIBLE ROADS & TRACKS"
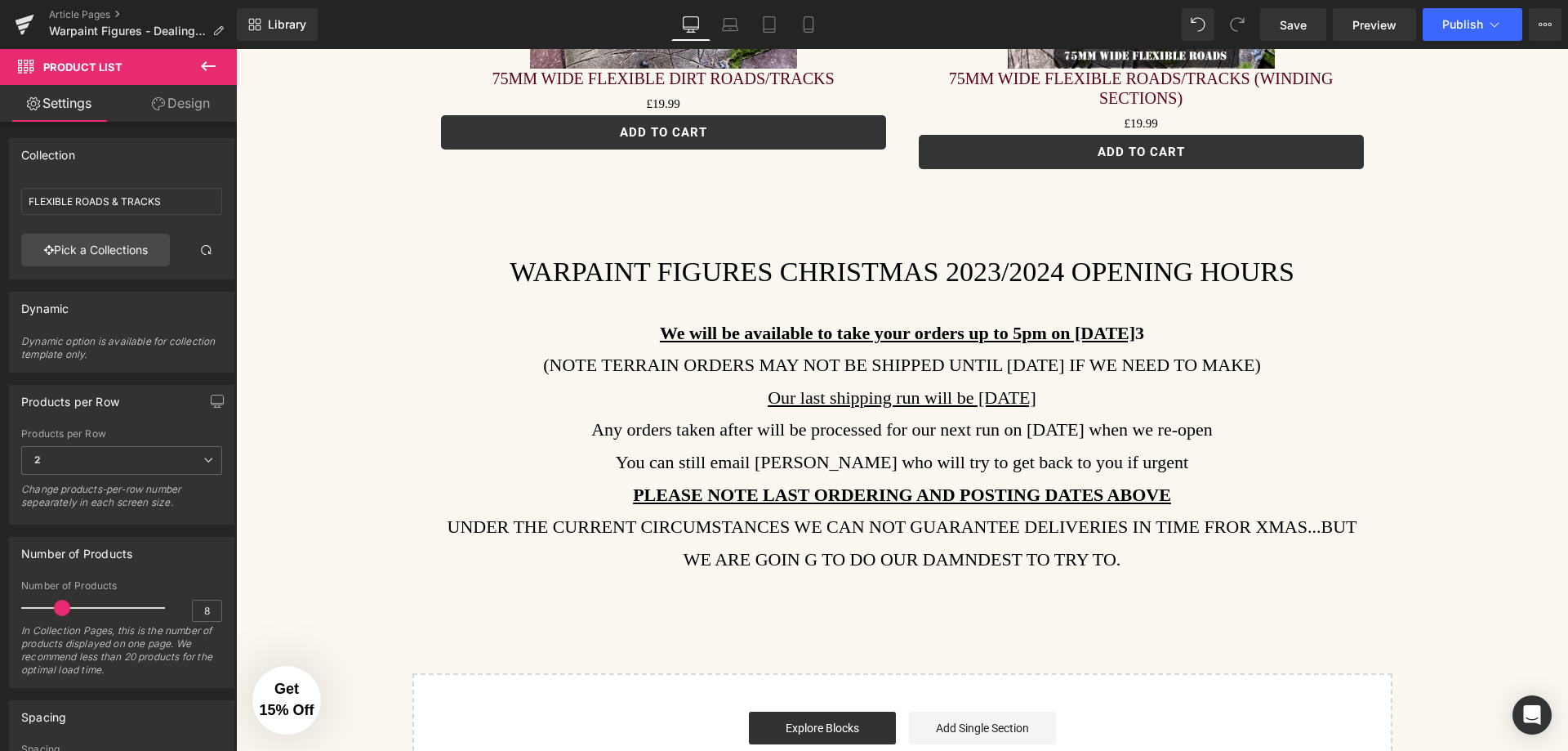
scroll to position [4574, 0]
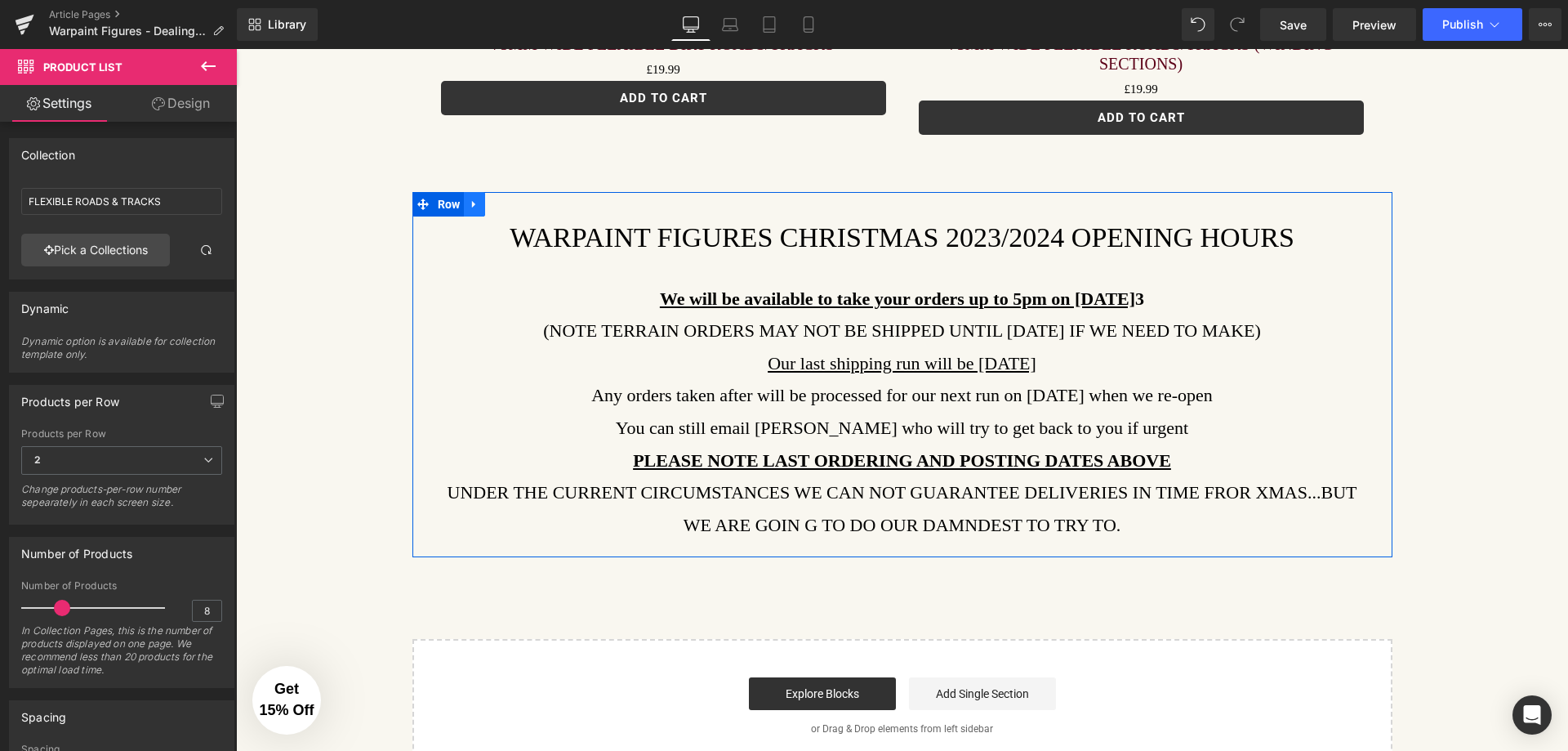
click at [472, 200] on icon at bounding box center [473, 204] width 3 height 8
click at [511, 199] on icon at bounding box center [517, 205] width 12 height 12
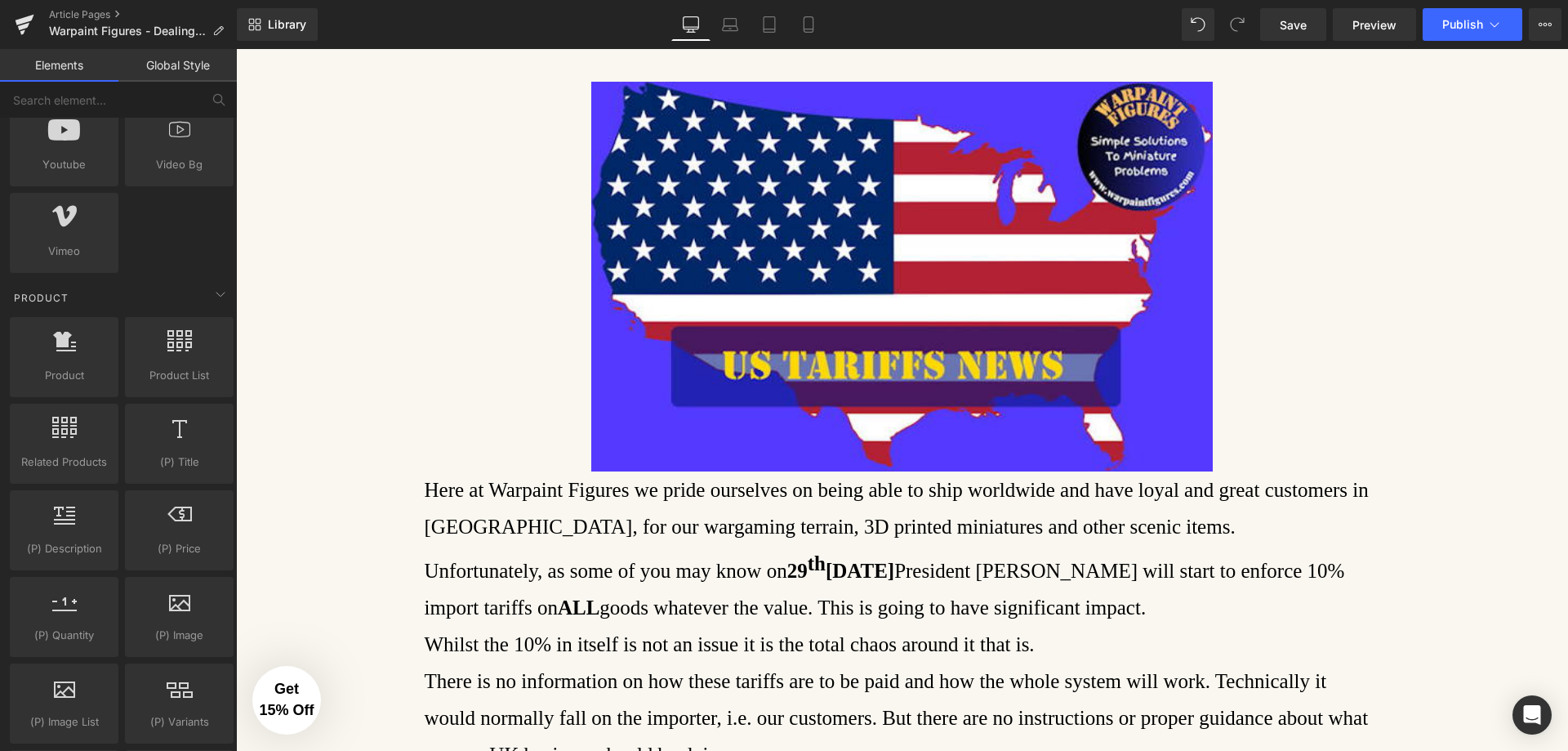
scroll to position [0, 0]
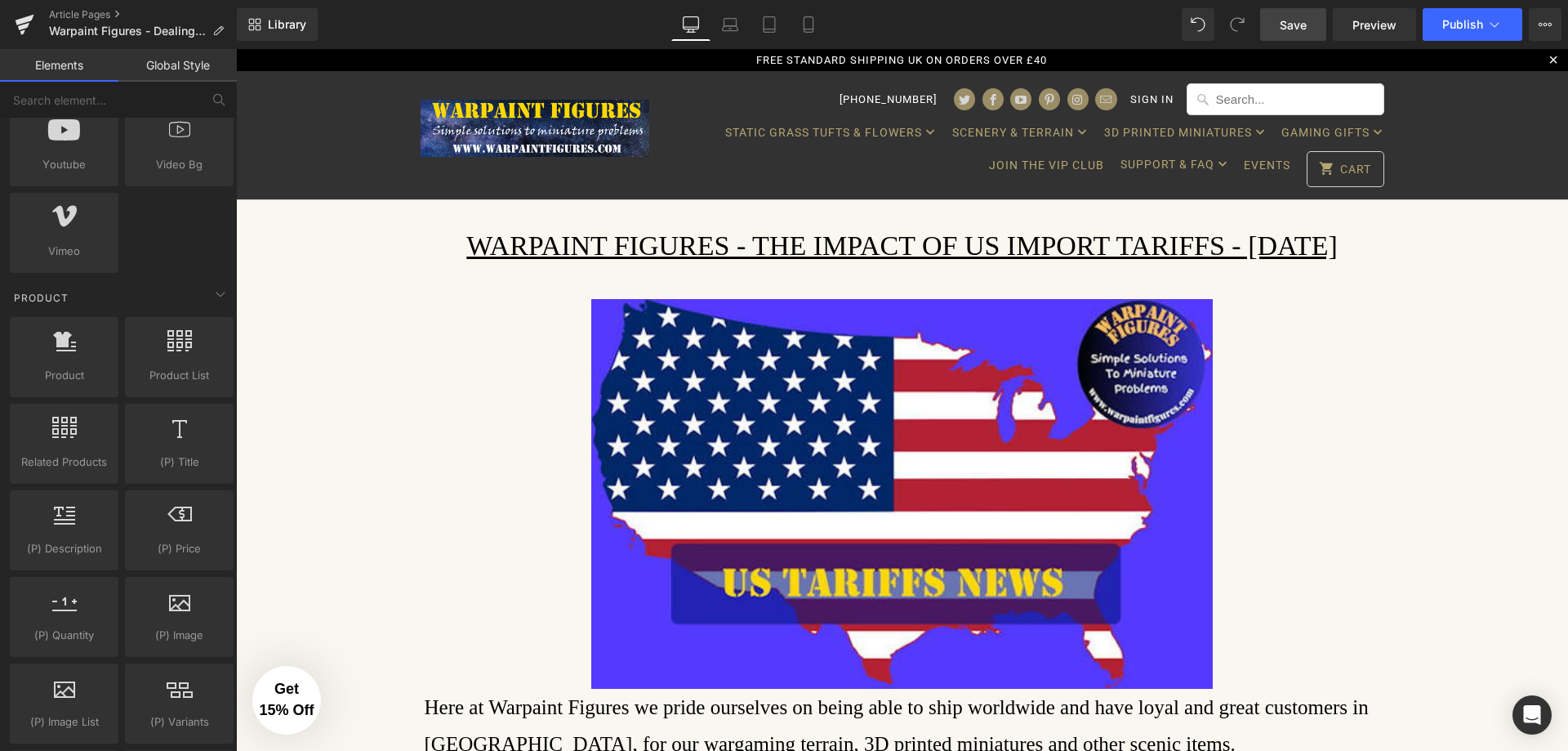
click at [1287, 33] on span "Save" at bounding box center [1293, 25] width 27 height 18
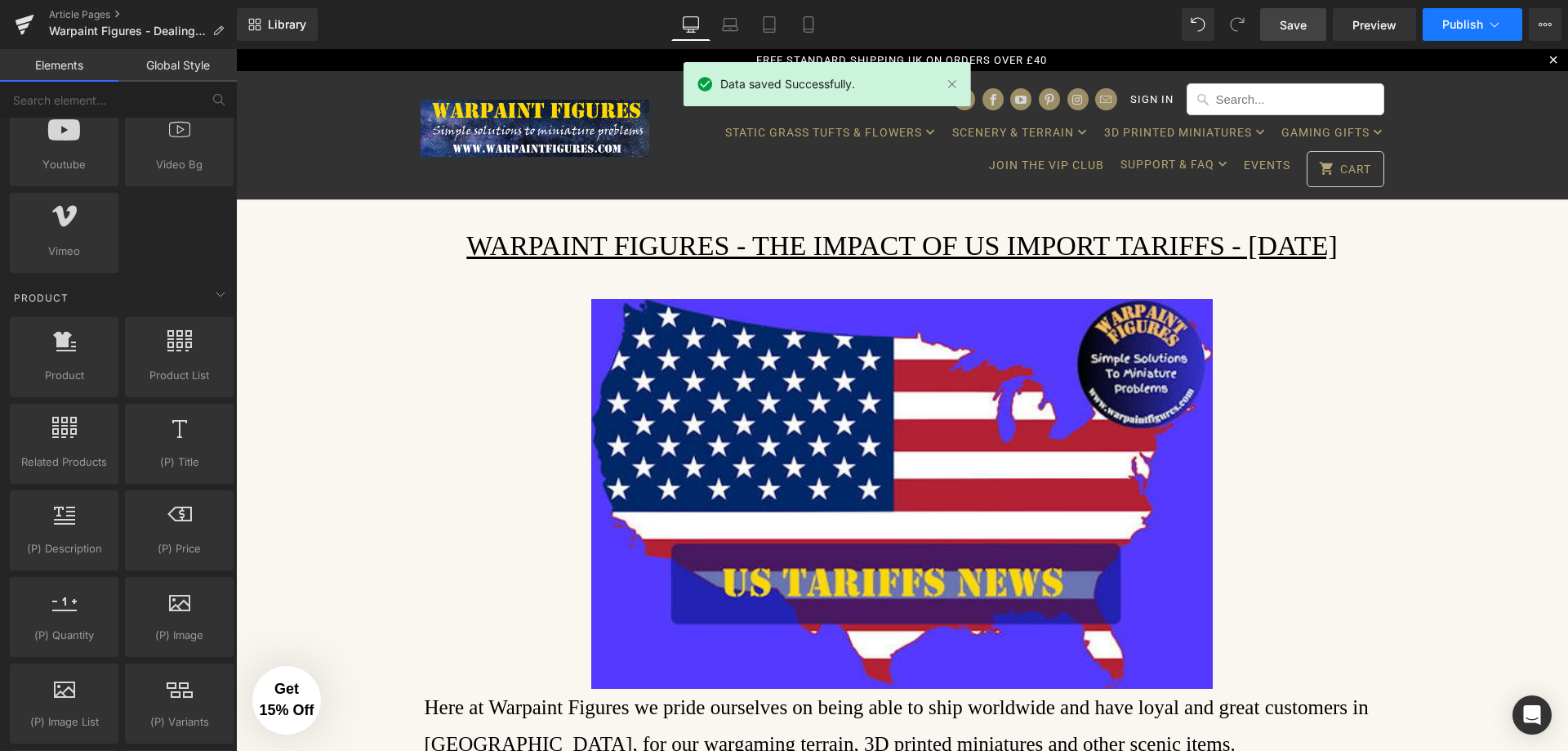
click at [1505, 18] on button "Publish" at bounding box center [1472, 24] width 99 height 33
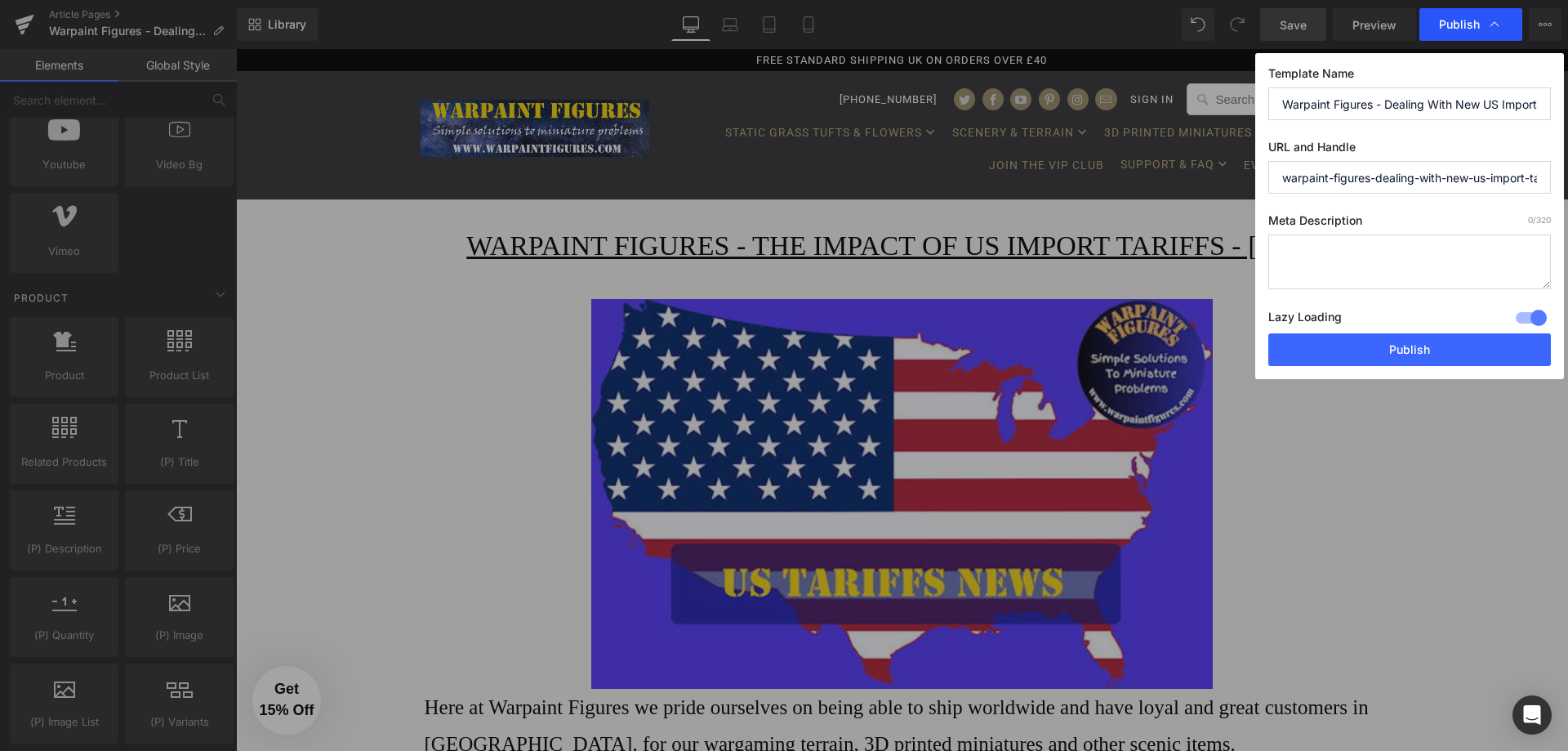
click at [1499, 19] on icon at bounding box center [1495, 25] width 17 height 17
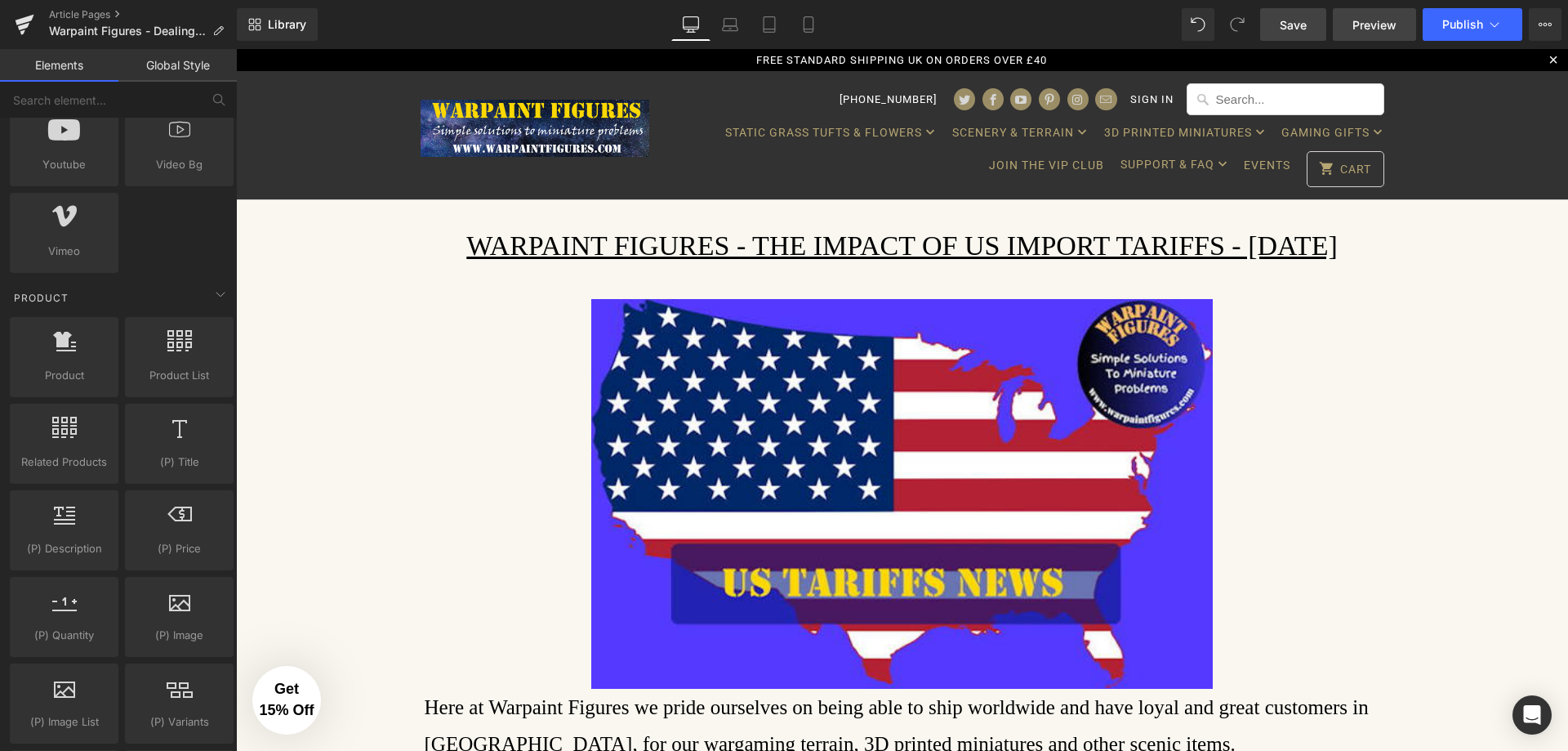
click at [1387, 28] on span "Preview" at bounding box center [1374, 25] width 44 height 18
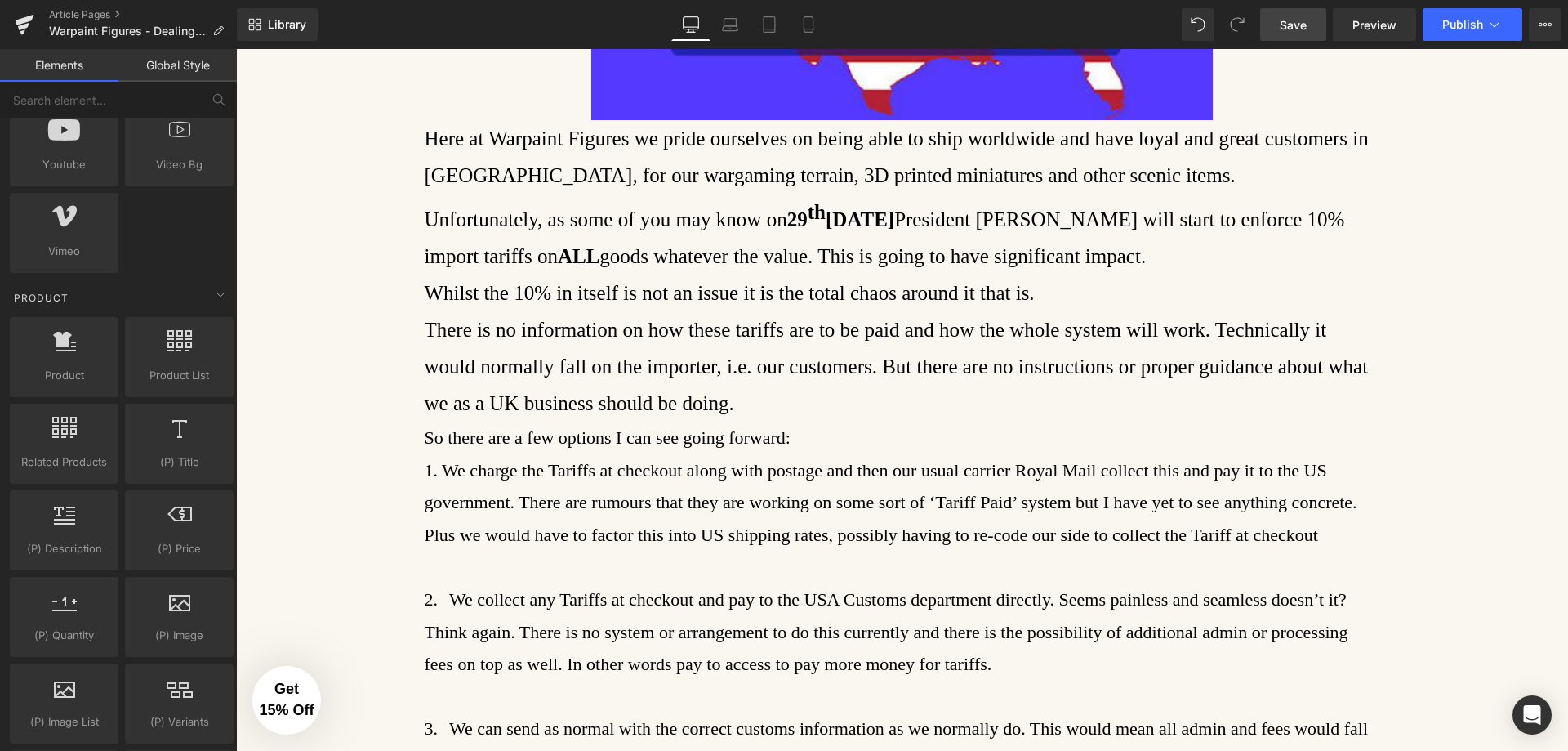
scroll to position [572, 0]
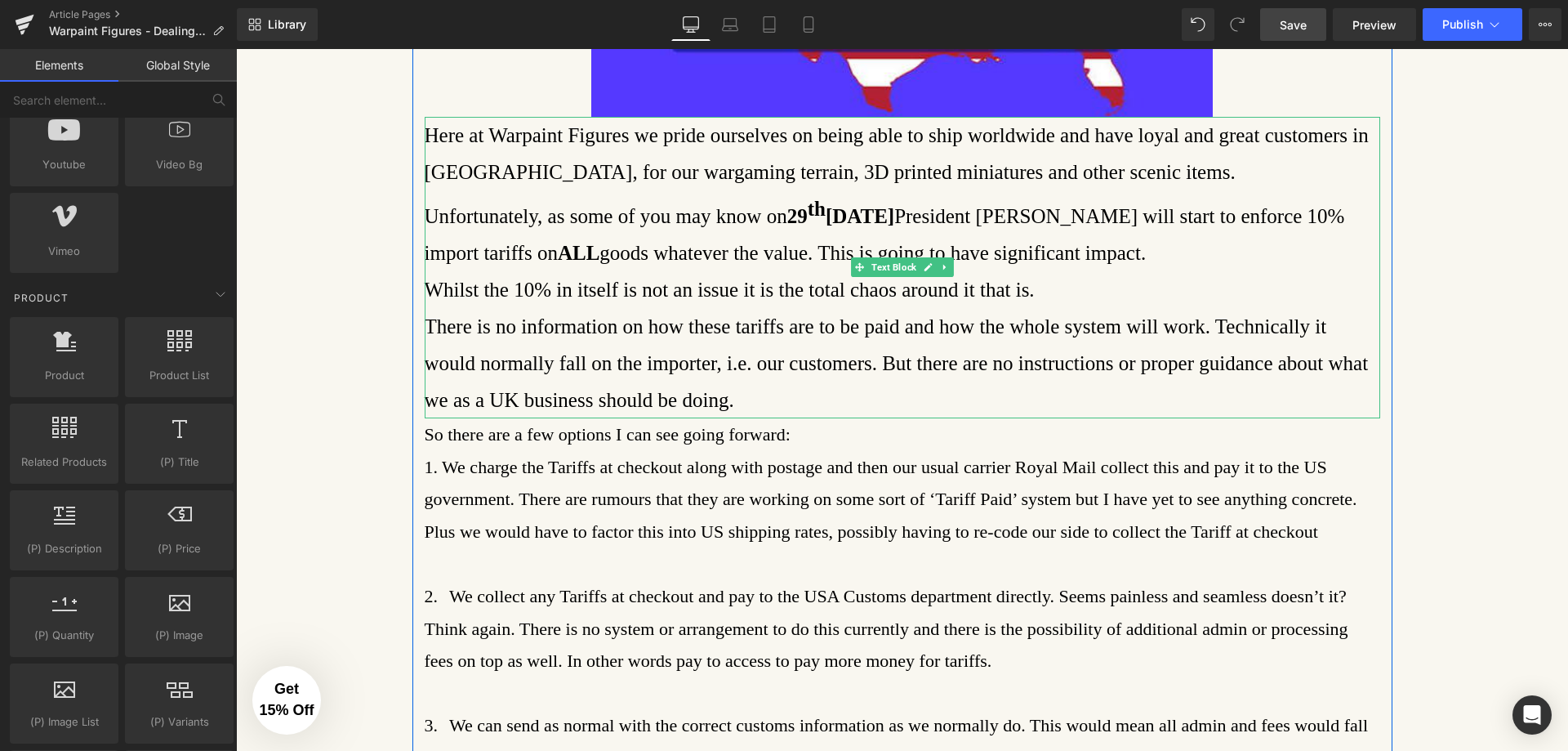
click at [1130, 169] on p "Here at Warpaint Figures we pride ourselves on being able to ship worldwide and…" at bounding box center [903, 154] width 956 height 74
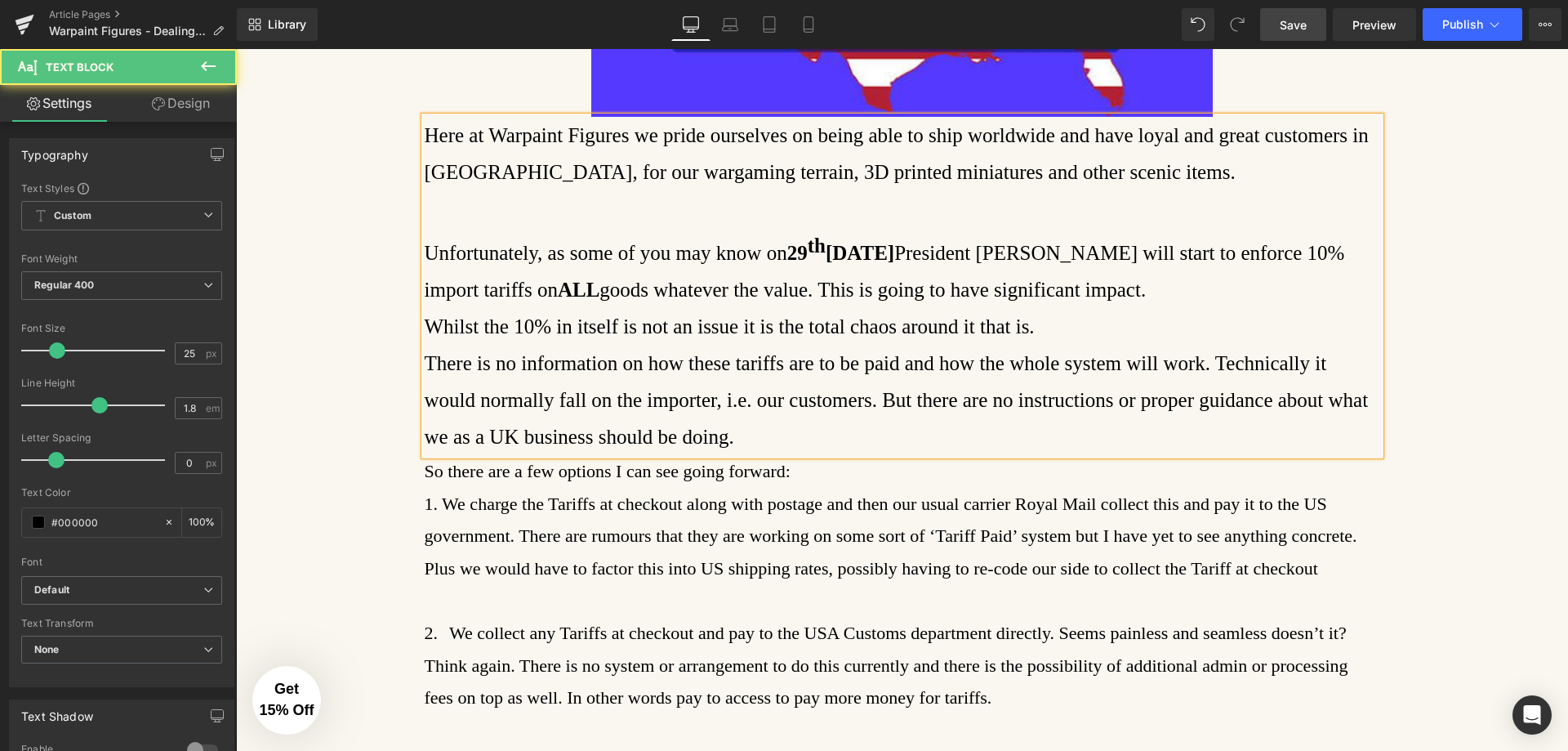
click at [1202, 306] on p "Unfortunately, as some of you may know on [DATE] President [PERSON_NAME] will s…" at bounding box center [903, 267] width 956 height 81
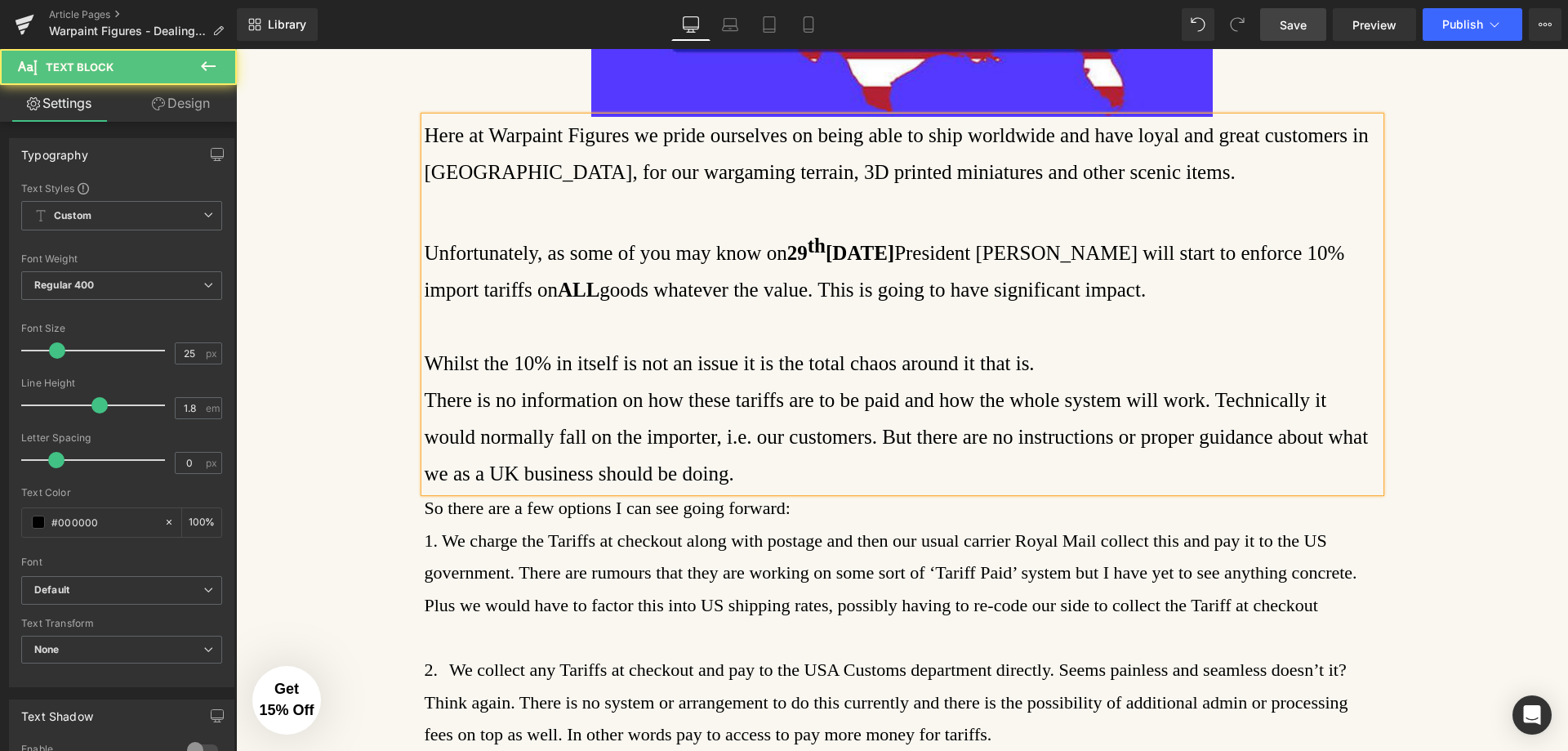
click at [1122, 373] on p "Whilst the 10% in itself is not an issue it is the total chaos around it that i…" at bounding box center [903, 363] width 956 height 37
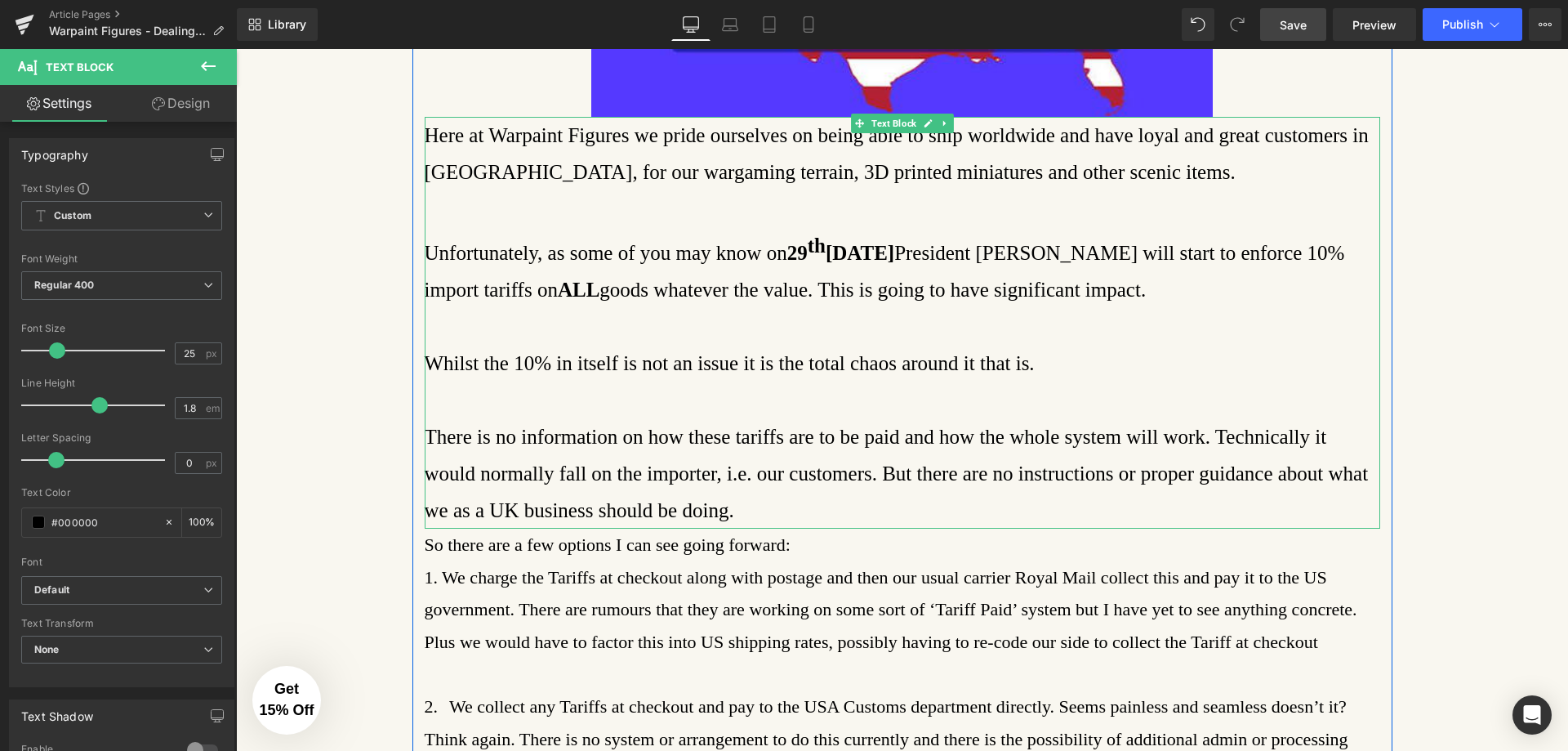
click at [685, 509] on p "There is no information on how these tariffs are to be paid and how the whole s…" at bounding box center [903, 474] width 956 height 110
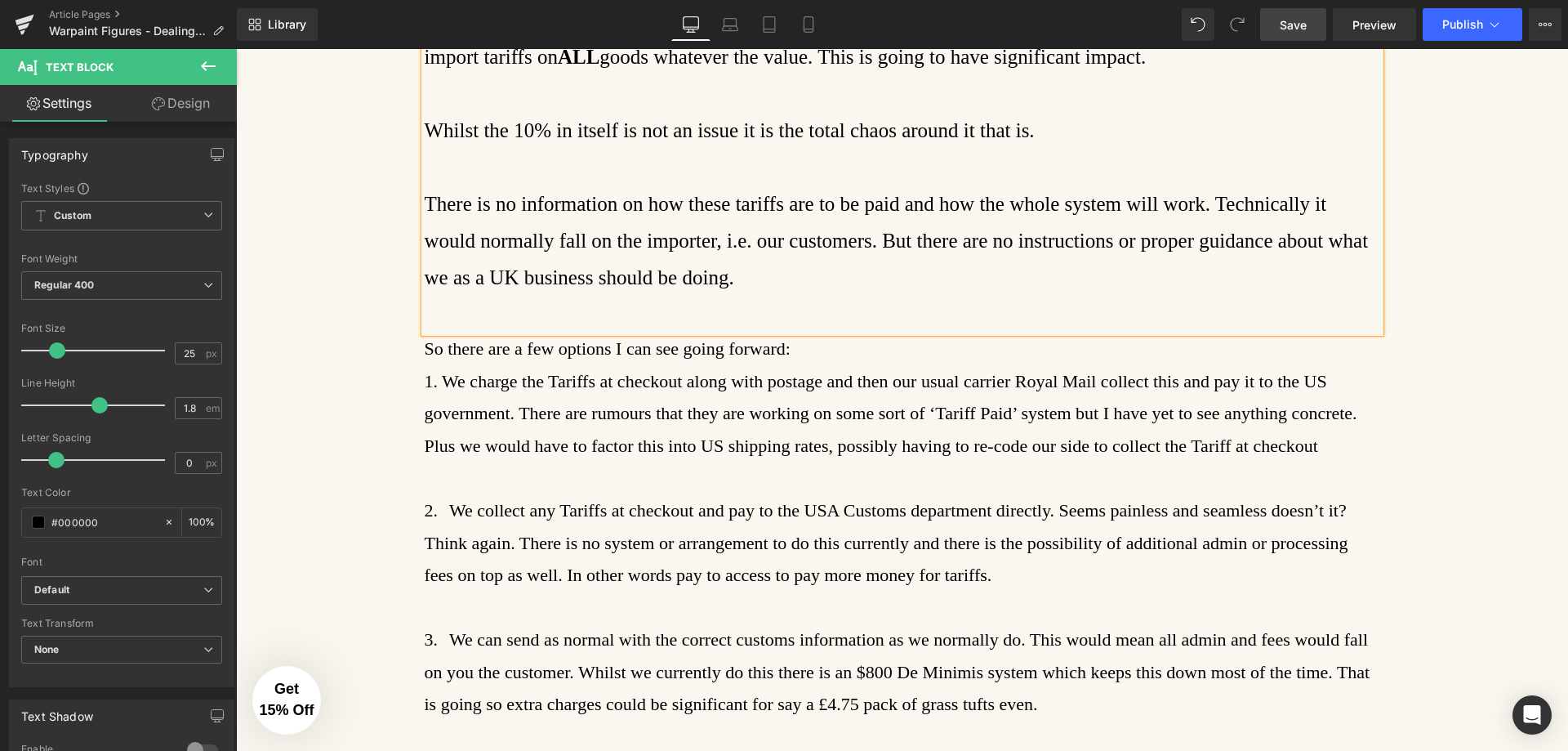
scroll to position [817, 0]
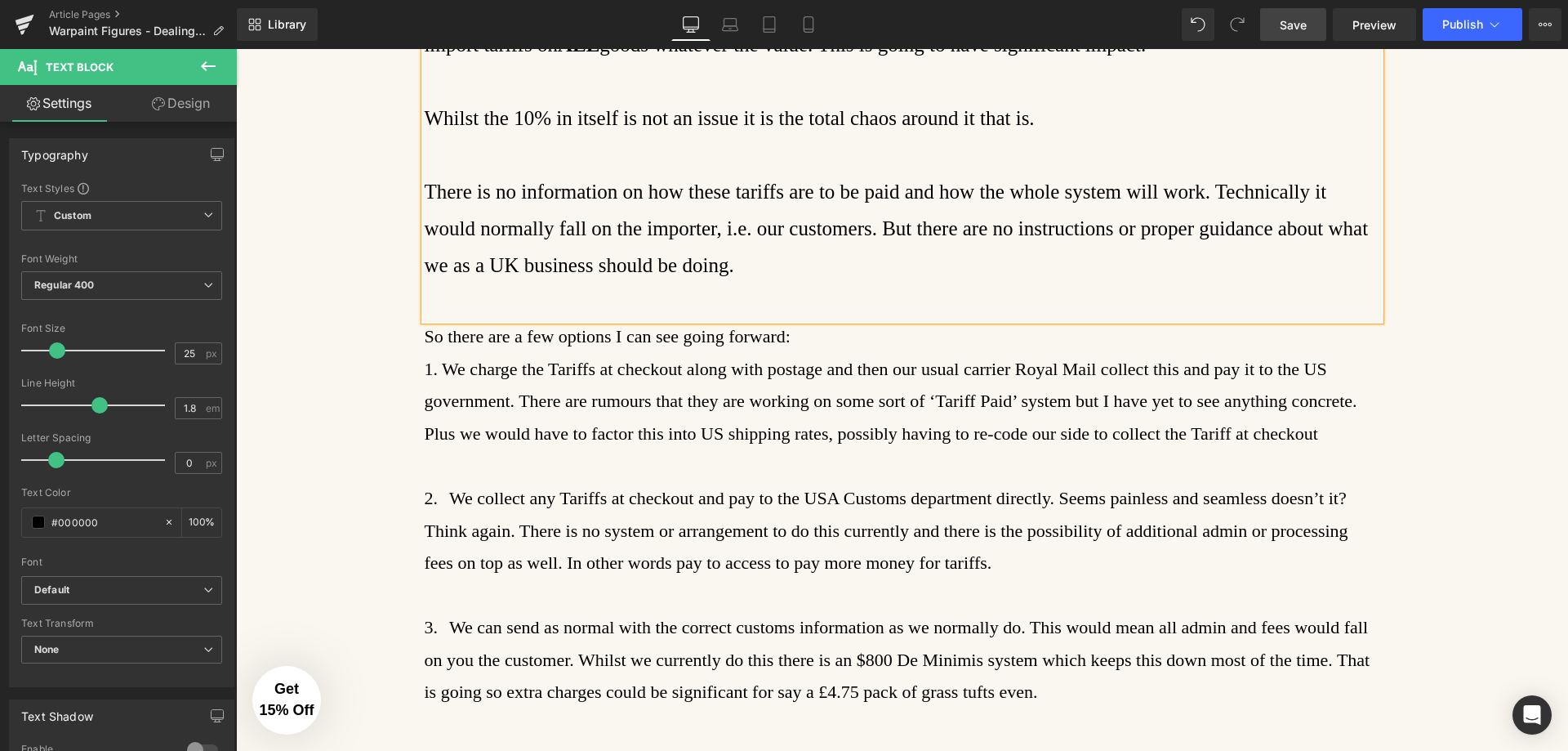
click at [804, 341] on p "So there are a few options I can see going forward: 1. We charge the Tariffs at…" at bounding box center [903, 562] width 956 height 485
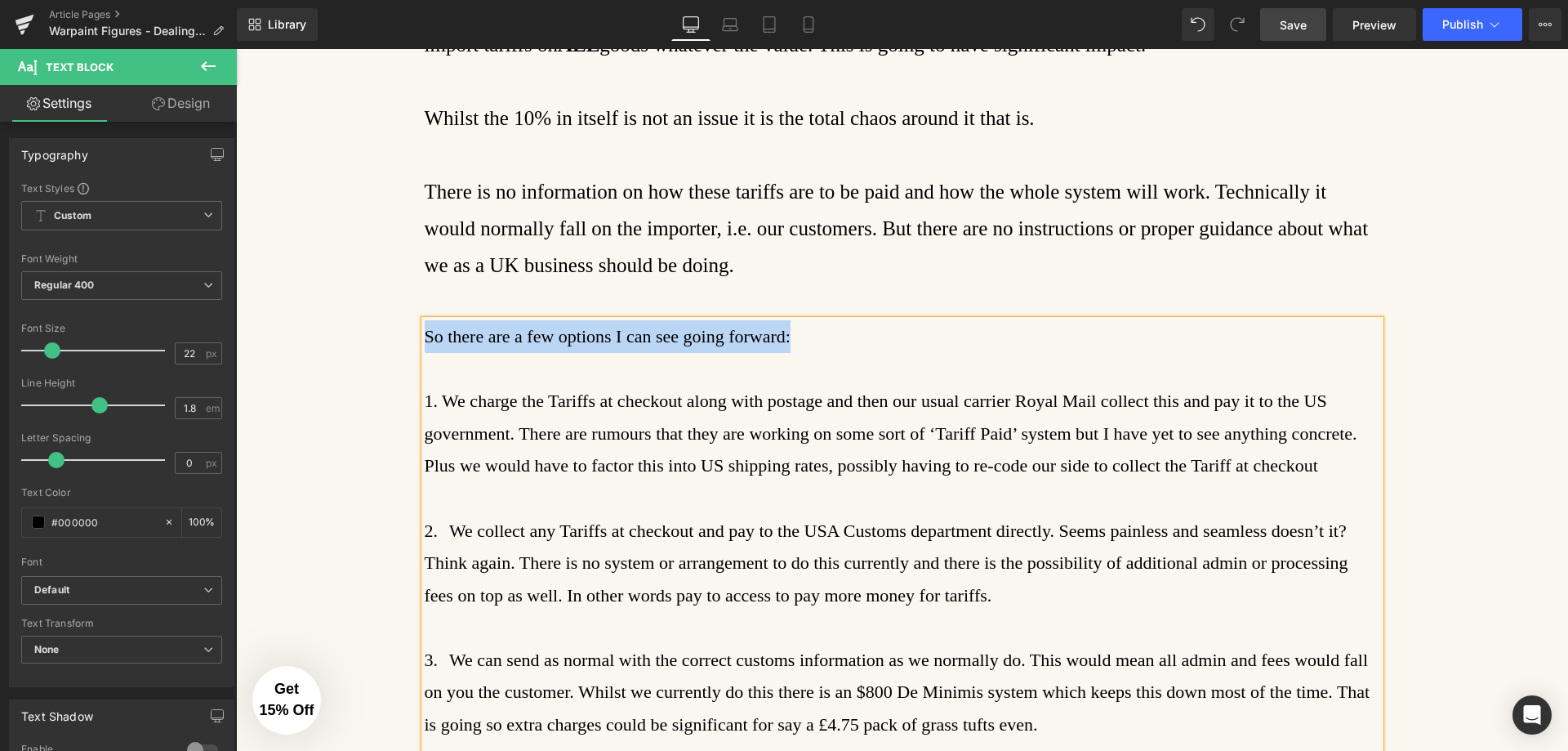
drag, startPoint x: 802, startPoint y: 333, endPoint x: 422, endPoint y: 334, distance: 380.0
click at [425, 334] on p "So there are a few options I can see going forward:" at bounding box center [903, 336] width 956 height 33
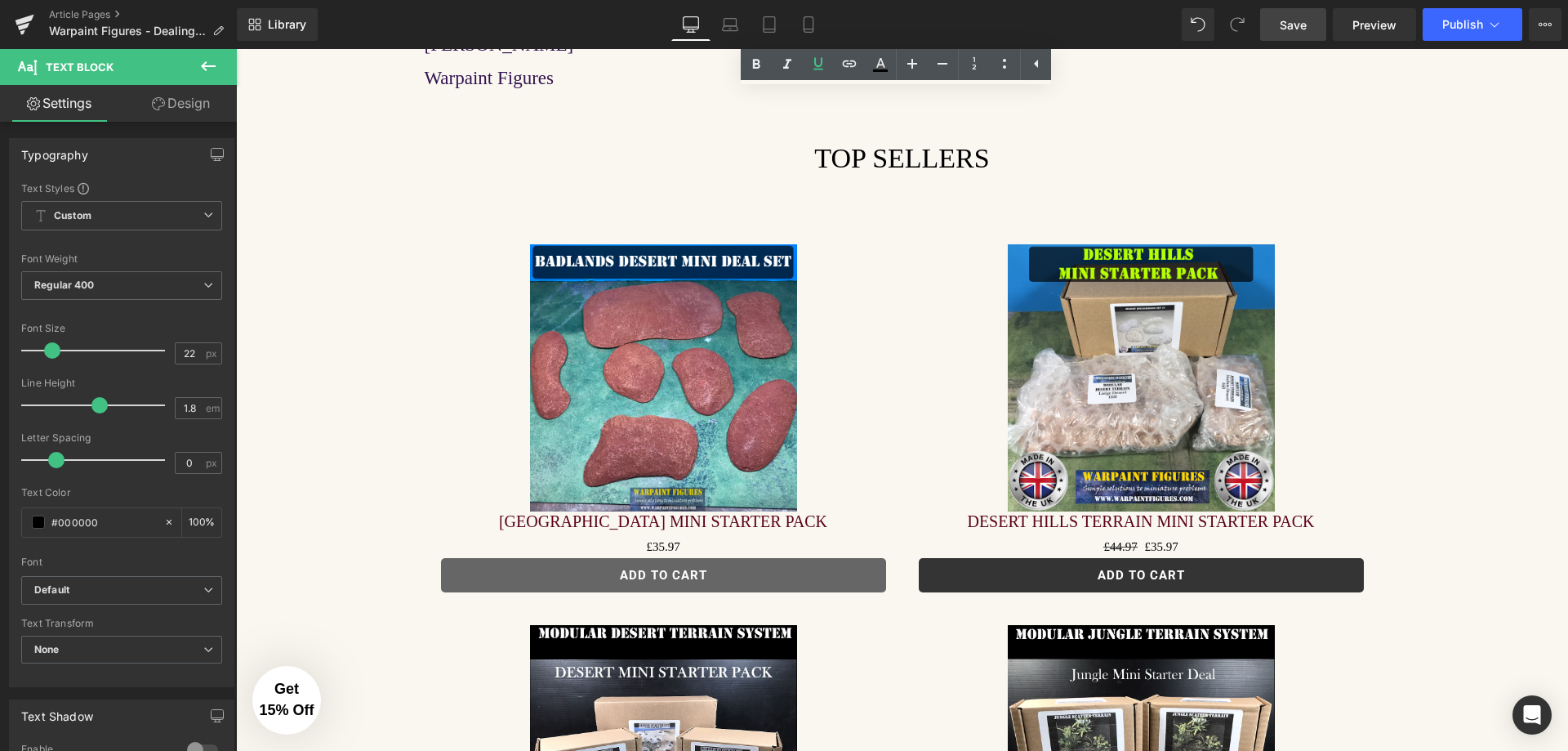
scroll to position [2288, 0]
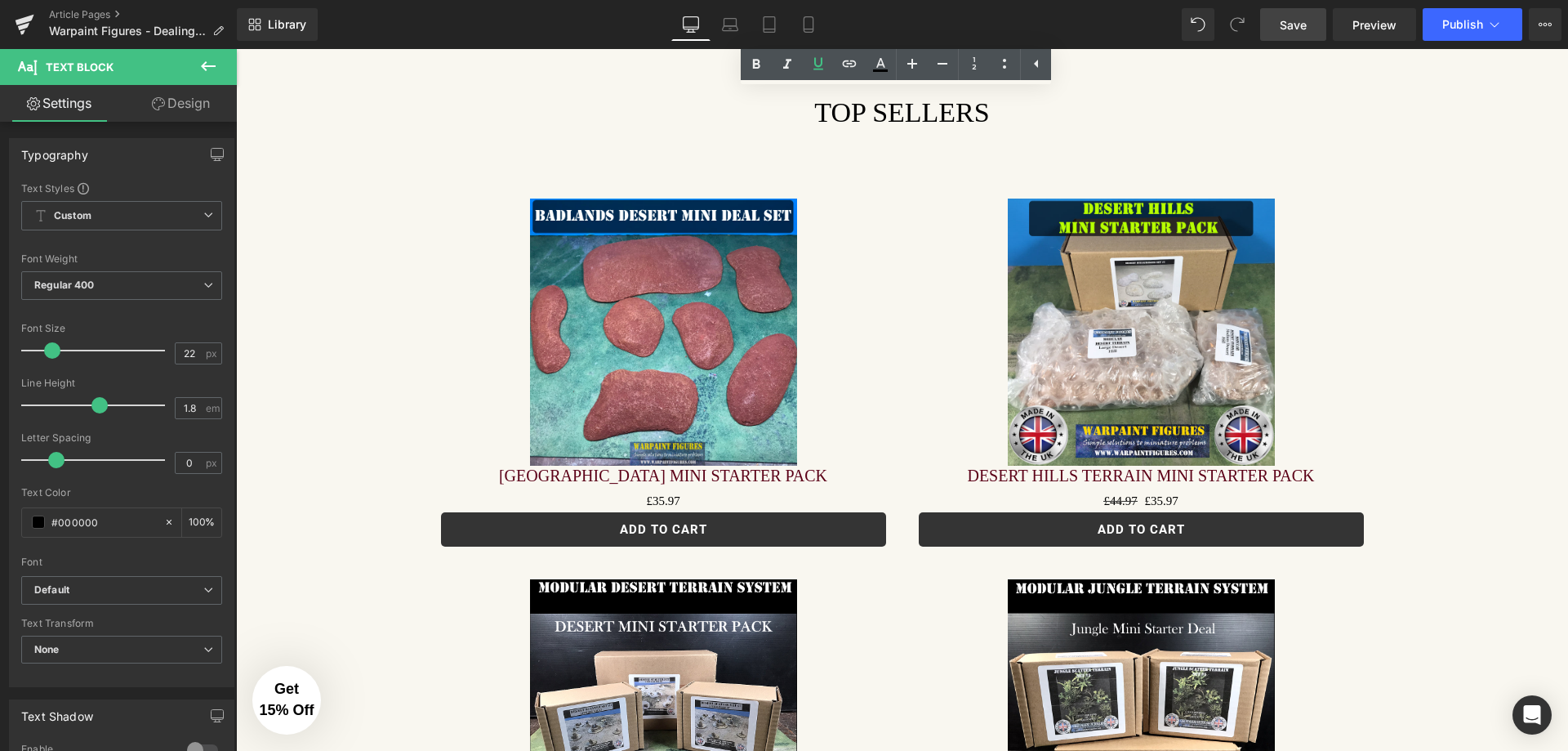
click at [672, 343] on img at bounding box center [664, 332] width 267 height 267
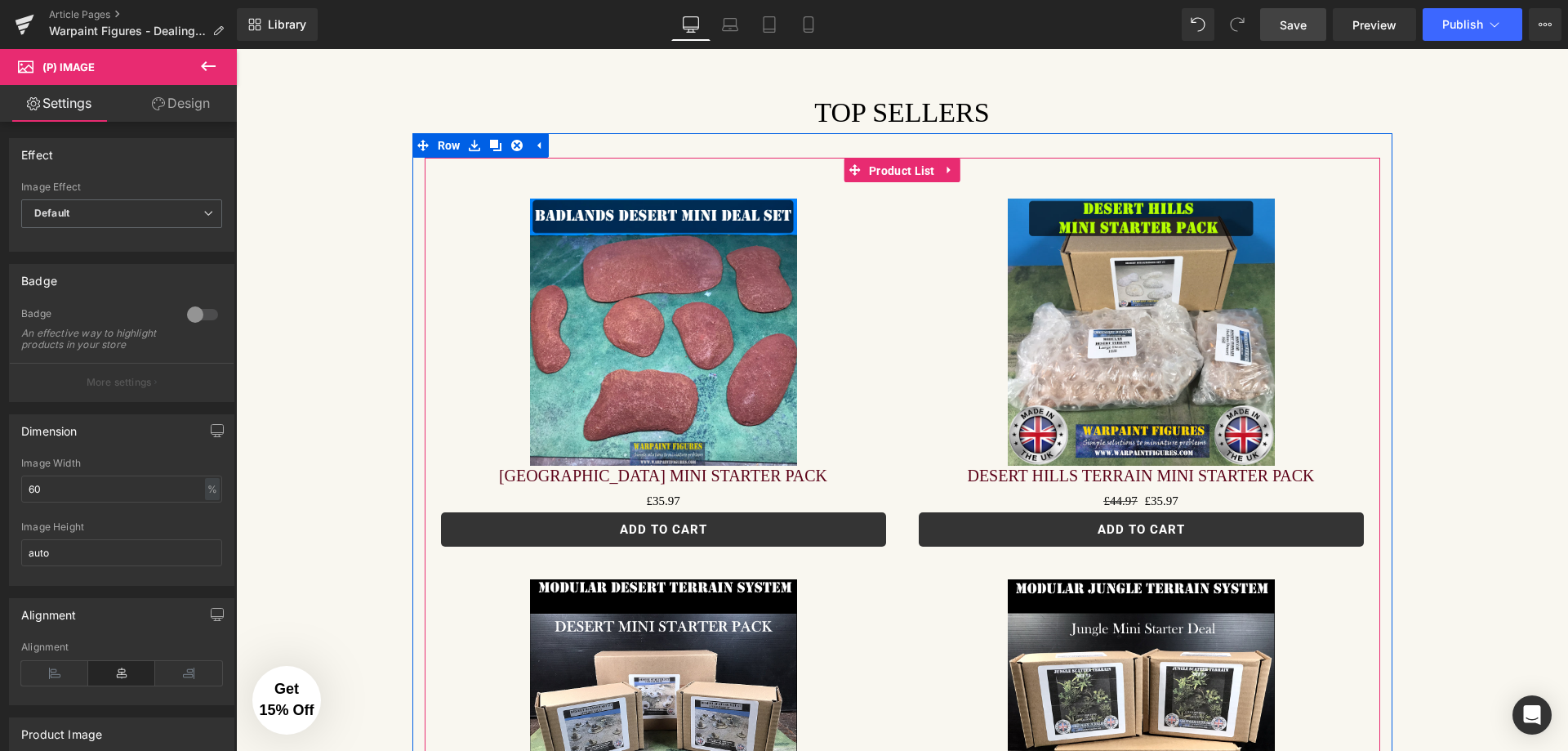
drag, startPoint x: 908, startPoint y: 138, endPoint x: 565, endPoint y: 234, distance: 356.2
click at [908, 159] on span "Product List" at bounding box center [902, 170] width 74 height 24
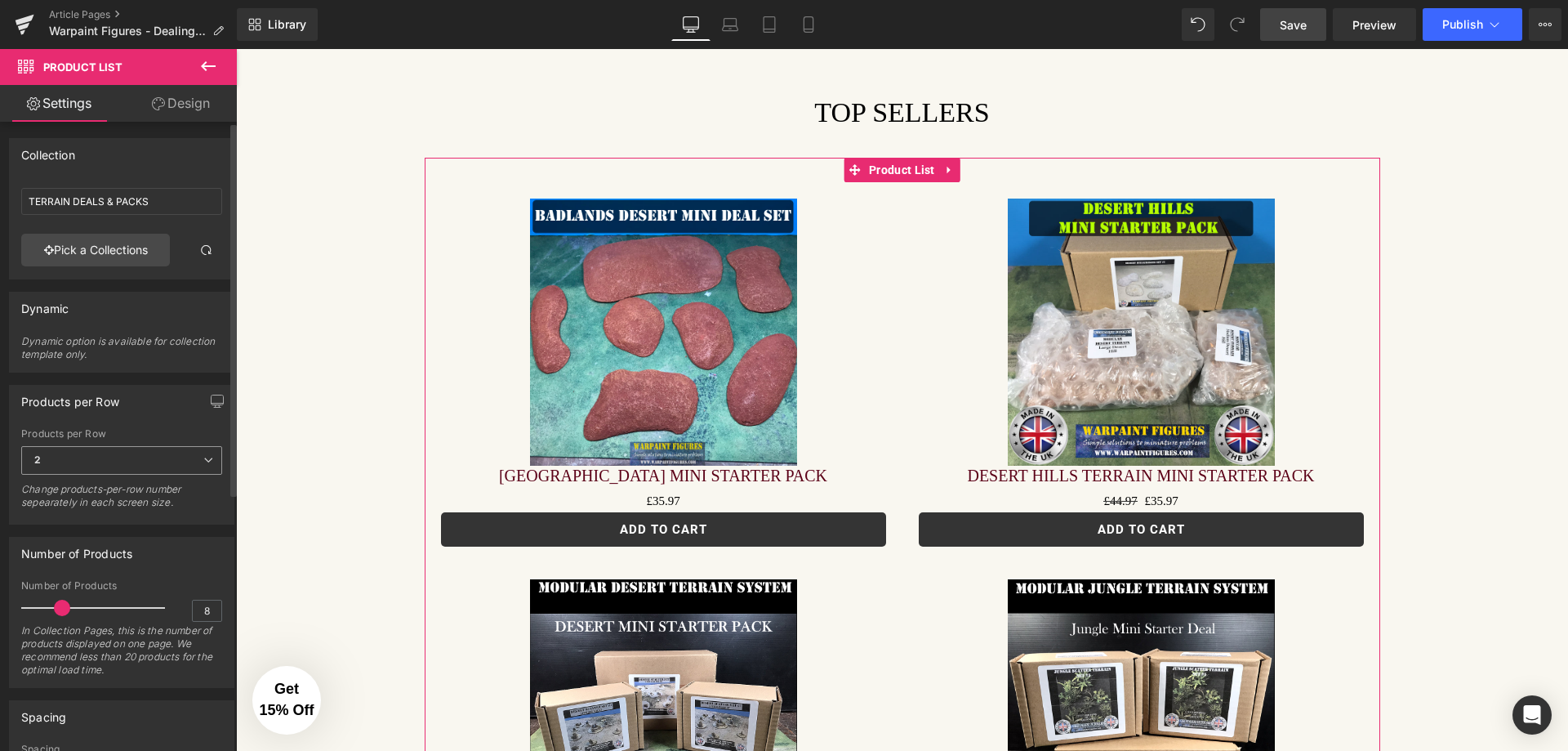
click at [128, 461] on span "2" at bounding box center [121, 460] width 201 height 28
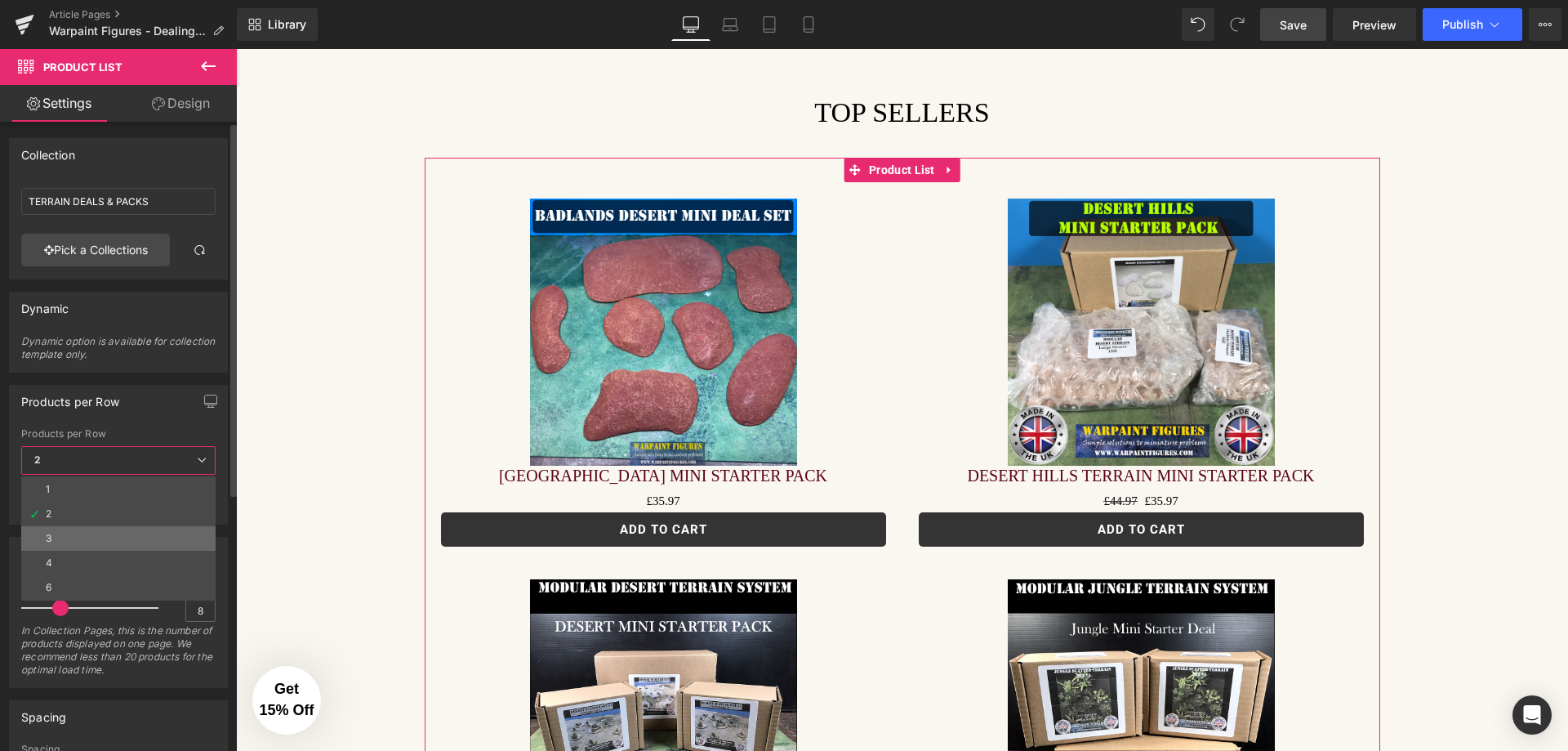
click at [116, 528] on li "3" at bounding box center [118, 538] width 195 height 24
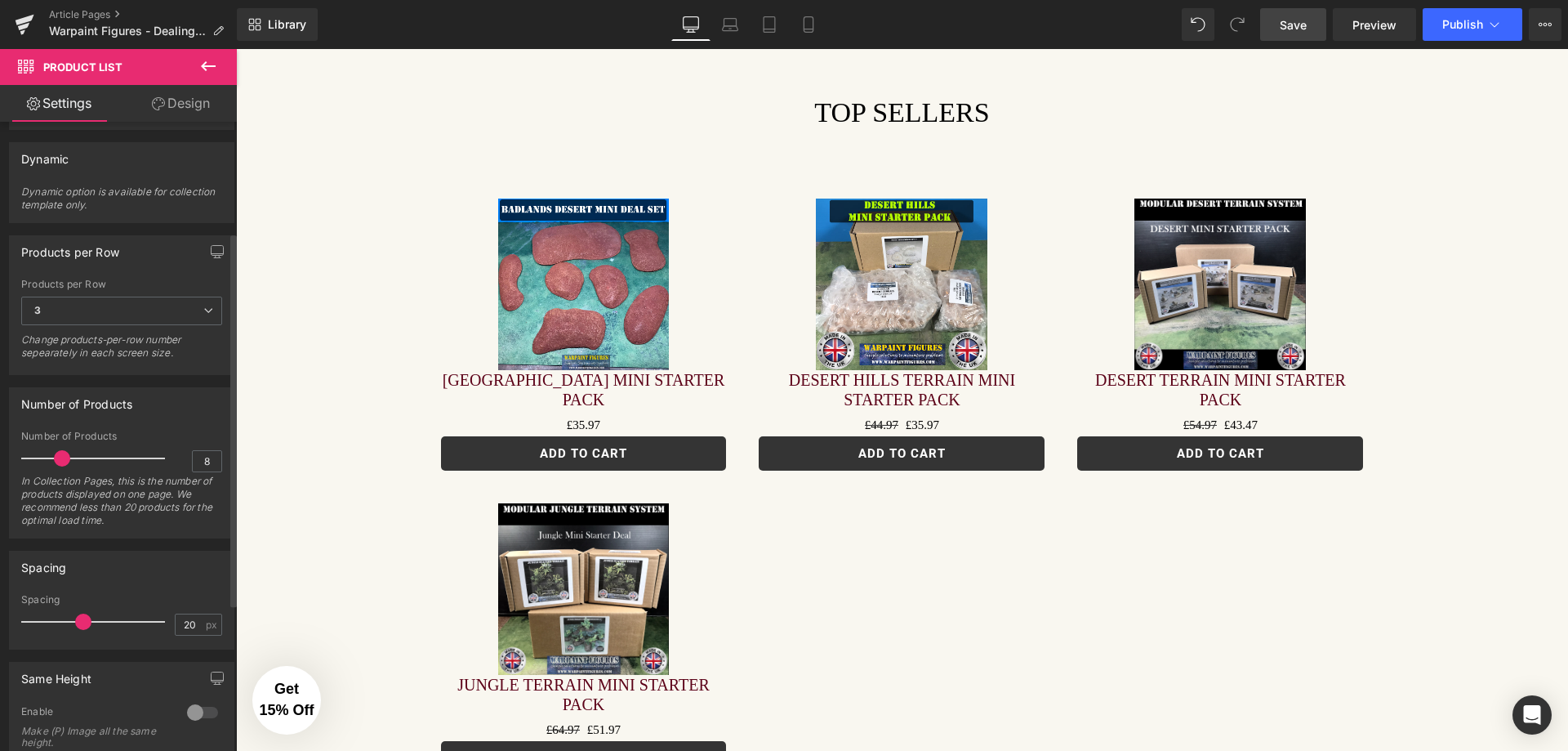
scroll to position [107, 0]
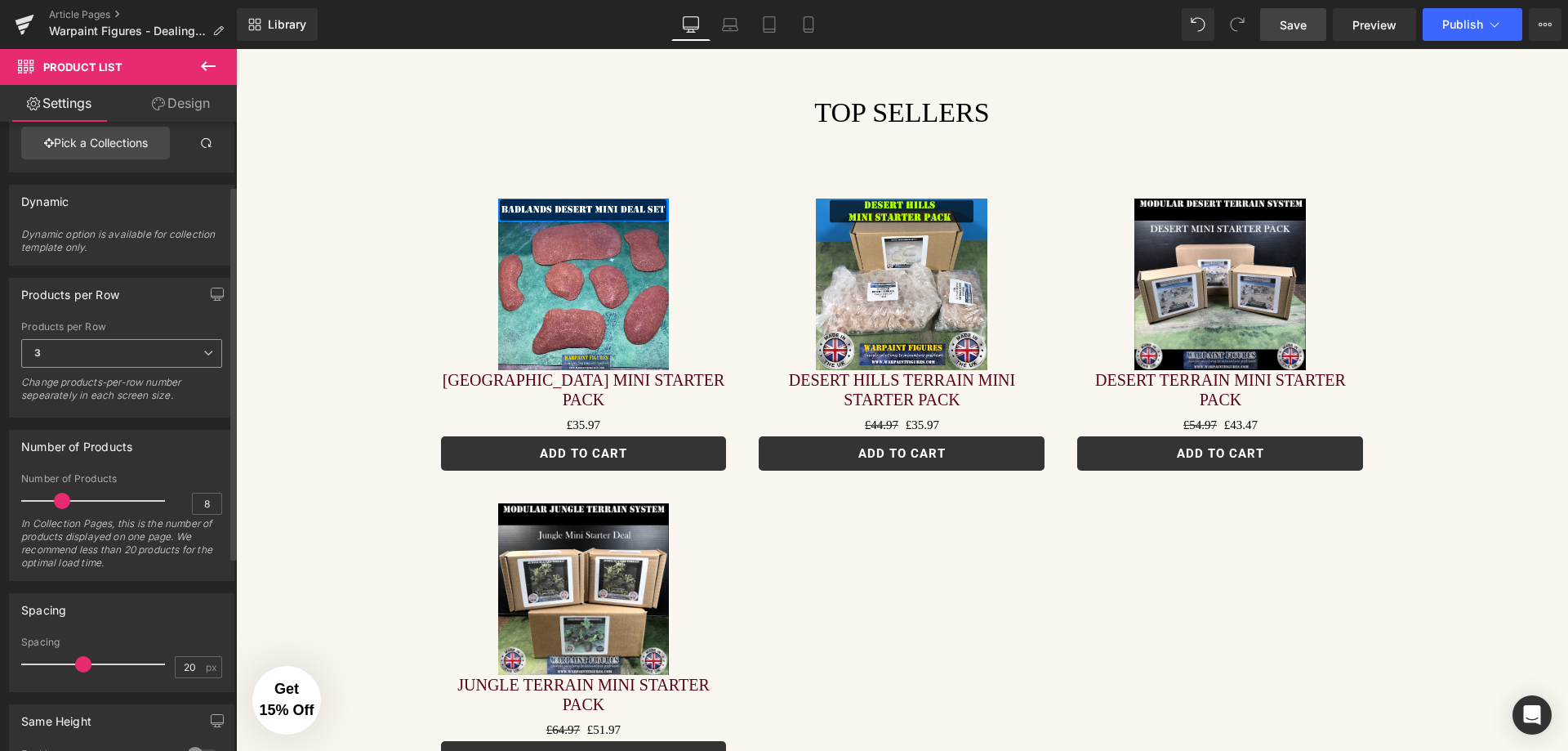
click at [174, 357] on span "3" at bounding box center [121, 353] width 201 height 28
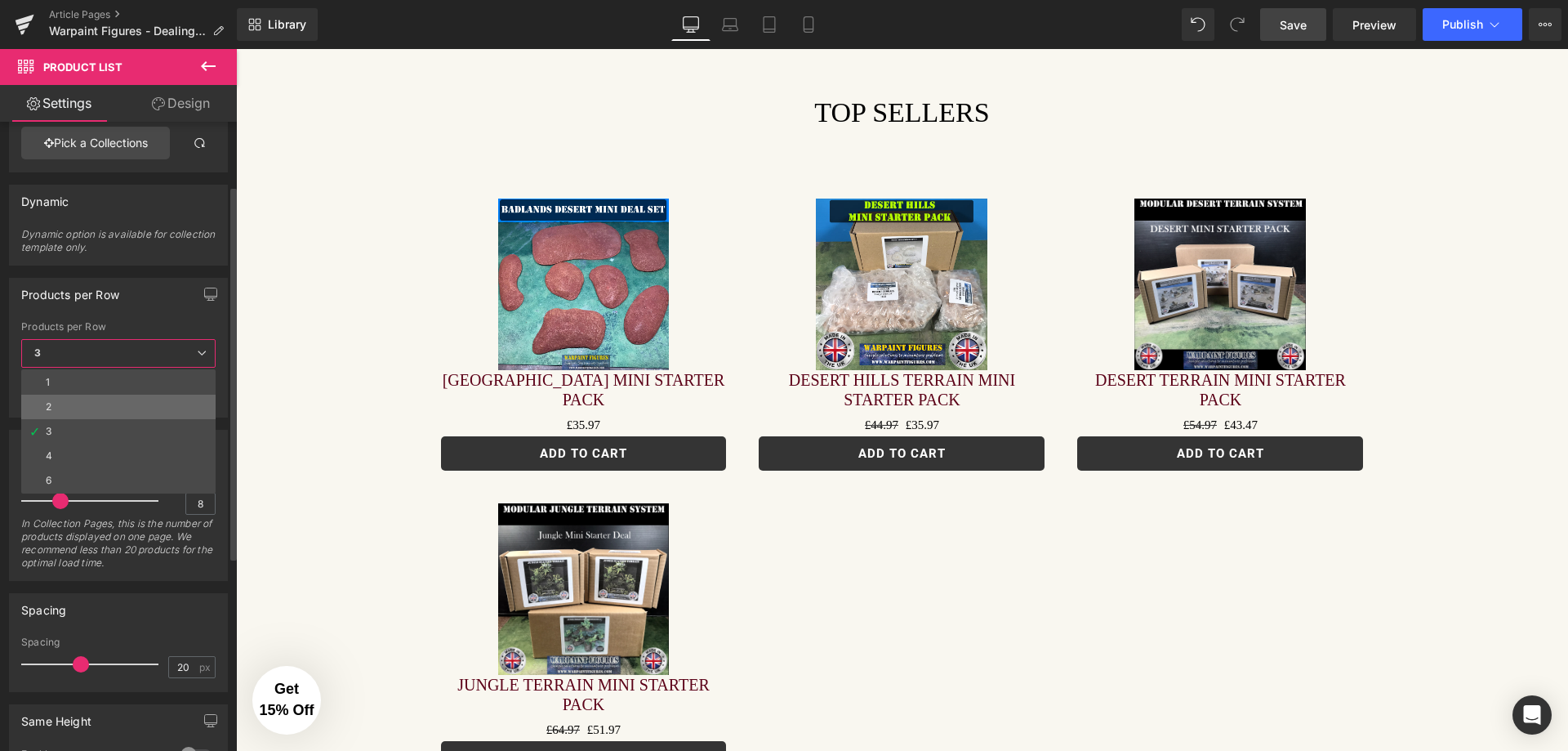
click at [139, 403] on li "2" at bounding box center [118, 406] width 195 height 24
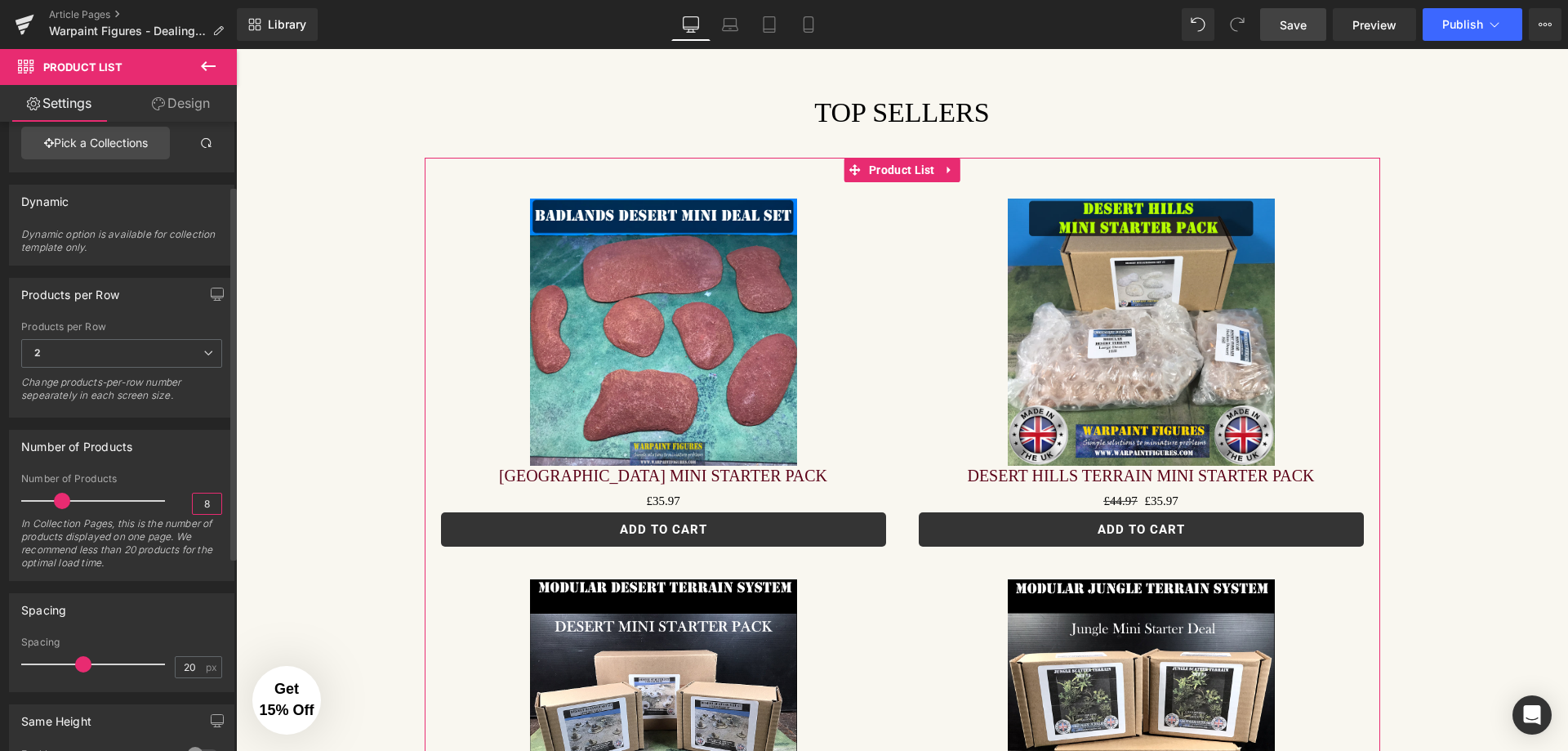
drag, startPoint x: 207, startPoint y: 503, endPoint x: 148, endPoint y: 500, distance: 59.1
click at [149, 501] on div "Number of Products 8 In Collection Pages, this is the number of products displa…" at bounding box center [121, 526] width 201 height 107
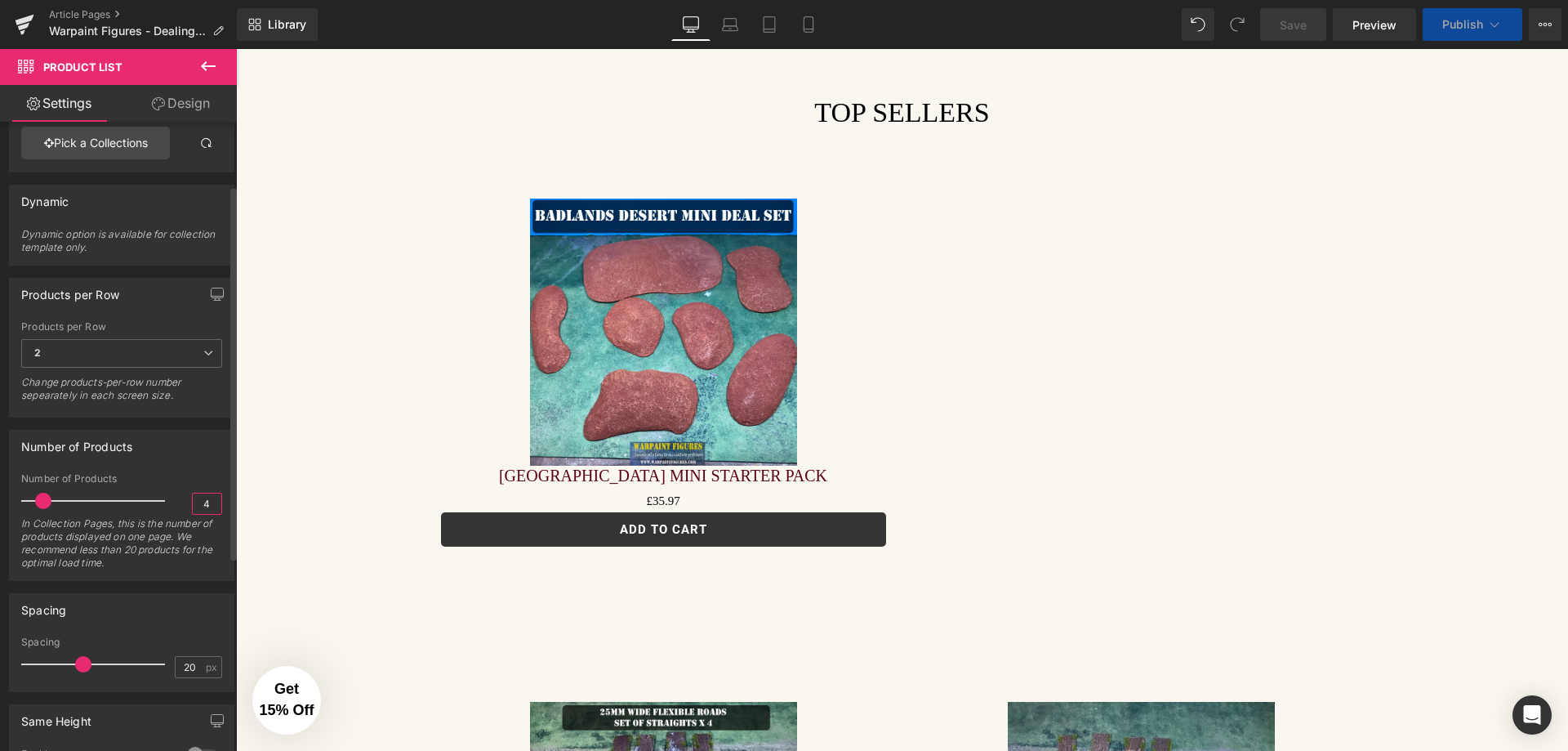
type input "4"
click at [206, 619] on div "Spacing" at bounding box center [122, 609] width 224 height 31
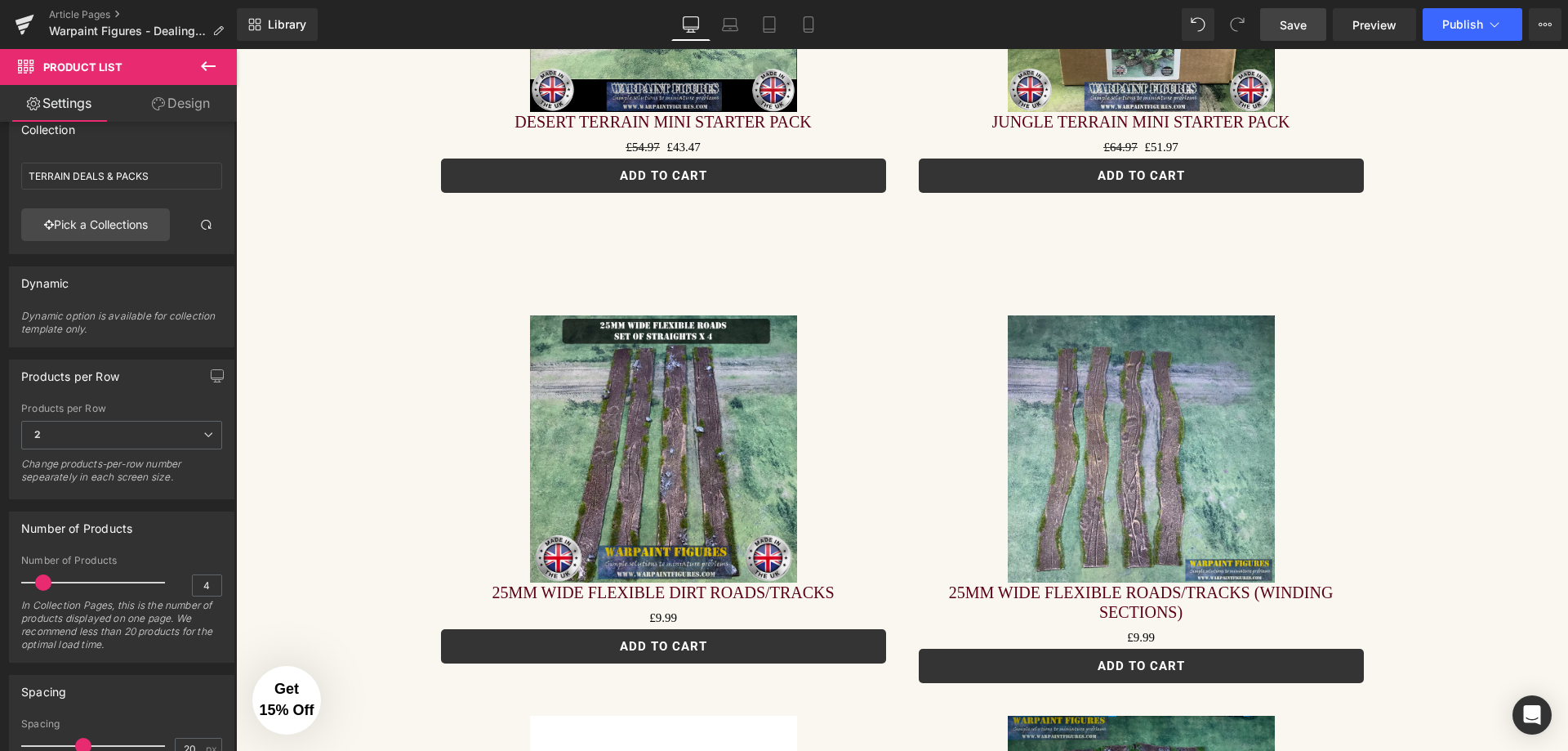
scroll to position [3024, 0]
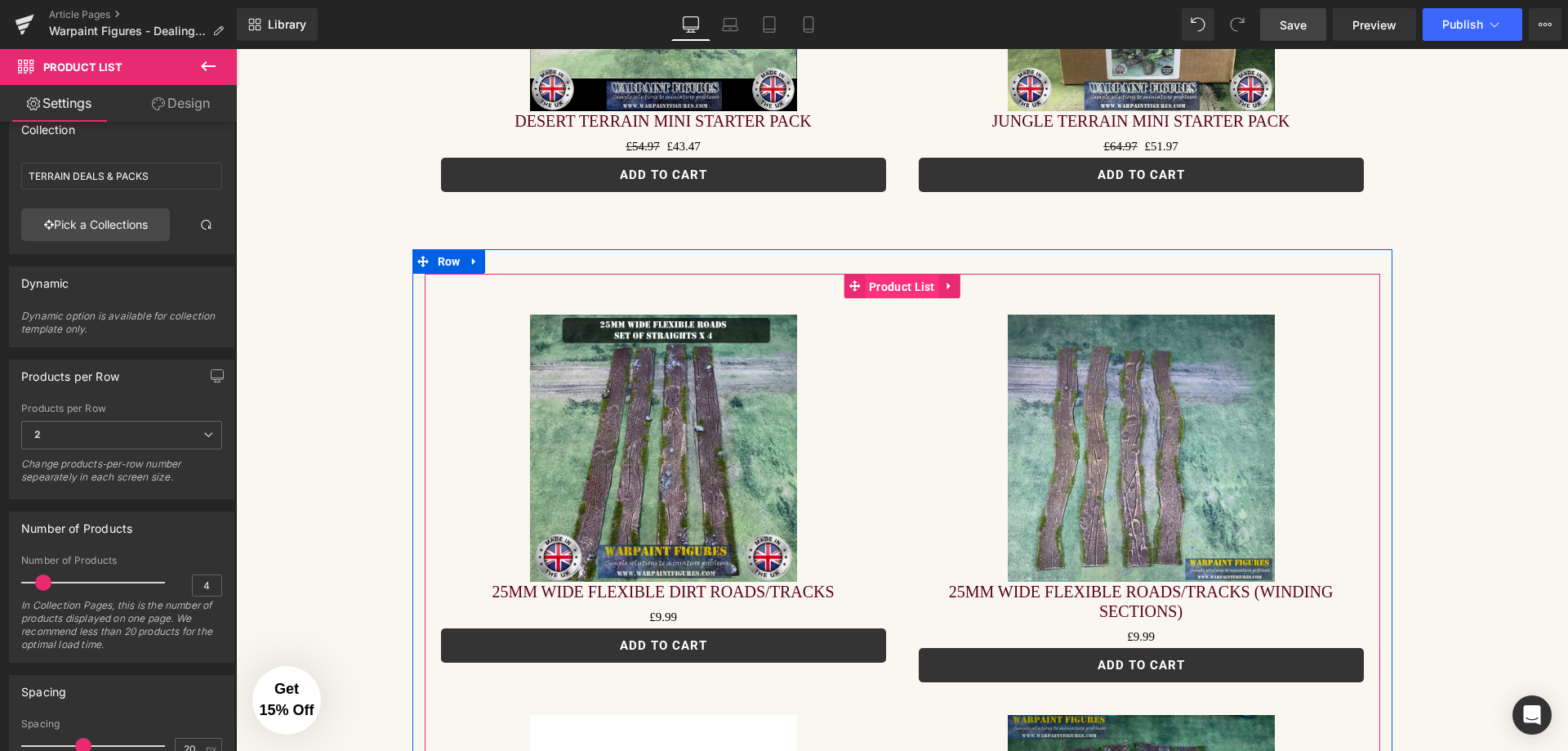
click at [892, 275] on span "Product List" at bounding box center [902, 287] width 74 height 24
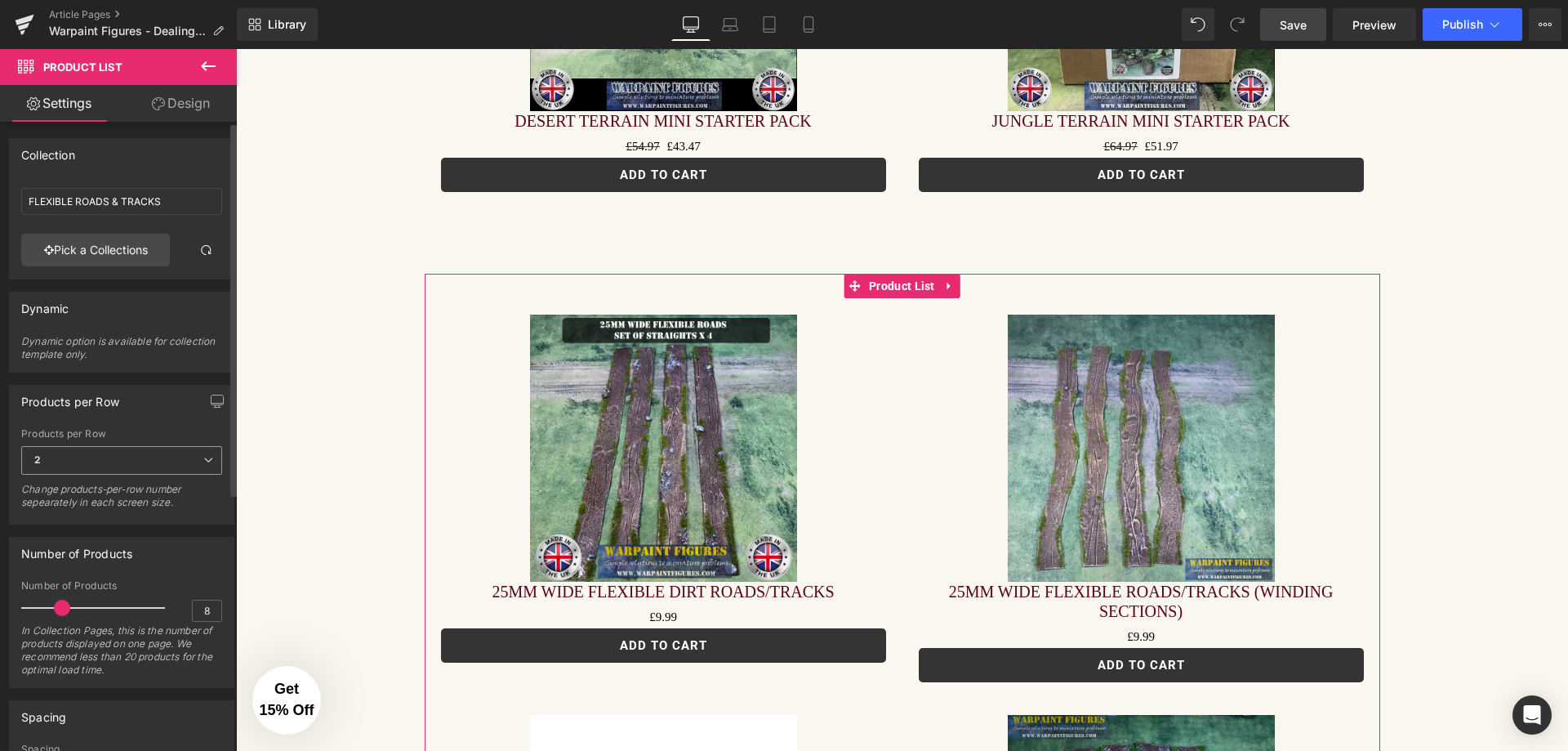
click at [187, 469] on span "2" at bounding box center [121, 460] width 201 height 28
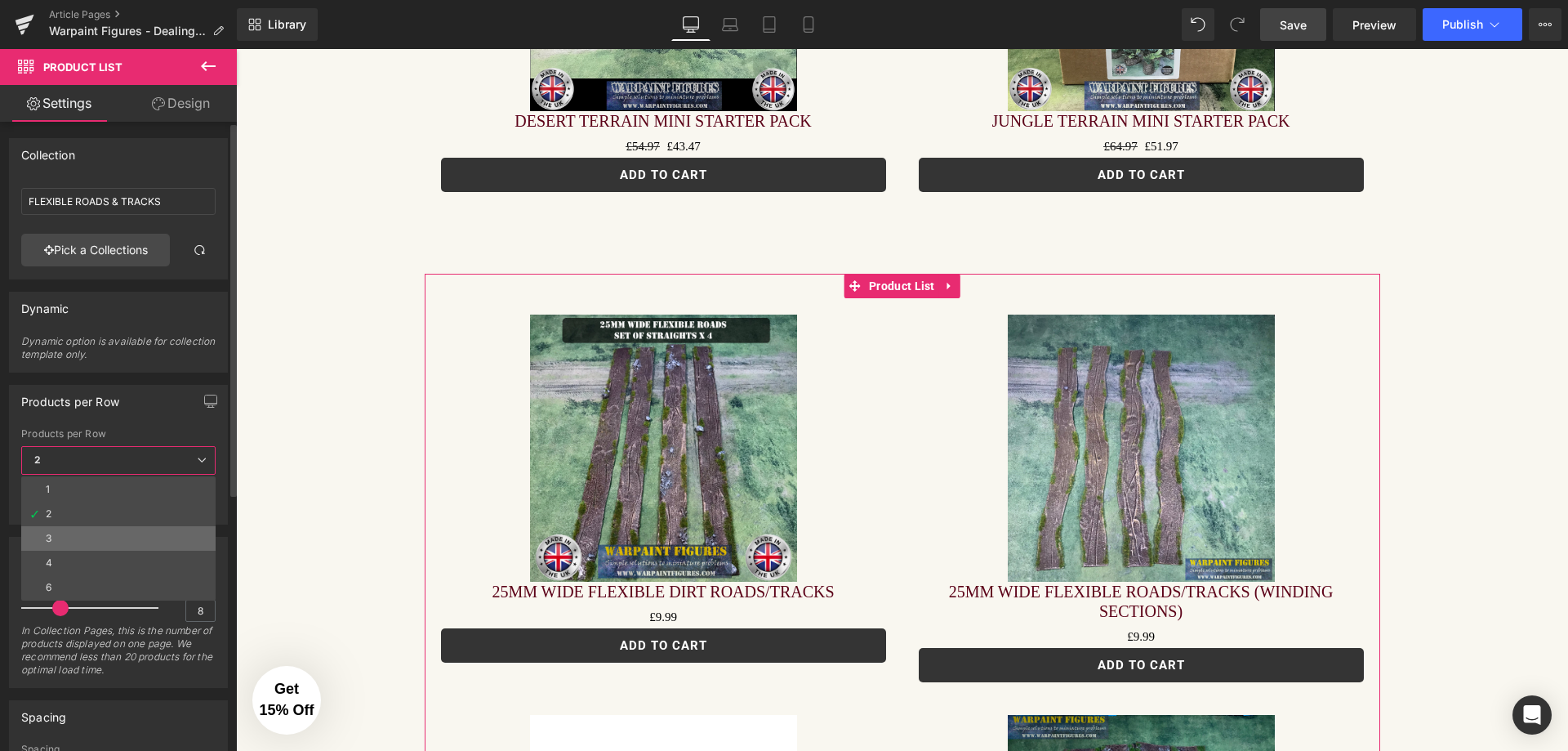
click at [155, 531] on li "3" at bounding box center [118, 538] width 195 height 24
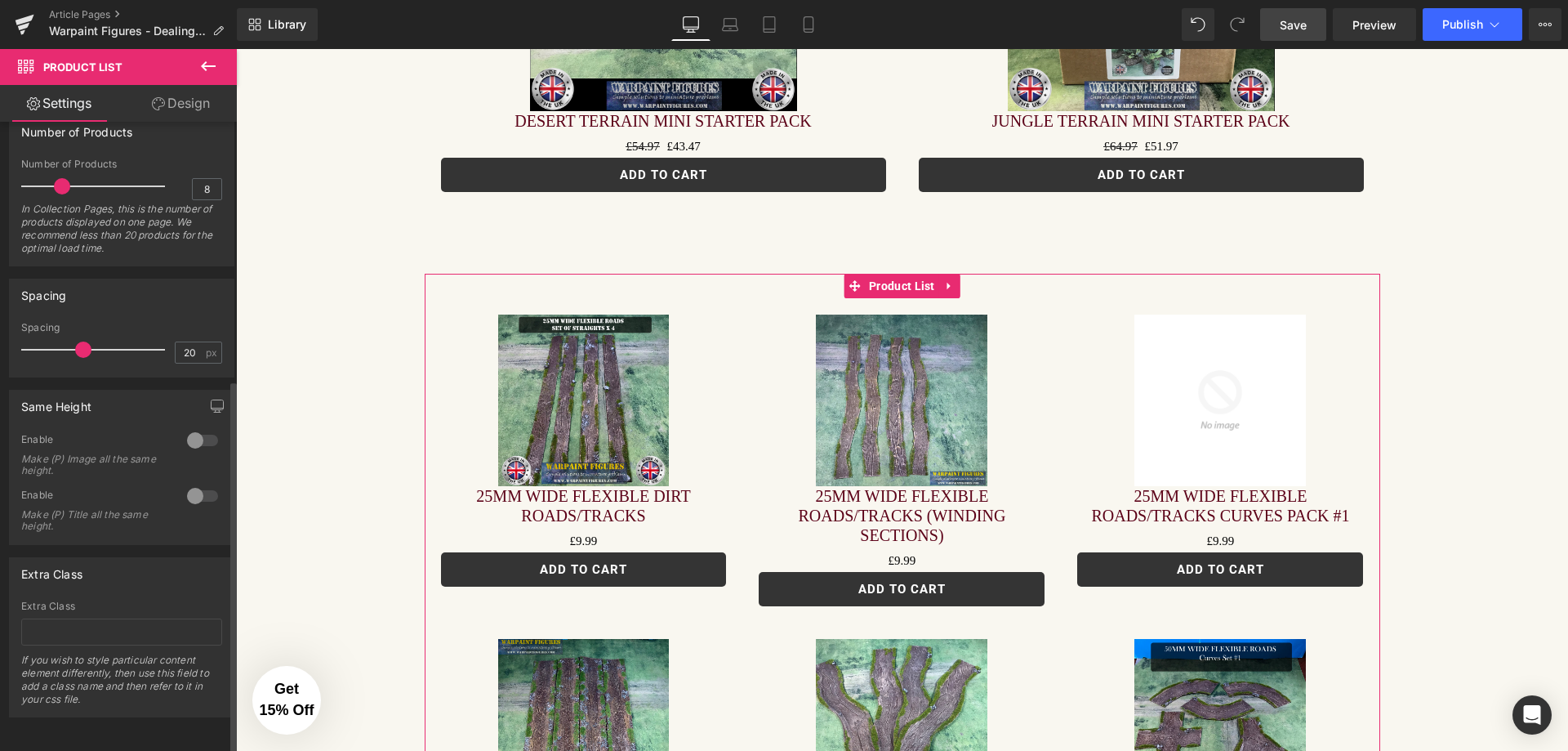
scroll to position [434, 0]
click at [1284, 17] on span "Save" at bounding box center [1293, 25] width 27 height 18
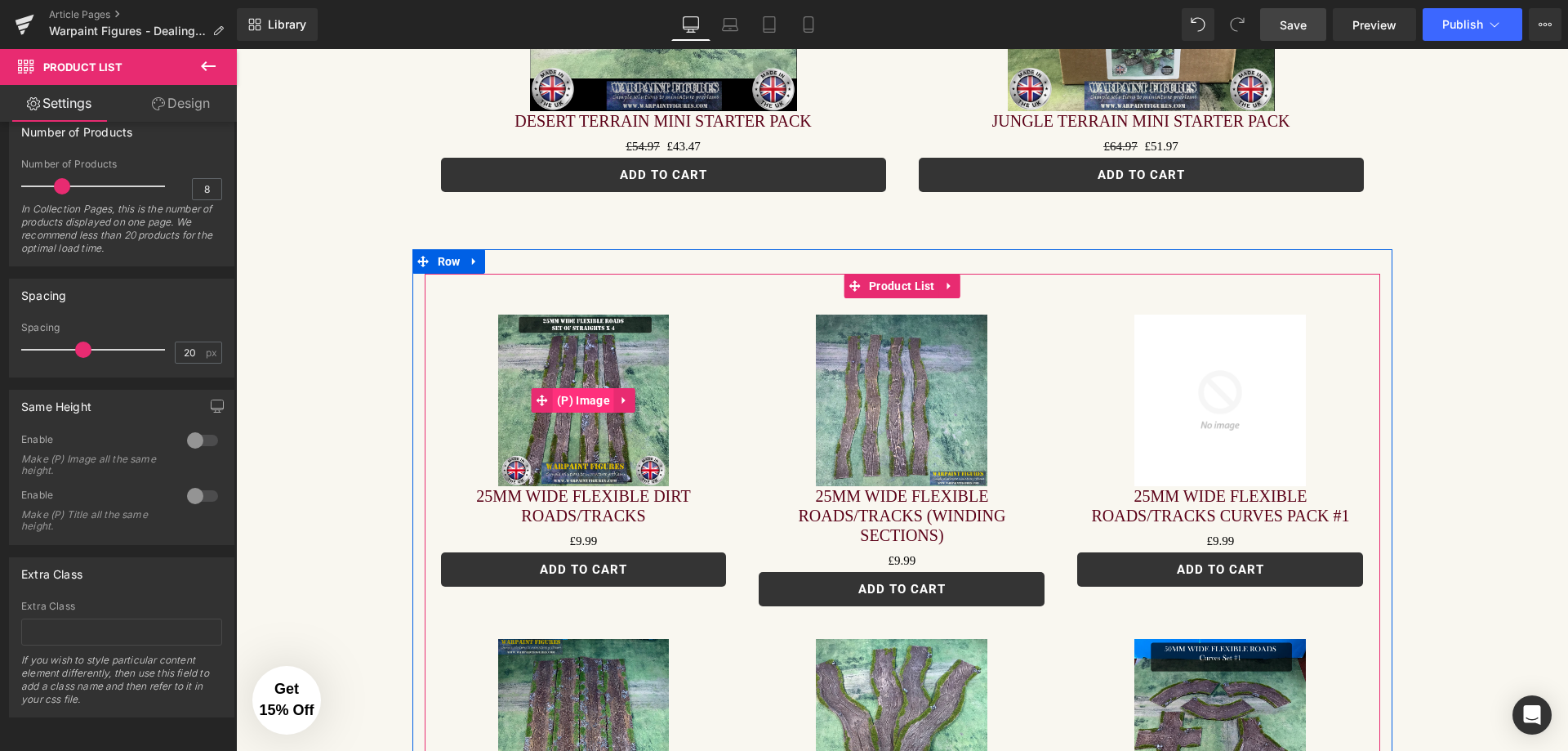
click at [584, 388] on span "(P) Image" at bounding box center [583, 400] width 61 height 24
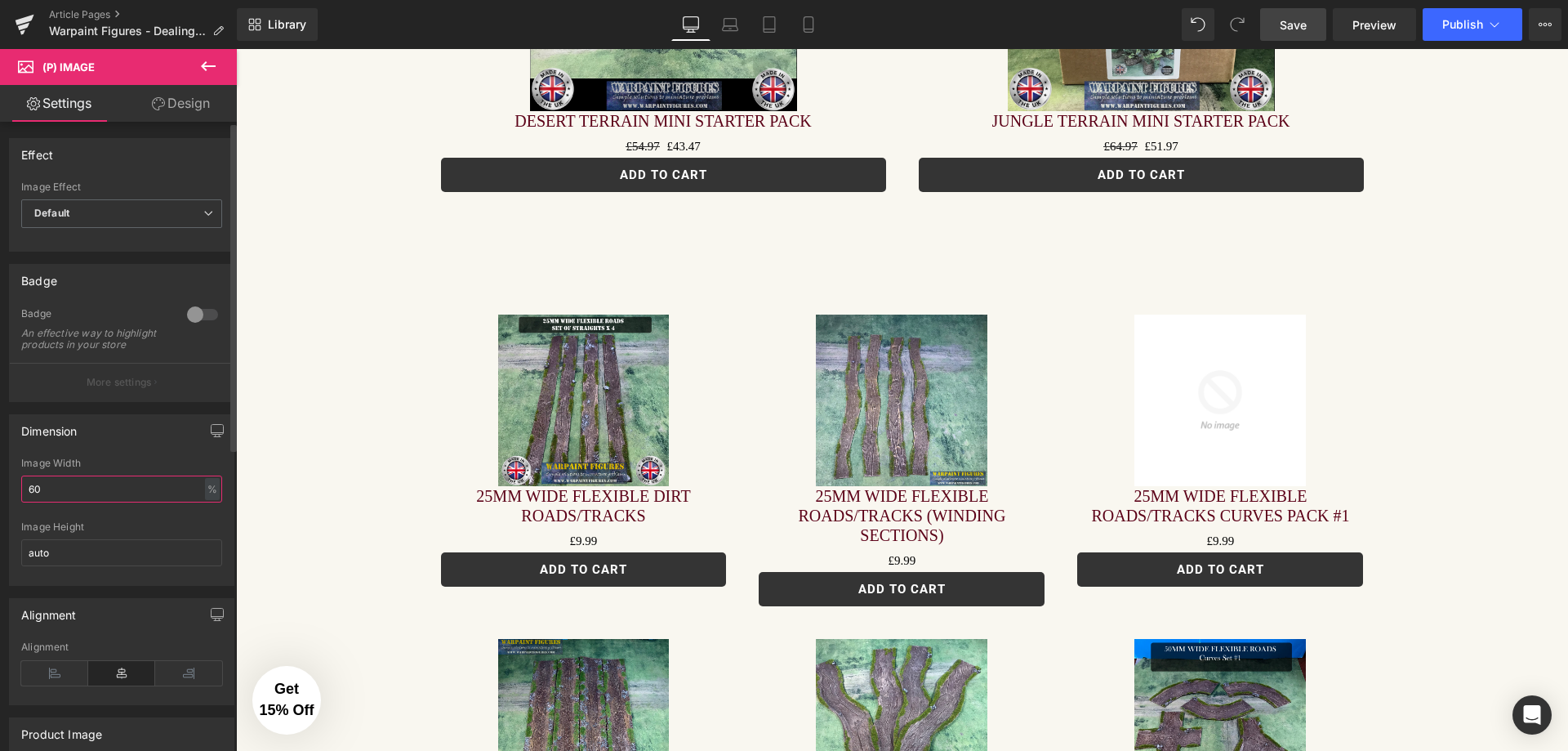
drag, startPoint x: 49, startPoint y: 502, endPoint x: 0, endPoint y: 493, distance: 49.8
click at [0, 493] on div "Dimension 60% Image Width 60 % % px auto Image Height auto" at bounding box center [122, 494] width 244 height 184
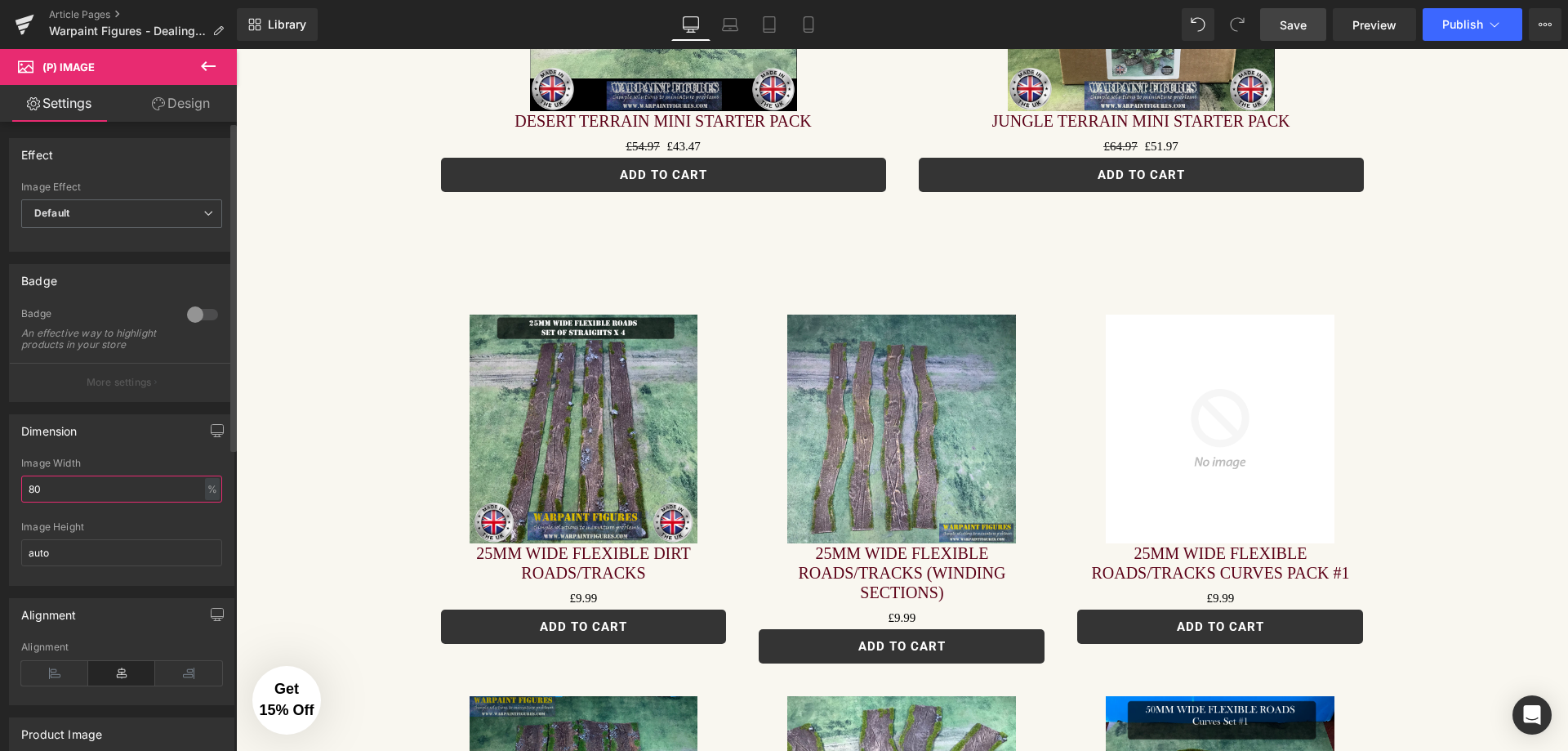
drag, startPoint x: 54, startPoint y: 505, endPoint x: 0, endPoint y: 484, distance: 57.9
click at [0, 484] on div "Dimension 80% Image Width 80 % % px auto Image Height auto" at bounding box center [122, 494] width 244 height 184
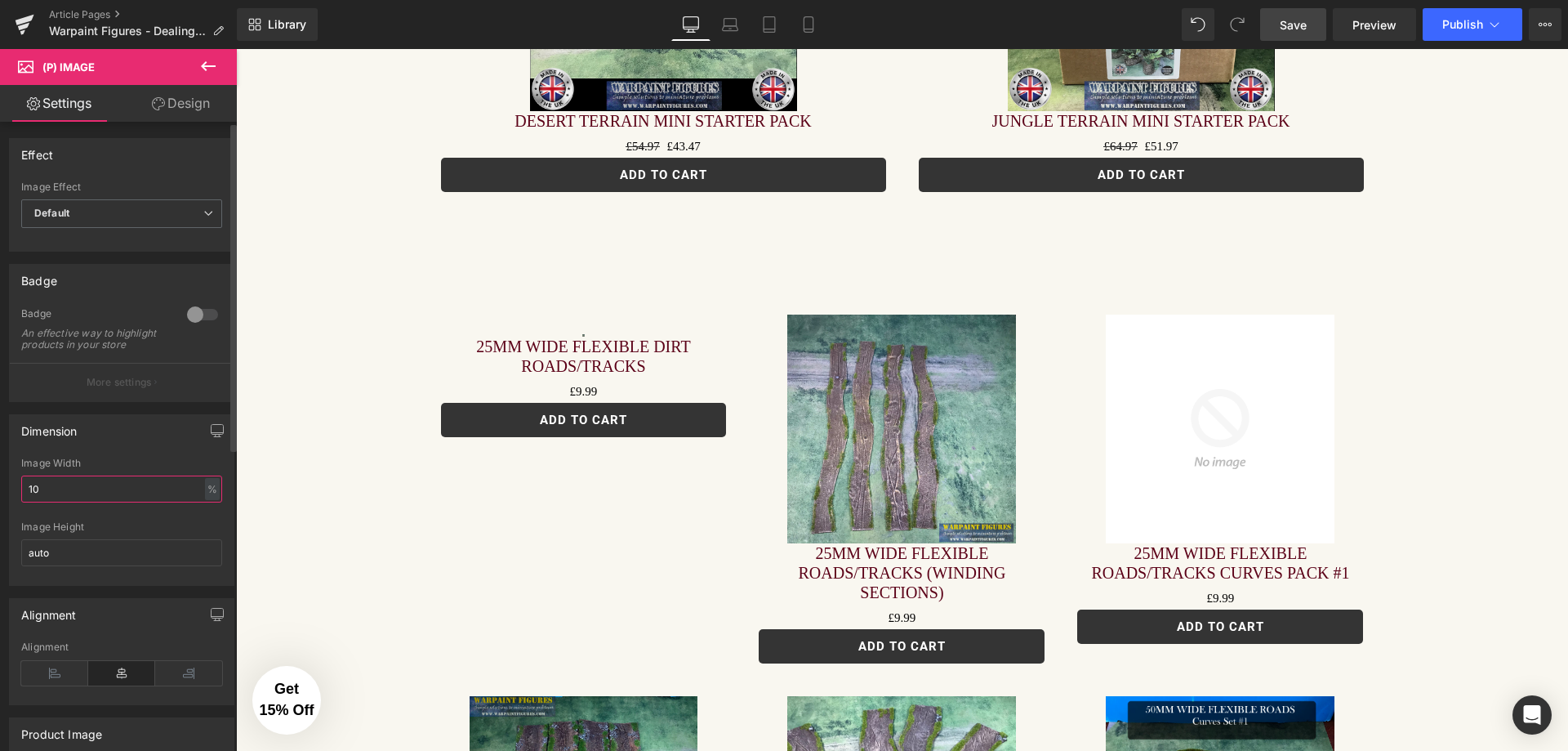
type input "100"
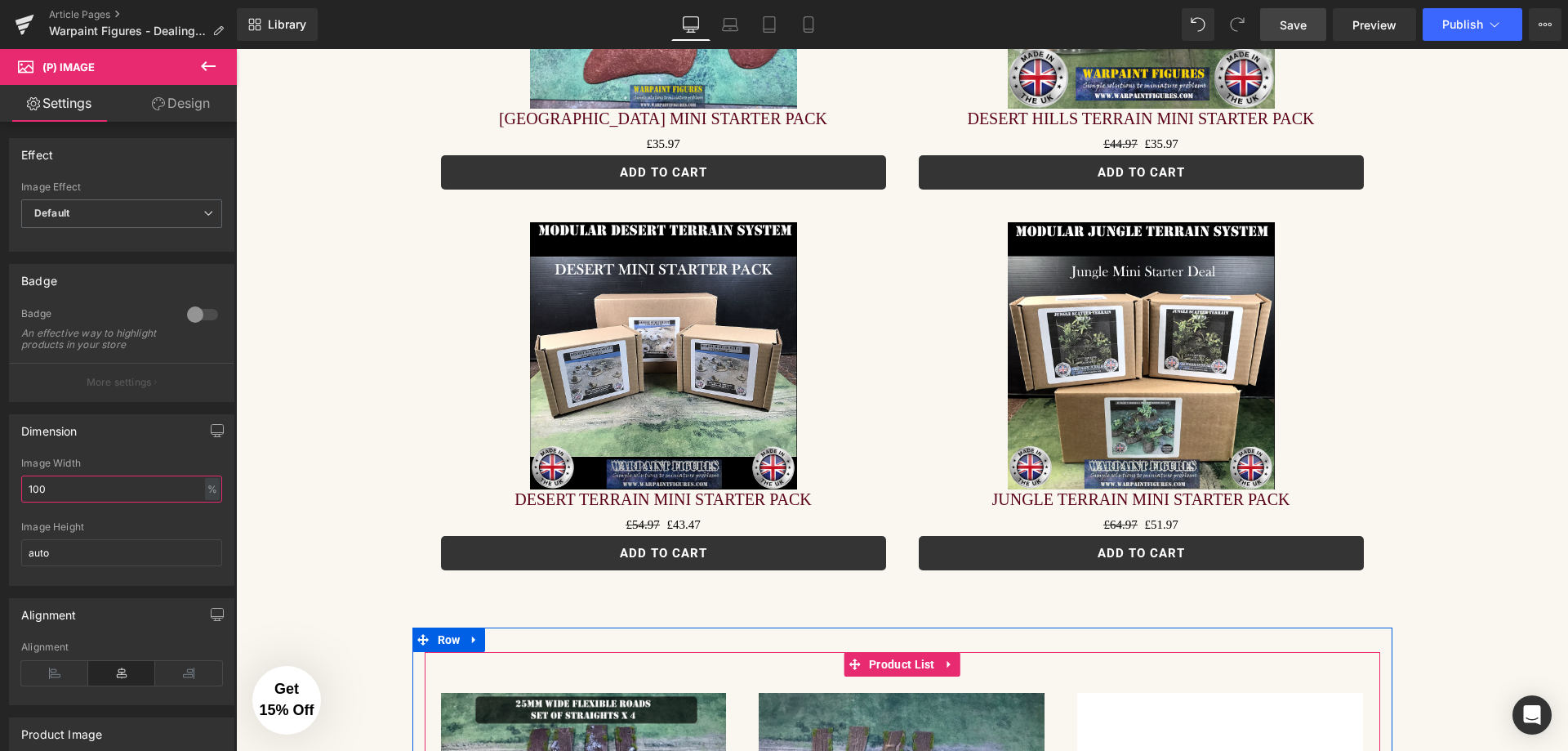
scroll to position [2615, 0]
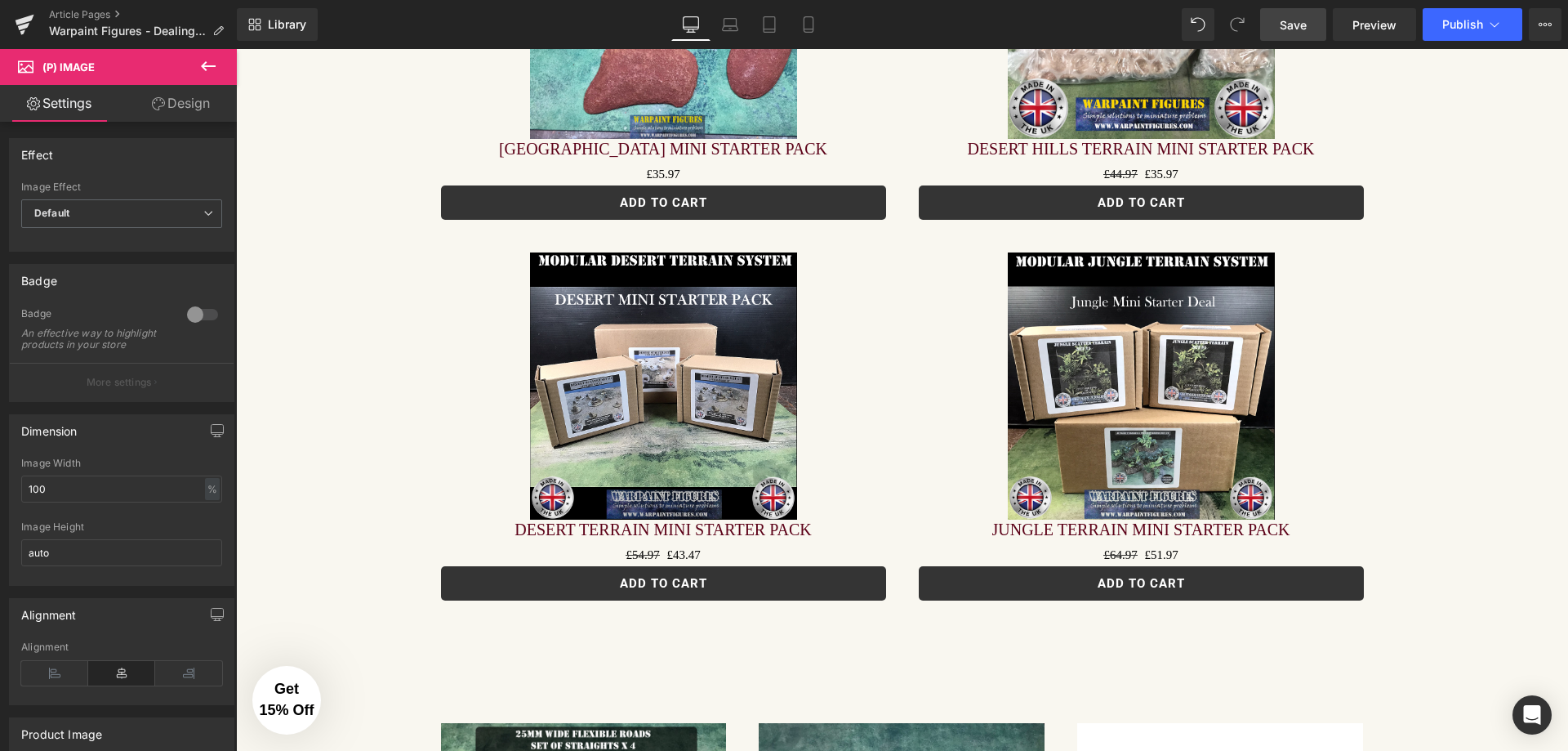
click at [650, 368] on img at bounding box center [664, 386] width 267 height 267
drag, startPoint x: 47, startPoint y: 498, endPoint x: 0, endPoint y: 498, distance: 47.0
click at [0, 498] on div "Dimension 60% Image Width 60 % % px auto Image Height auto" at bounding box center [122, 494] width 244 height 184
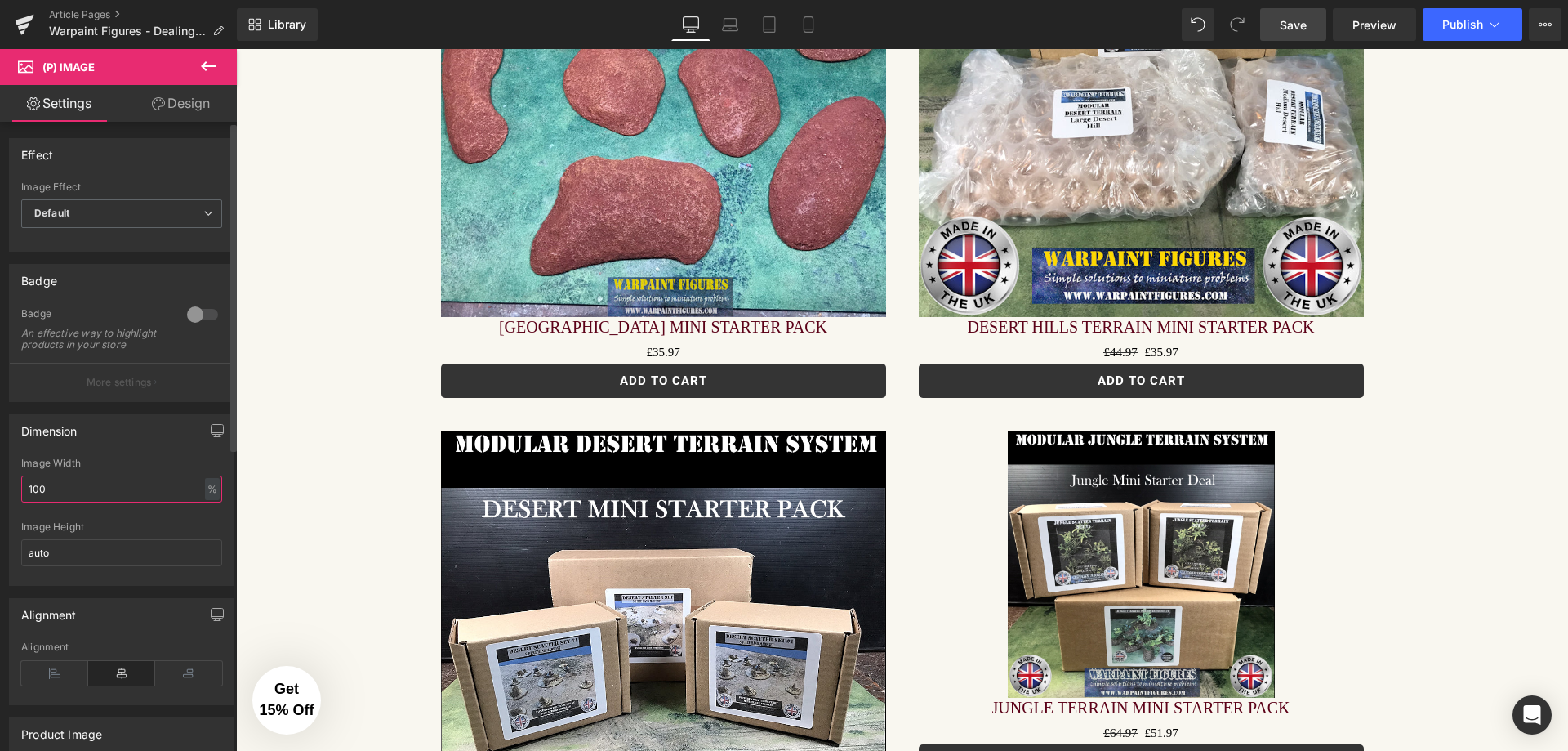
scroll to position [2793, 0]
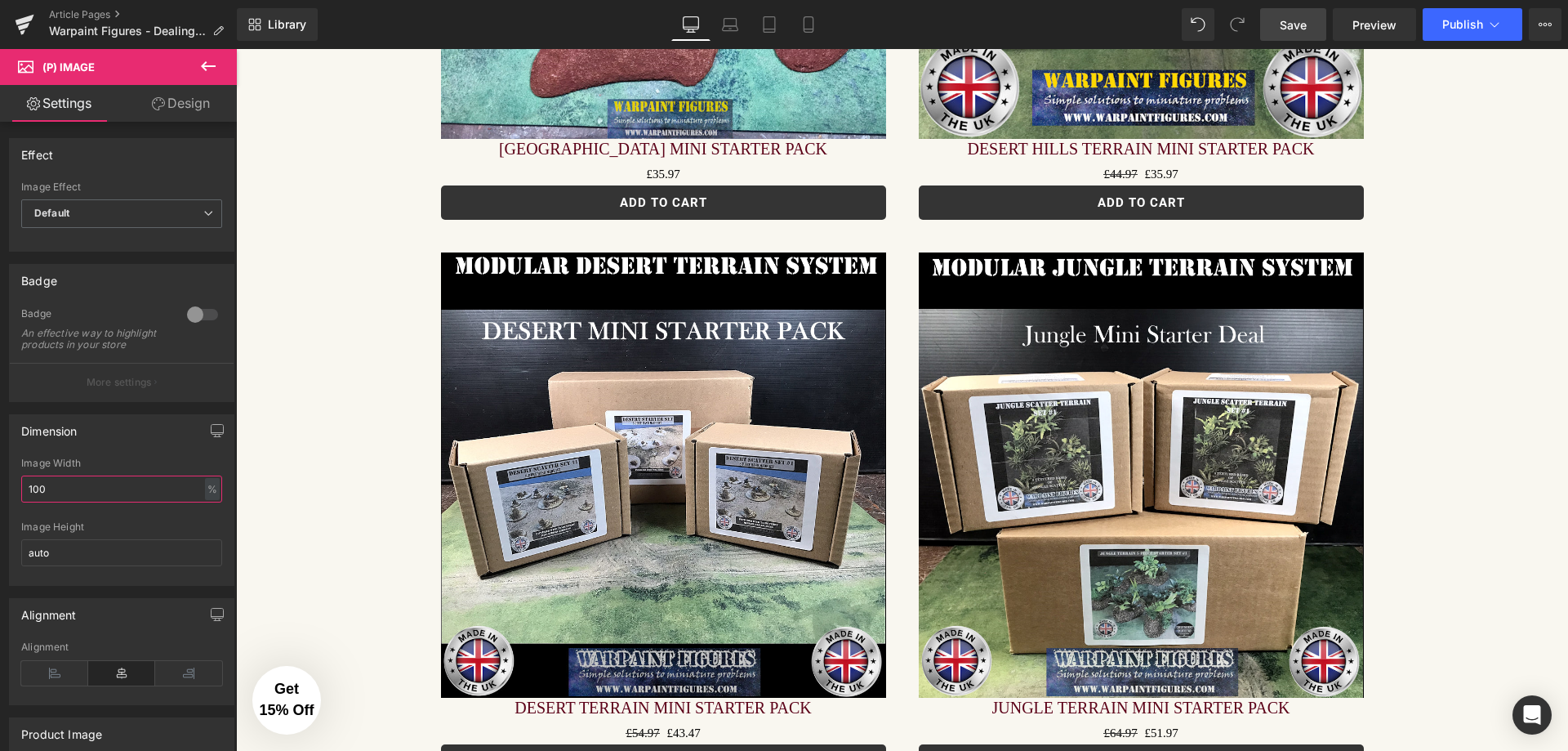
type input "100"
click at [1281, 21] on span "Save" at bounding box center [1293, 25] width 27 height 18
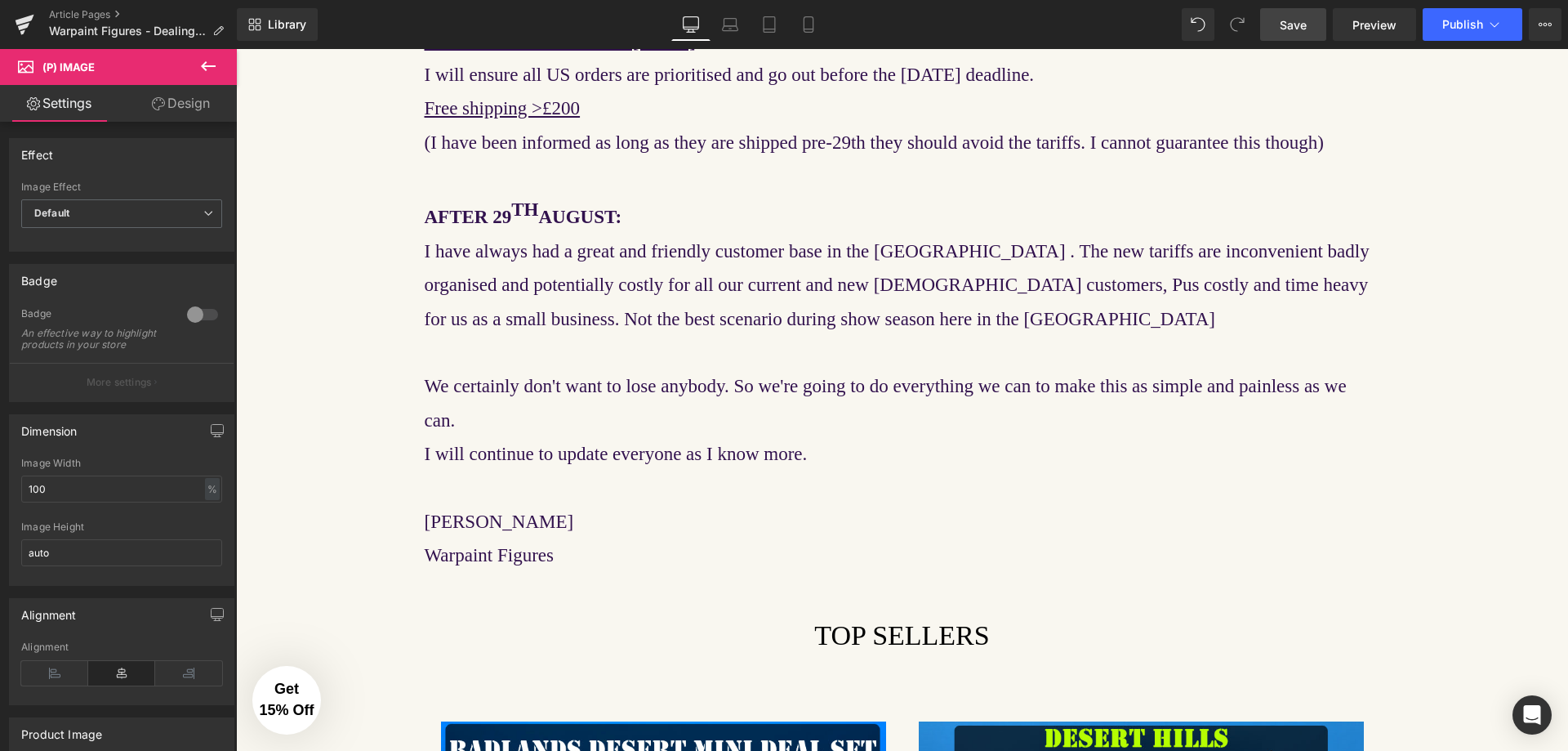
scroll to position [1731, 0]
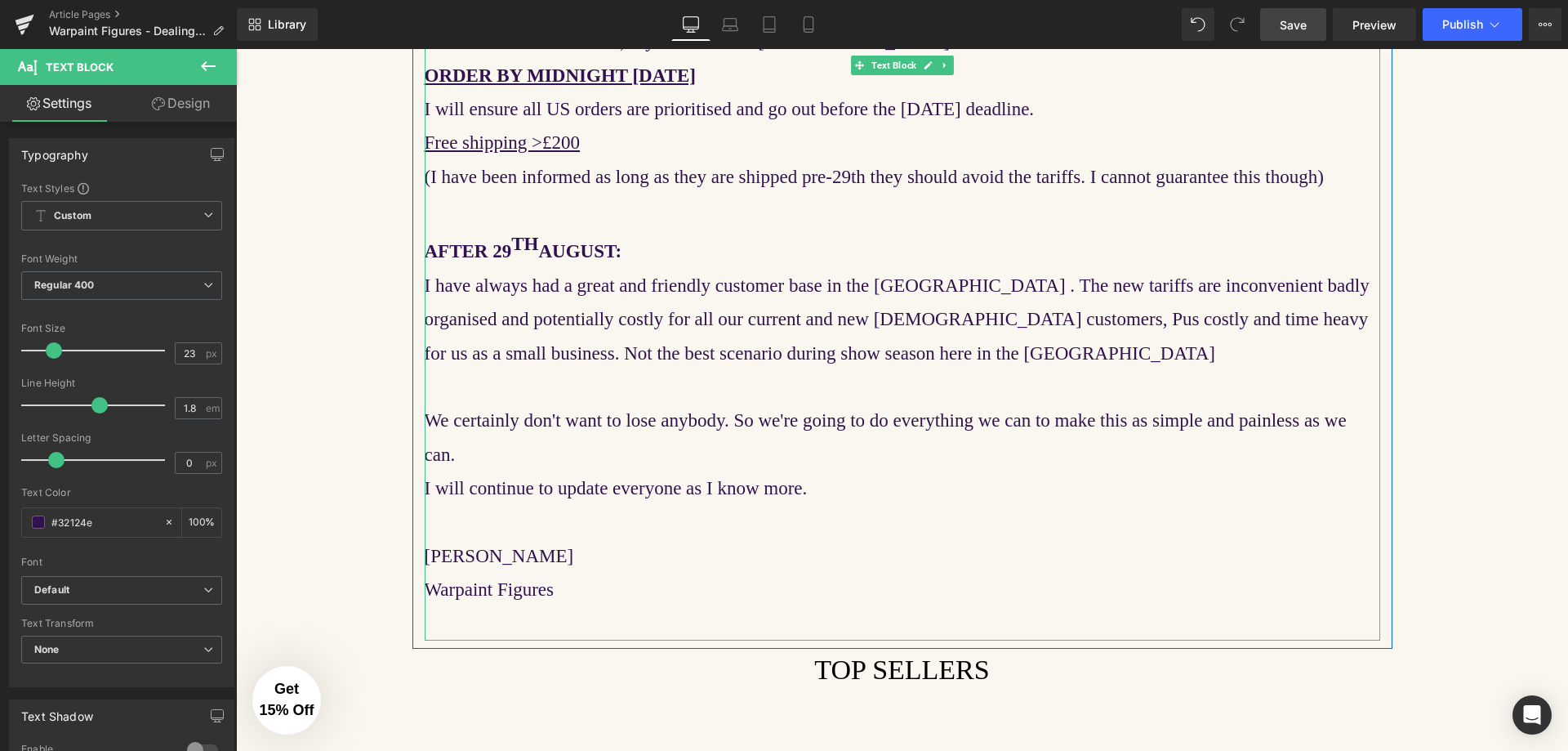
drag, startPoint x: 620, startPoint y: 249, endPoint x: 418, endPoint y: 250, distance: 202.0
click at [425, 250] on div "Our biggest hope is that Royal Mail or other carriers can sort this out, we can…" at bounding box center [903, 298] width 956 height 684
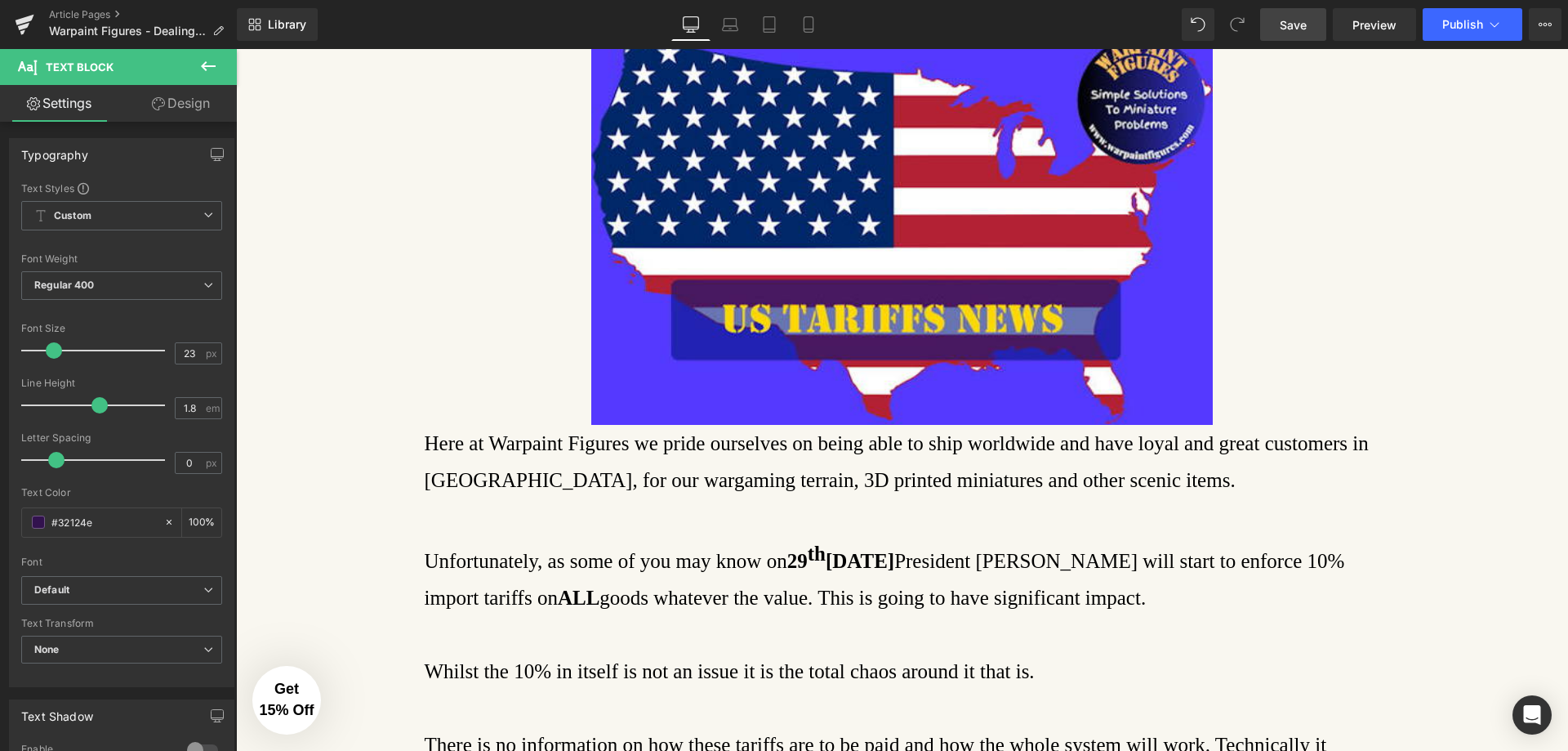
scroll to position [260, 0]
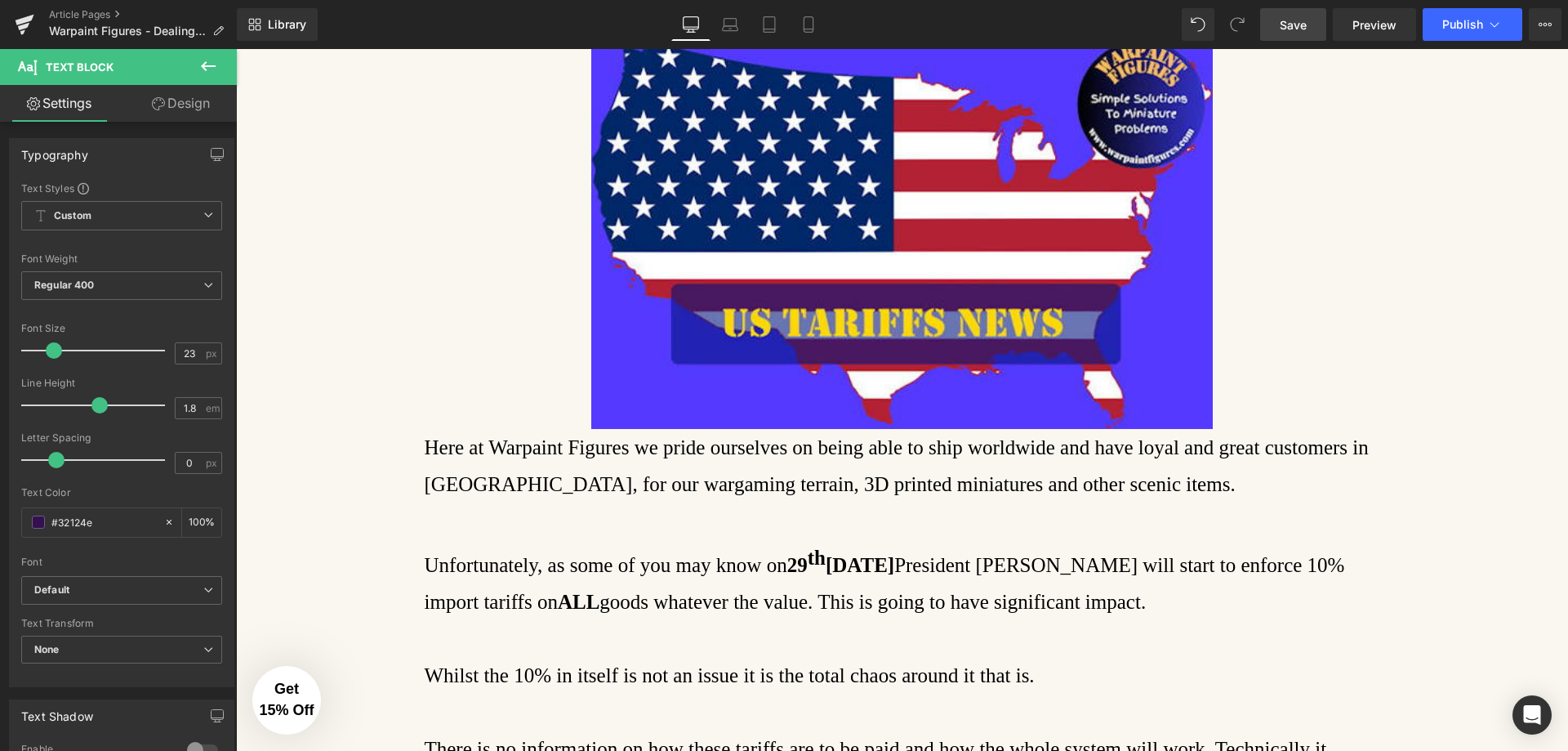
drag, startPoint x: 1278, startPoint y: 20, endPoint x: 830, endPoint y: 694, distance: 809.3
click at [1278, 20] on link "Save" at bounding box center [1292, 24] width 66 height 33
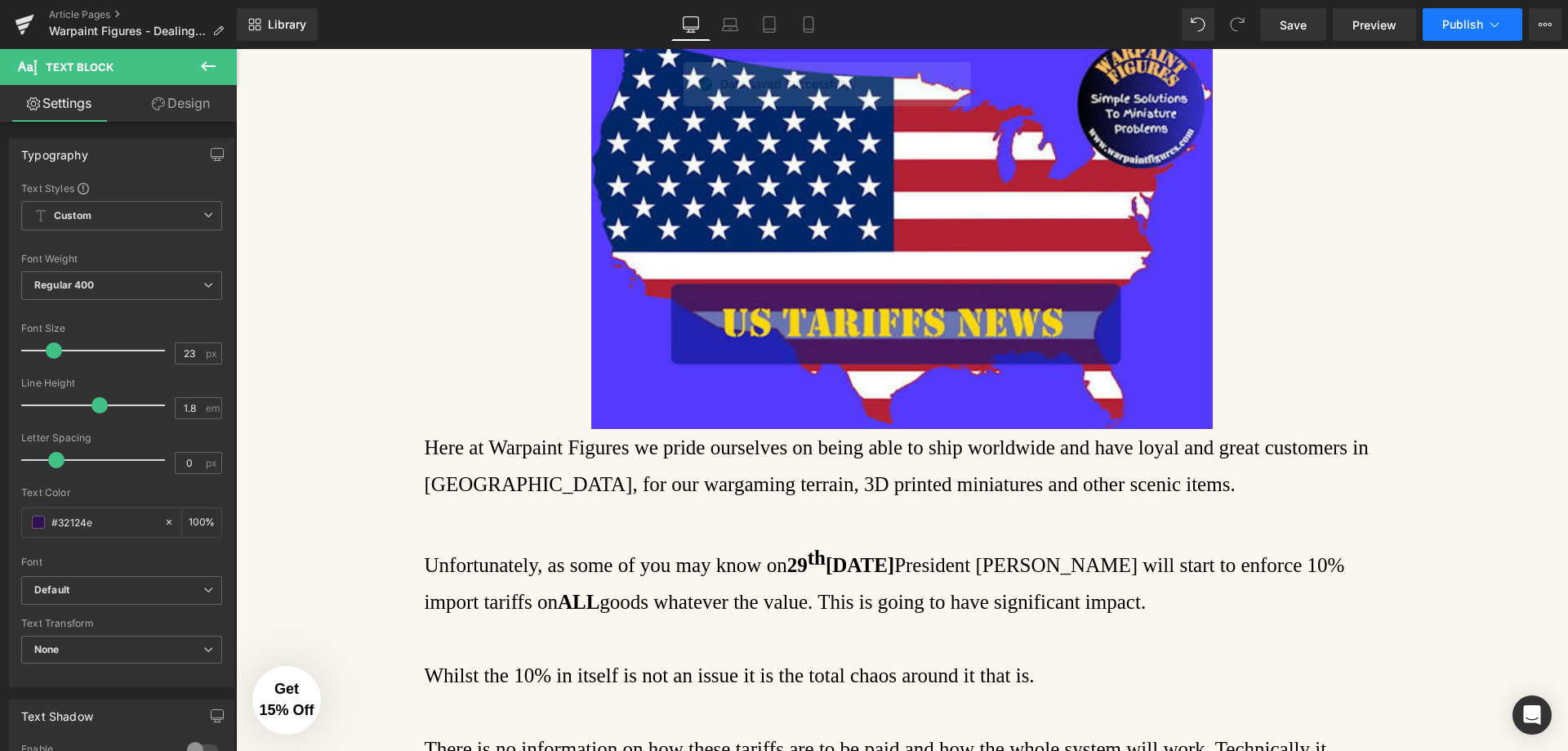
click at [1474, 35] on button "Publish" at bounding box center [1472, 24] width 99 height 33
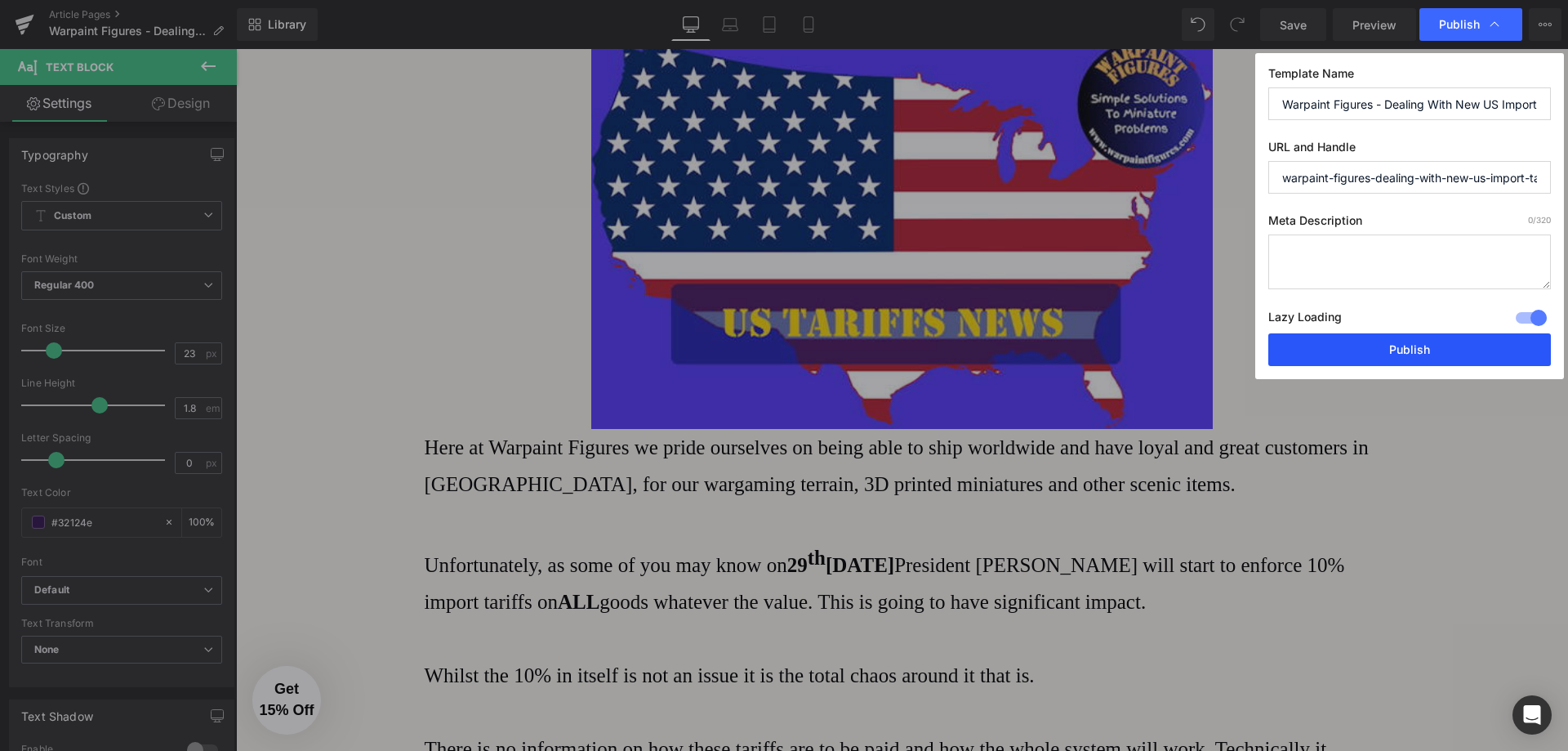
drag, startPoint x: 1396, startPoint y: 345, endPoint x: 319, endPoint y: 205, distance: 1086.1
click at [1396, 345] on button "Publish" at bounding box center [1409, 349] width 282 height 33
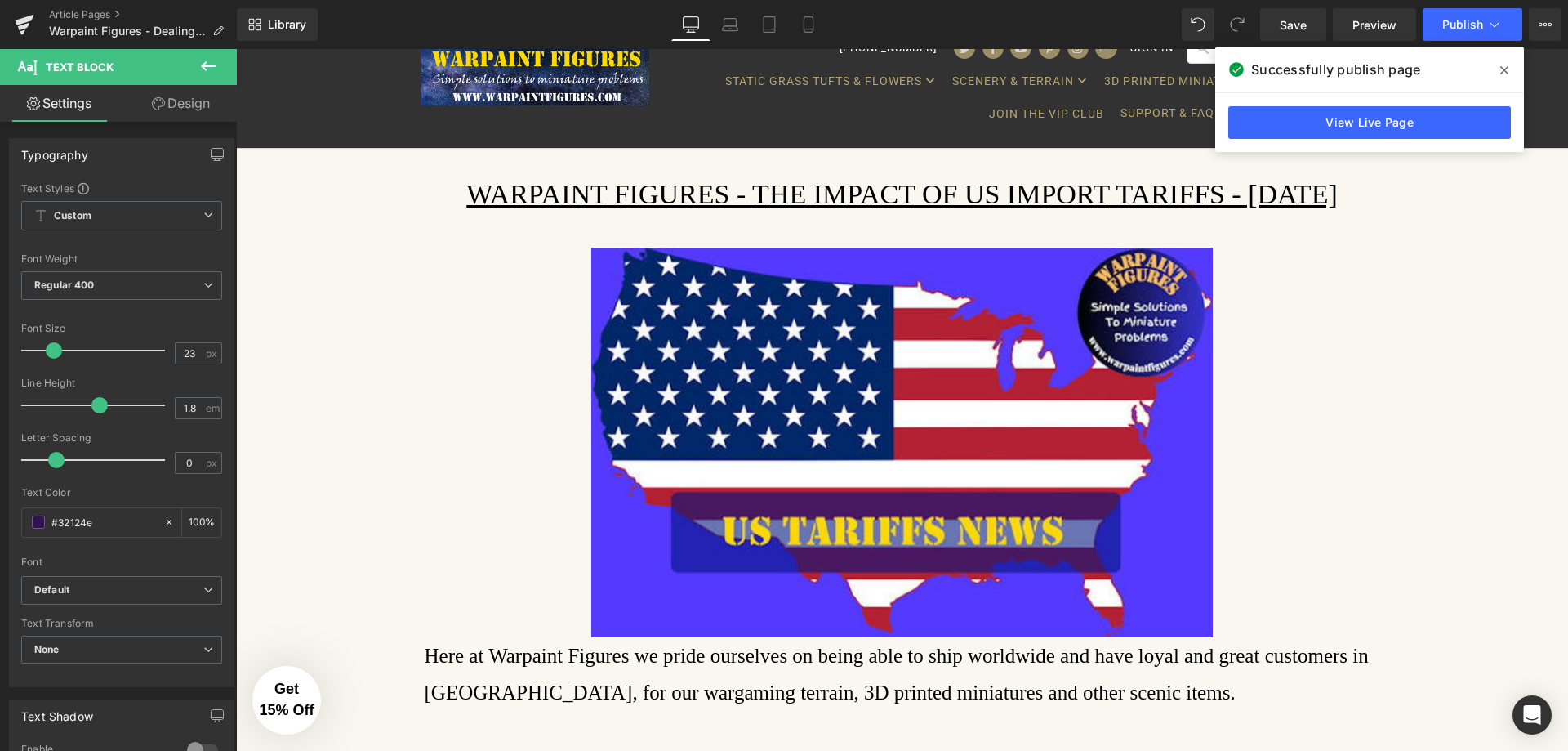
scroll to position [15, 0]
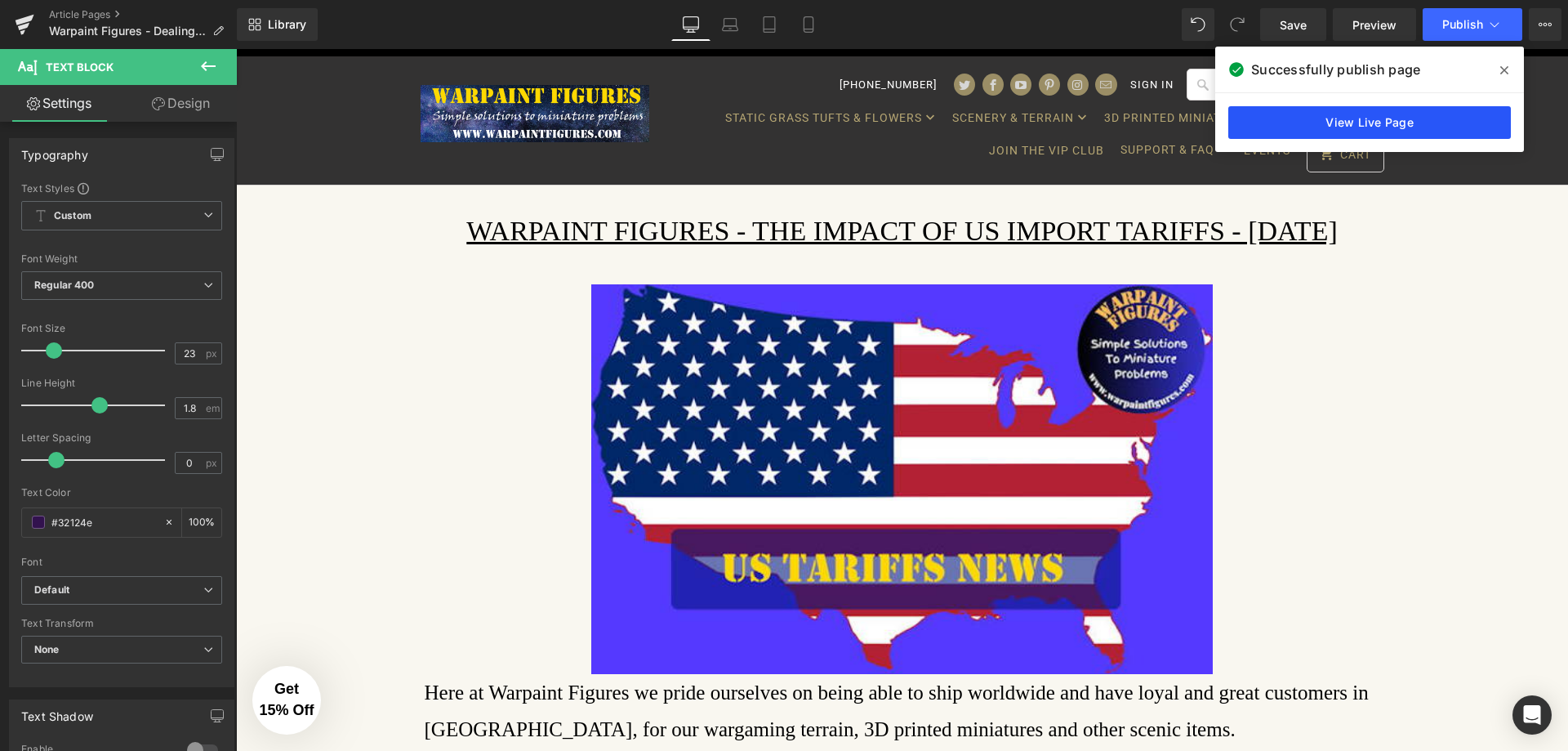
click at [1448, 120] on link "View Live Page" at bounding box center [1369, 122] width 282 height 33
